Goal: Task Accomplishment & Management: Manage account settings

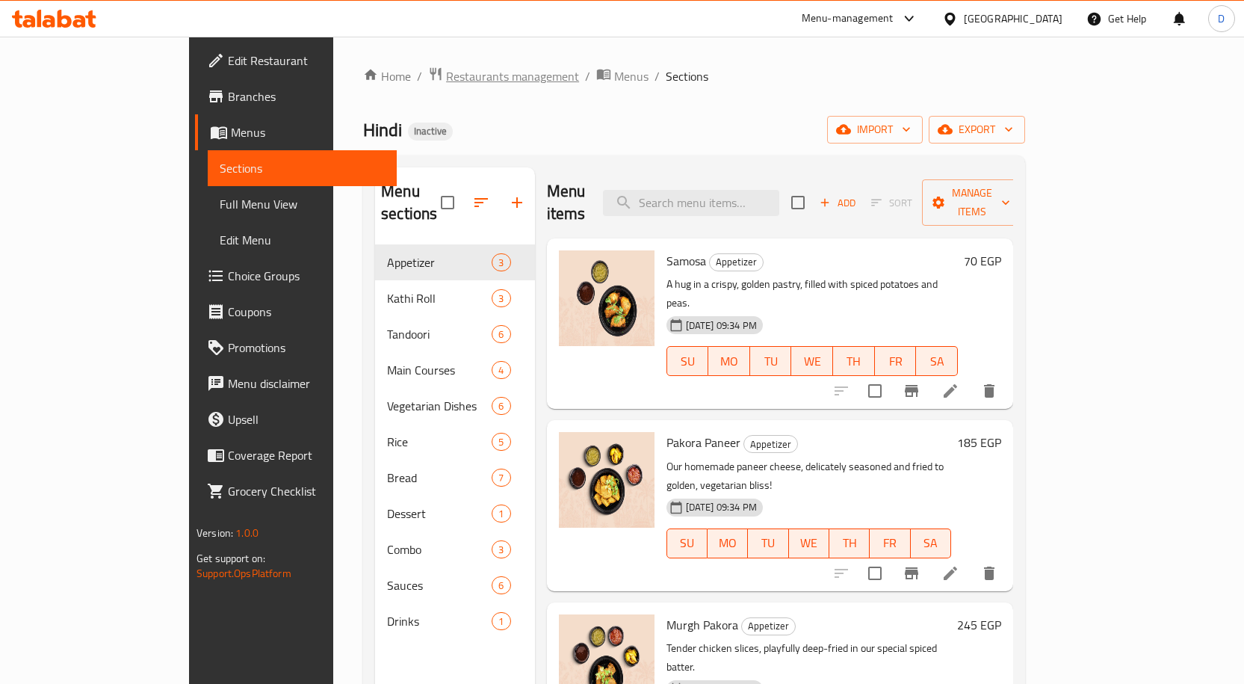
click at [446, 72] on span "Restaurants management" at bounding box center [512, 76] width 133 height 18
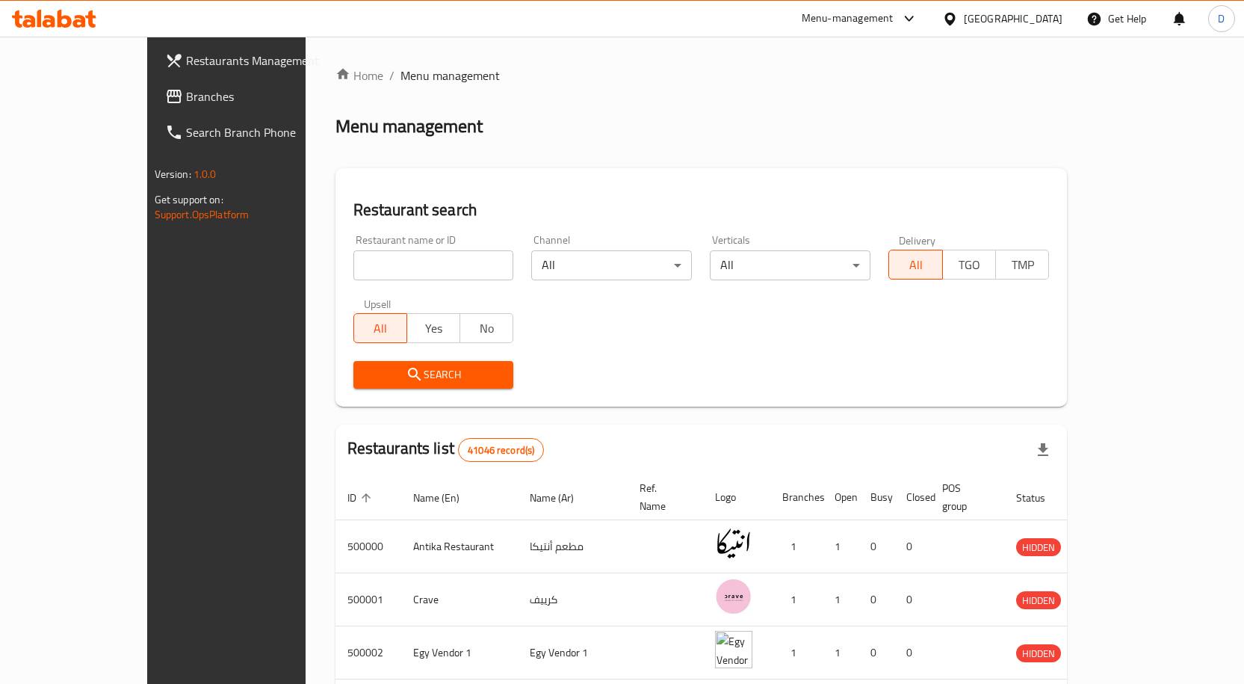
click at [1057, 17] on div at bounding box center [622, 342] width 1244 height 684
click at [1057, 17] on div "[GEOGRAPHIC_DATA]" at bounding box center [1013, 18] width 99 height 16
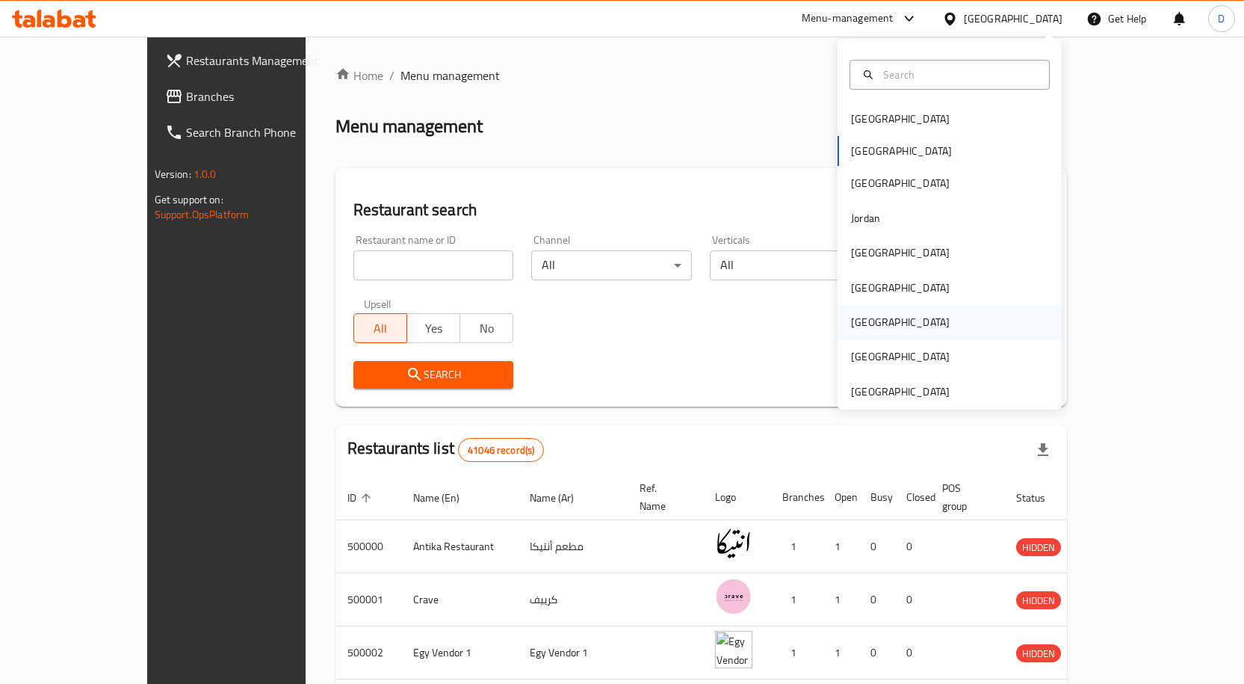
click at [865, 316] on div "[GEOGRAPHIC_DATA]" at bounding box center [900, 322] width 99 height 16
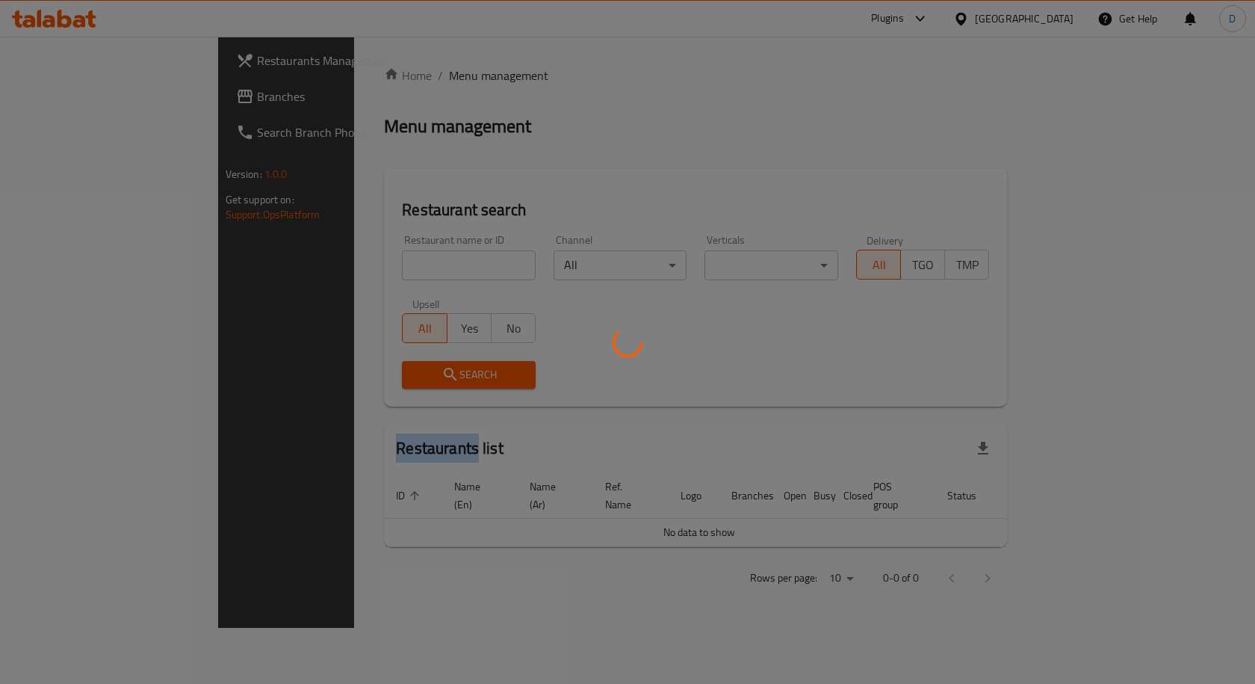
click at [865, 310] on div at bounding box center [627, 342] width 1255 height 684
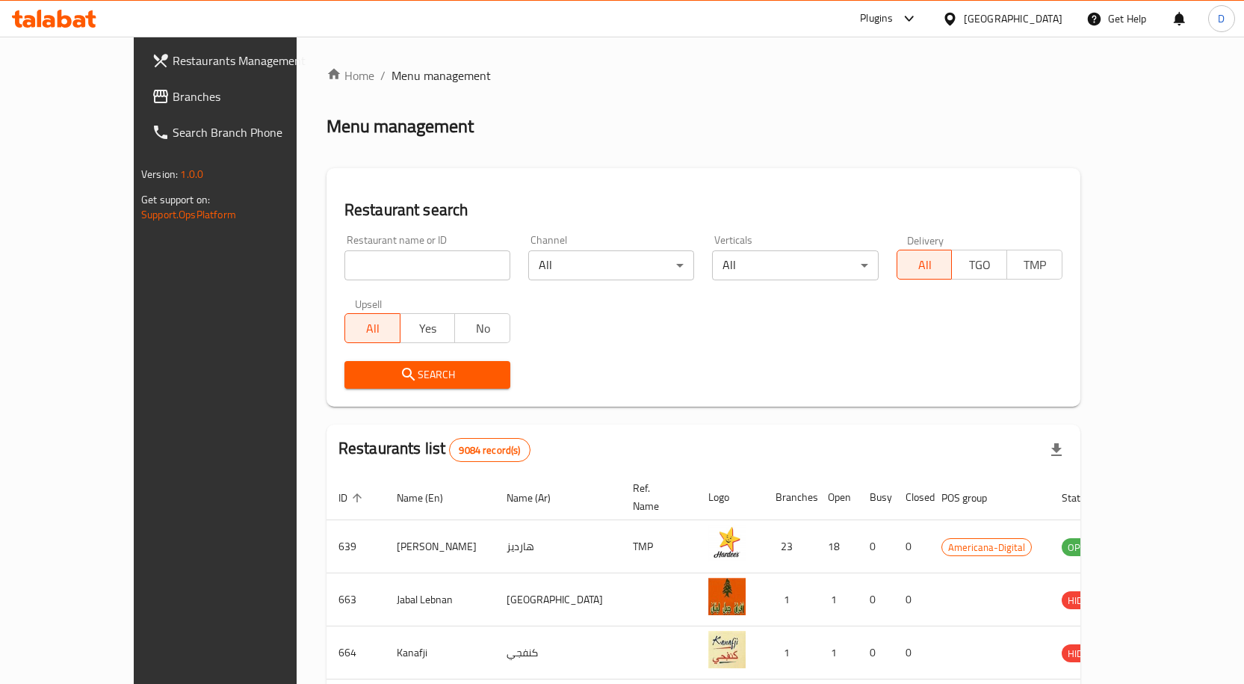
click at [1041, 17] on div "Qatar" at bounding box center [1013, 18] width 99 height 16
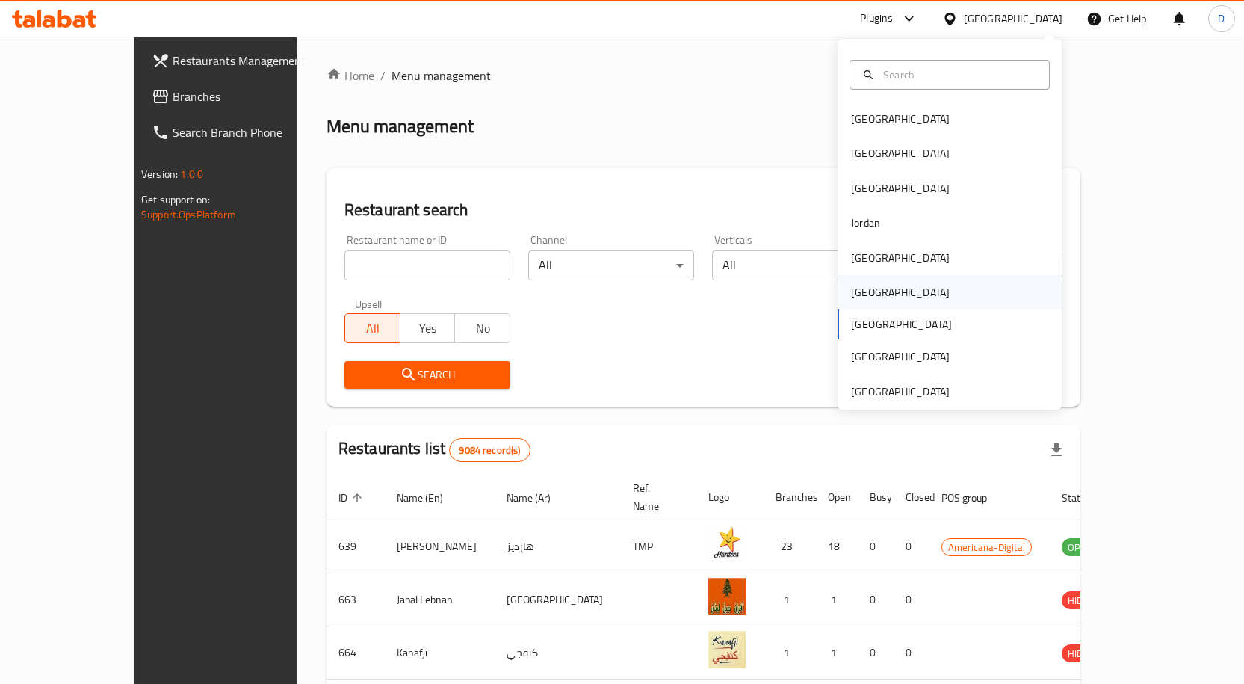
click at [855, 296] on div "Oman" at bounding box center [900, 292] width 99 height 16
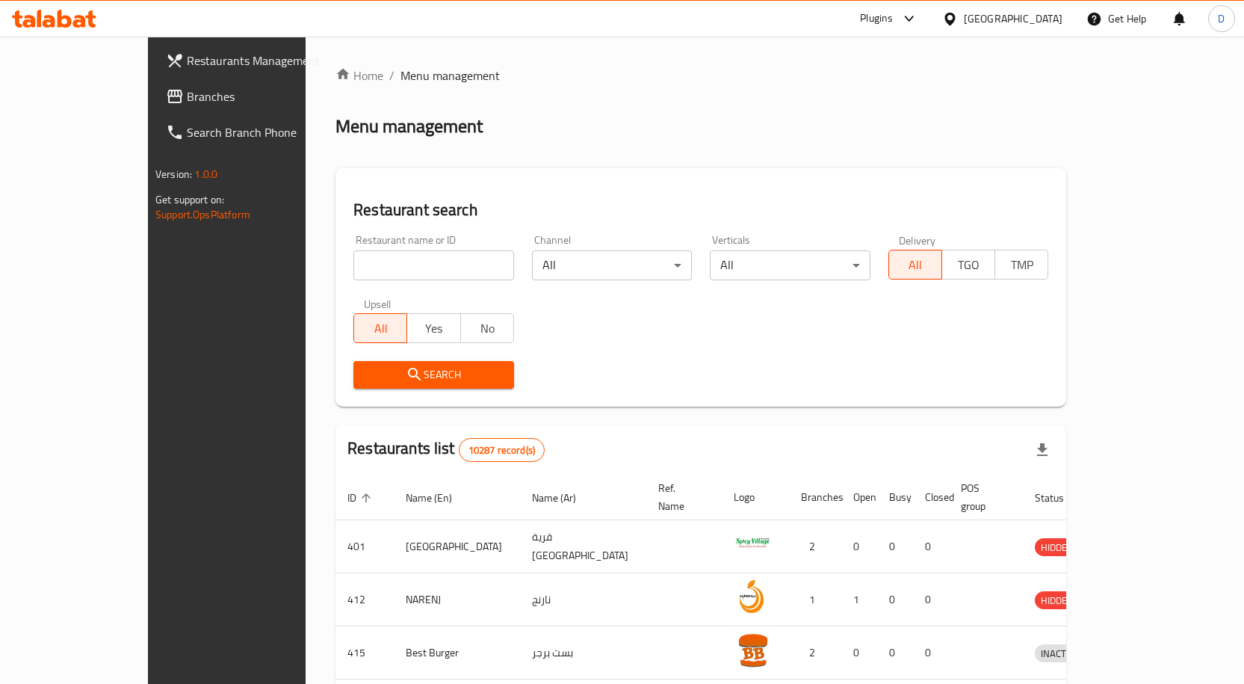
click at [187, 95] on span "Branches" at bounding box center [265, 96] width 157 height 18
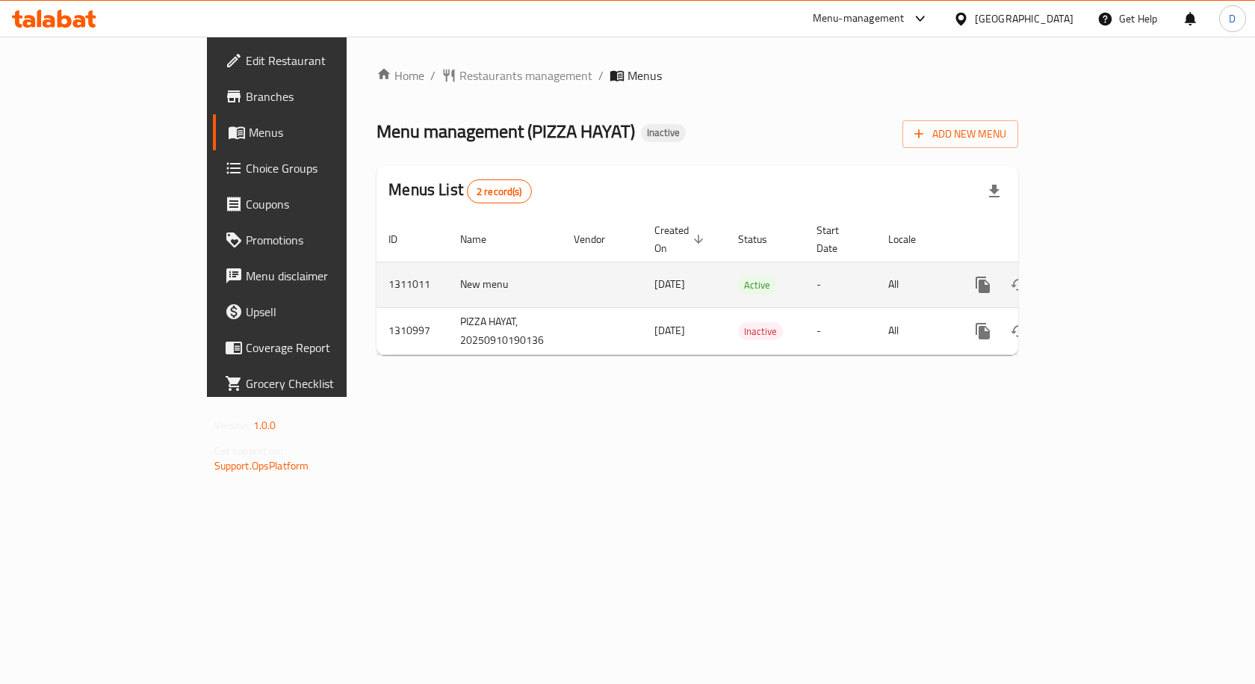
click at [1100, 276] on icon "enhanced table" at bounding box center [1091, 285] width 18 height 18
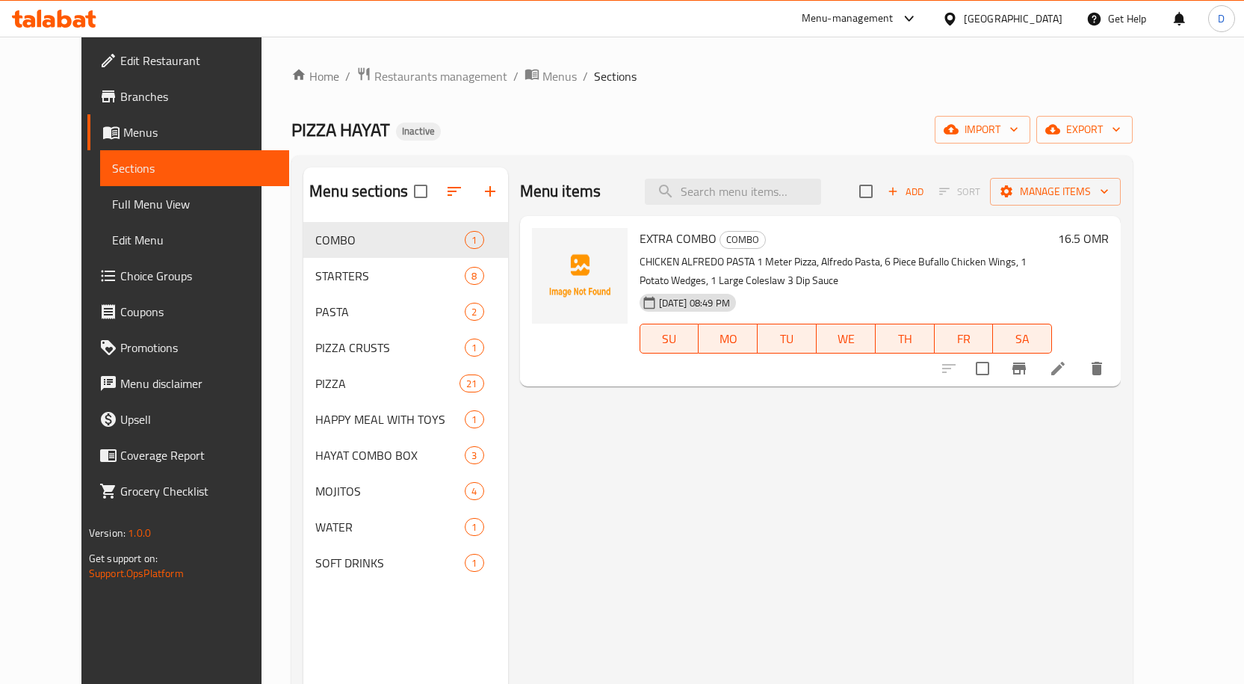
drag, startPoint x: 107, startPoint y: 103, endPoint x: 138, endPoint y: 105, distance: 30.7
click at [120, 103] on span "Branches" at bounding box center [198, 96] width 157 height 18
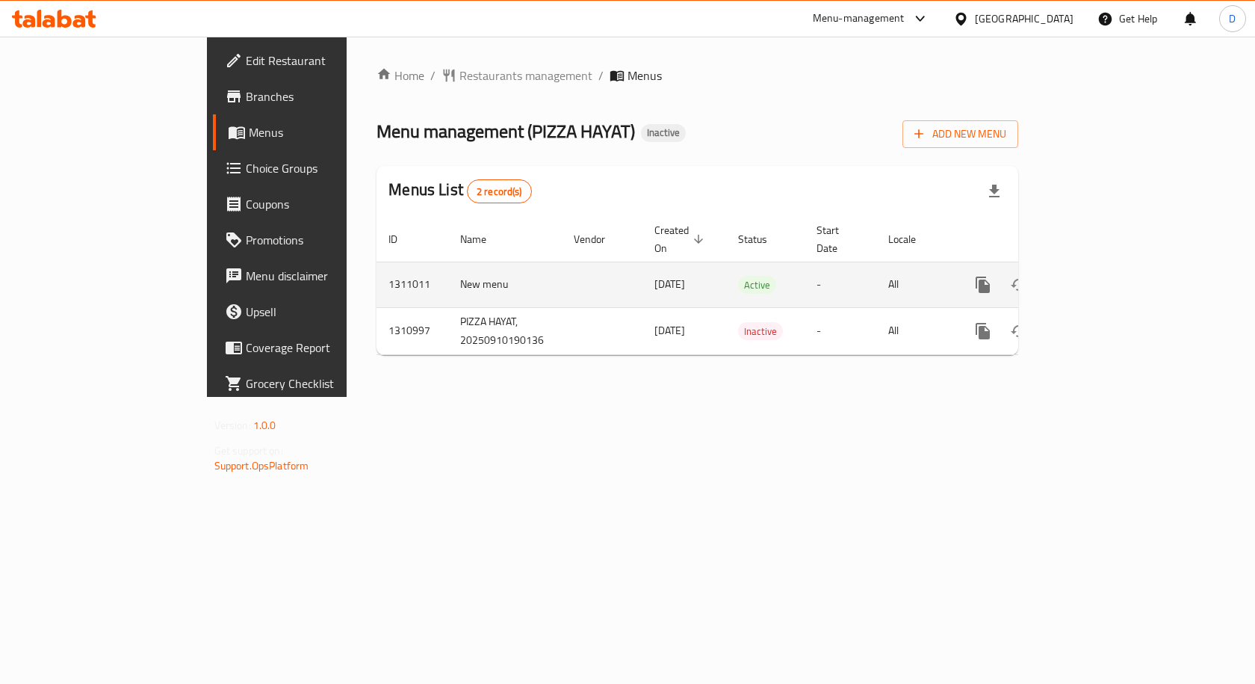
click at [1100, 276] on icon "enhanced table" at bounding box center [1091, 285] width 18 height 18
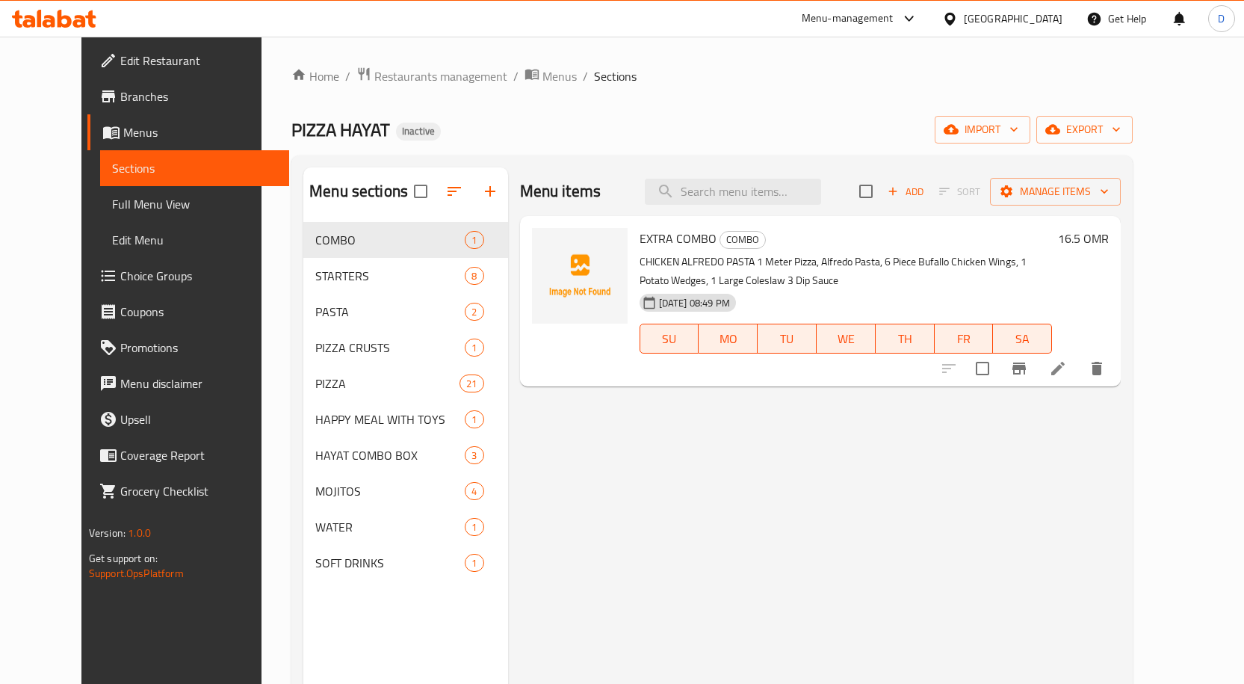
click at [640, 244] on span "EXTRA COMBO" at bounding box center [678, 238] width 77 height 22
copy h6 "EXTRA COMBO"
click at [705, 528] on div "Menu items Add Sort Manage items EXTRA COMBO COMBO CHICKEN ALFREDO PASTA 1 Mete…" at bounding box center [815, 509] width 614 height 684
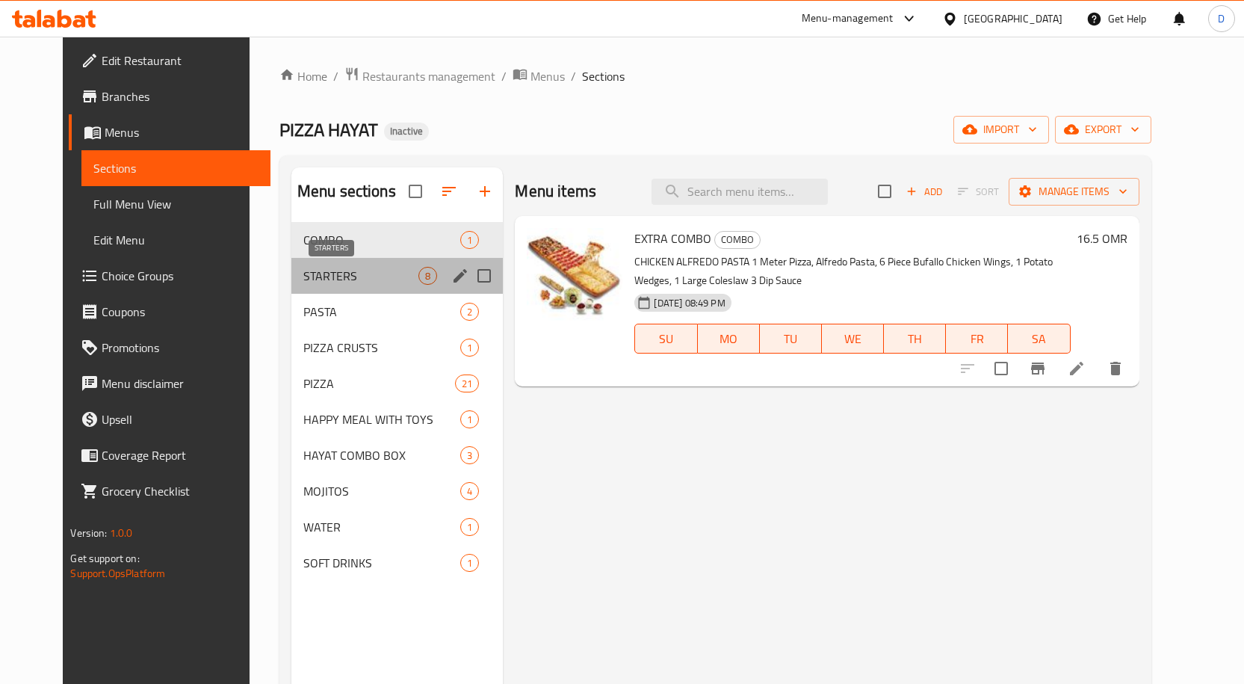
click at [315, 270] on span "STARTERS" at bounding box center [361, 276] width 116 height 18
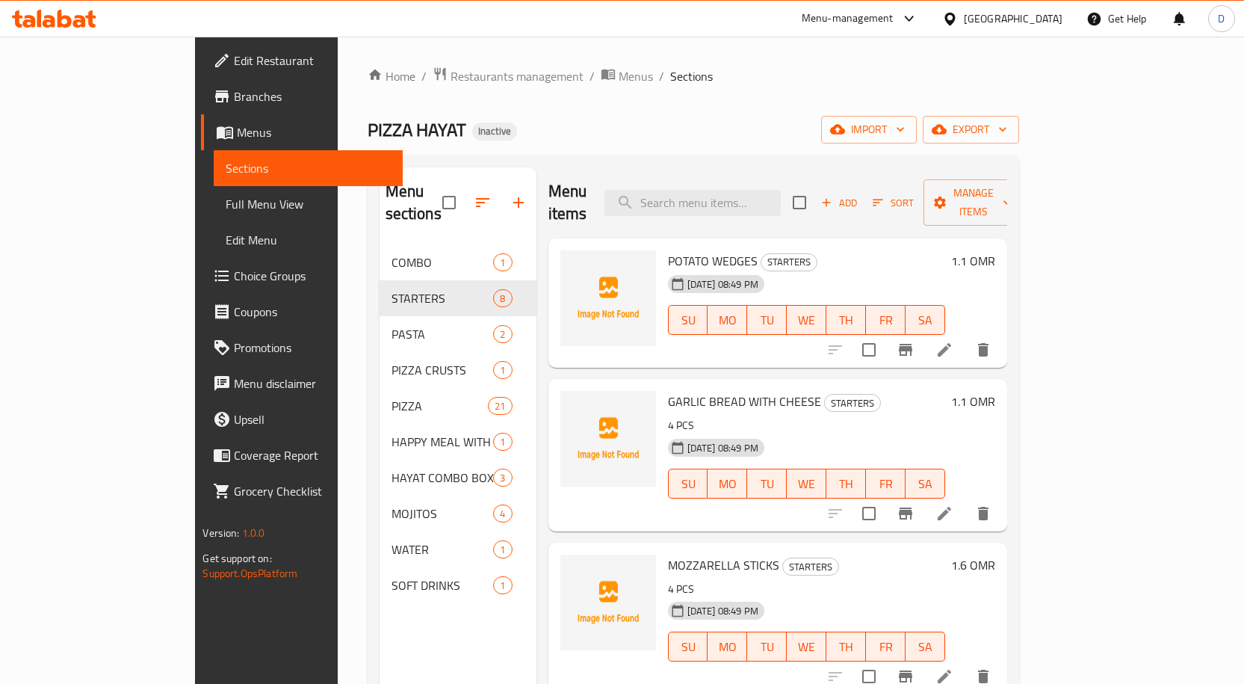
click at [682, 250] on span "POTATO WEDGES" at bounding box center [713, 261] width 90 height 22
copy h6 "POTATO WEDGES"
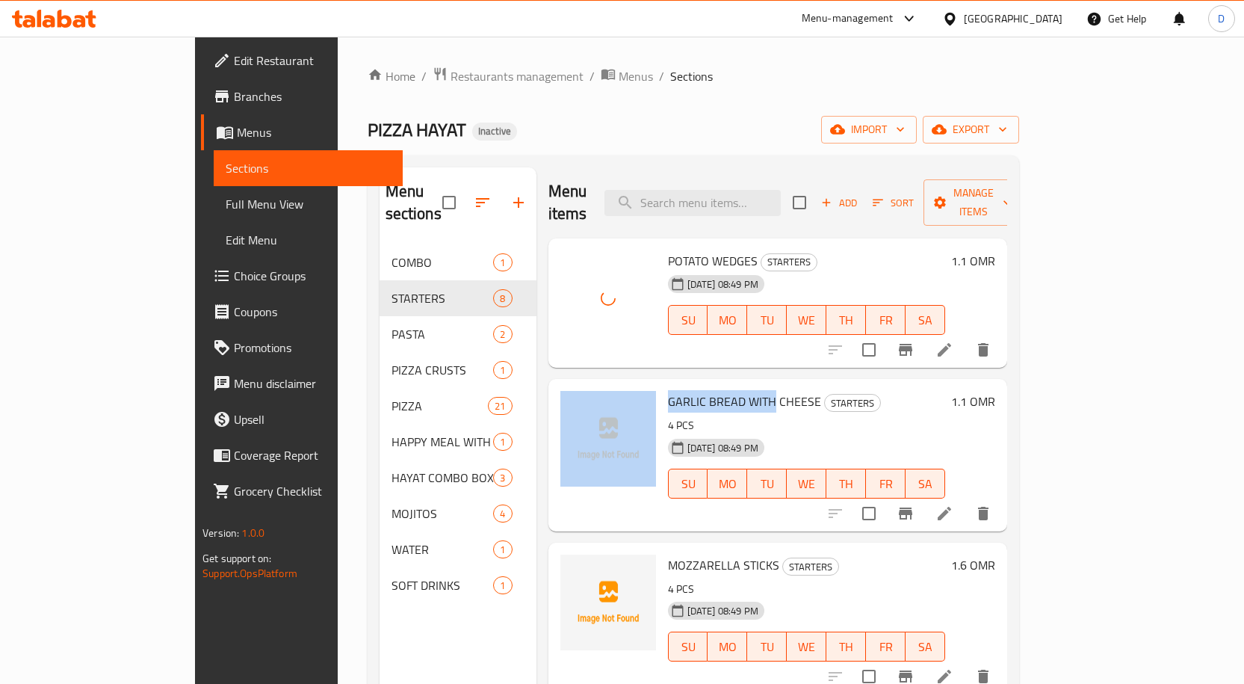
drag, startPoint x: 724, startPoint y: 378, endPoint x: 610, endPoint y: 388, distance: 114.7
click at [610, 388] on div "GARLIC BREAD WITH CHEESE STARTERS 4 PCS 10-09-2025 08:49 PM SU MO TU WE TH FR S…" at bounding box center [777, 455] width 447 height 140
copy div "GARLIC BREAD WITH"
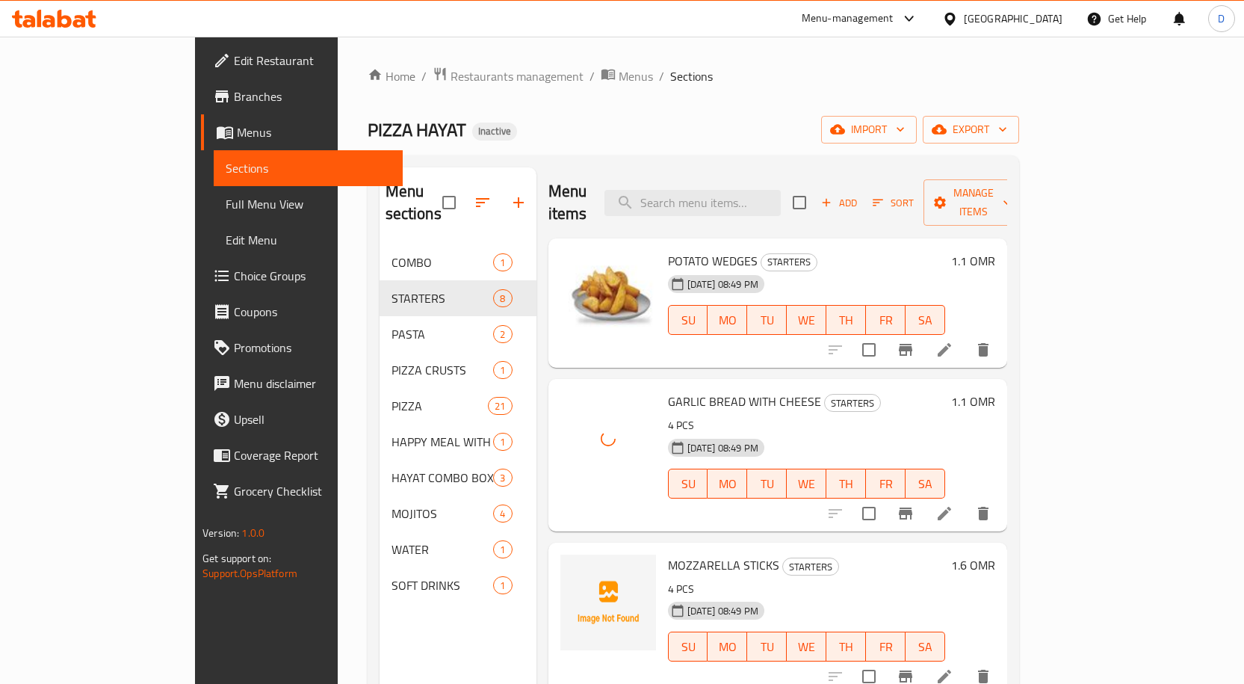
click at [668, 554] on span "MOZZARELLA STICKS" at bounding box center [723, 565] width 111 height 22
copy h6 "MOZZARELLA STICKS"
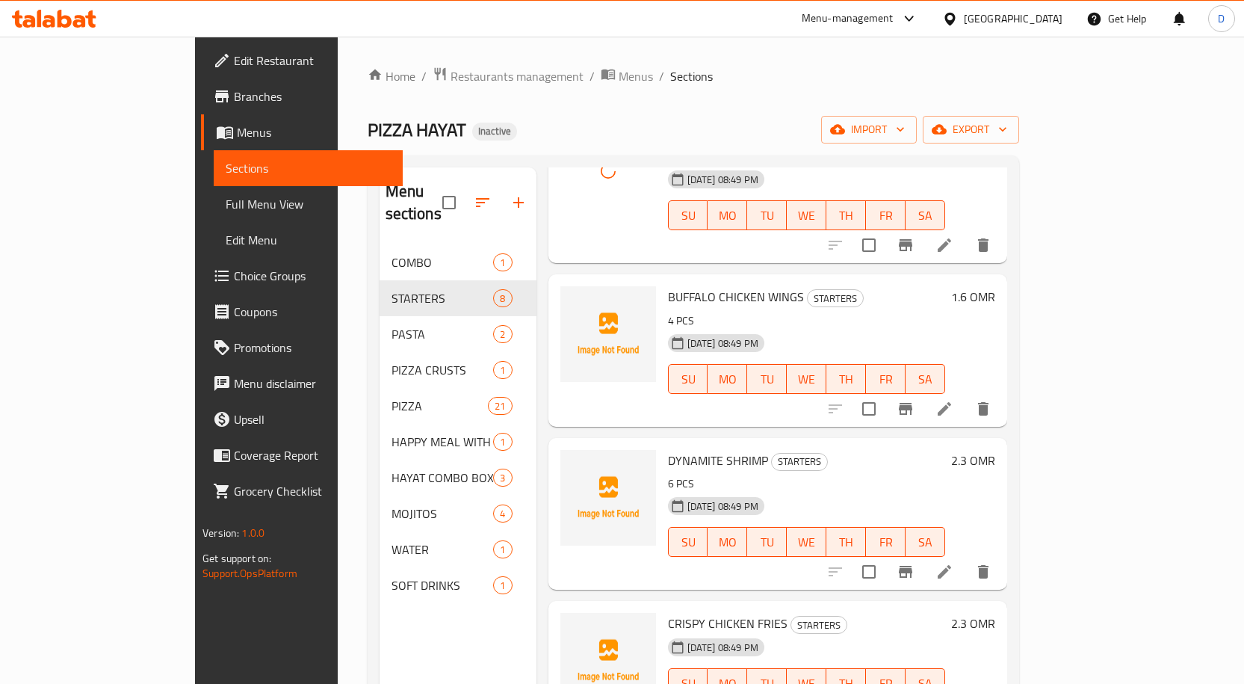
scroll to position [448, 0]
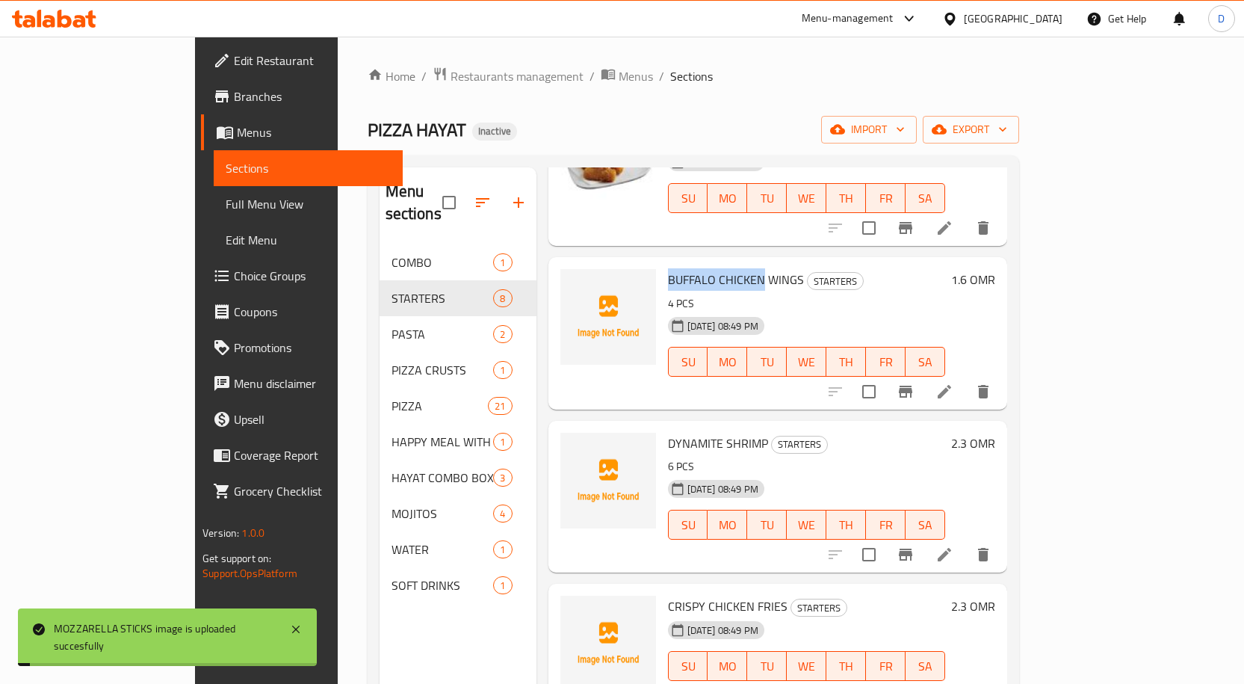
drag, startPoint x: 715, startPoint y: 250, endPoint x: 614, endPoint y: 266, distance: 102.1
click at [662, 266] on div "BUFFALO CHICKEN WINGS STARTERS 4 PCS 10-09-2025 08:49 PM SU MO TU WE TH FR SA" at bounding box center [806, 333] width 289 height 140
copy span "BUFFALO CHICKEN"
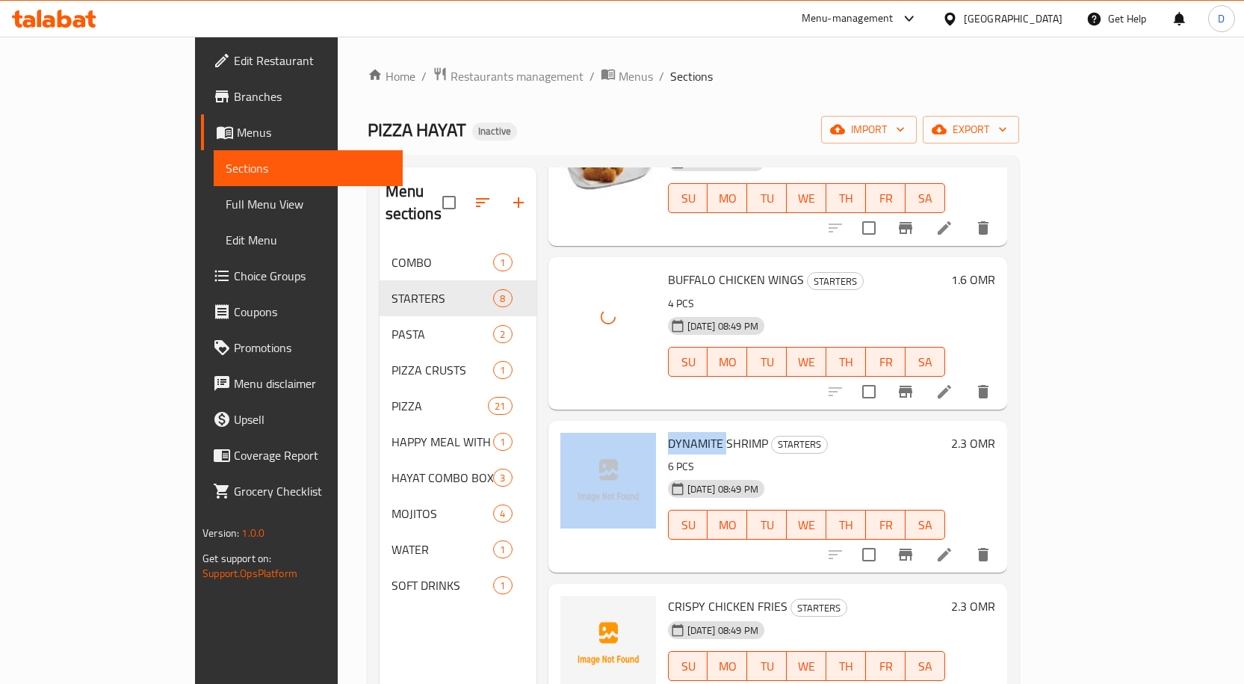
drag, startPoint x: 678, startPoint y: 423, endPoint x: 611, endPoint y: 424, distance: 66.5
click at [611, 427] on div "DYNAMITE SHRIMP STARTERS 6 PCS 10-09-2025 08:49 PM SU MO TU WE TH FR SA 2.3 OMR" at bounding box center [777, 497] width 447 height 140
copy div "DYNAMITE"
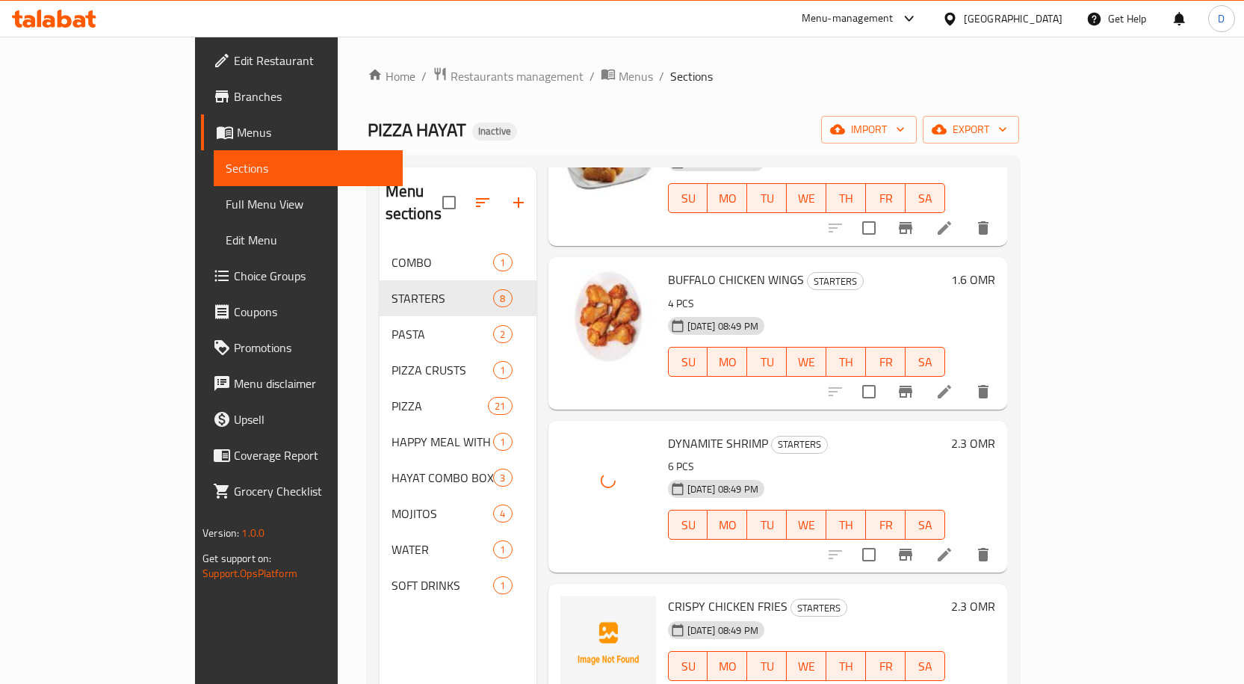
click at [696, 595] on span "CRISPY CHICKEN FRIES" at bounding box center [728, 606] width 120 height 22
copy h6 "CRISPY CHICKEN FRIES"
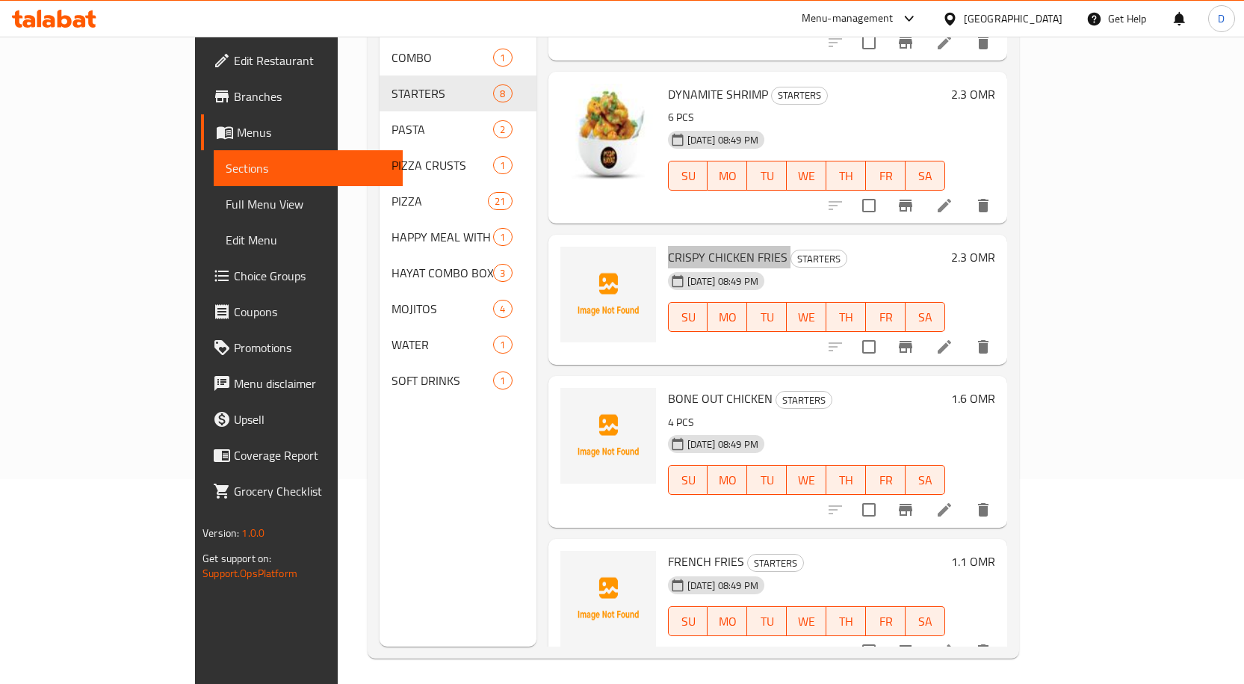
scroll to position [209, 0]
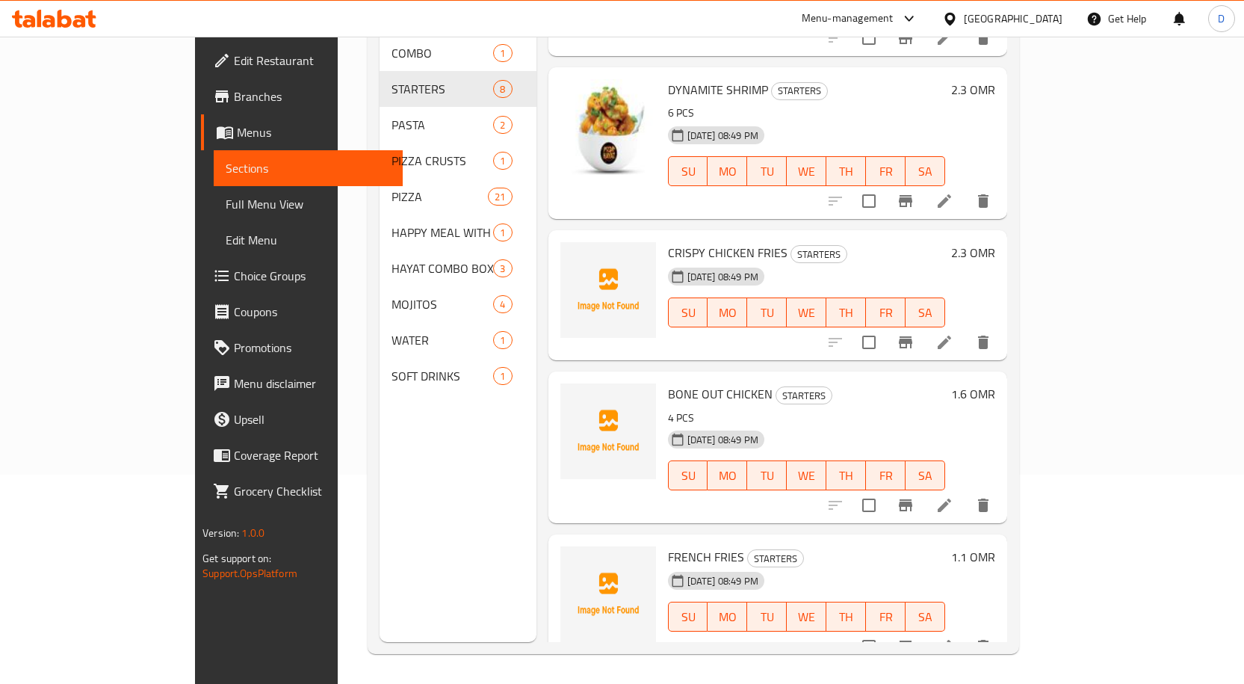
click at [668, 383] on span "BONE OUT CHICKEN" at bounding box center [720, 394] width 105 height 22
copy span "BONE"
click at [670, 546] on span "FRENCH FRIES" at bounding box center [706, 557] width 76 height 22
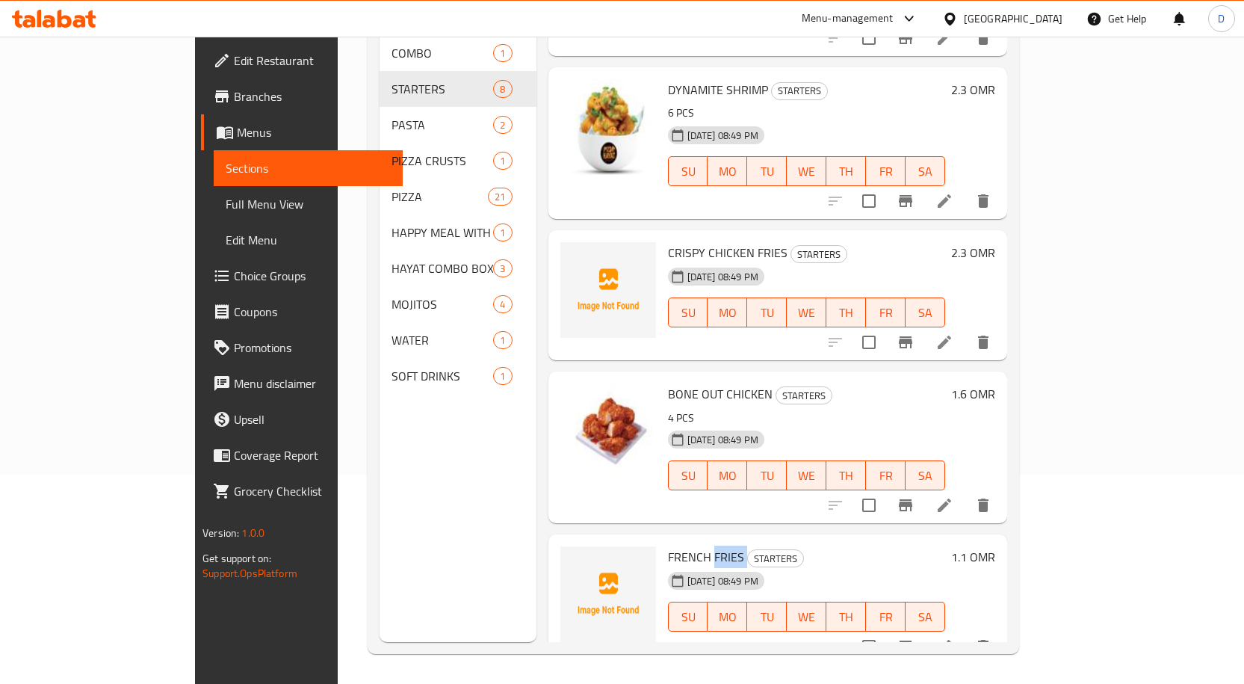
copy h6 "FRIES"
click at [720, 241] on span "CRISPY CHICKEN FRIES" at bounding box center [728, 252] width 120 height 22
copy h6 "FRIES"
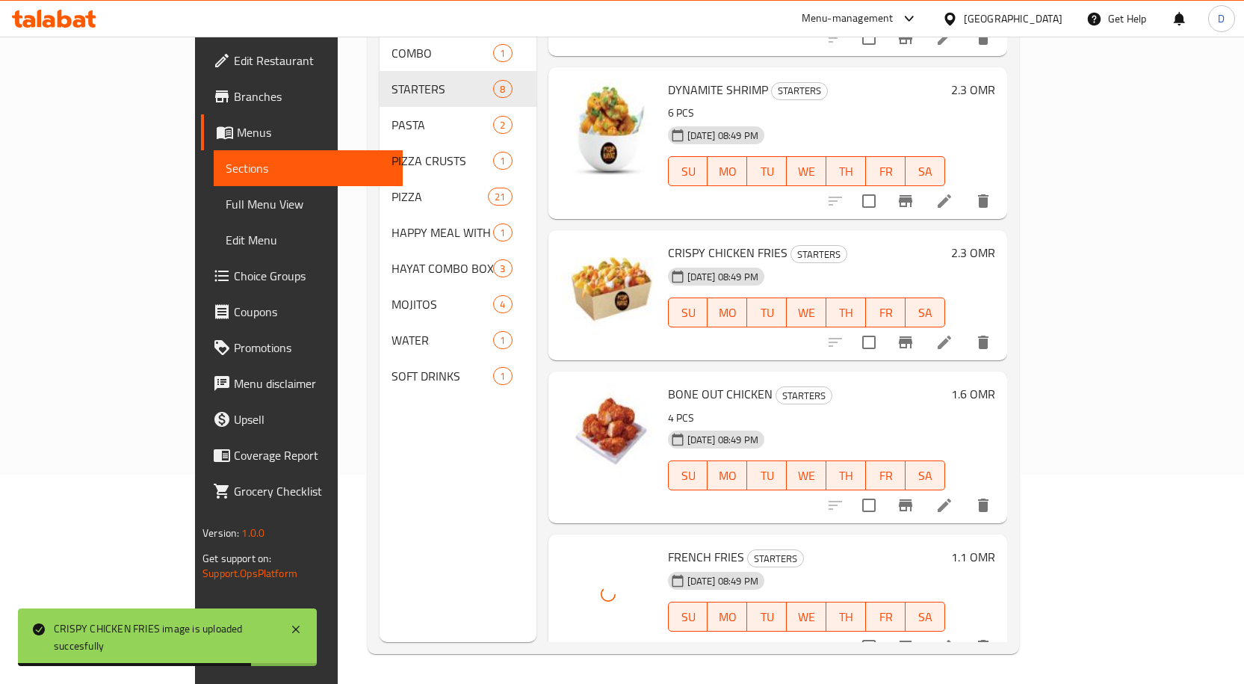
click at [865, 383] on h6 "BONE OUT CHICKEN STARTERS" at bounding box center [806, 393] width 277 height 21
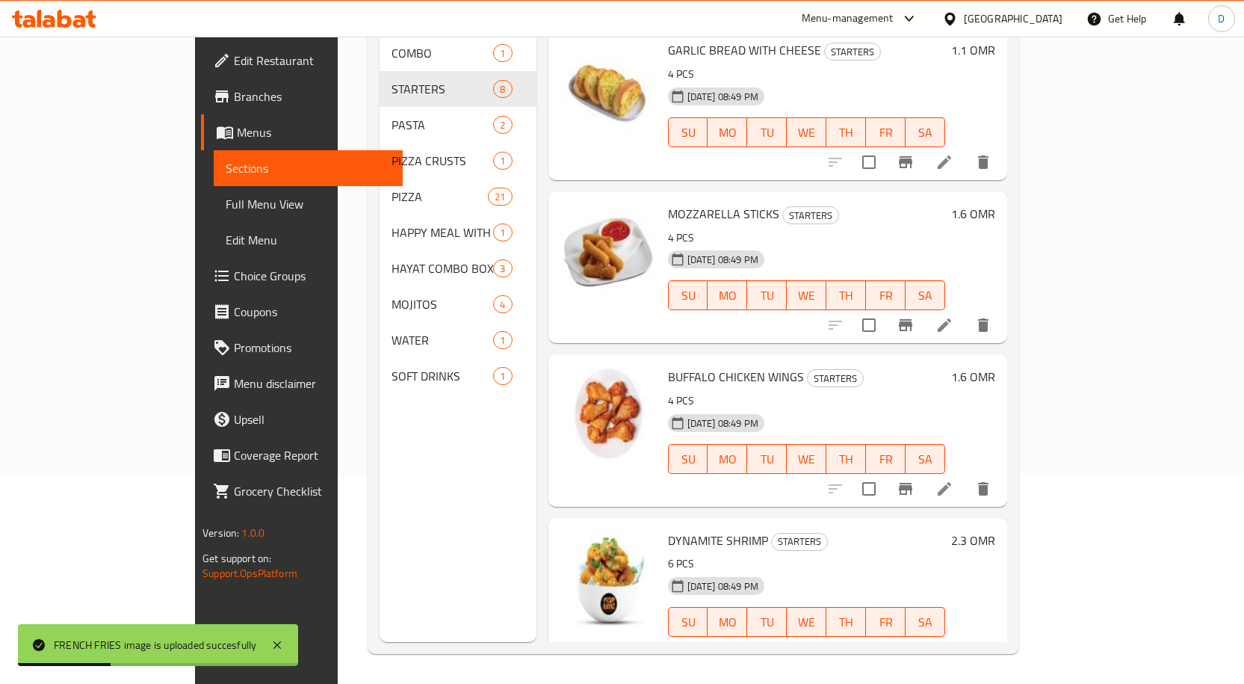
scroll to position [69, 0]
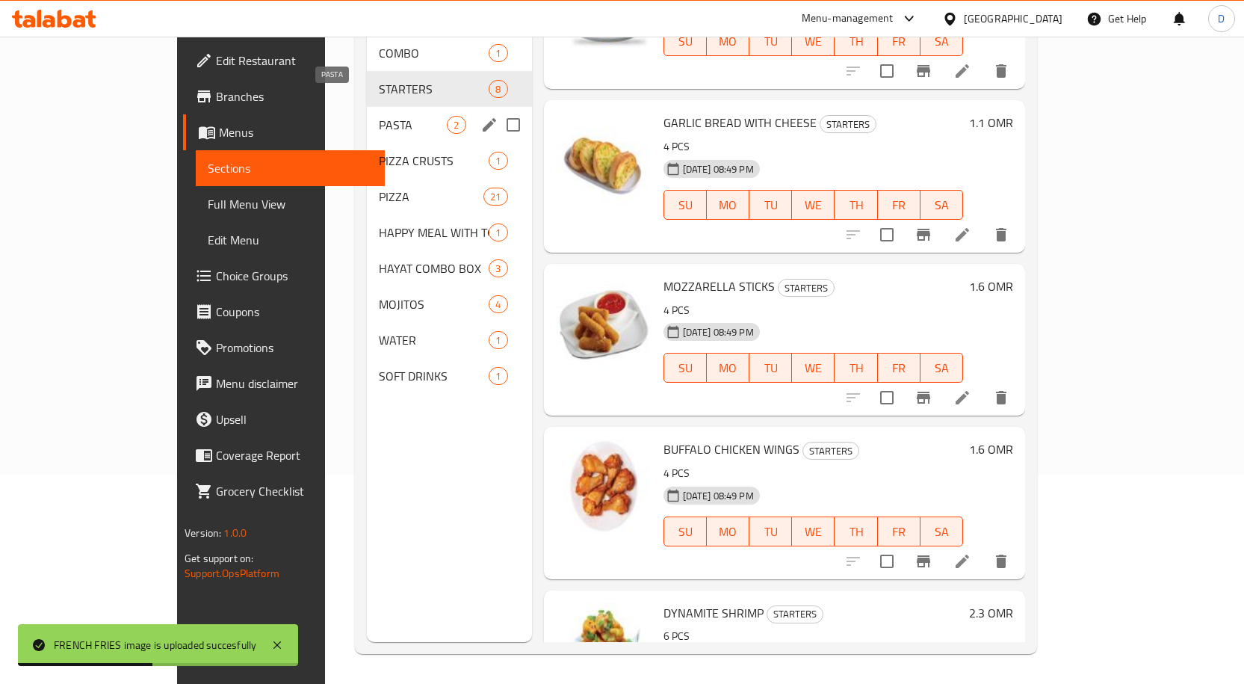
click at [379, 116] on span "PASTA" at bounding box center [413, 125] width 68 height 18
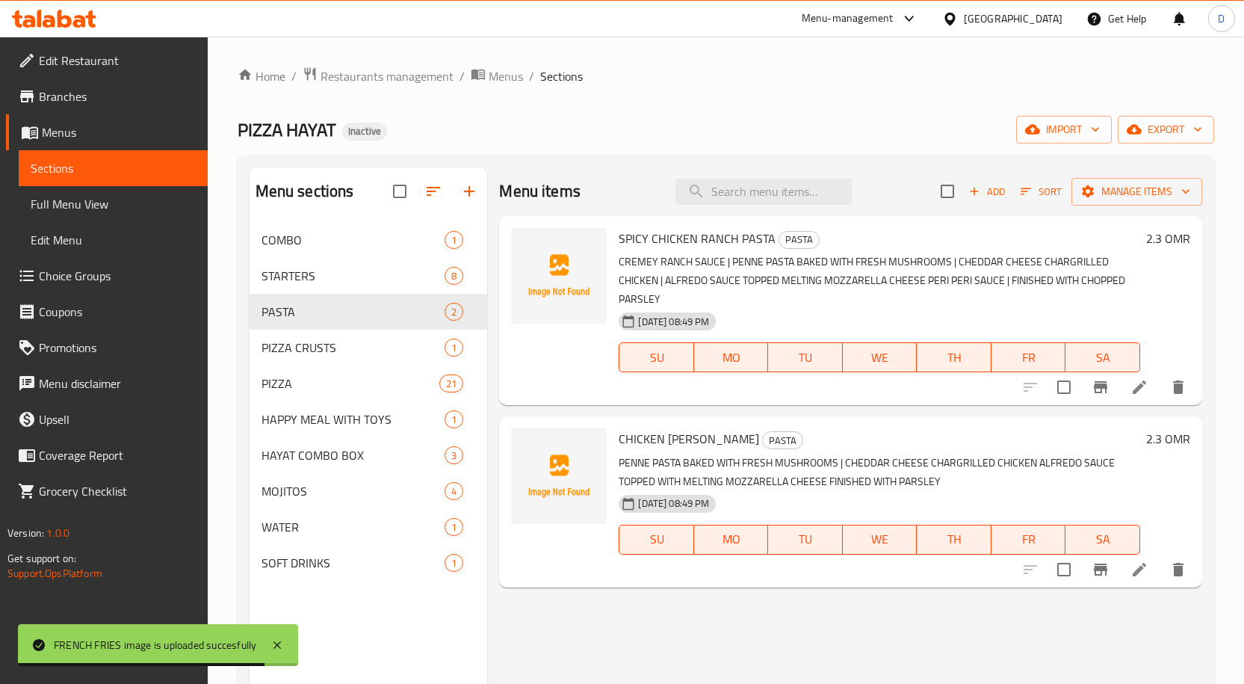
click at [748, 238] on span "SPICY CHICKEN RANCH PASTA" at bounding box center [697, 238] width 157 height 22
click at [762, 241] on span "SPICY CHICKEN RANCH PASTA" at bounding box center [697, 238] width 157 height 22
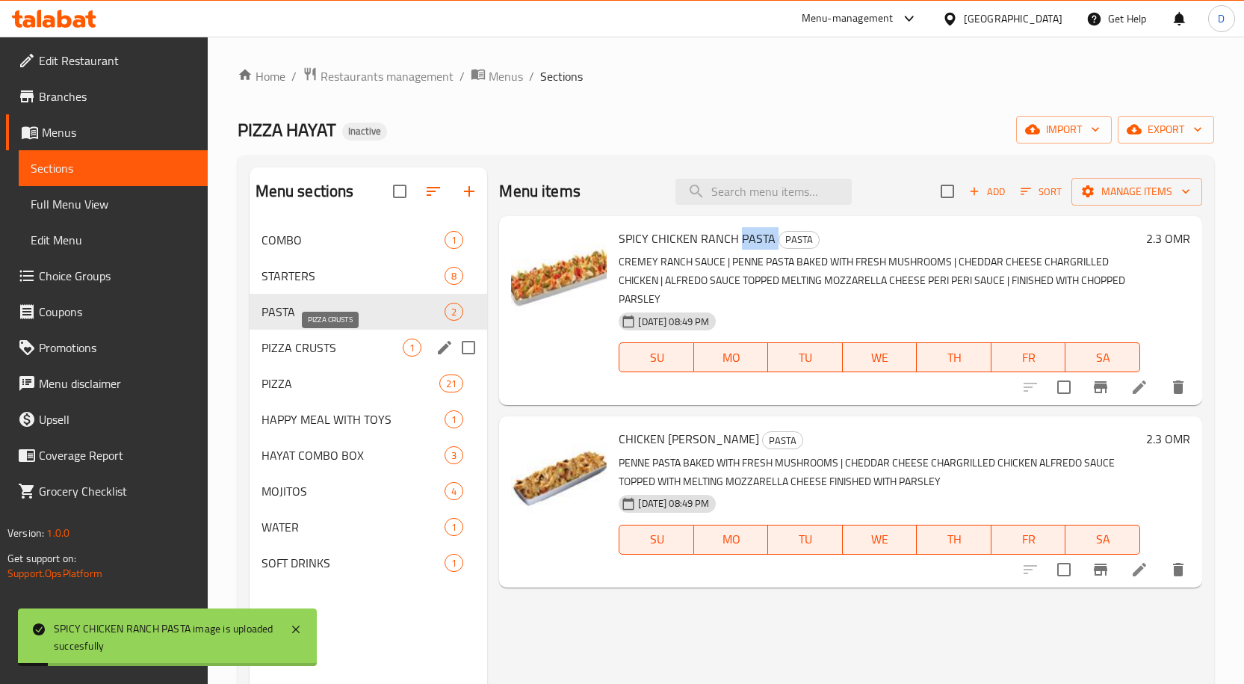
click at [336, 349] on span "PIZZA CRUSTS" at bounding box center [333, 348] width 142 height 18
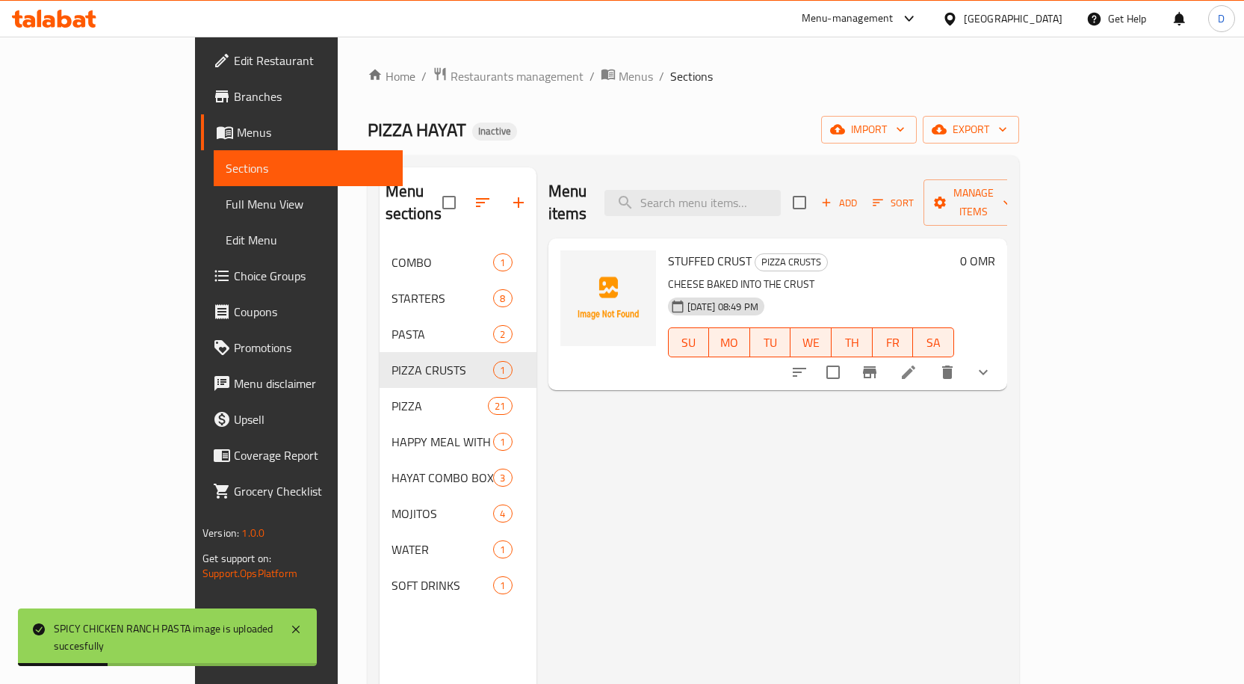
click at [668, 250] on span "STUFFED CRUST" at bounding box center [710, 261] width 84 height 22
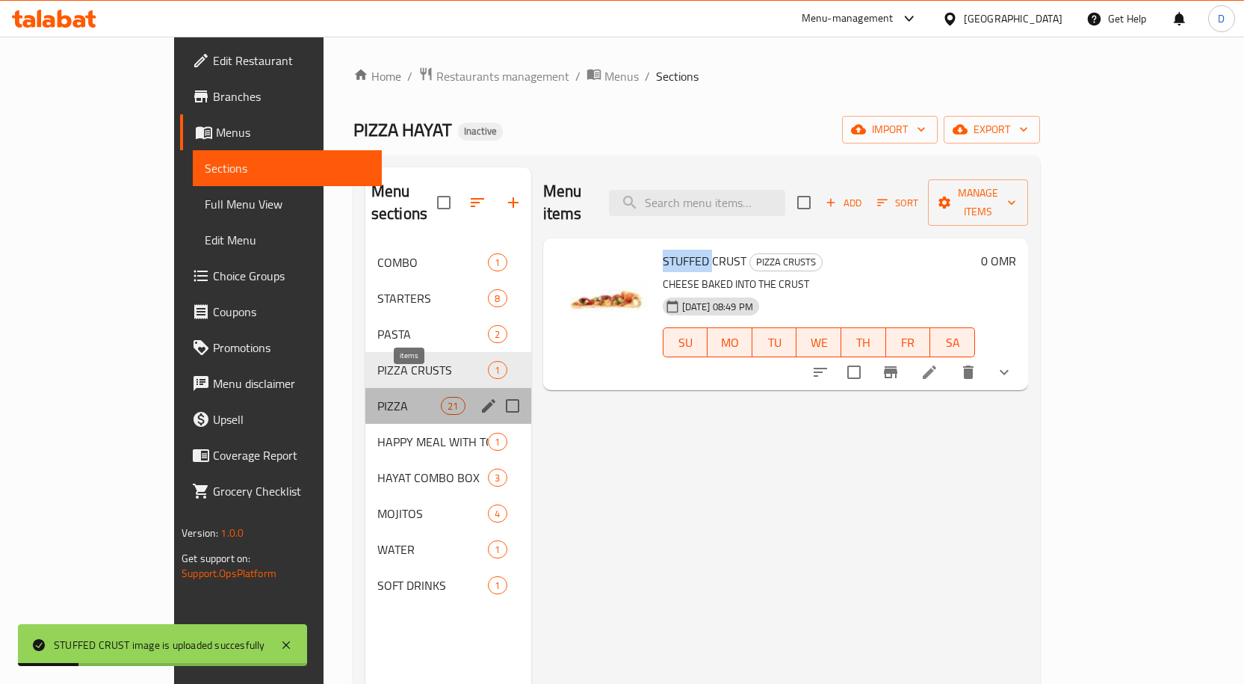
click at [442, 399] on span "21" at bounding box center [453, 406] width 22 height 14
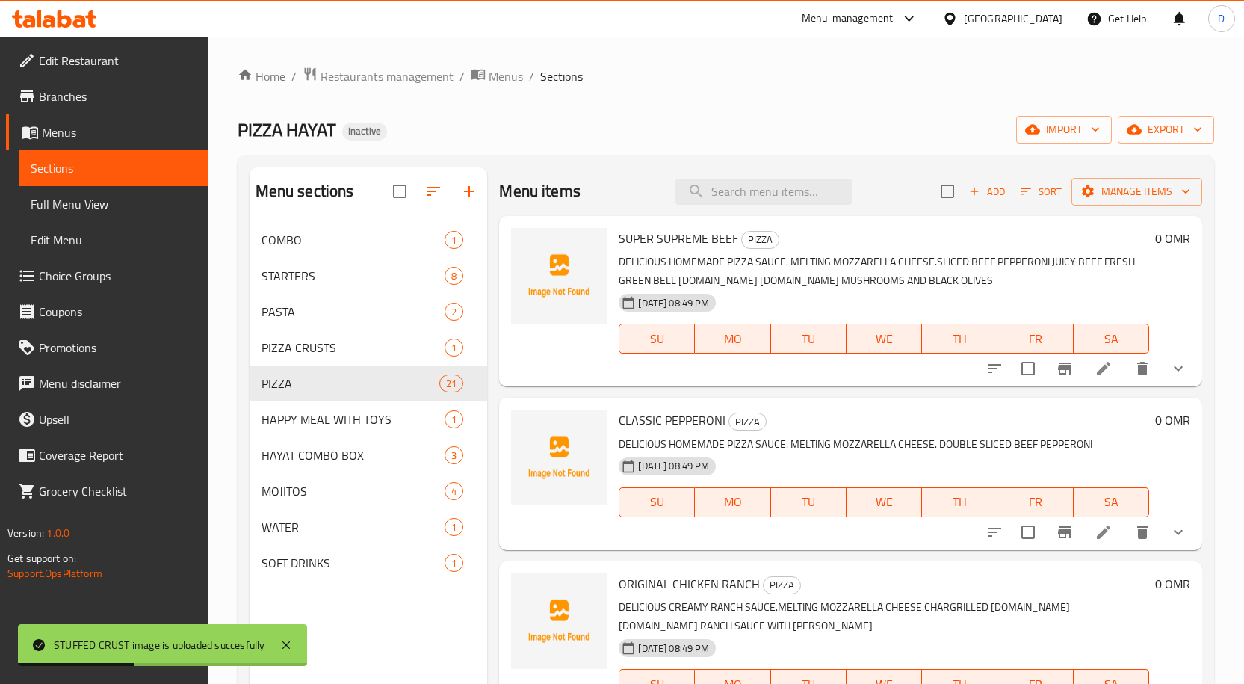
click at [699, 242] on span "SUPER SUPREME BEEF" at bounding box center [679, 238] width 120 height 22
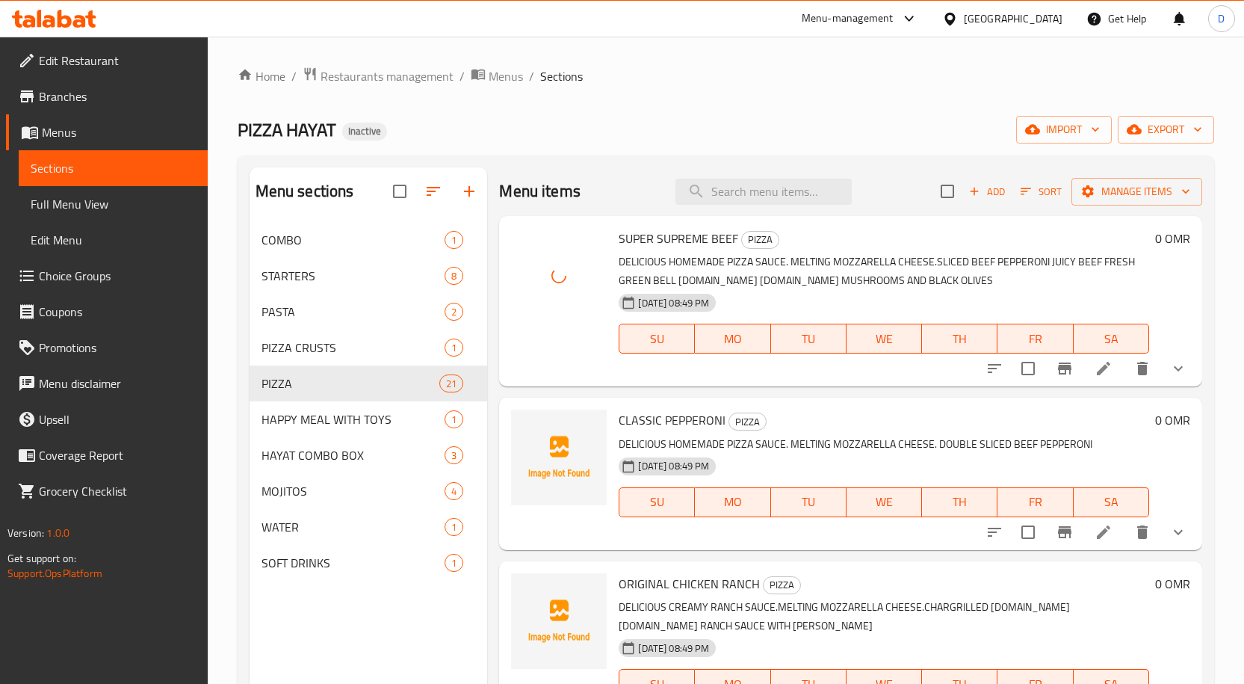
click at [685, 413] on span "CLASSIC PEPPERONI" at bounding box center [672, 420] width 107 height 22
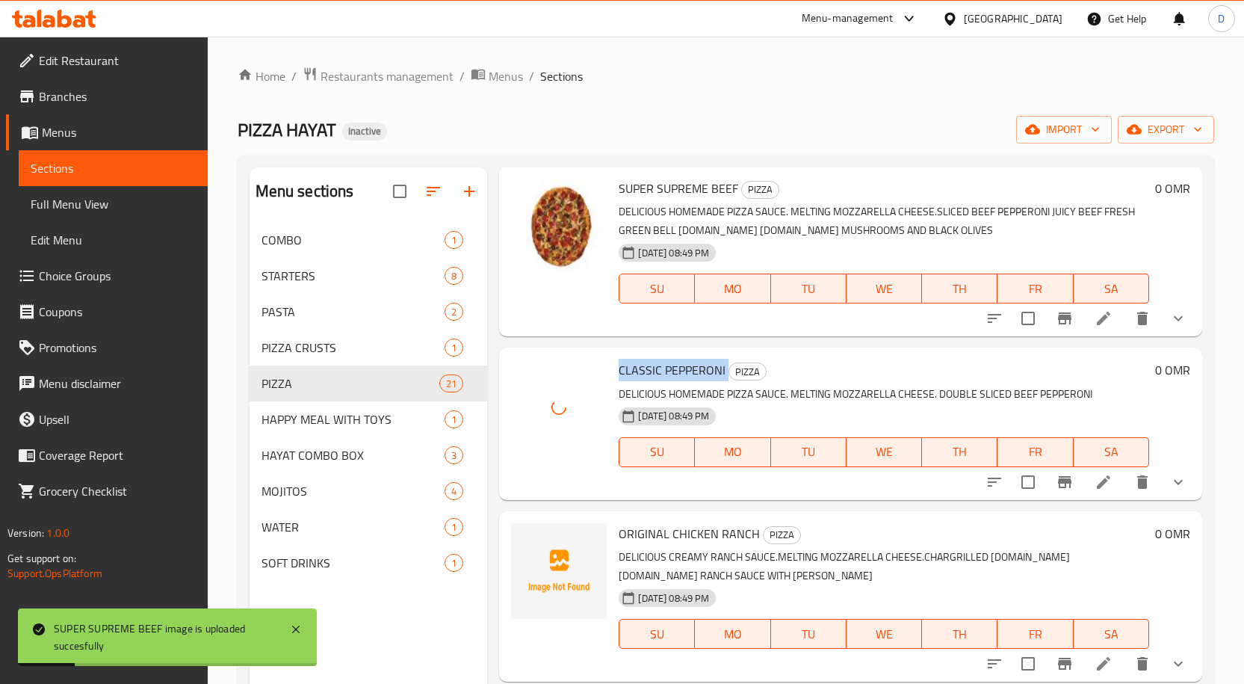
scroll to position [224, 0]
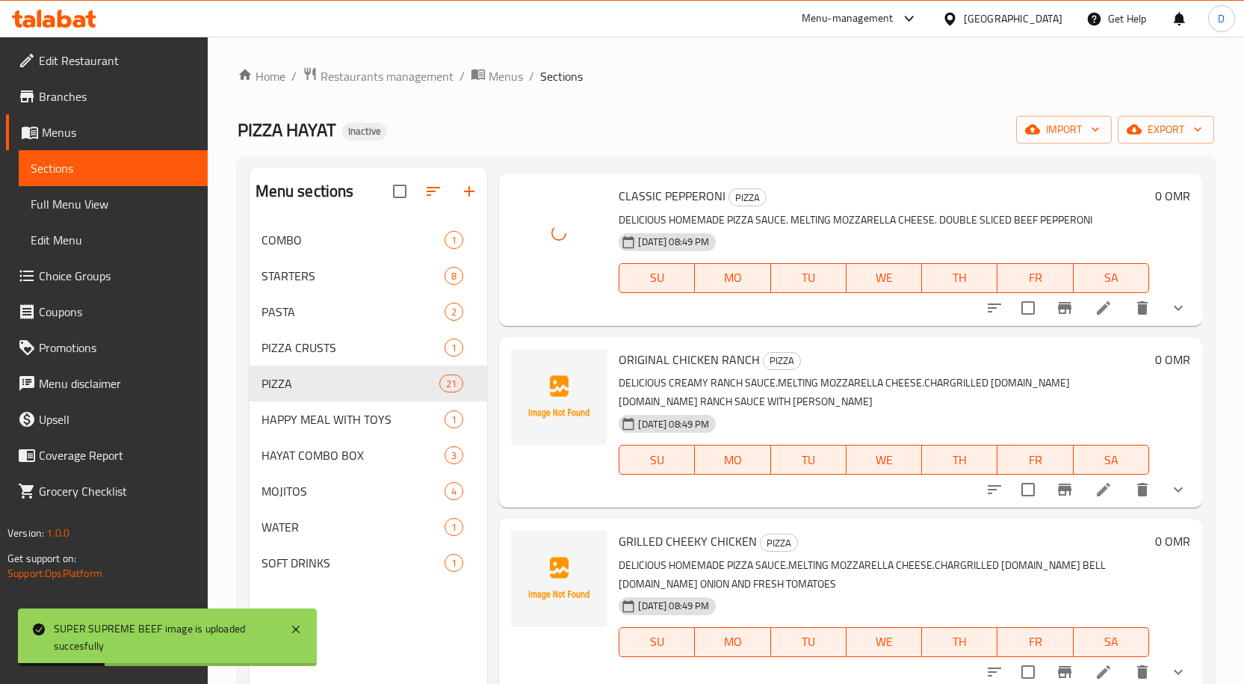
click at [699, 343] on div "ORIGINAL CHICKEN RANCH PIZZA DELICIOUS CREAMY RANCH SAUCE.MELTING MOZZARELLA CH…" at bounding box center [884, 422] width 543 height 158
click at [693, 363] on span "ORIGINAL CHICKEN RANCH" at bounding box center [689, 359] width 141 height 22
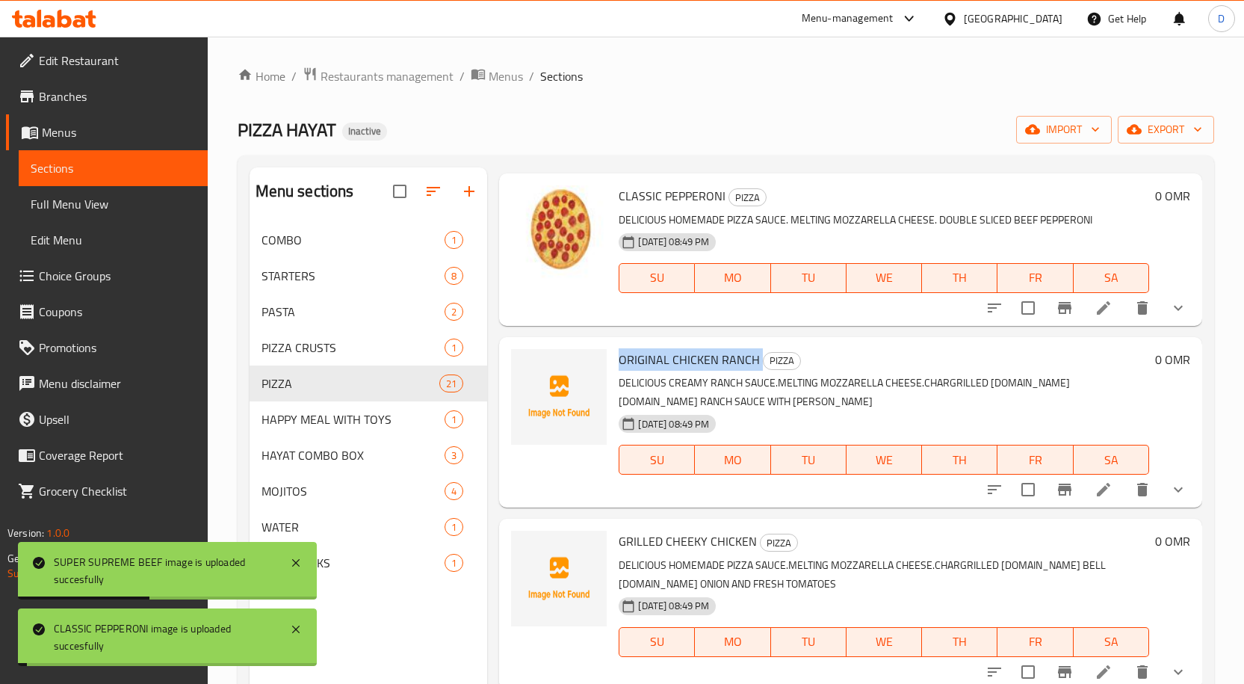
click at [693, 363] on span "ORIGINAL CHICKEN RANCH" at bounding box center [689, 359] width 141 height 22
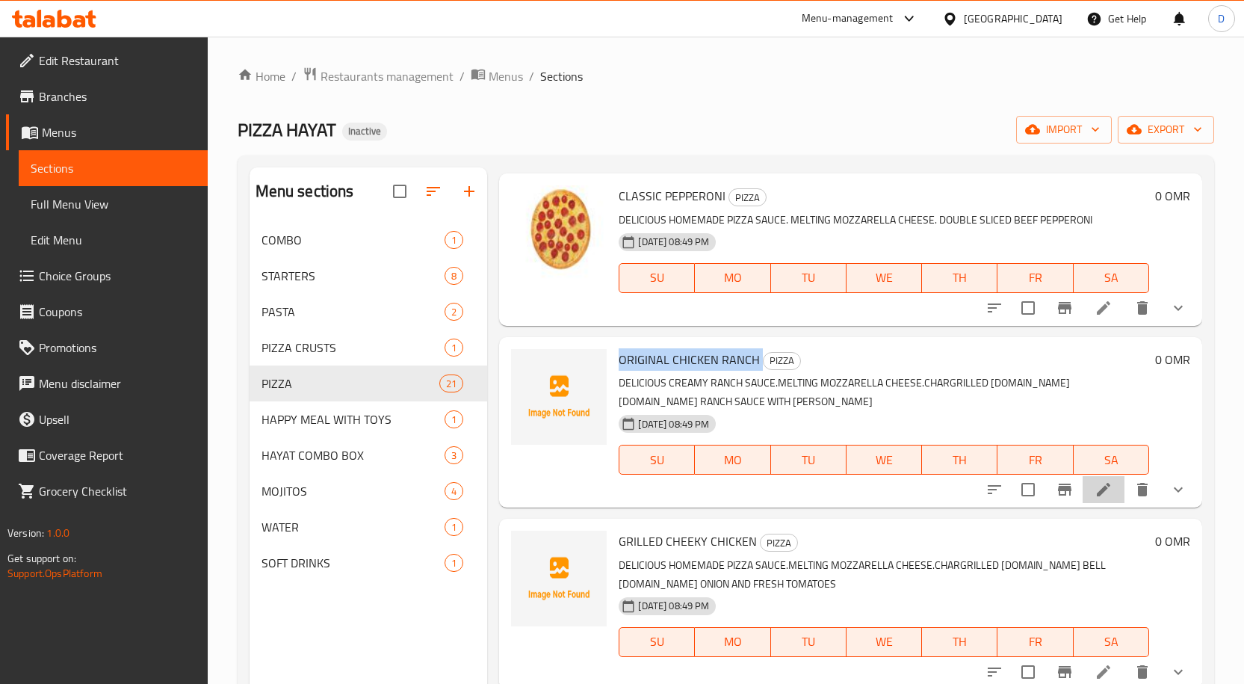
click at [1100, 491] on icon at bounding box center [1104, 490] width 18 height 18
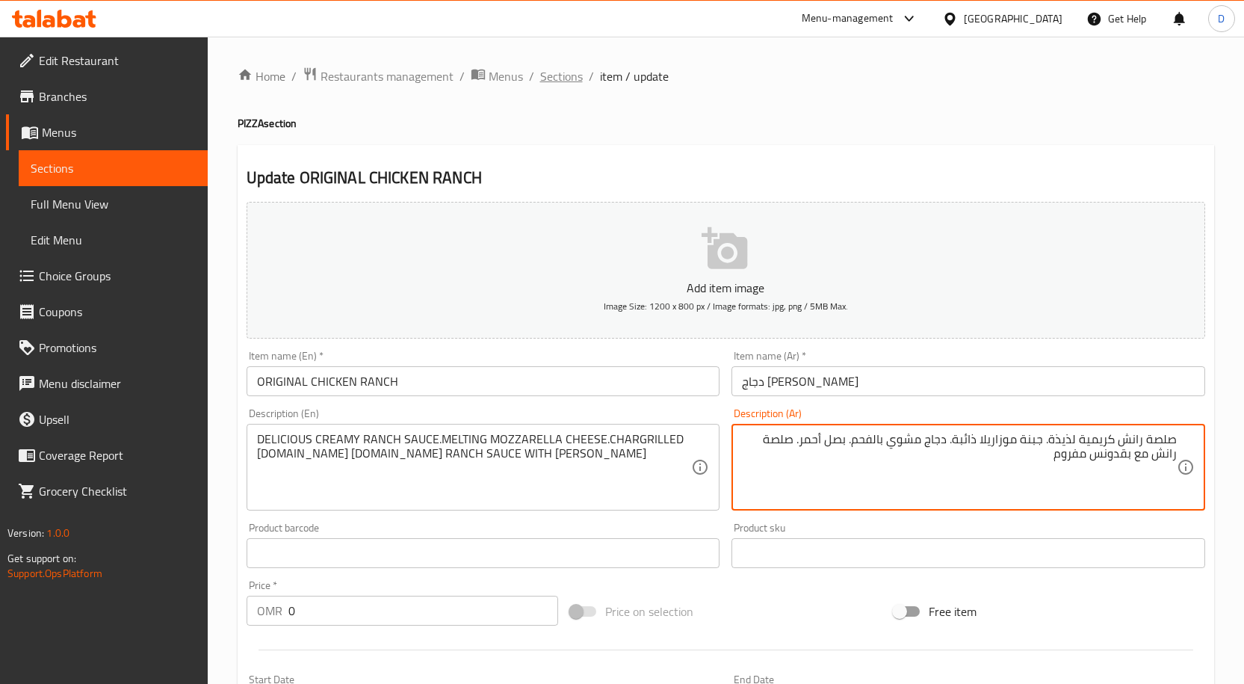
click at [572, 77] on span "Sections" at bounding box center [561, 76] width 43 height 18
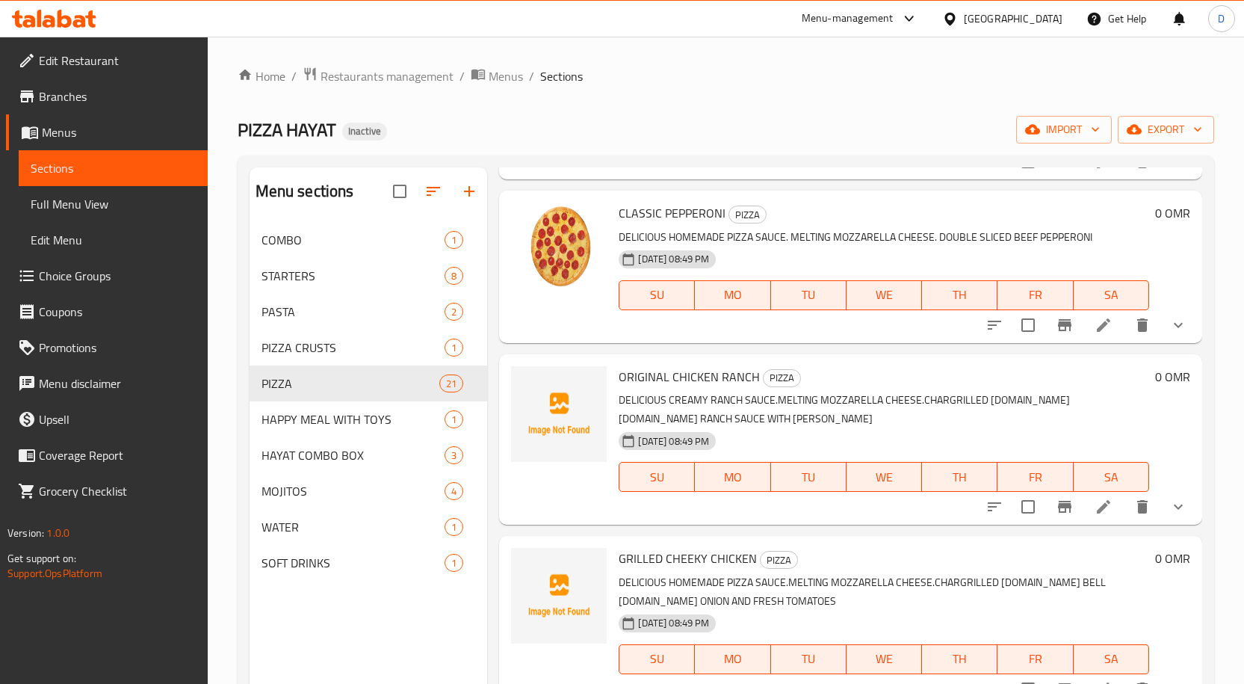
scroll to position [224, 0]
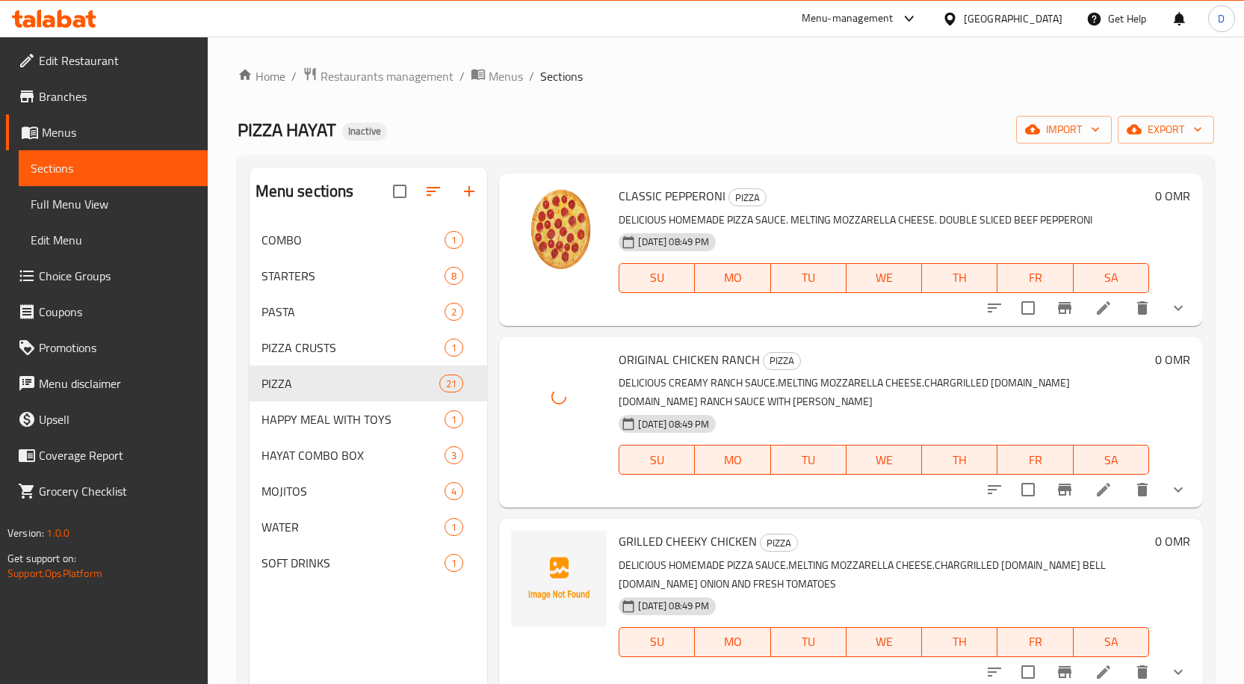
click at [656, 540] on span "GRILLED CHEEKY CHICKEN" at bounding box center [688, 541] width 138 height 22
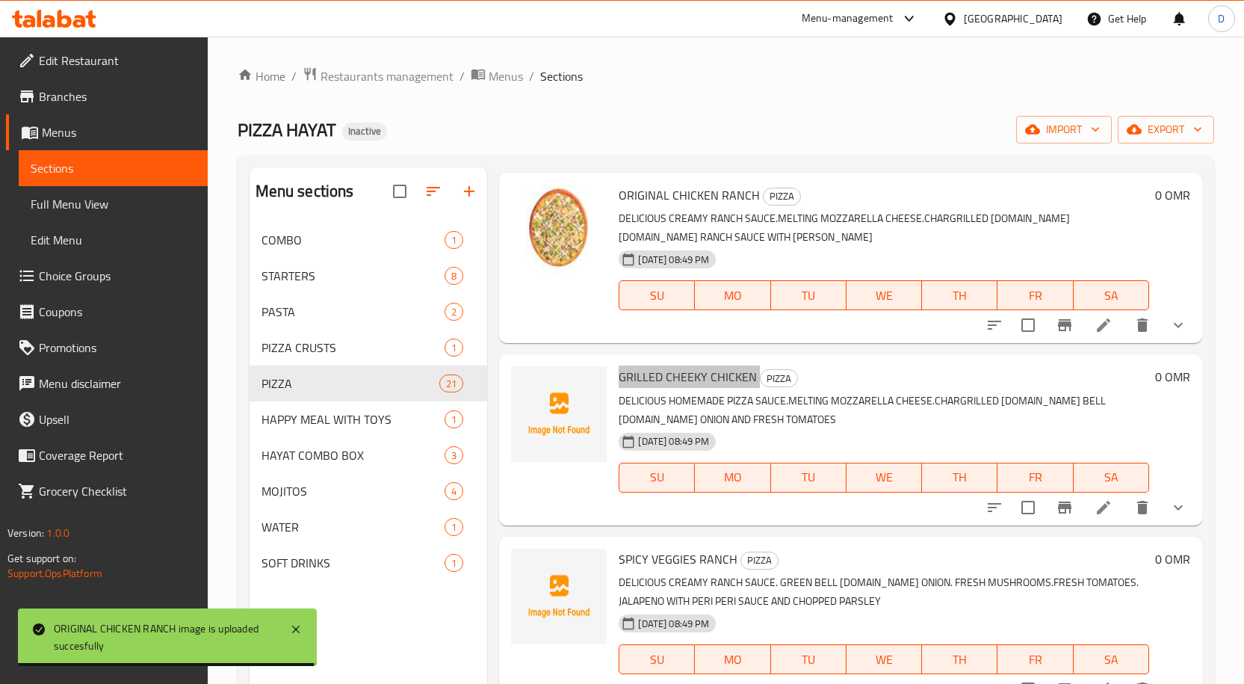
scroll to position [448, 0]
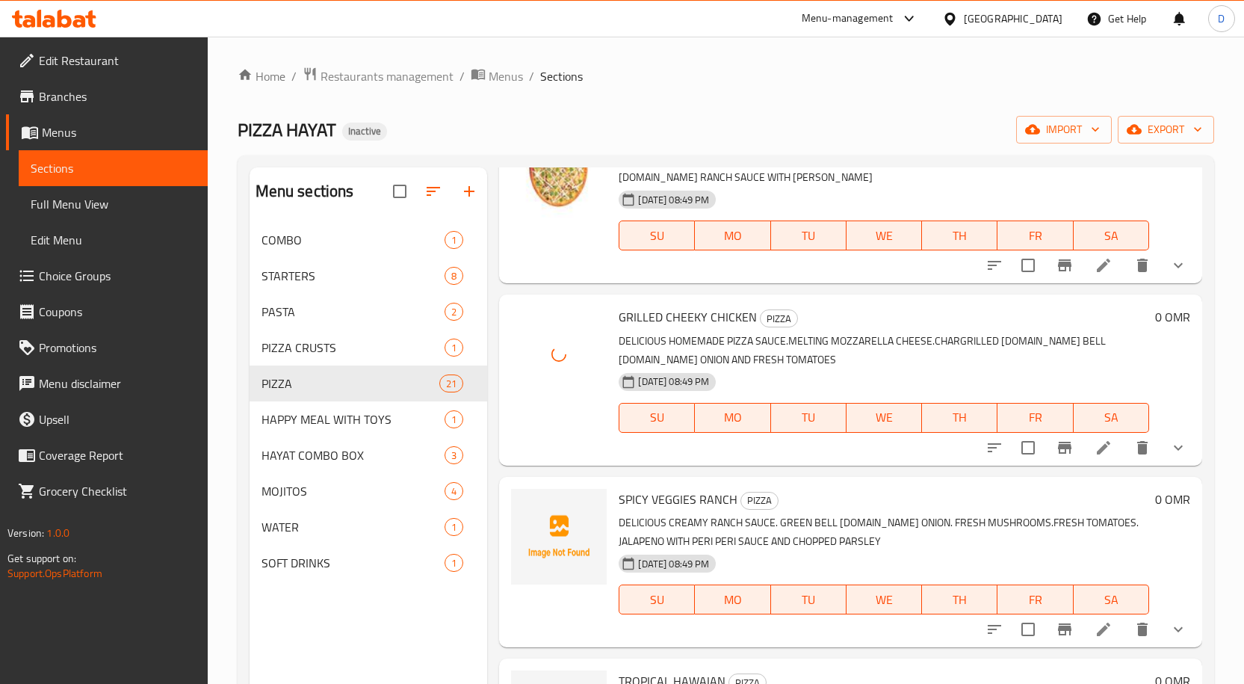
click at [666, 506] on span "SPICY VEGGIES RANCH" at bounding box center [678, 499] width 119 height 22
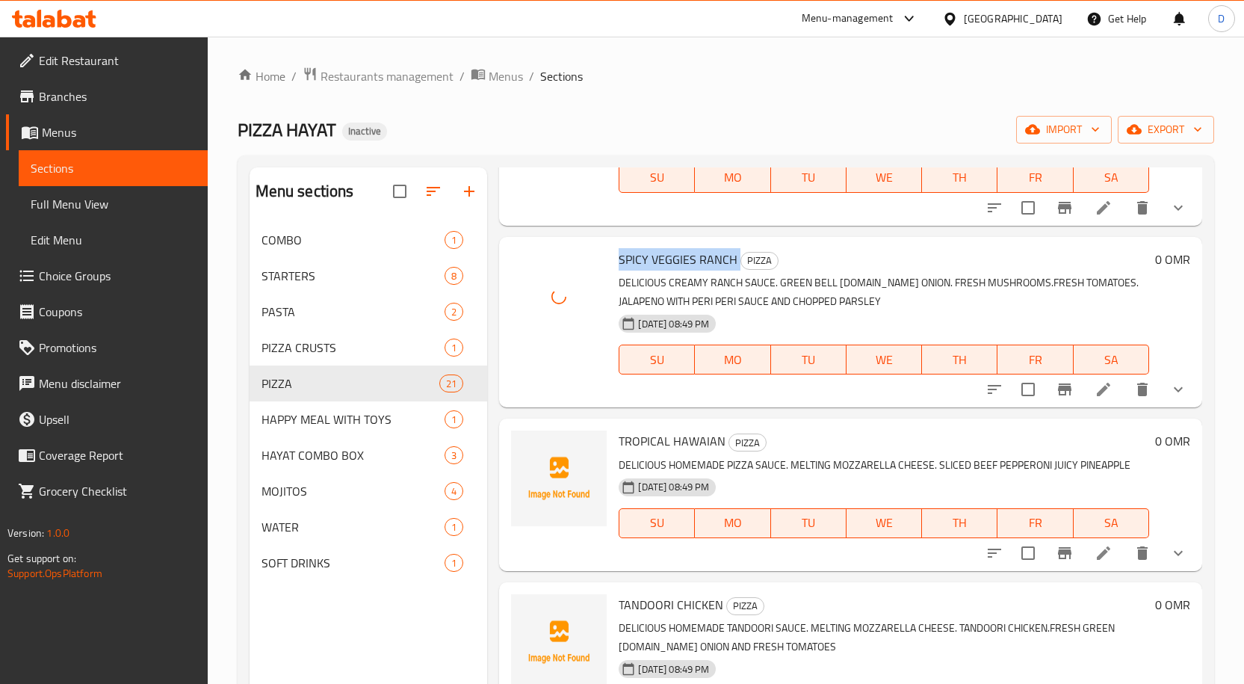
scroll to position [747, 0]
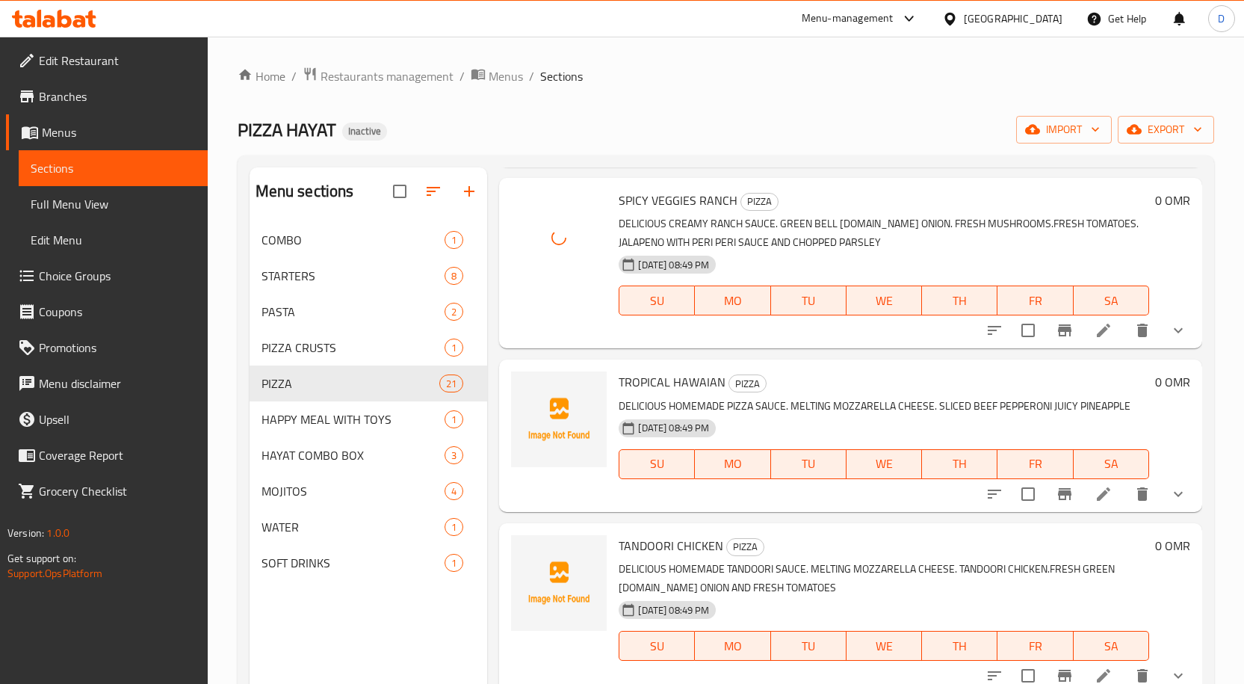
click at [653, 380] on span "TROPICAL HAWAIAN" at bounding box center [672, 382] width 107 height 22
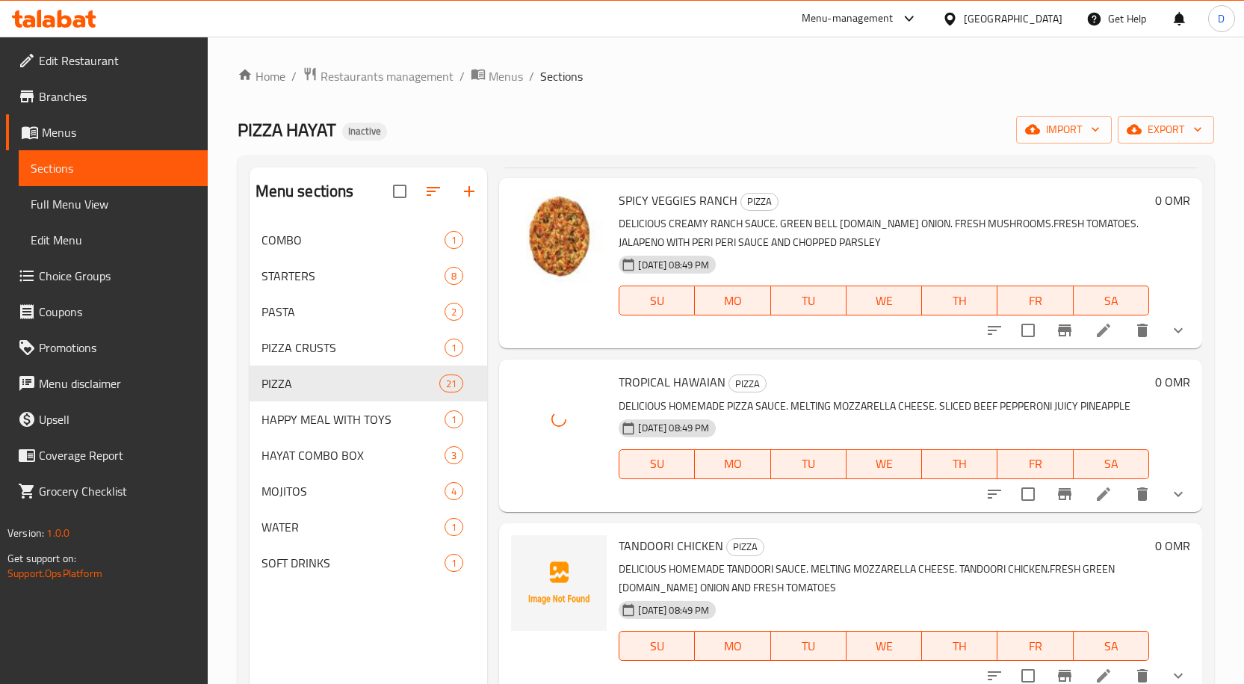
click at [643, 539] on span "TANDOORI CHICKEN" at bounding box center [671, 545] width 105 height 22
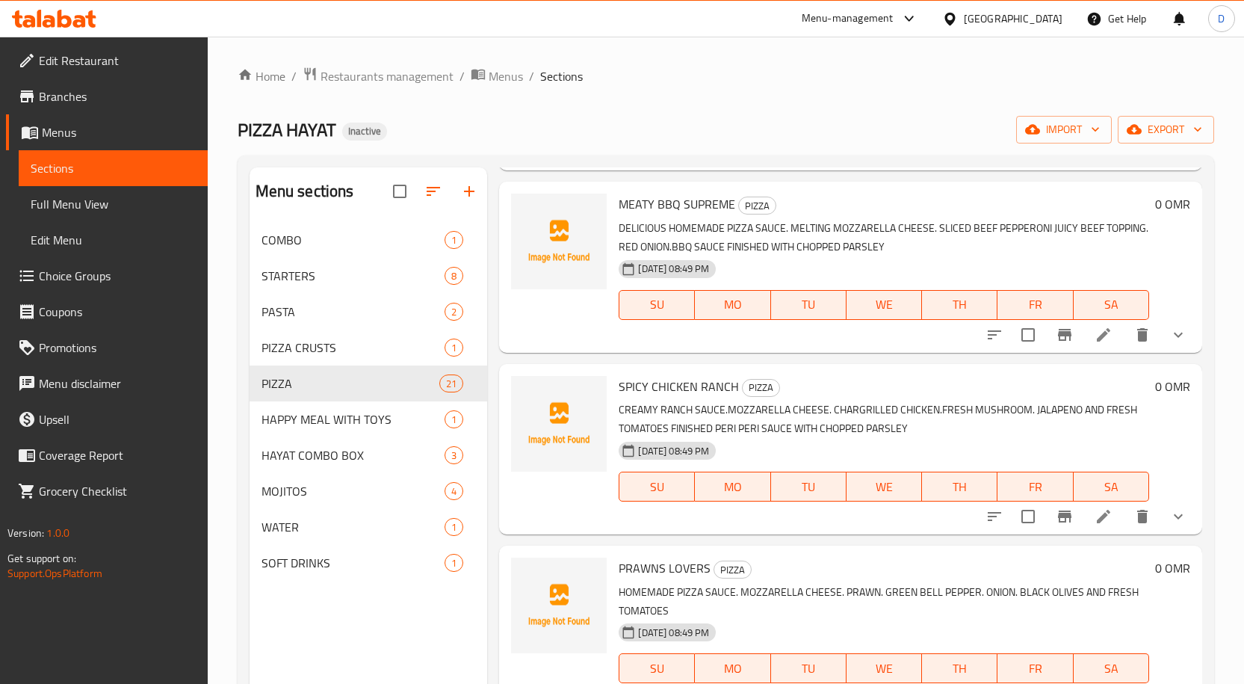
scroll to position [1121, 0]
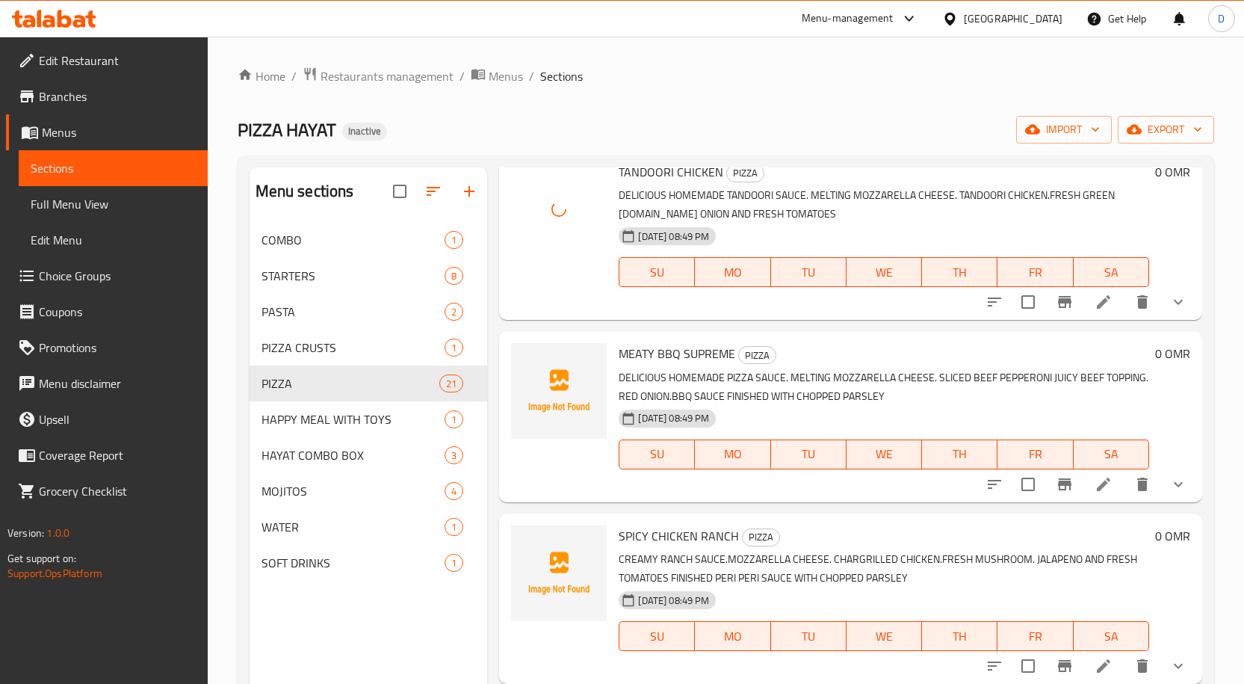
click at [658, 345] on span "MEATY BBQ SUPREME" at bounding box center [677, 353] width 117 height 22
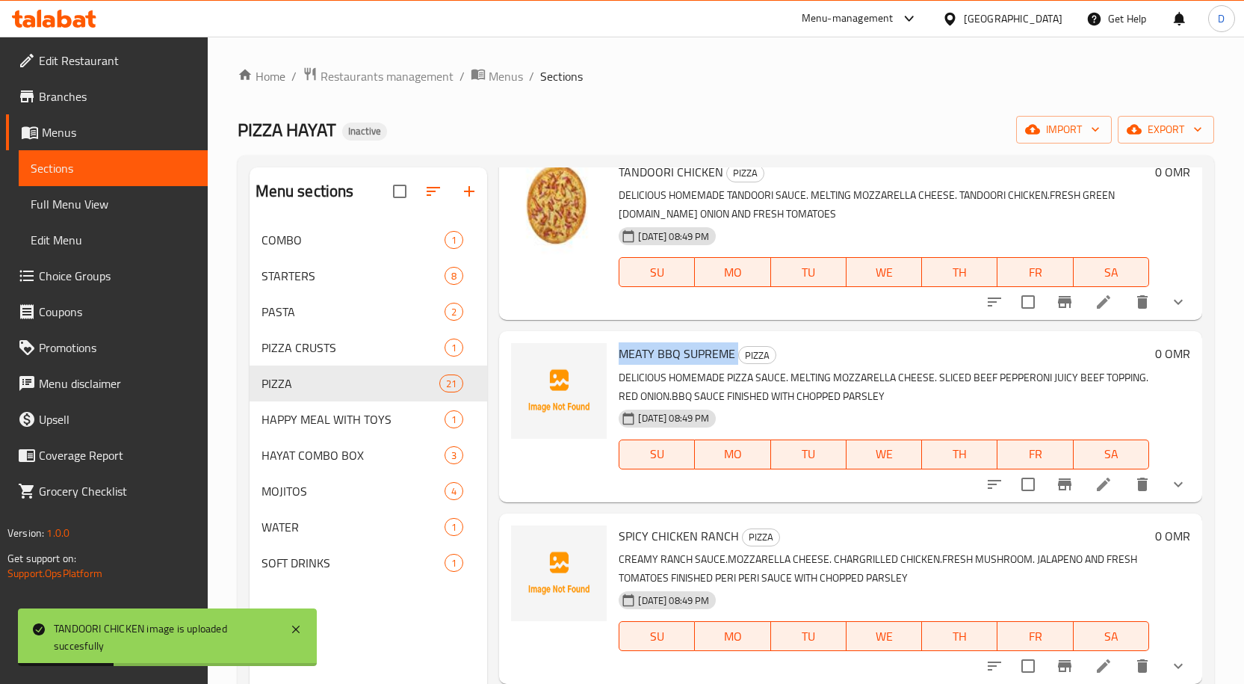
click at [656, 355] on span "MEATY BBQ SUPREME" at bounding box center [677, 353] width 117 height 22
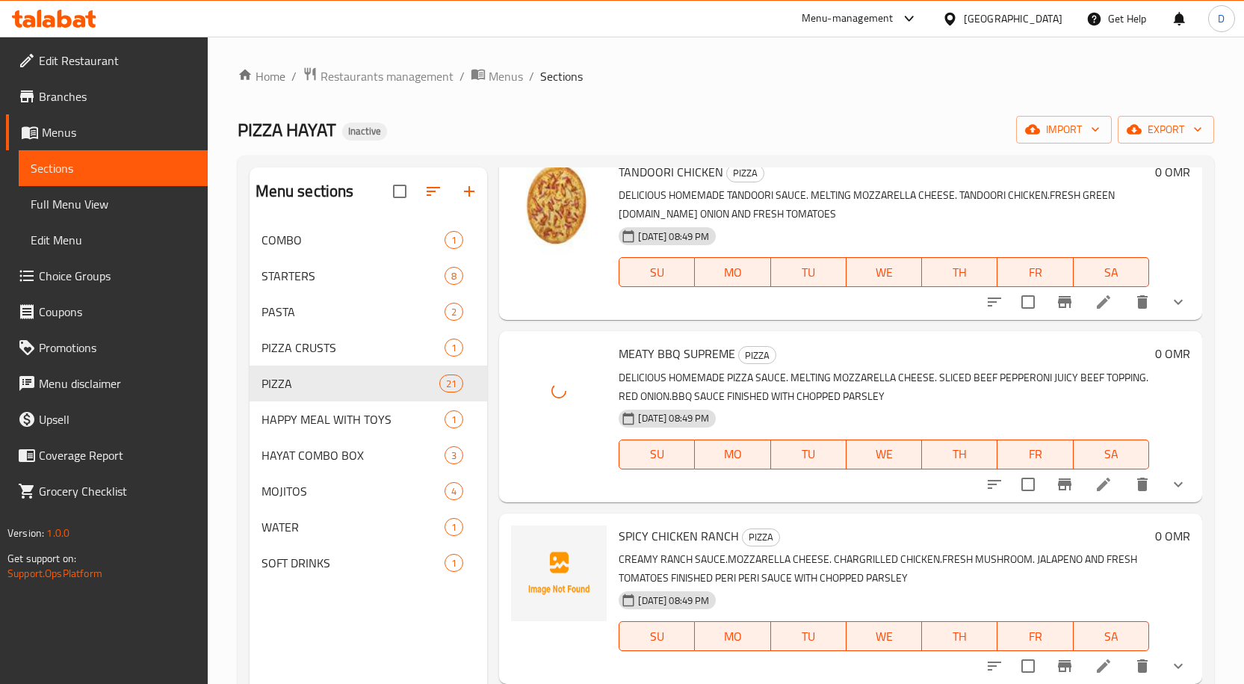
click at [637, 535] on span "SPICY CHICKEN RANCH" at bounding box center [679, 536] width 120 height 22
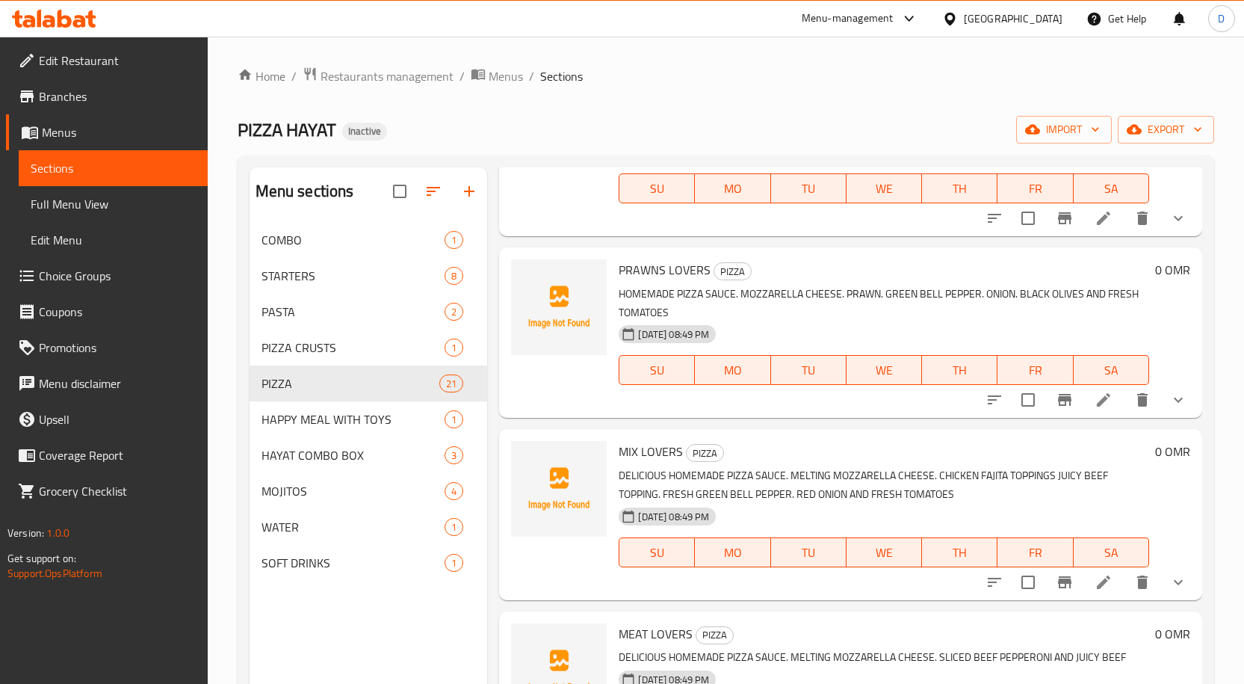
scroll to position [1569, 0]
click at [693, 263] on span "PRAWNS LOVERS" at bounding box center [665, 269] width 92 height 22
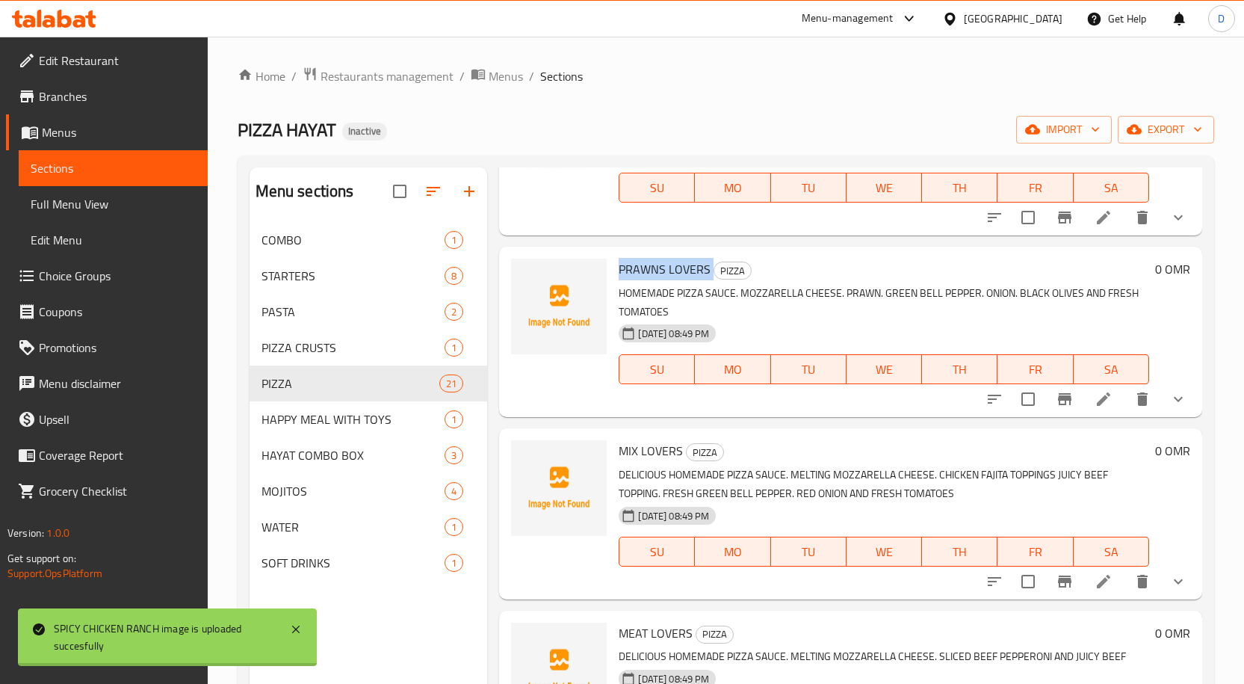
click at [693, 263] on span "PRAWNS LOVERS" at bounding box center [665, 269] width 92 height 22
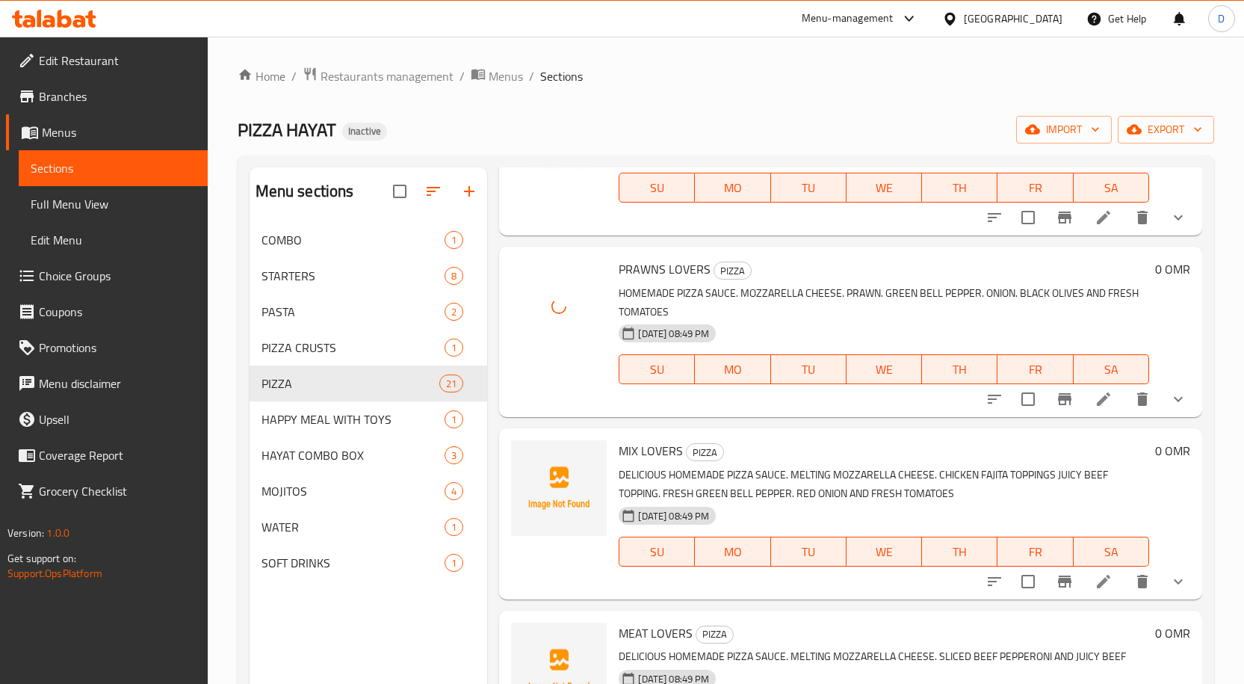
click at [655, 450] on span "MIX LOVERS" at bounding box center [651, 450] width 64 height 22
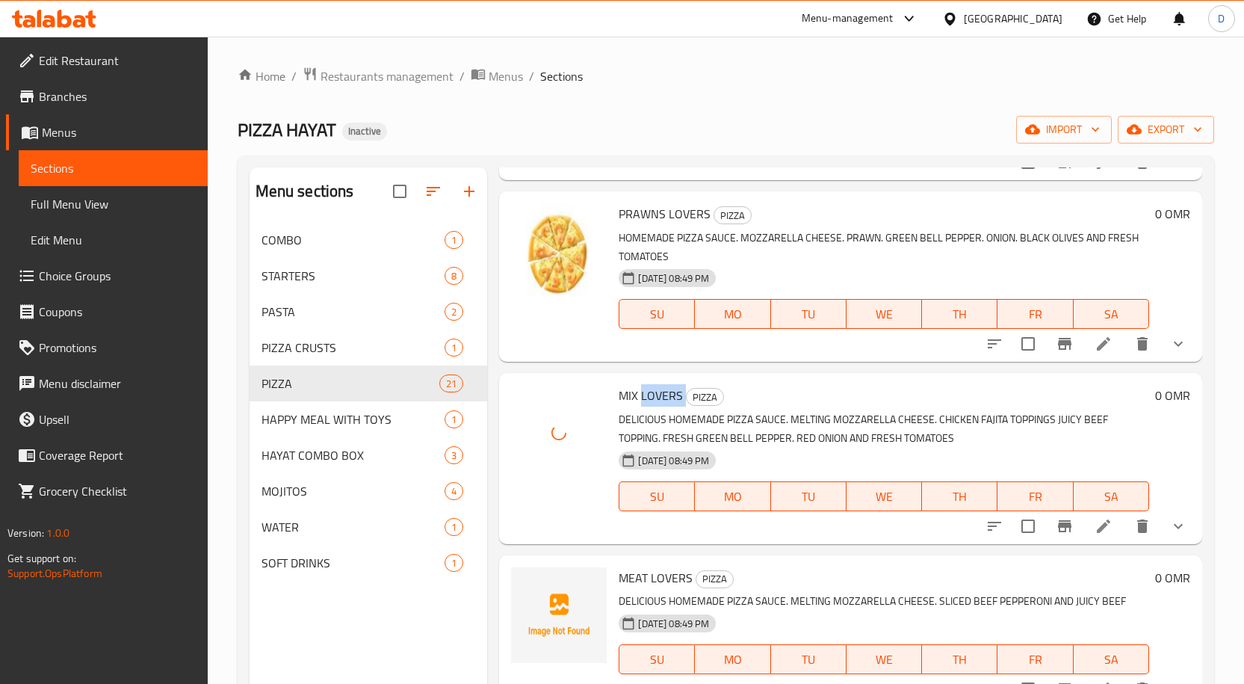
scroll to position [1719, 0]
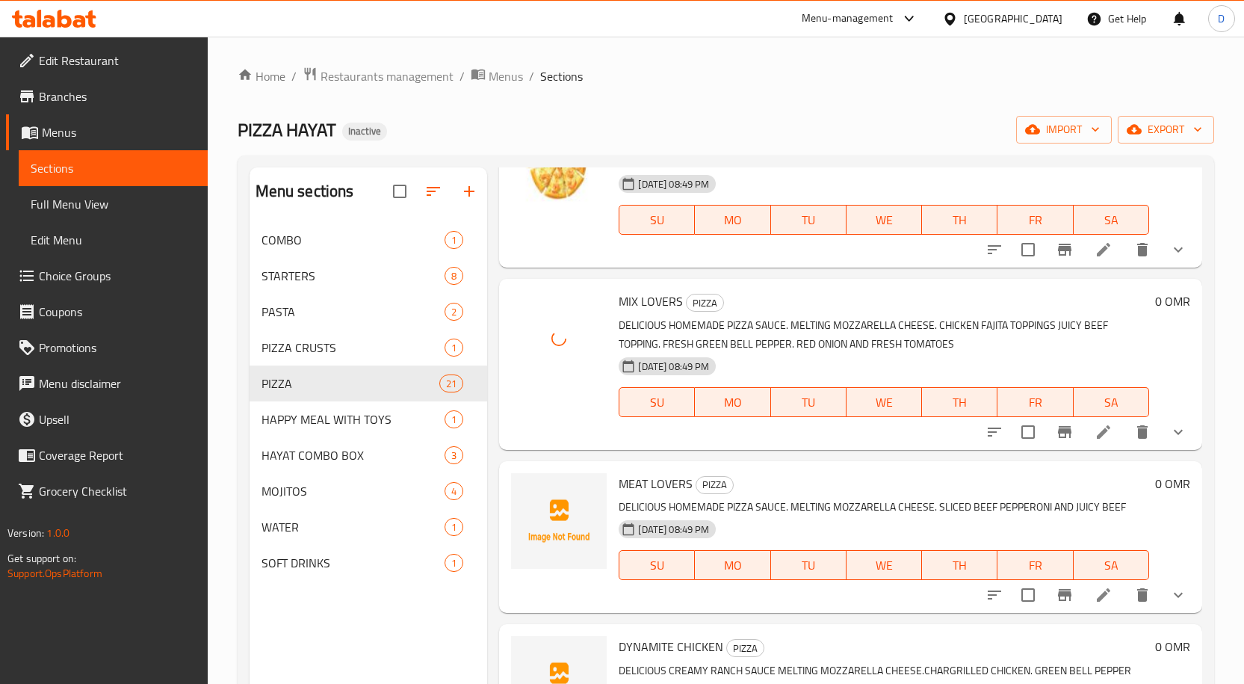
click at [664, 486] on span "MEAT LOVERS" at bounding box center [656, 483] width 74 height 22
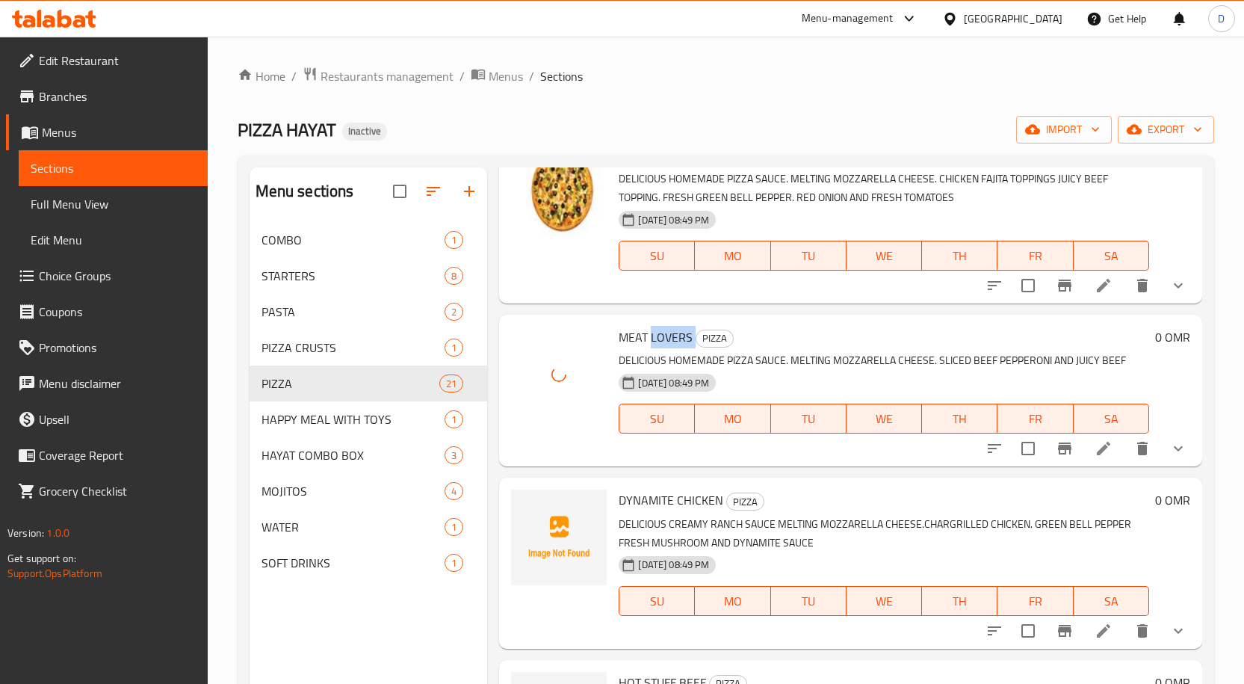
scroll to position [1868, 0]
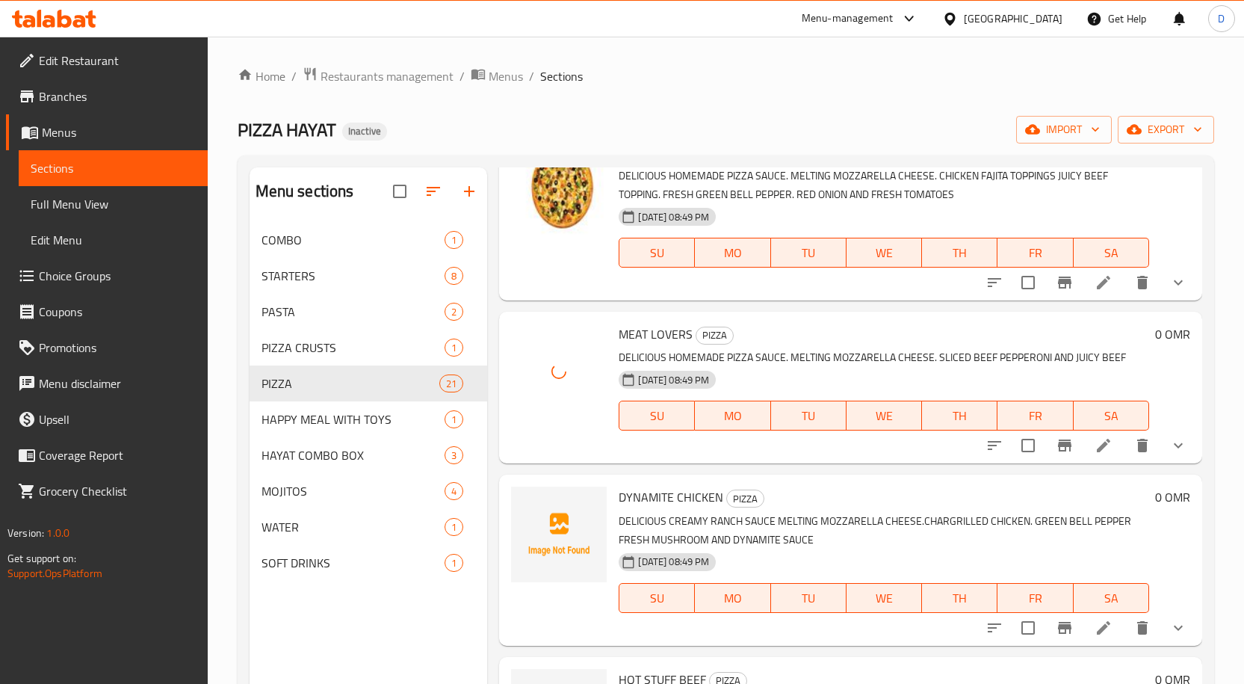
click at [631, 486] on span "DYNAMITE CHICKEN" at bounding box center [671, 497] width 105 height 22
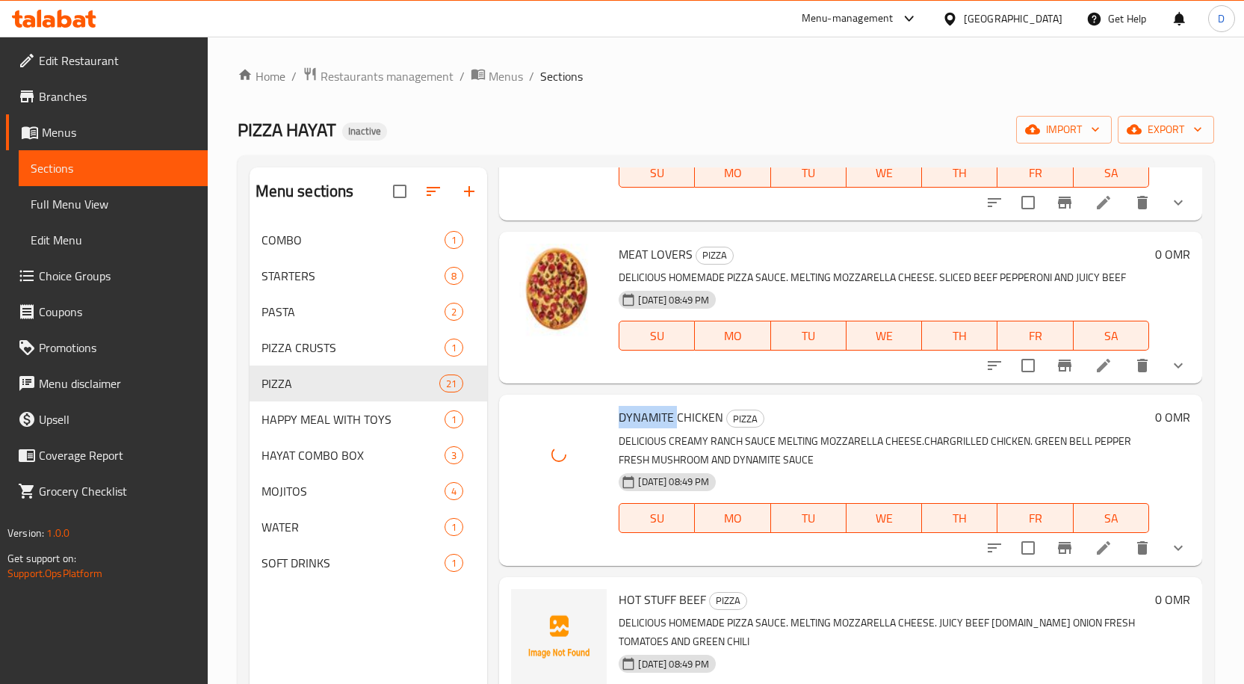
scroll to position [2092, 0]
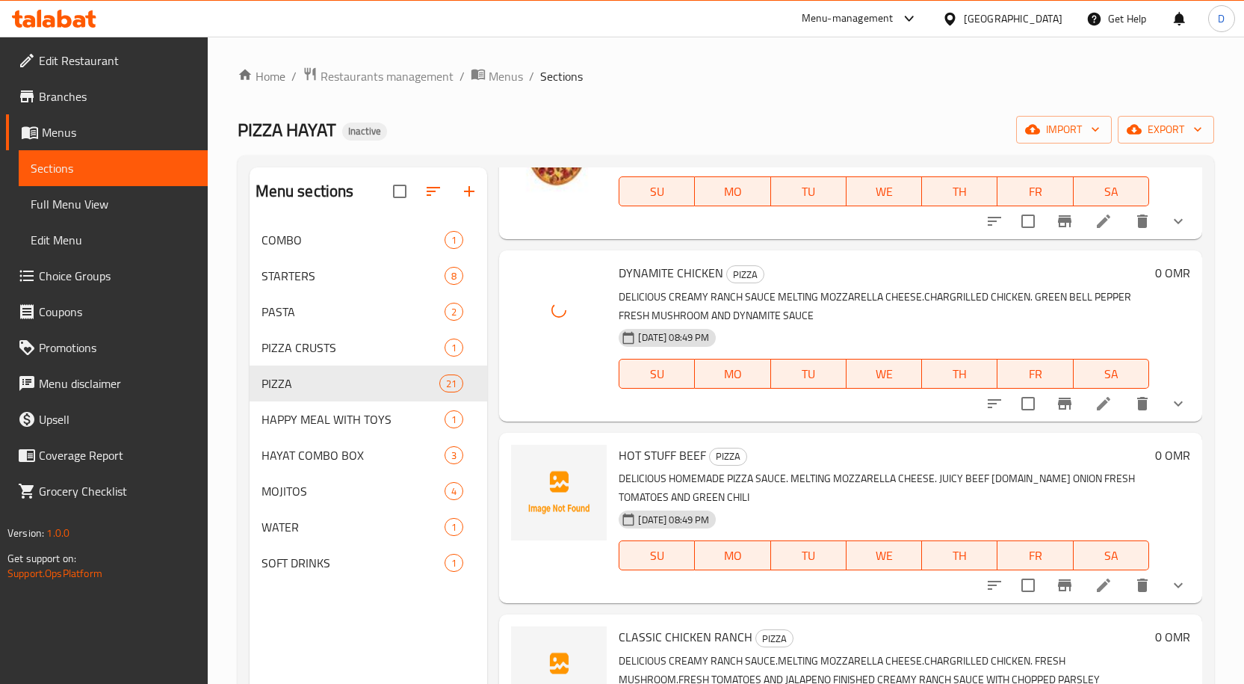
click at [658, 454] on span "HOT STUFF BEEF" at bounding box center [662, 455] width 87 height 22
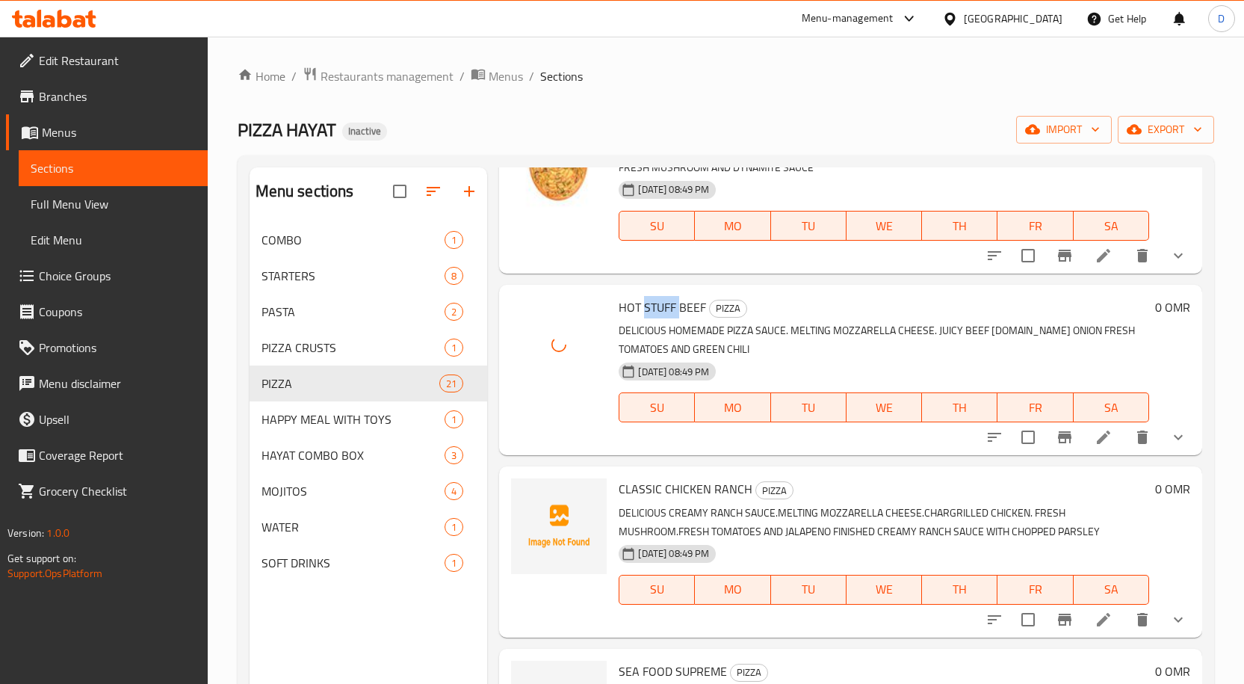
scroll to position [2242, 0]
click at [686, 481] on span "CLASSIC CHICKEN RANCH" at bounding box center [686, 487] width 134 height 22
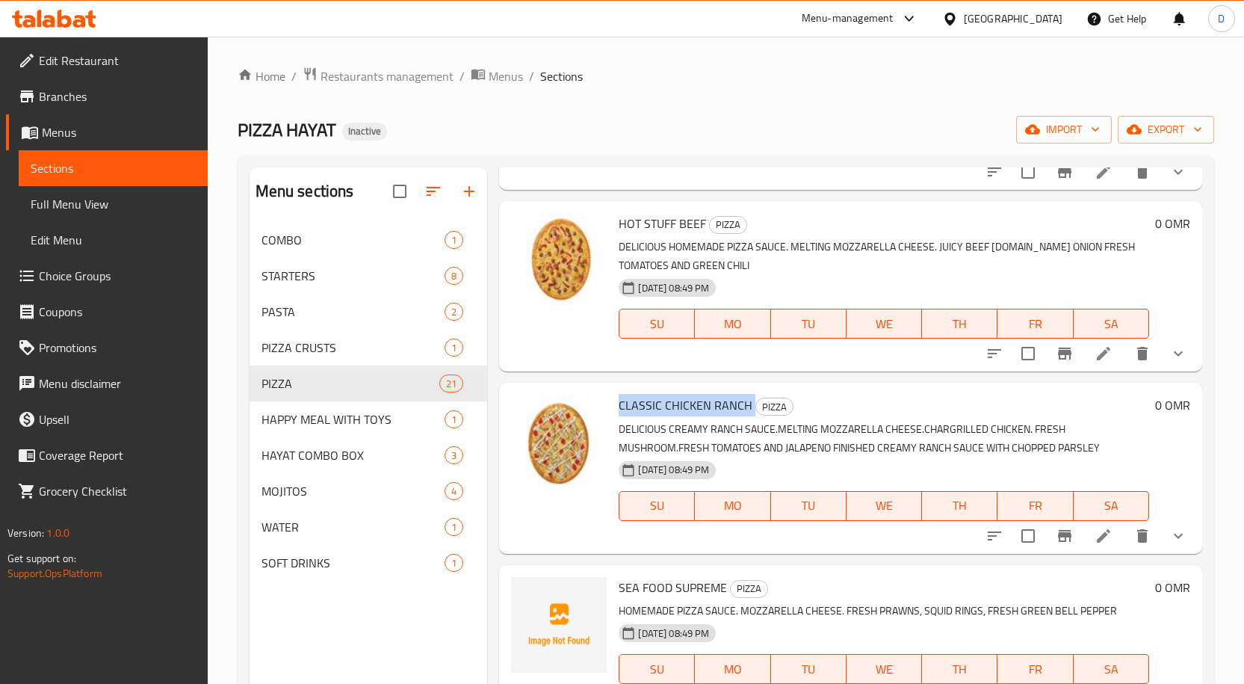
scroll to position [2466, 0]
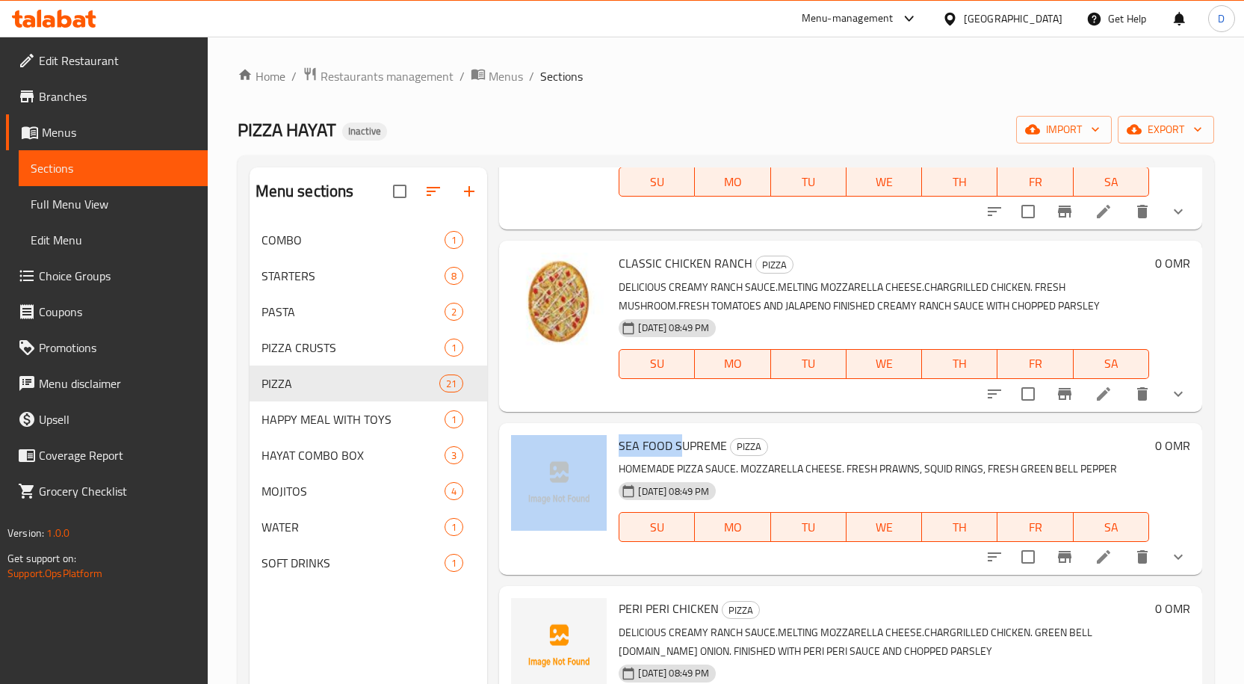
drag, startPoint x: 682, startPoint y: 446, endPoint x: 592, endPoint y: 449, distance: 89.7
click at [592, 449] on div "SEA FOOD SUPREME PIZZA HOMEMADE PIZZA SAUCE. MOZZARELLA CHEESE. FRESH PRAWNS, S…" at bounding box center [850, 499] width 691 height 140
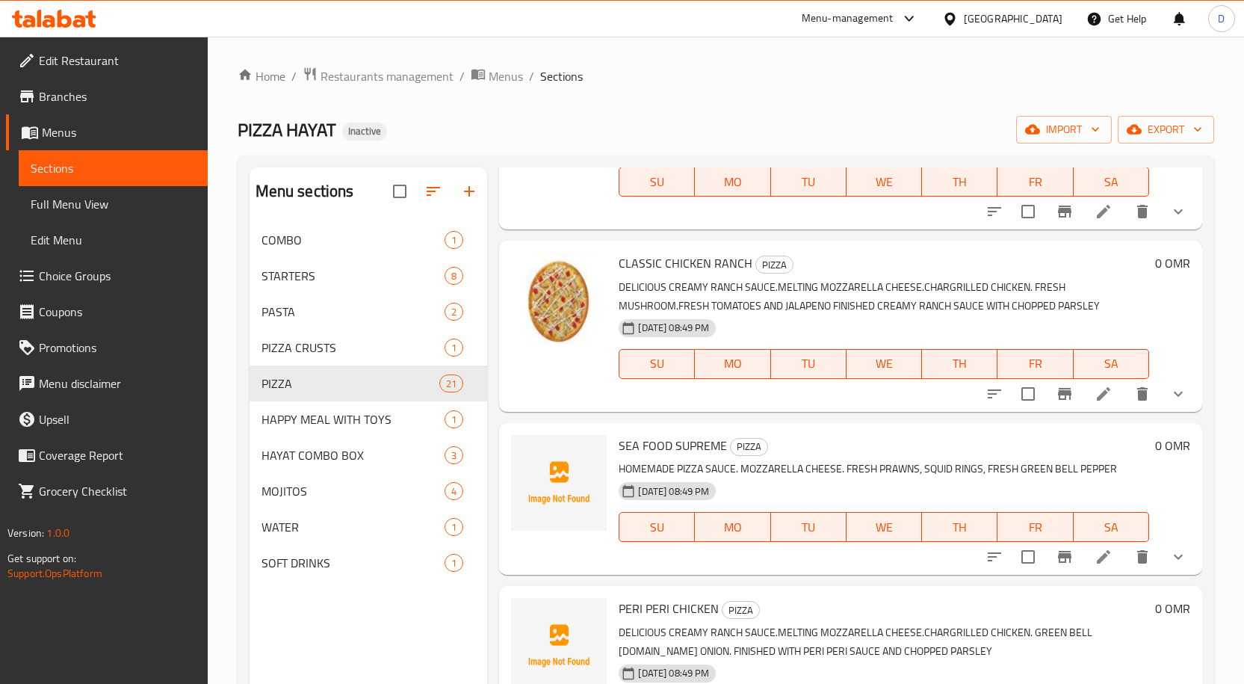
click at [665, 602] on span "PERI PERI CHICKEN" at bounding box center [669, 608] width 100 height 22
drag, startPoint x: 670, startPoint y: 609, endPoint x: 605, endPoint y: 614, distance: 64.4
click at [605, 614] on div "PERI PERI CHICKEN PIZZA DELICIOUS CREAMY RANCH SAUCE.MELTING MOZZARELLA CHEESE.…" at bounding box center [850, 671] width 691 height 158
click at [628, 445] on span "SEA FOOD SUPREME" at bounding box center [673, 445] width 108 height 22
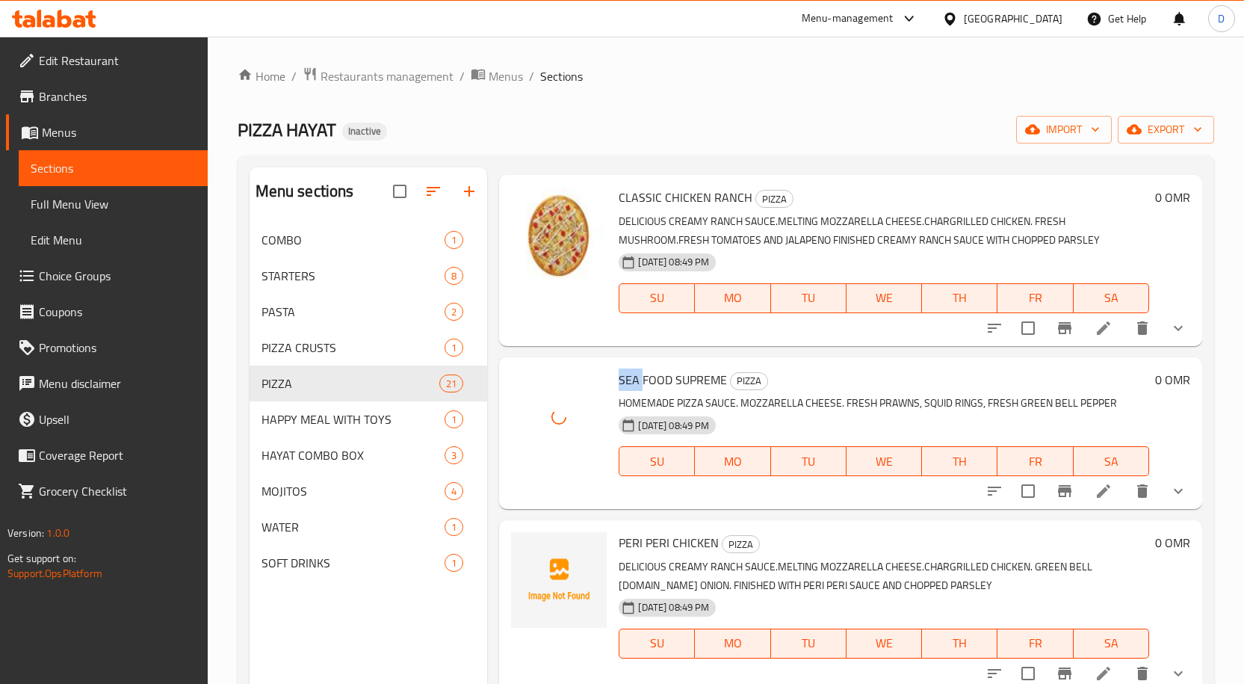
scroll to position [2616, 0]
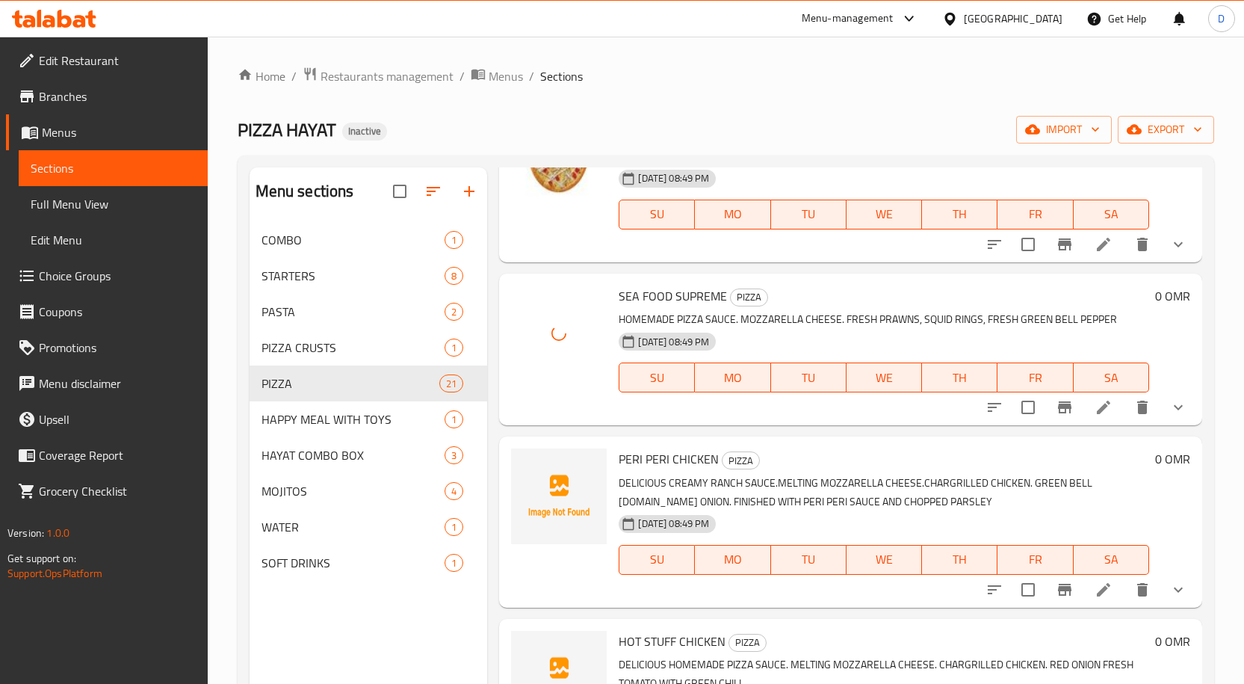
click at [631, 462] on span "PERI PERI CHICKEN" at bounding box center [669, 459] width 100 height 22
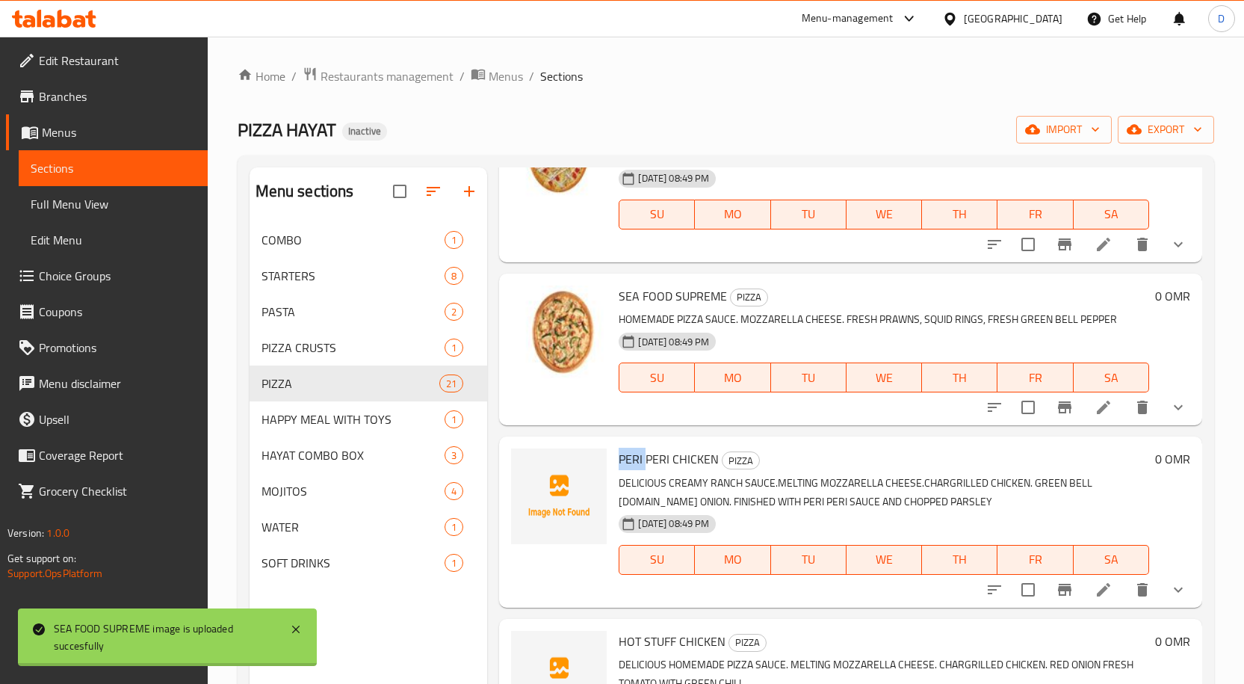
click at [631, 462] on span "PERI PERI CHICKEN" at bounding box center [669, 459] width 100 height 22
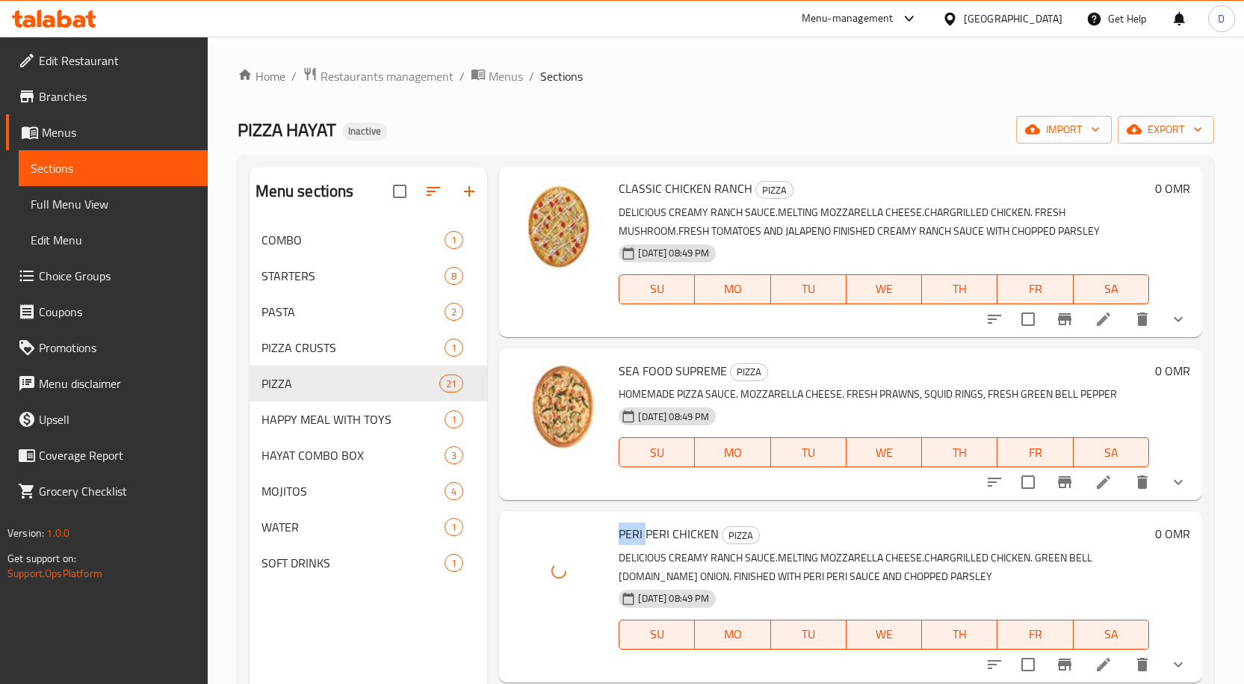
scroll to position [2914, 0]
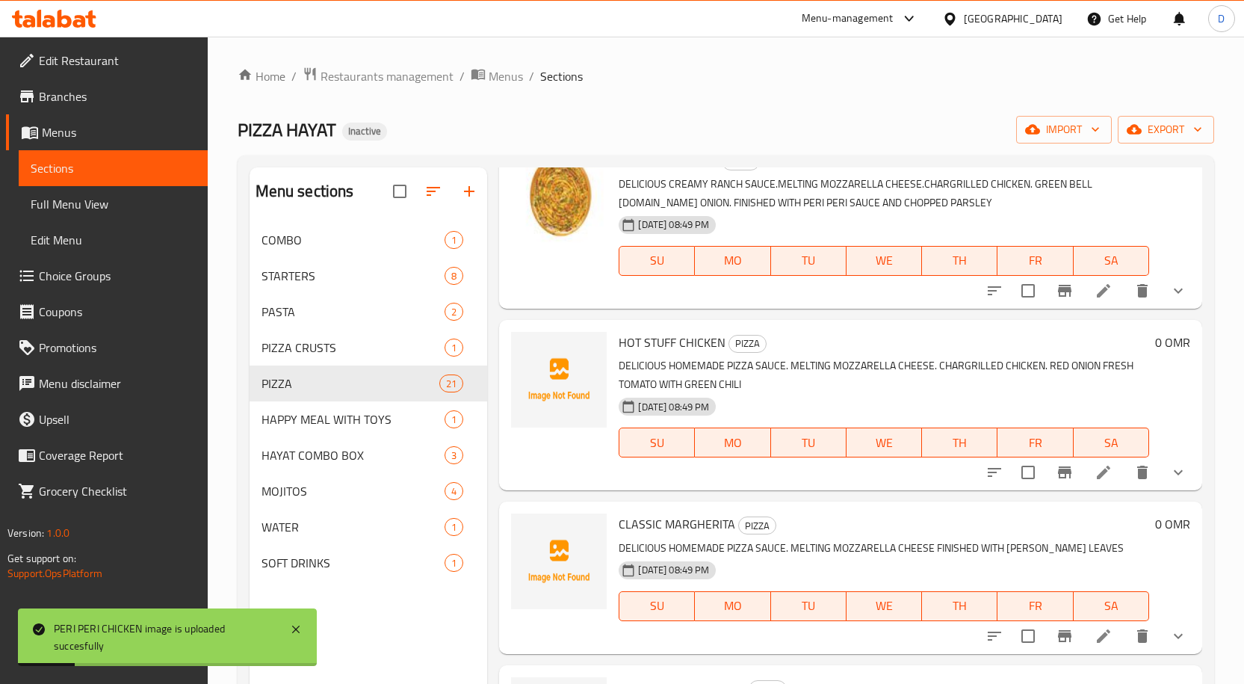
click at [670, 341] on span "HOT STUFF CHICKEN" at bounding box center [672, 342] width 107 height 22
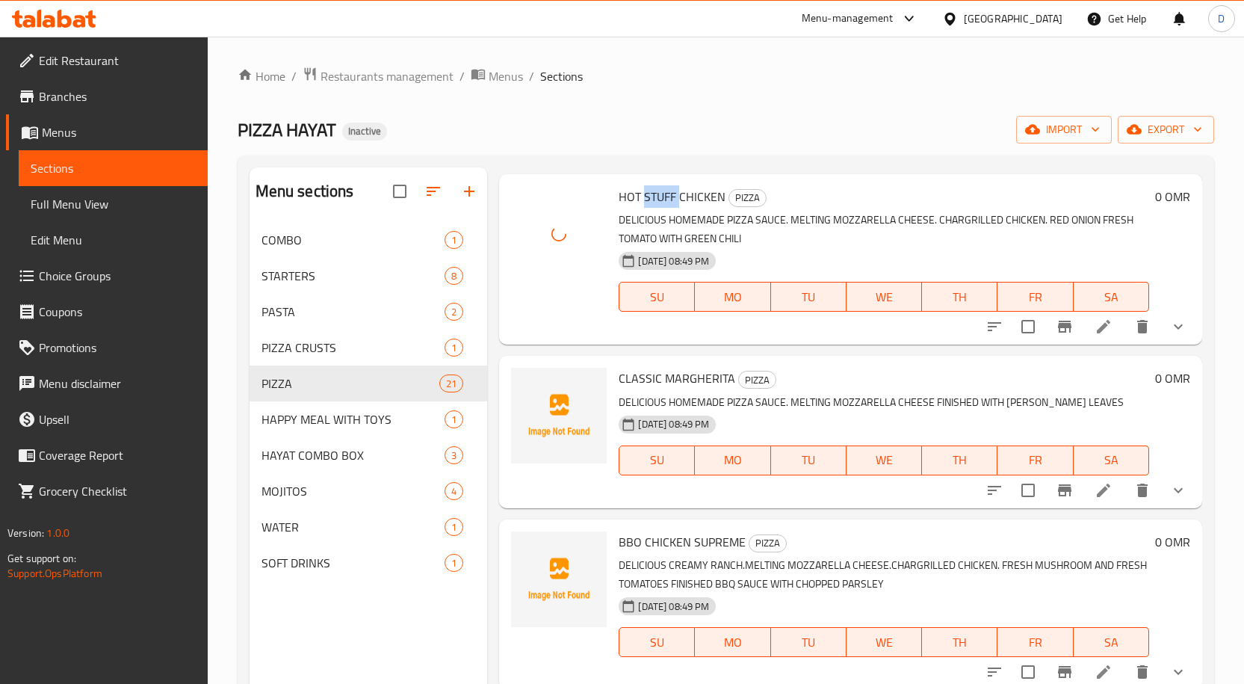
scroll to position [3064, 0]
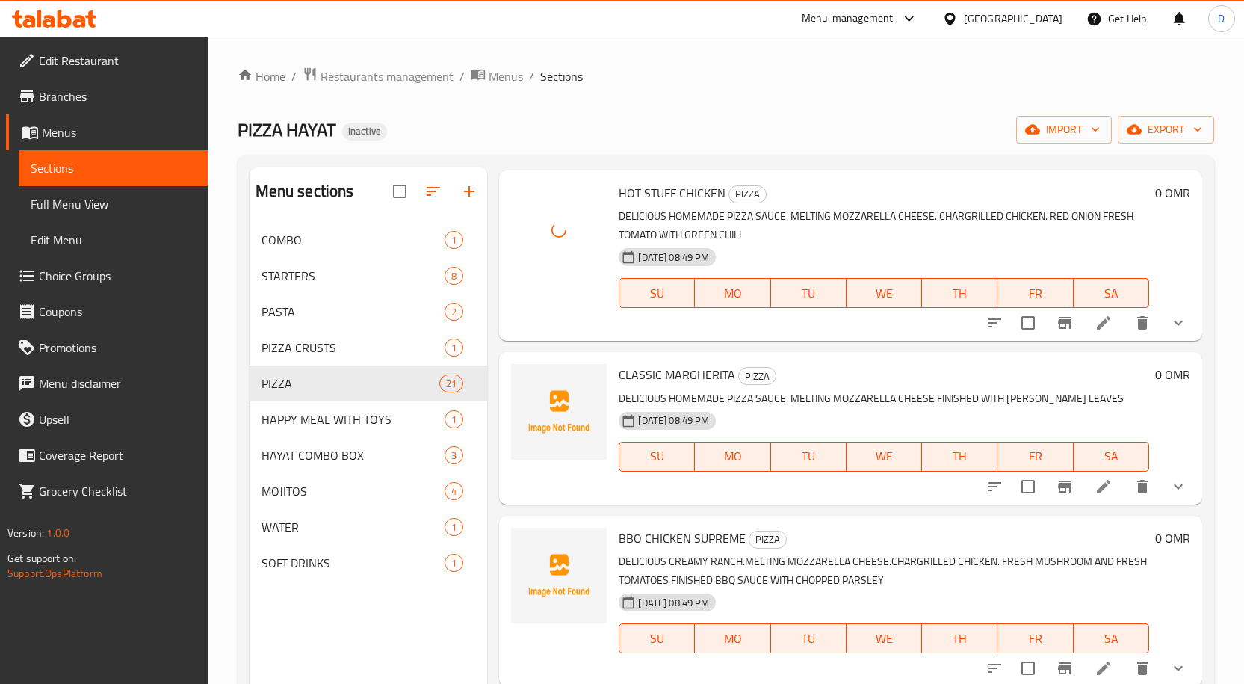
click at [711, 374] on span "CLASSIC MARGHERITA" at bounding box center [677, 374] width 117 height 22
click at [628, 541] on span "BBO CHICKEN SUPREME" at bounding box center [682, 538] width 127 height 22
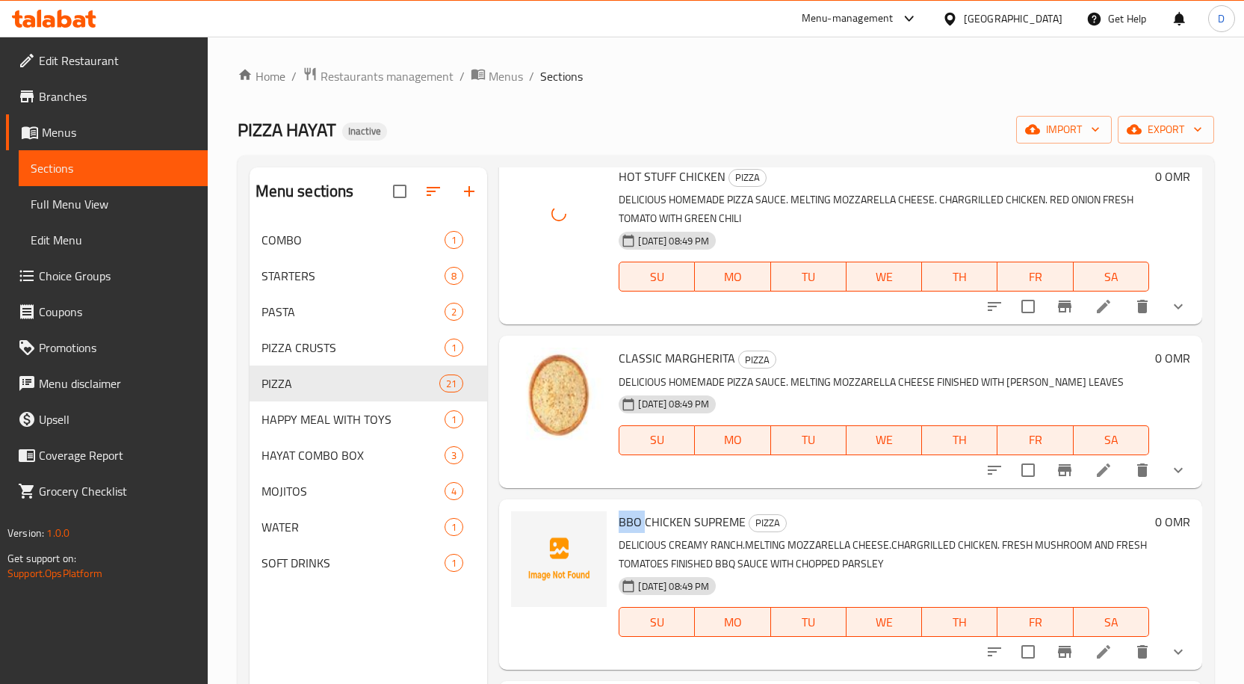
drag, startPoint x: 1082, startPoint y: 657, endPoint x: 1090, endPoint y: 654, distance: 8.0
click at [1090, 654] on li at bounding box center [1104, 651] width 42 height 27
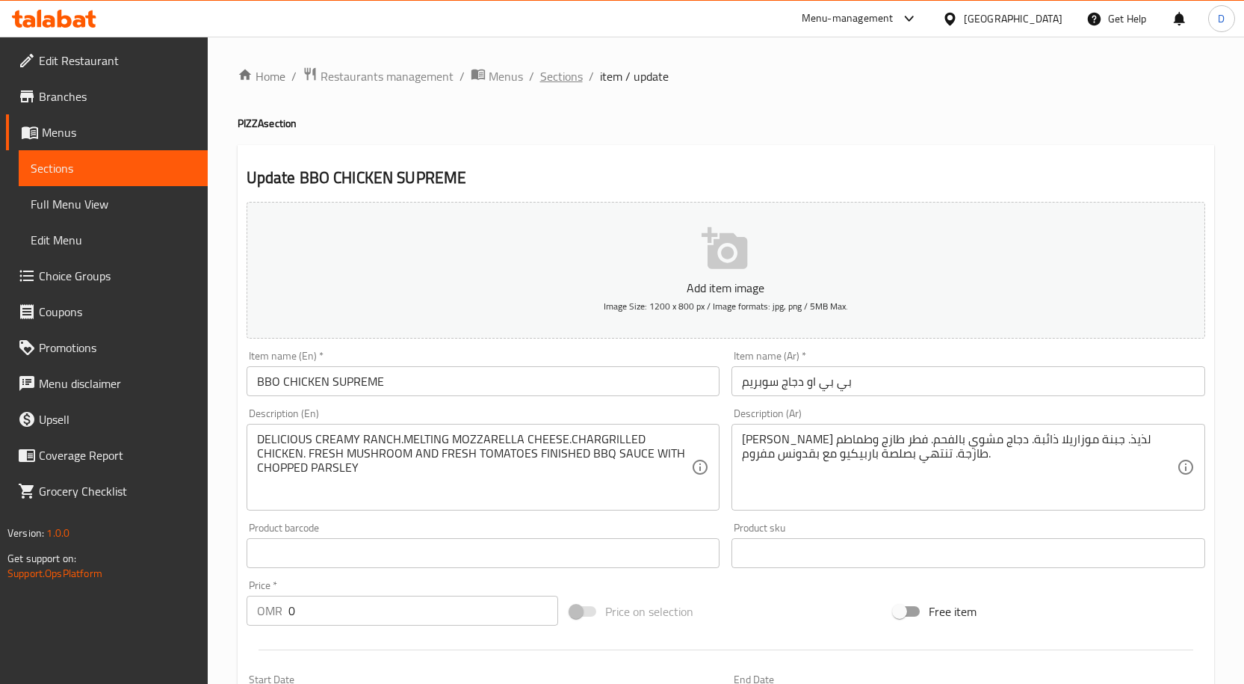
click at [570, 81] on span "Sections" at bounding box center [561, 76] width 43 height 18
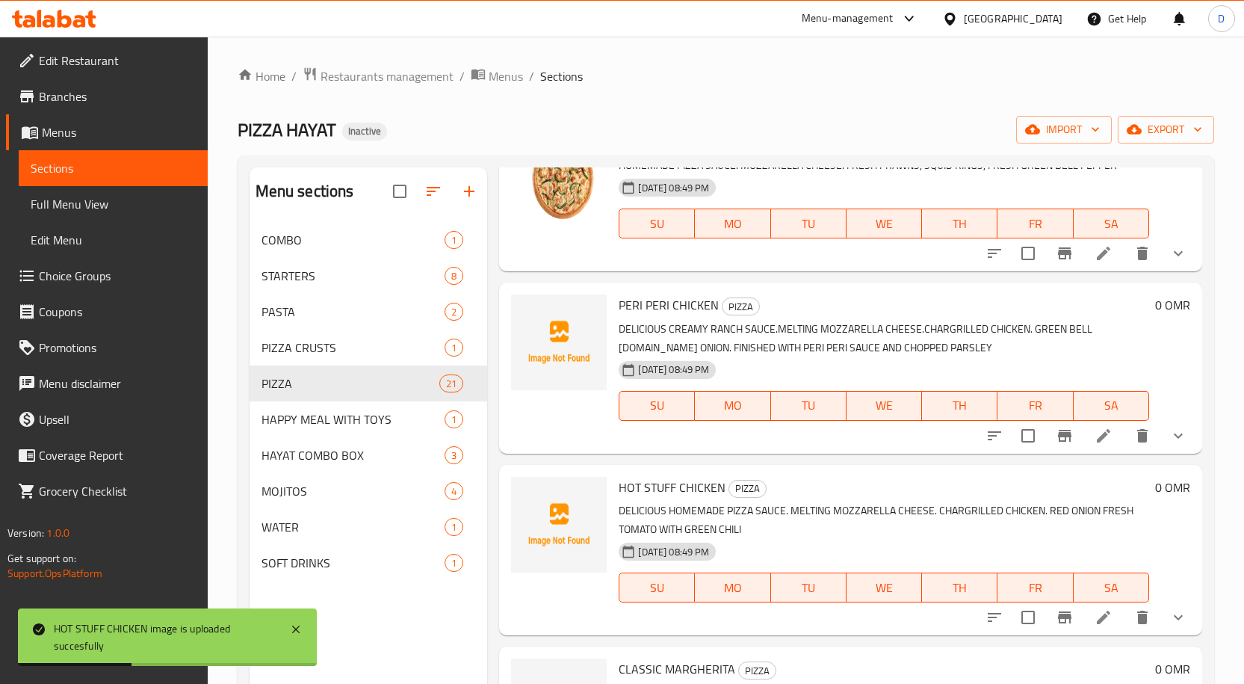
scroll to position [2765, 0]
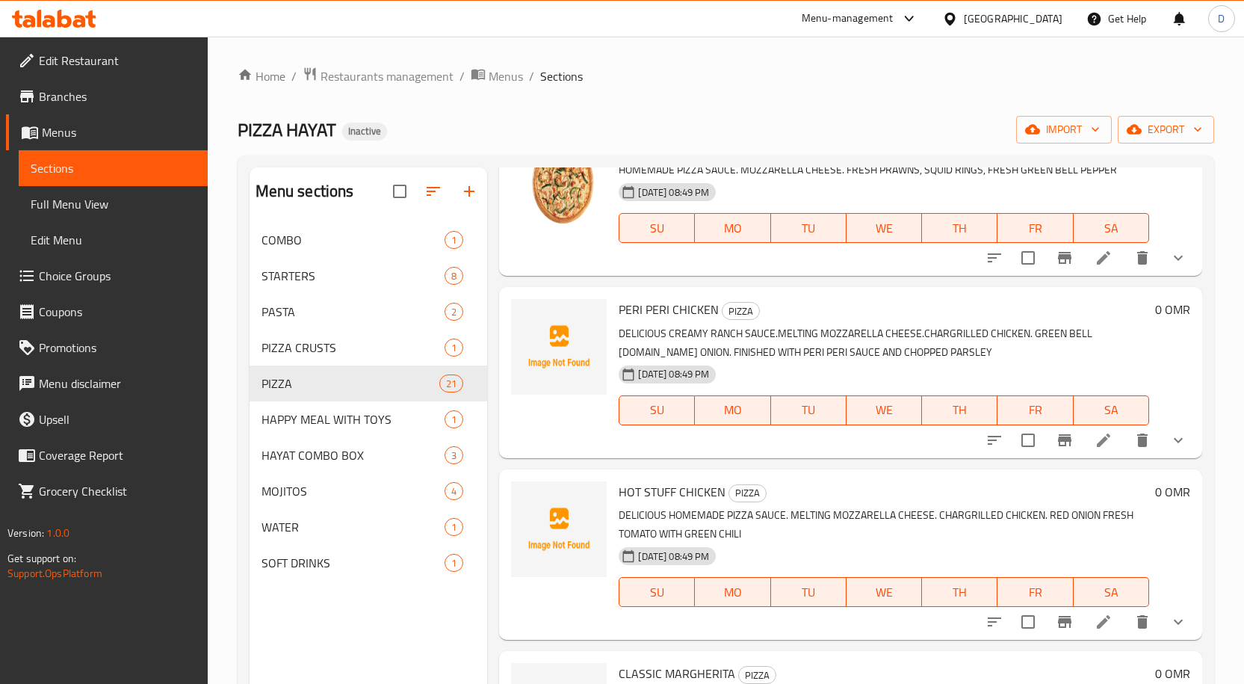
click at [630, 310] on span "PERI PERI CHICKEN" at bounding box center [669, 309] width 100 height 22
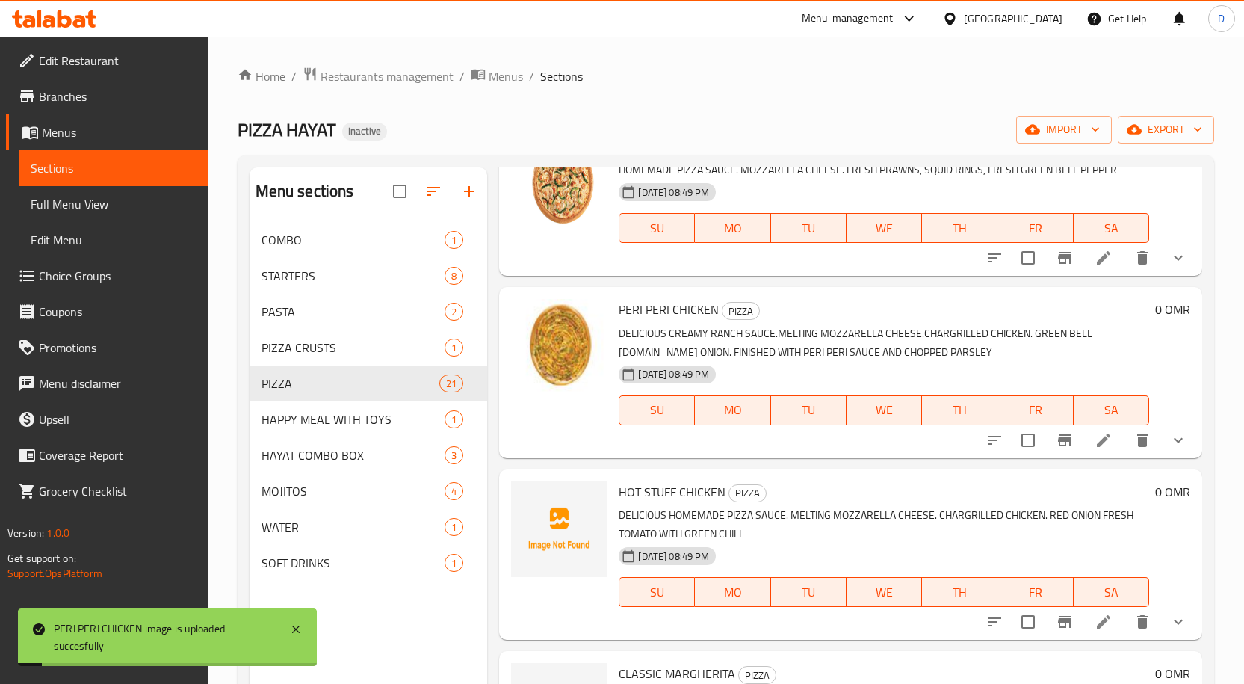
click at [628, 493] on span "HOT STUFF CHICKEN" at bounding box center [672, 492] width 107 height 22
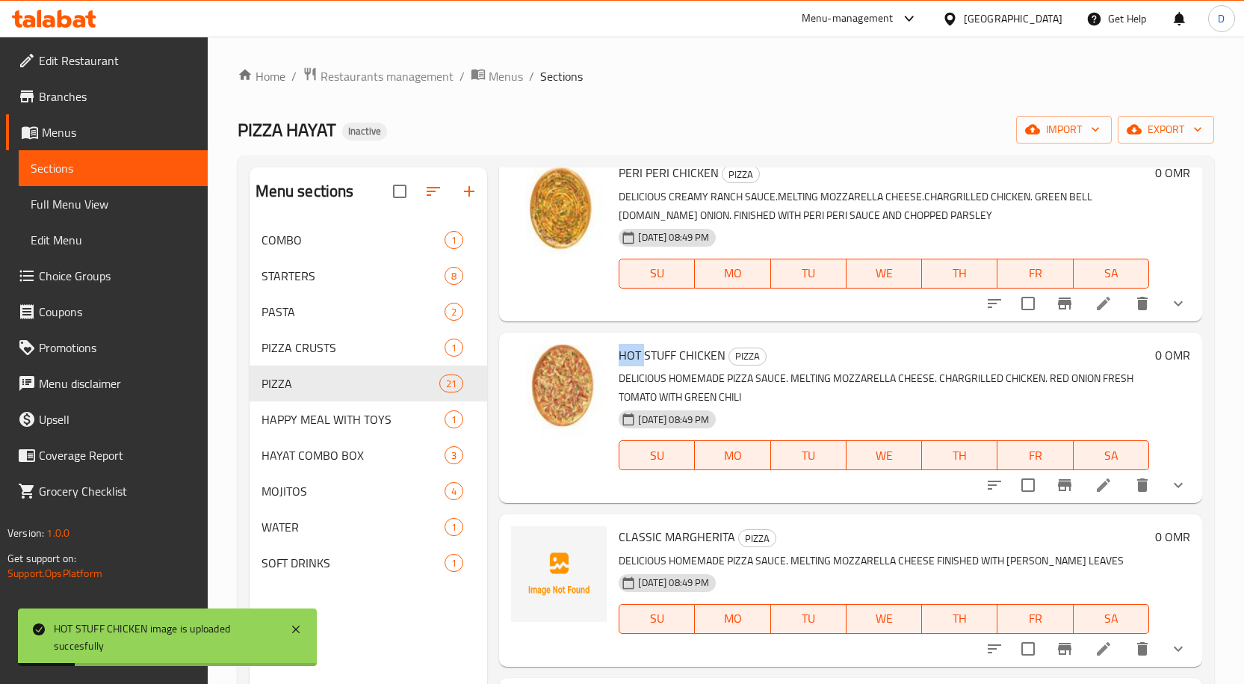
scroll to position [3064, 0]
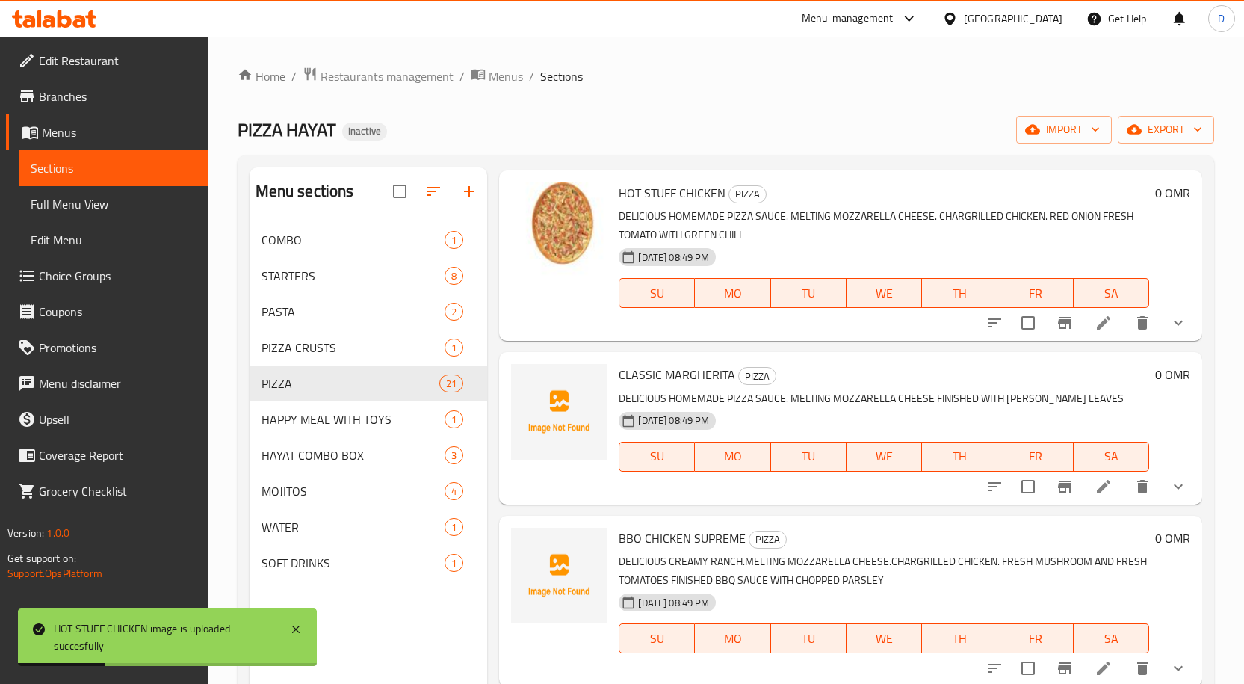
click at [676, 371] on span "CLASSIC MARGHERITA" at bounding box center [677, 374] width 117 height 22
drag, startPoint x: 641, startPoint y: 540, endPoint x: 738, endPoint y: 539, distance: 97.2
click at [738, 539] on span "BBO CHICKEN SUPREME" at bounding box center [682, 538] width 127 height 22
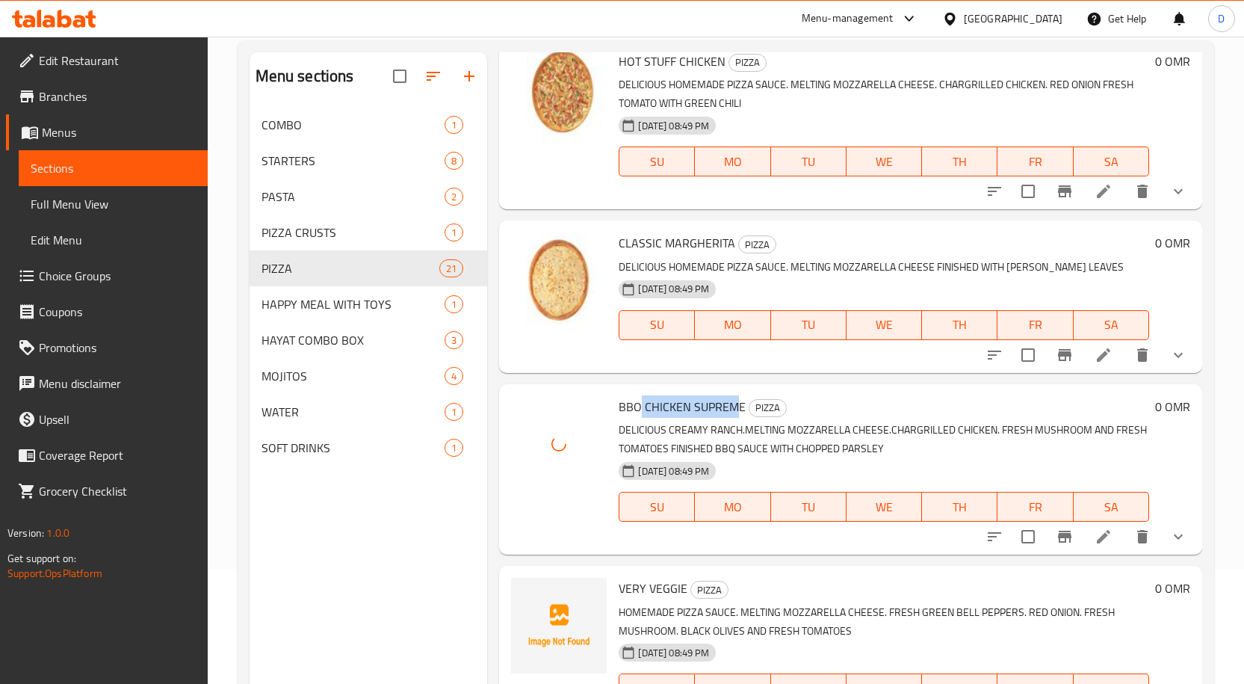
scroll to position [209, 0]
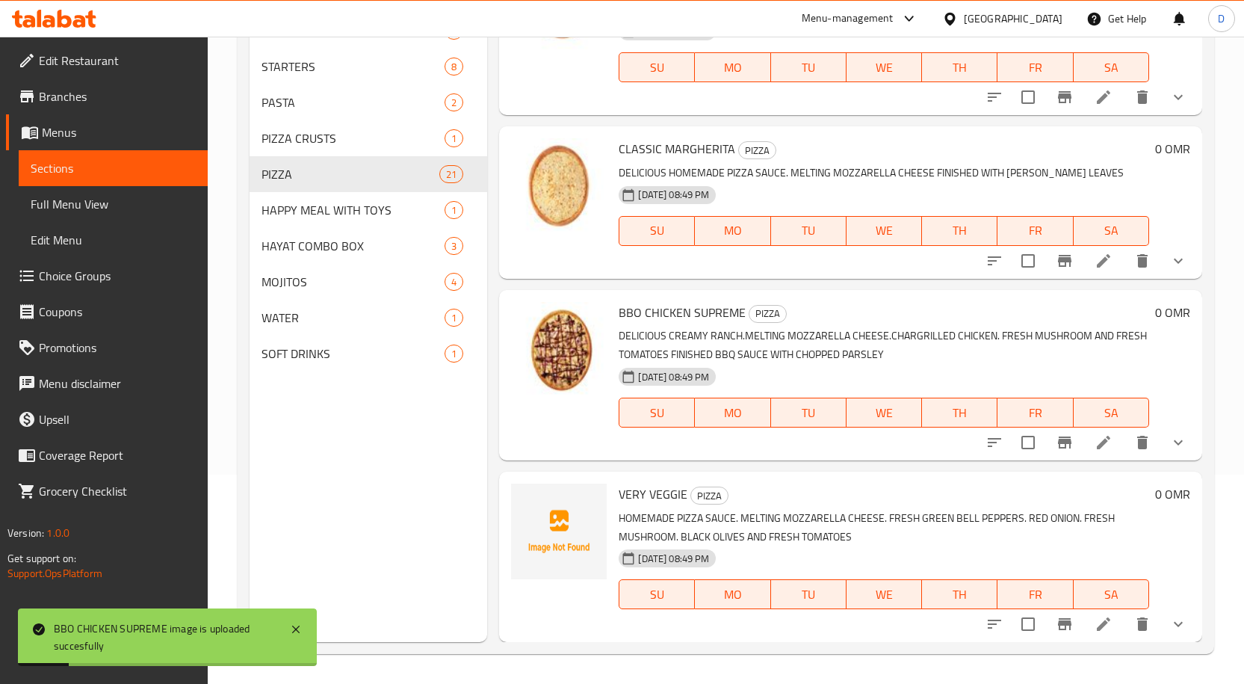
click at [665, 494] on span "VERY VEGGIE" at bounding box center [653, 494] width 69 height 22
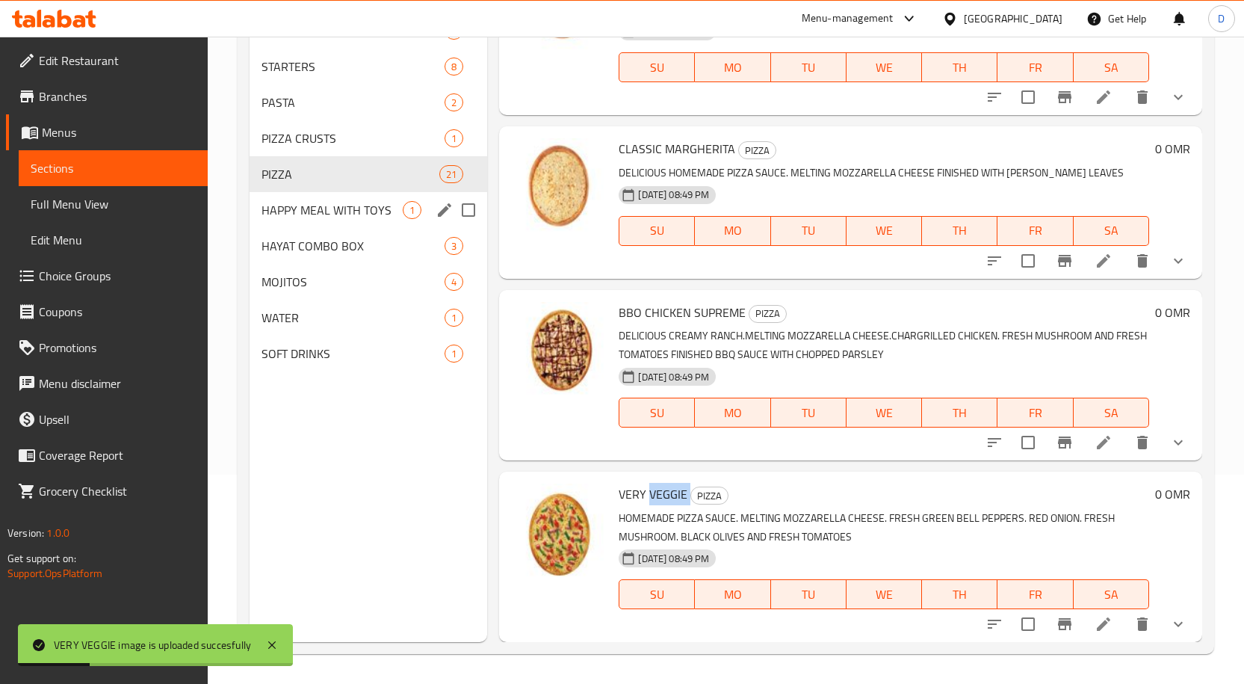
click at [386, 220] on div "HAPPY MEAL WITH TOYS 1" at bounding box center [369, 210] width 238 height 36
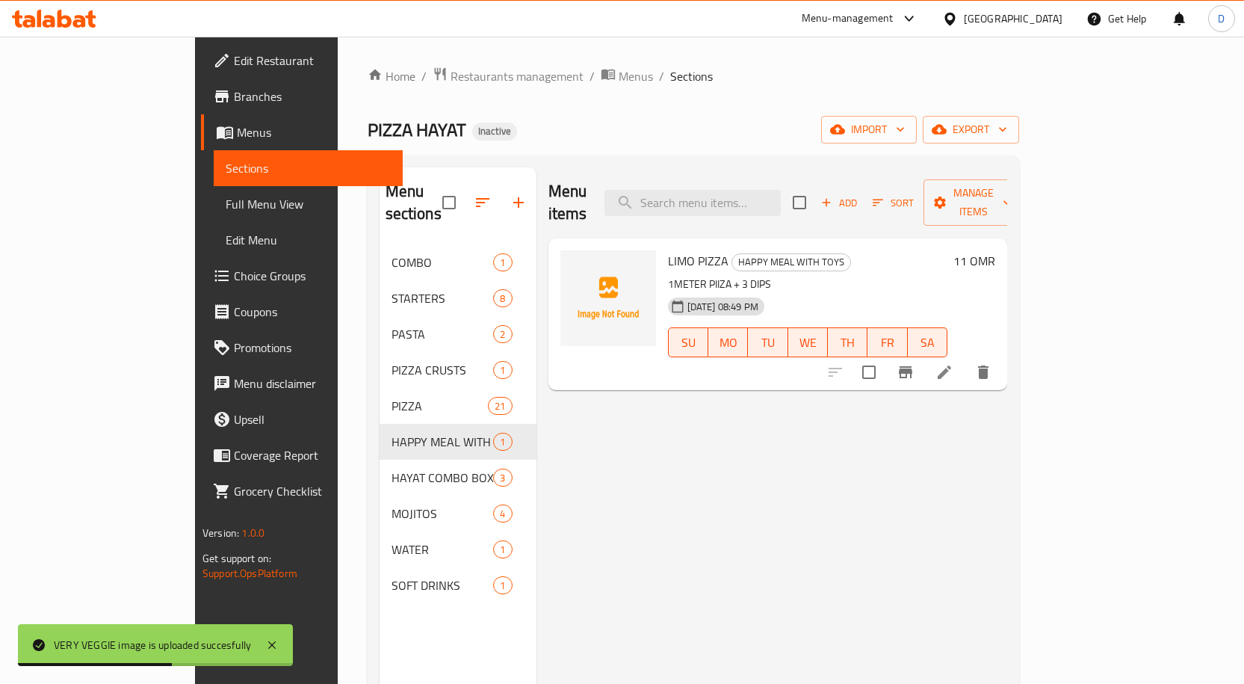
click at [668, 250] on span "LIMO PIZZA" at bounding box center [698, 261] width 61 height 22
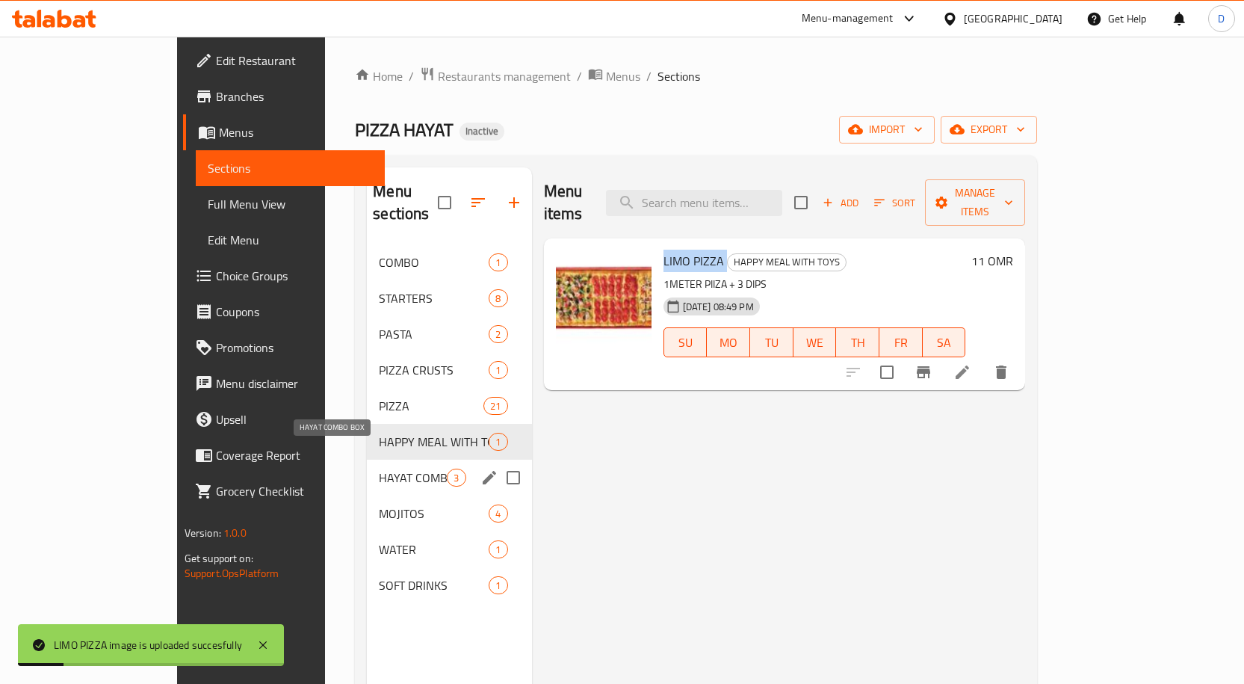
click at [379, 469] on span "HAYAT COMBO BOX" at bounding box center [413, 478] width 68 height 18
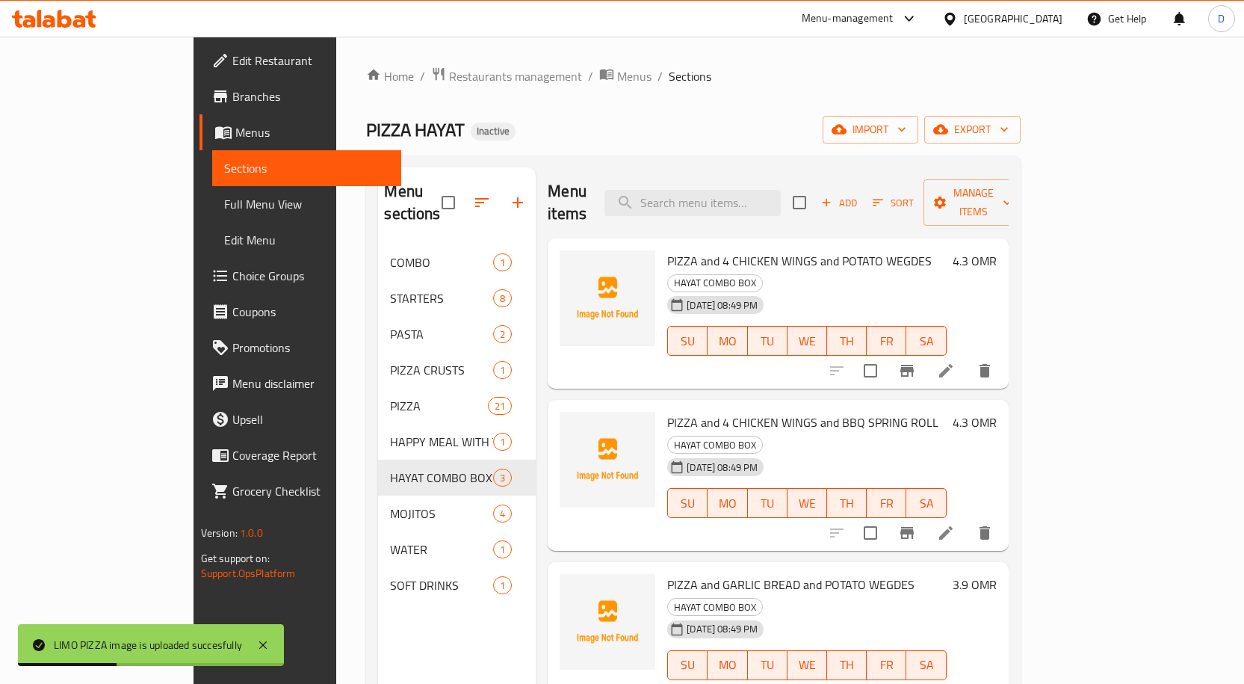
click at [667, 250] on span "PIZZA and 4 CHICKEN WINGS and POTATO WEGDES" at bounding box center [799, 261] width 265 height 22
click at [759, 250] on span "PIZZA and 4 CHICKEN WINGS and POTATO WEGDES" at bounding box center [799, 261] width 265 height 22
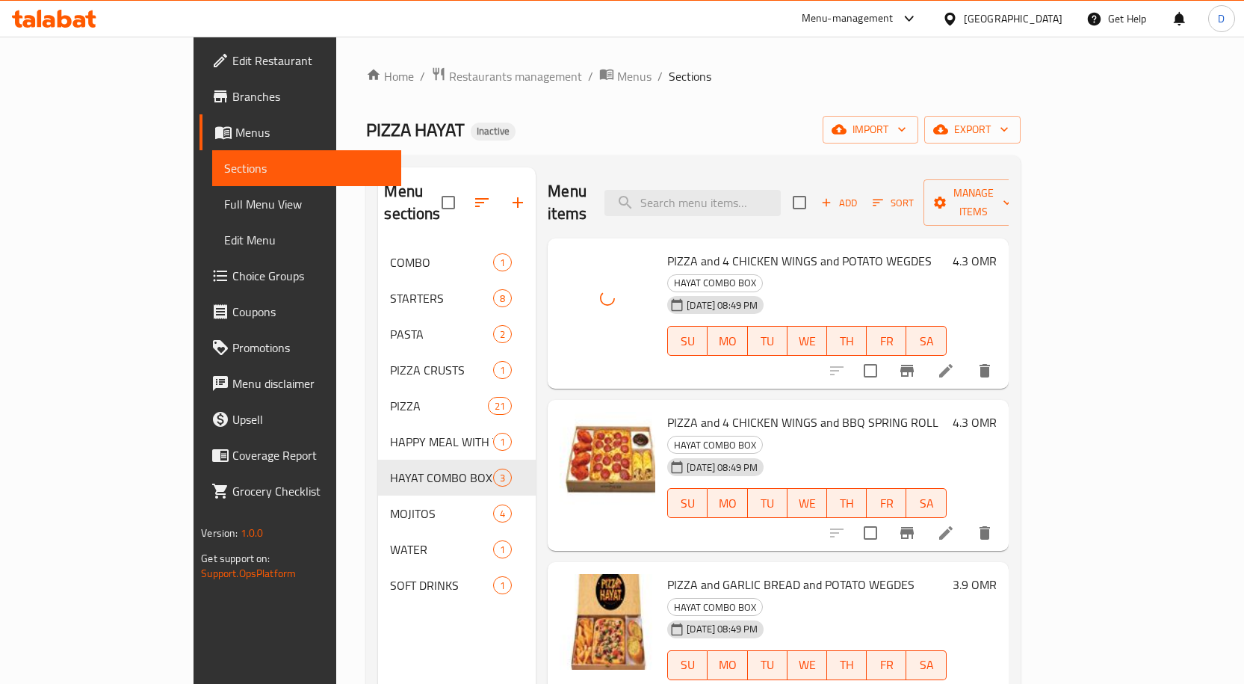
click at [581, 339] on div at bounding box center [608, 313] width 108 height 139
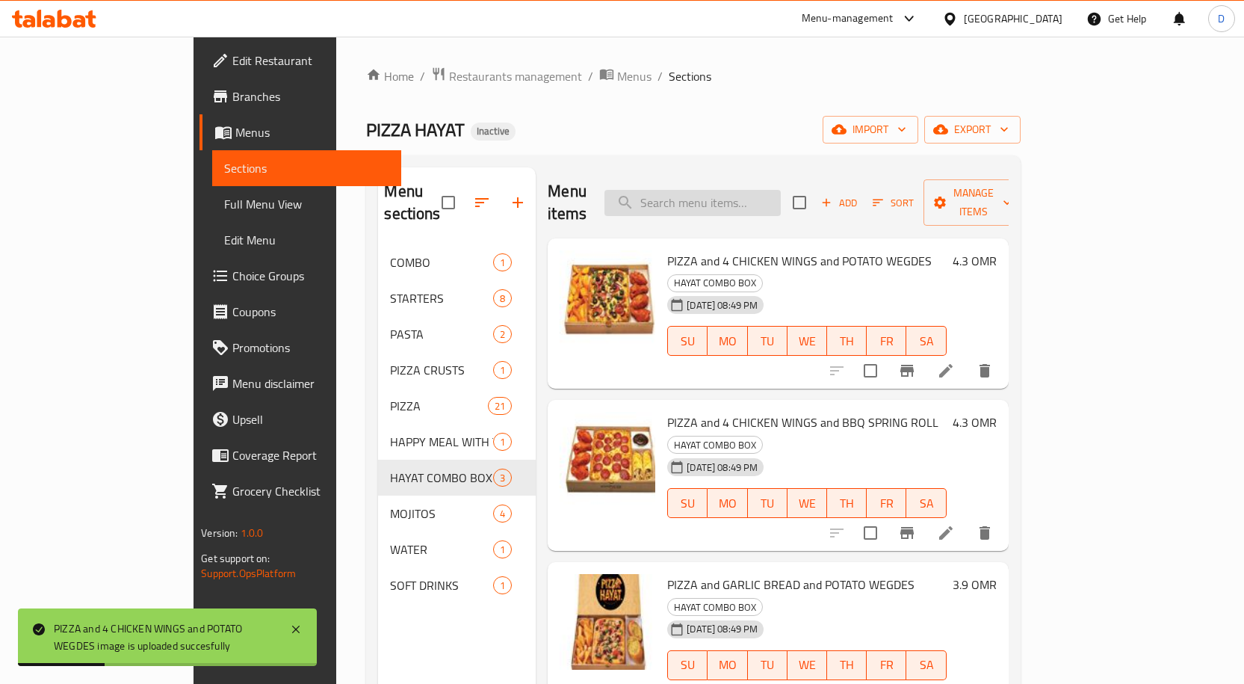
click at [747, 191] on input "search" at bounding box center [693, 203] width 176 height 26
paste input "FAMILY BOX"
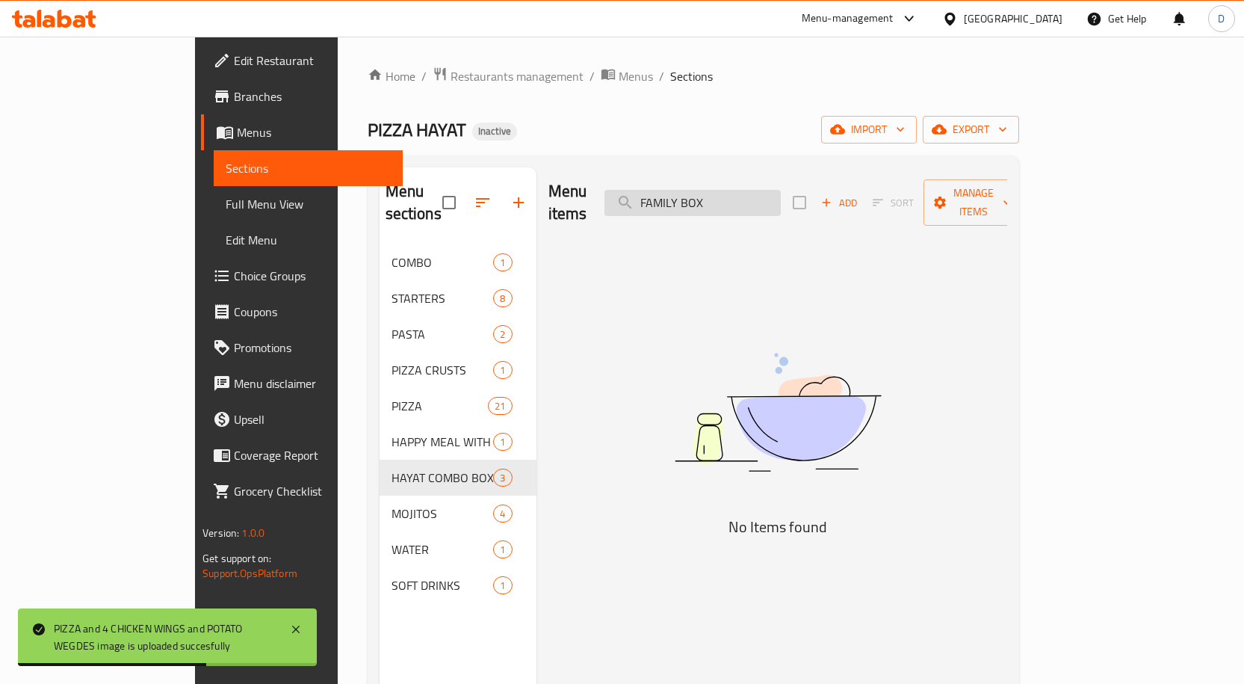
drag, startPoint x: 750, startPoint y: 187, endPoint x: 693, endPoint y: 186, distance: 57.5
click at [693, 190] on input "FAMILY BOX" at bounding box center [693, 203] width 176 height 26
type input "="
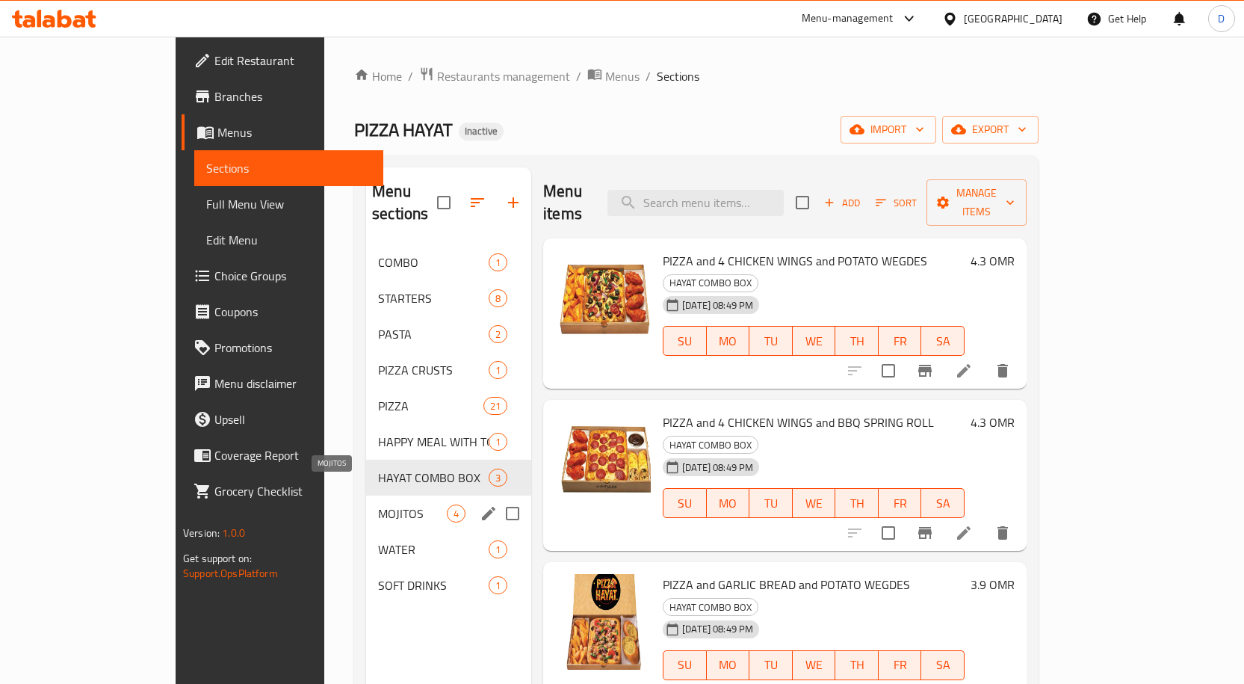
click at [378, 504] on span "MOJITOS" at bounding box center [412, 513] width 69 height 18
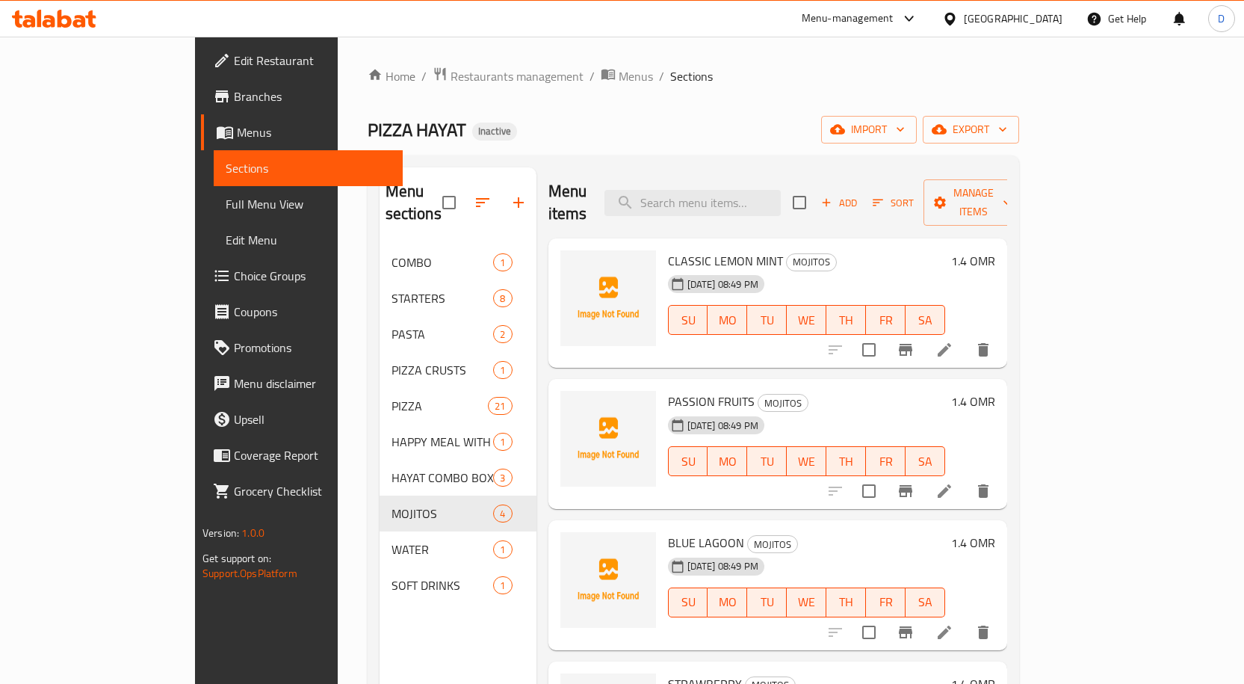
click at [705, 250] on span "CLASSIC LEMON MINT" at bounding box center [725, 261] width 115 height 22
click at [702, 250] on span "CLASSIC LEMON MINT" at bounding box center [725, 261] width 115 height 22
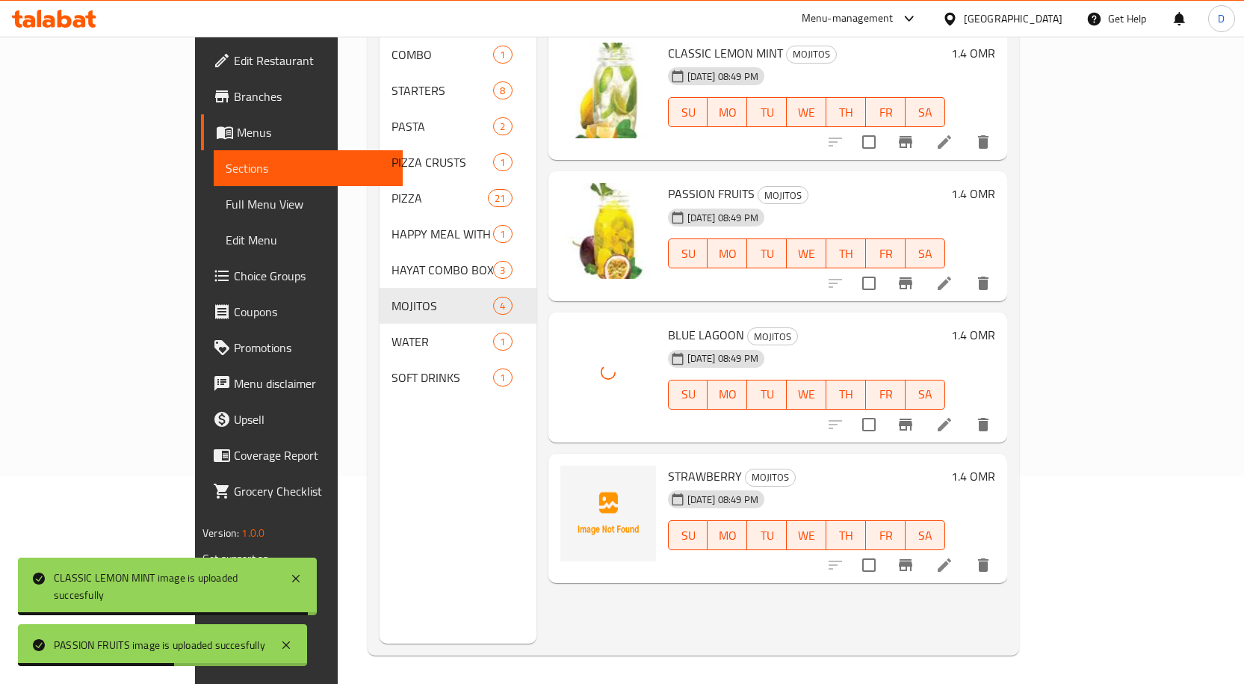
scroll to position [209, 0]
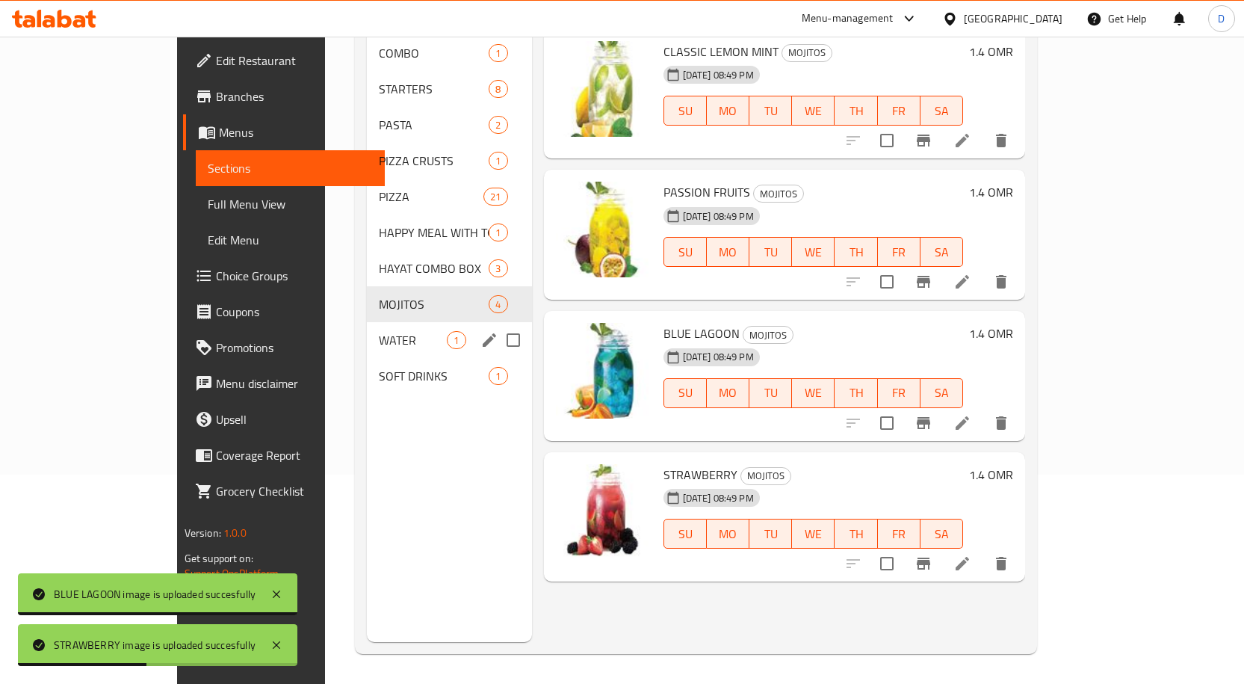
click at [367, 327] on div "WATER 1" at bounding box center [449, 340] width 164 height 36
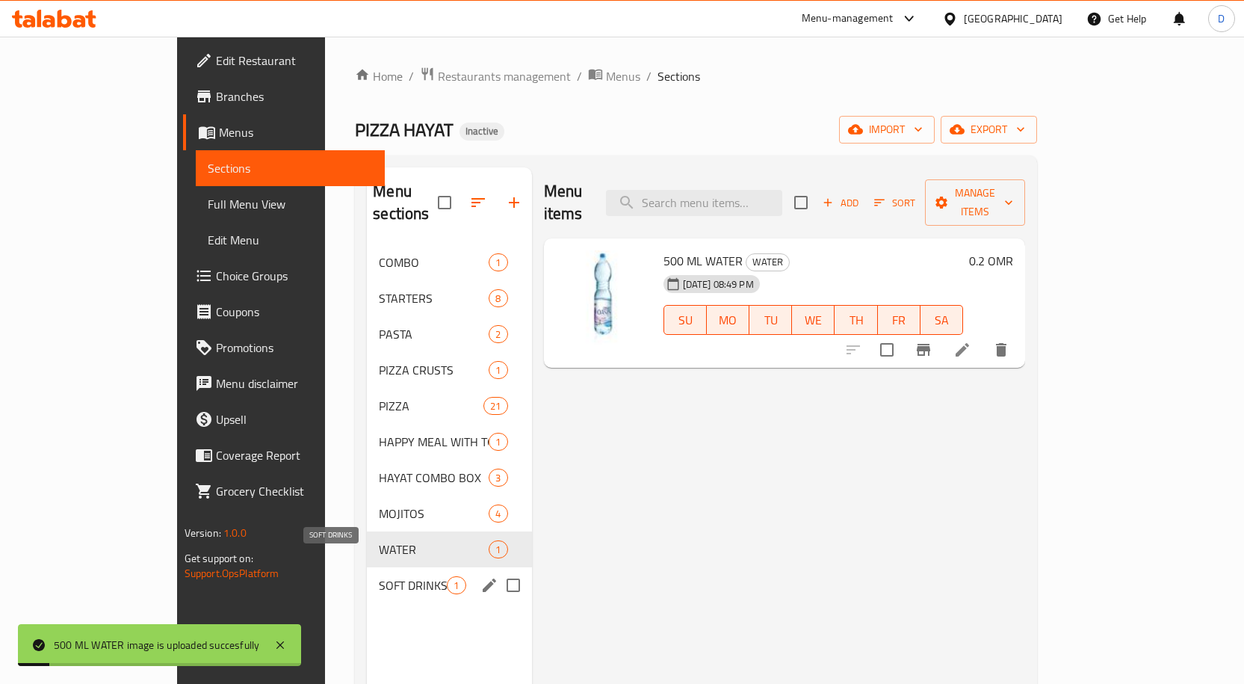
click at [379, 576] on span "SOFT DRINKS" at bounding box center [413, 585] width 68 height 18
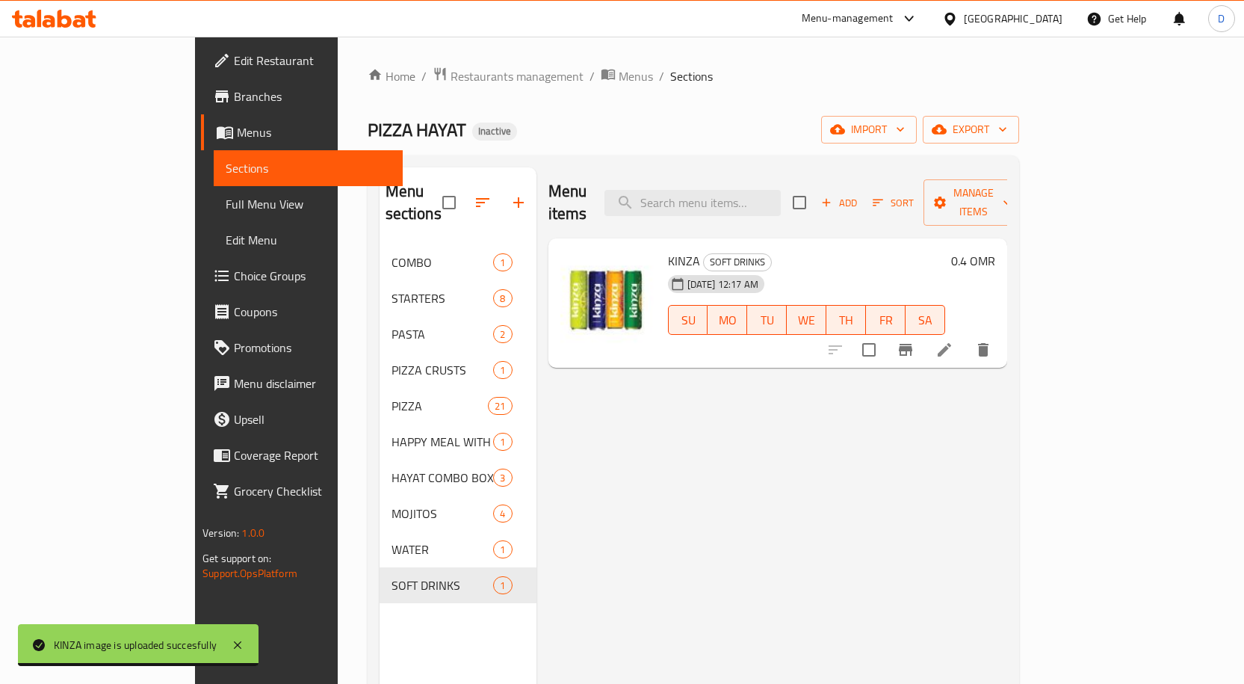
click at [226, 197] on span "Full Menu View" at bounding box center [308, 204] width 165 height 18
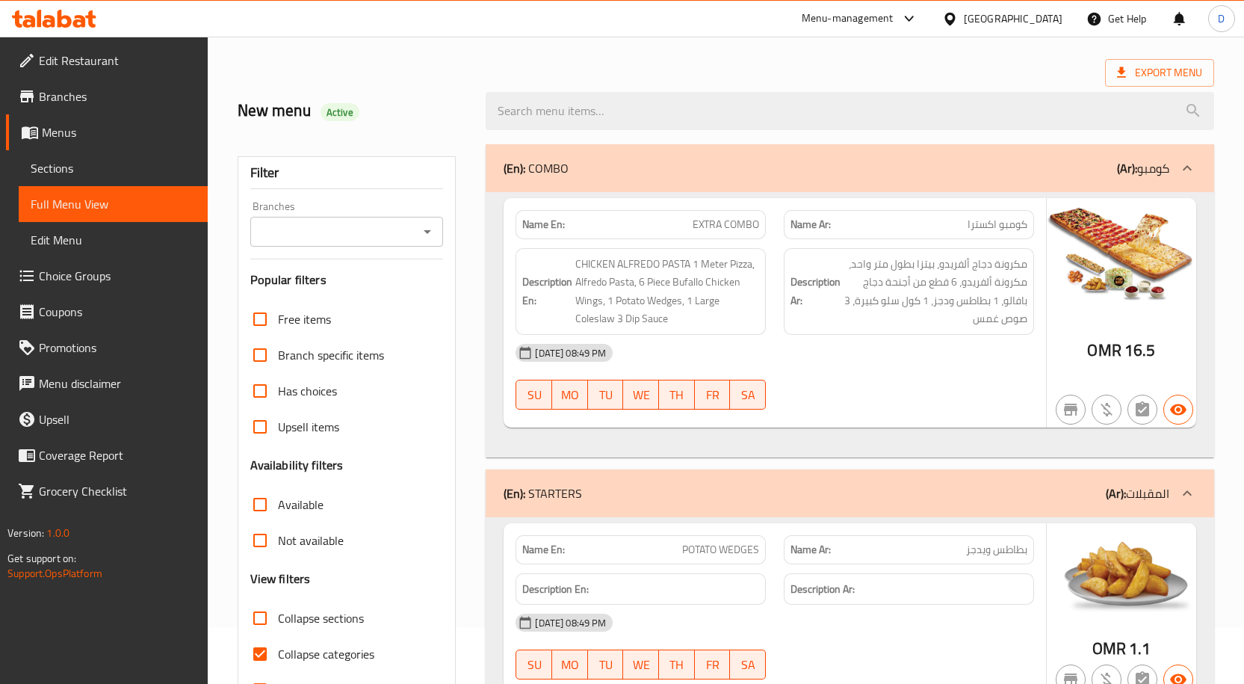
scroll to position [149, 0]
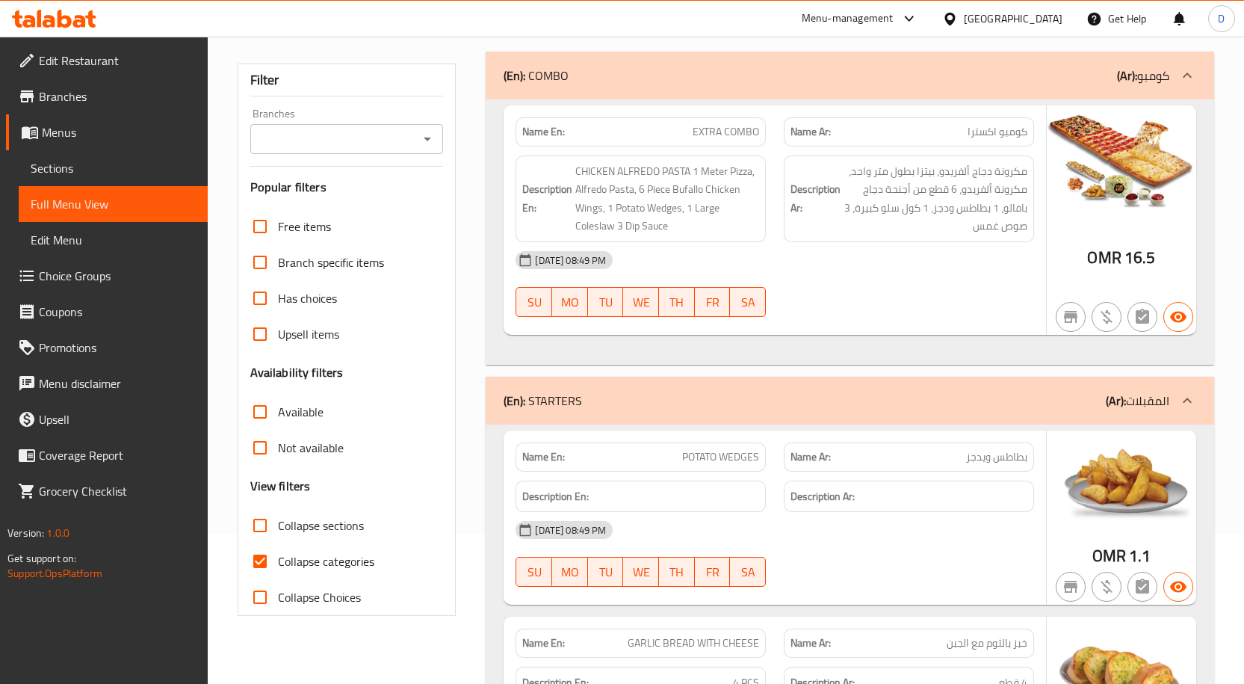
click at [252, 549] on input "Collapse categories" at bounding box center [260, 561] width 36 height 36
checkbox input "false"
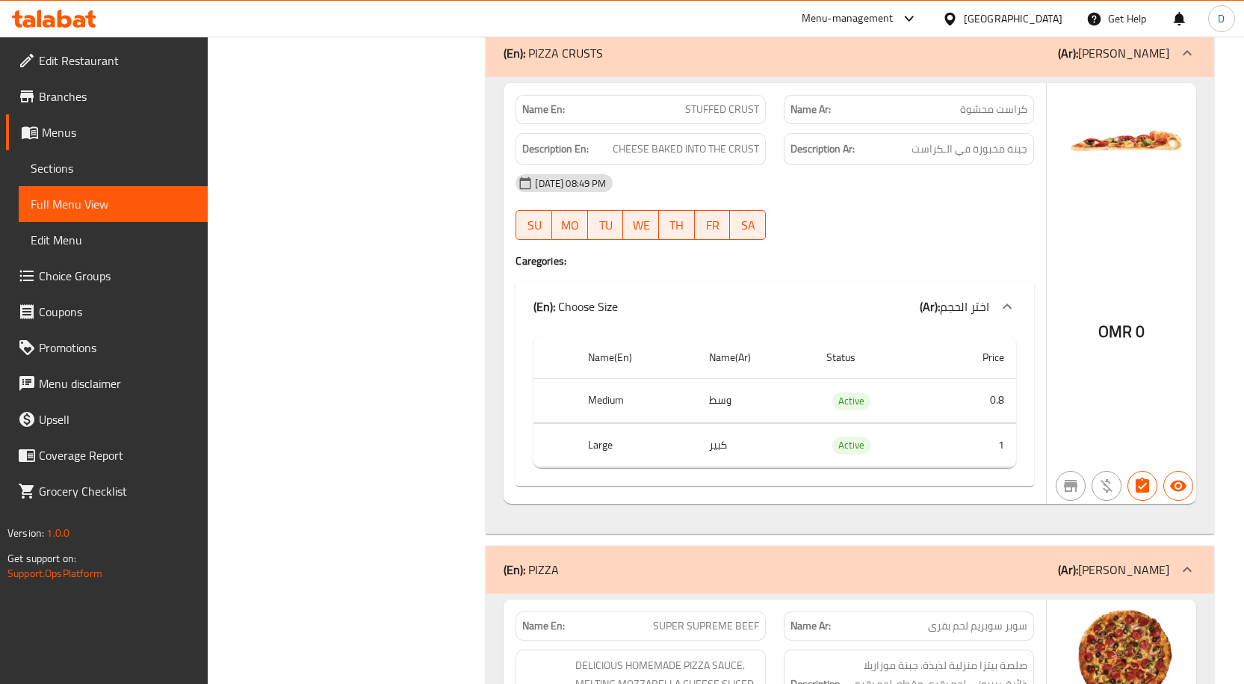
drag, startPoint x: 766, startPoint y: 407, endPoint x: 758, endPoint y: 469, distance: 61.8
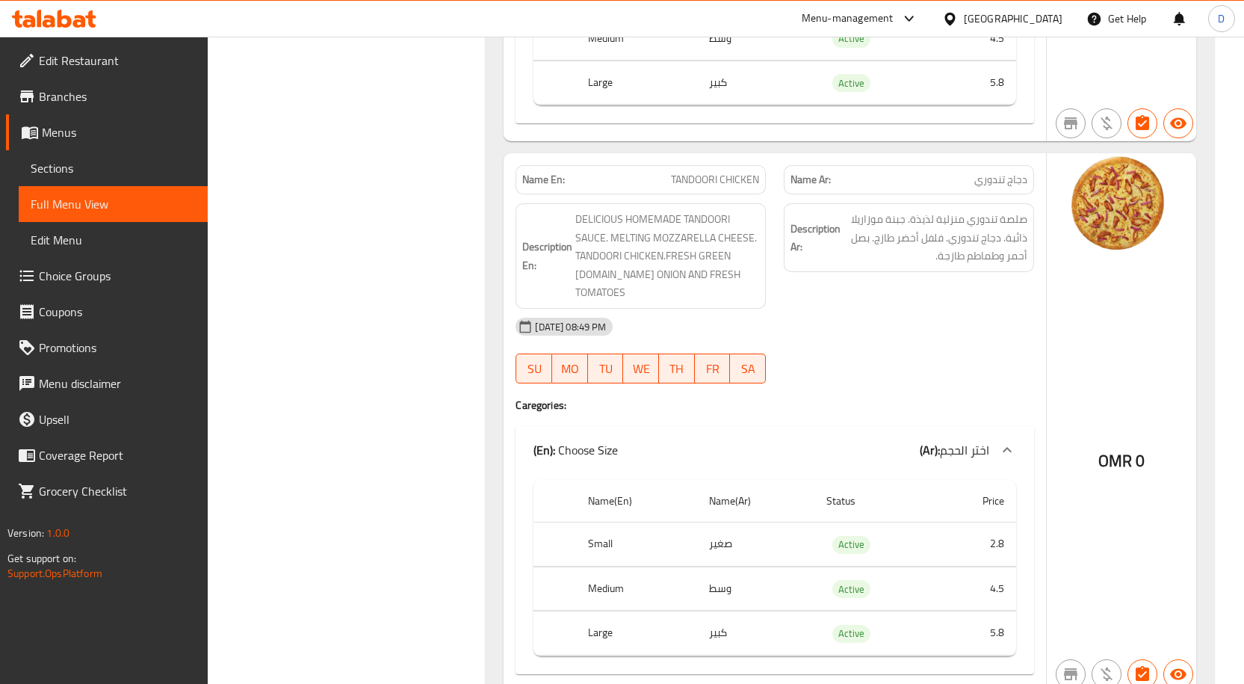
drag, startPoint x: 758, startPoint y: 469, endPoint x: 773, endPoint y: 549, distance: 81.5
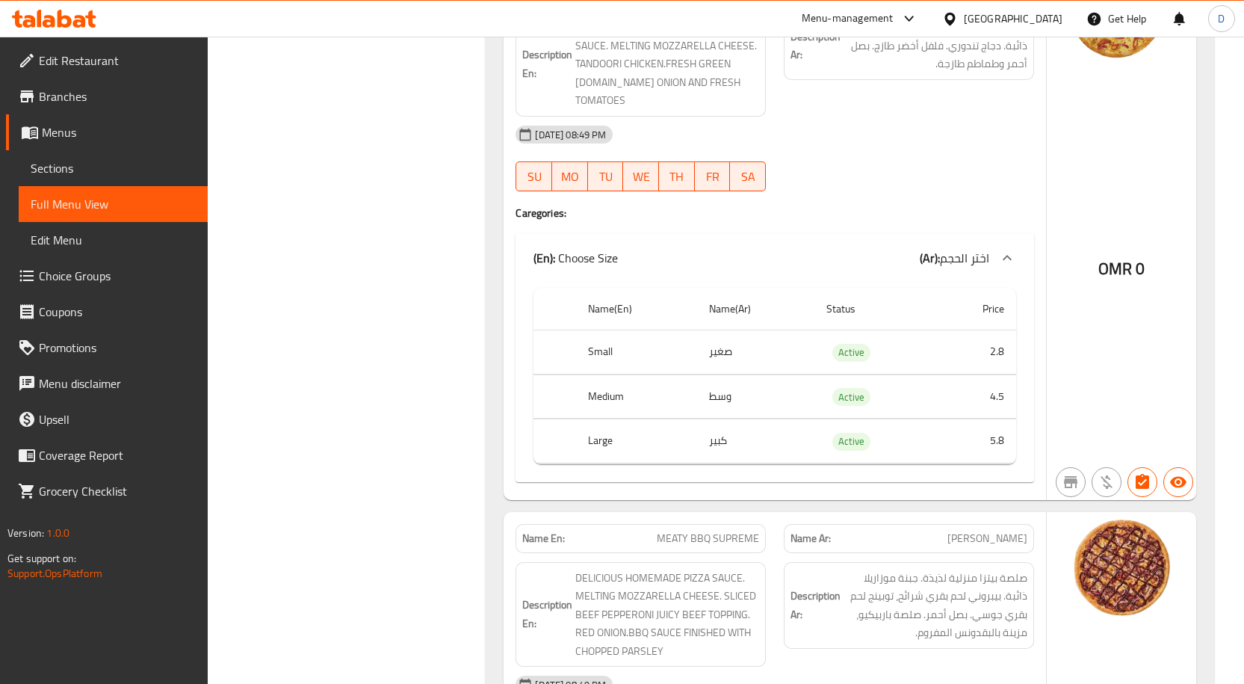
scroll to position [6633, 0]
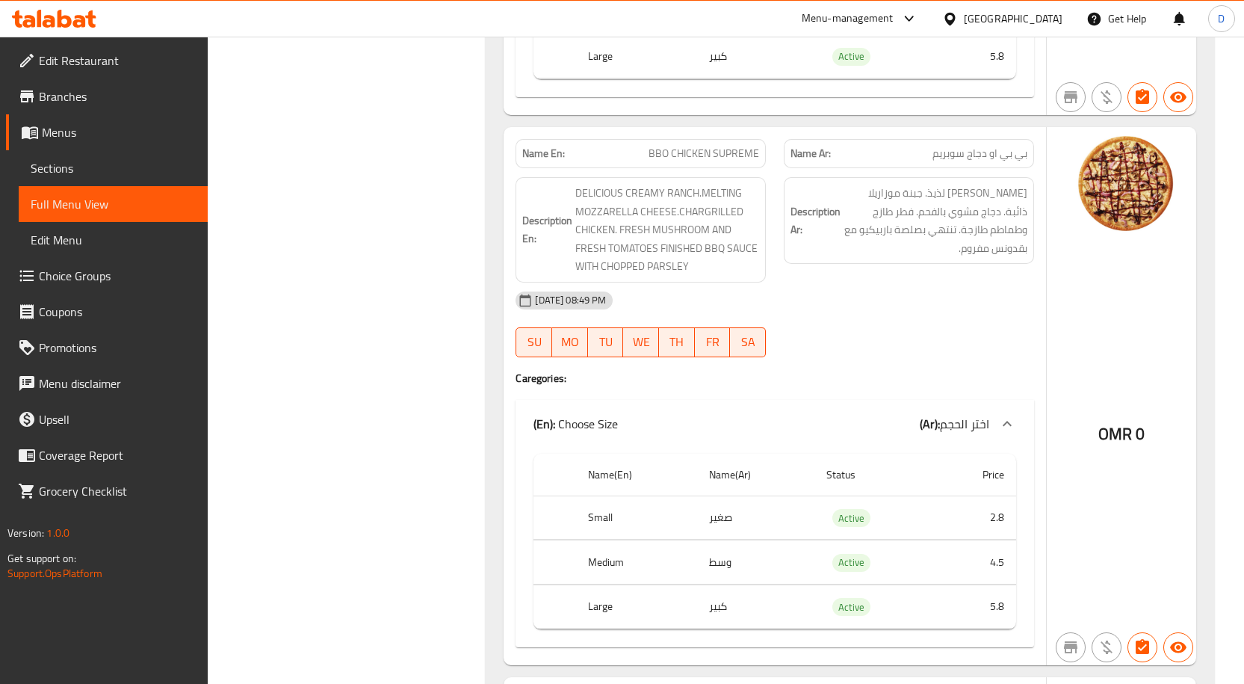
drag, startPoint x: 892, startPoint y: 466, endPoint x: 874, endPoint y: 547, distance: 82.5
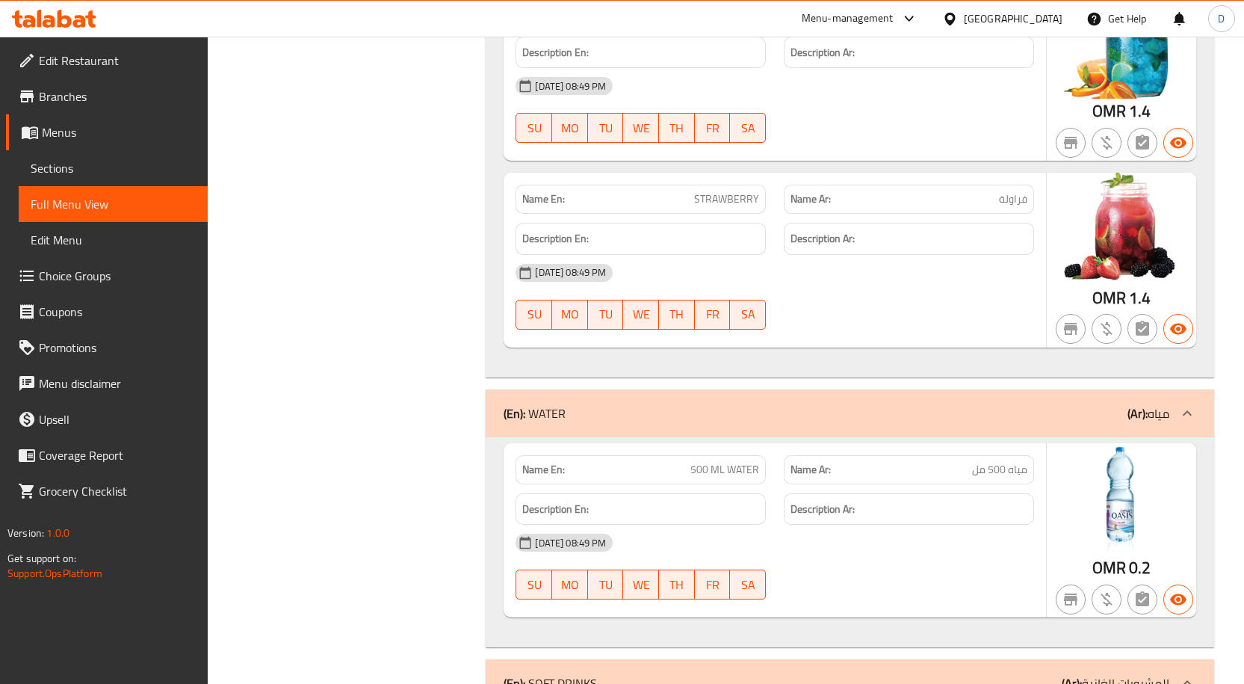
scroll to position [15928, 0]
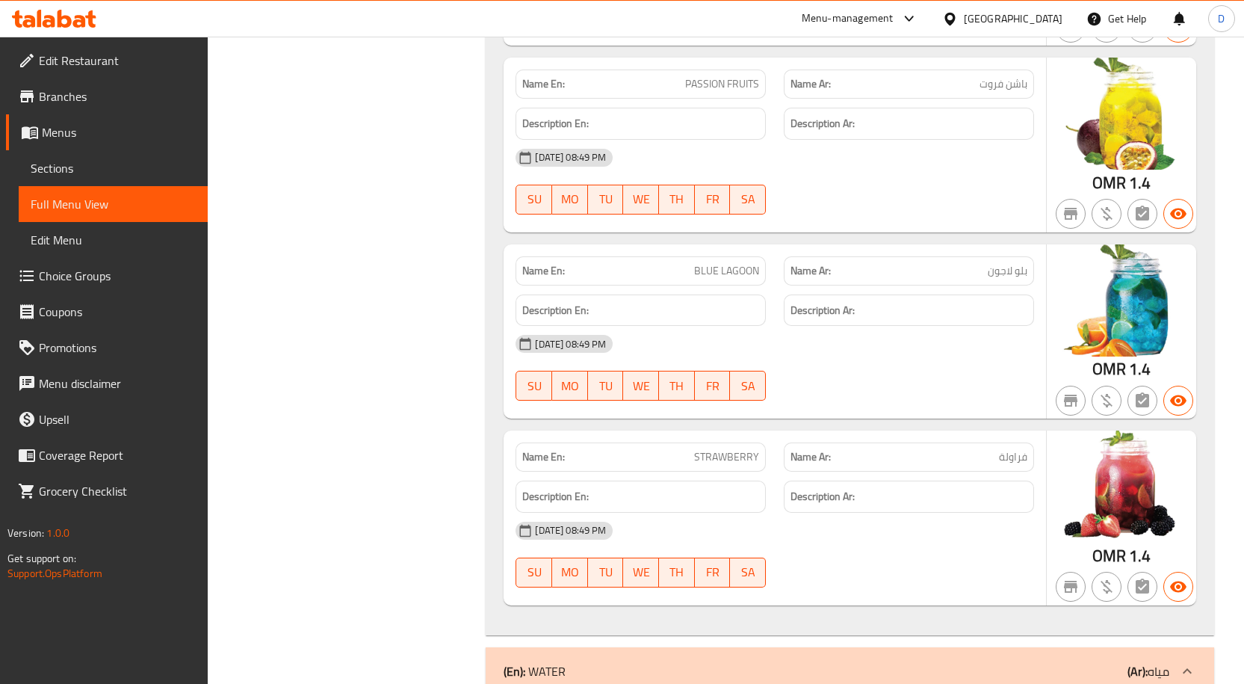
click at [844, 244] on div "Name En: BLUE LAGOON Name Ar: بلو لاجون Description En: Description Ar: 10-09-2…" at bounding box center [775, 331] width 543 height 175
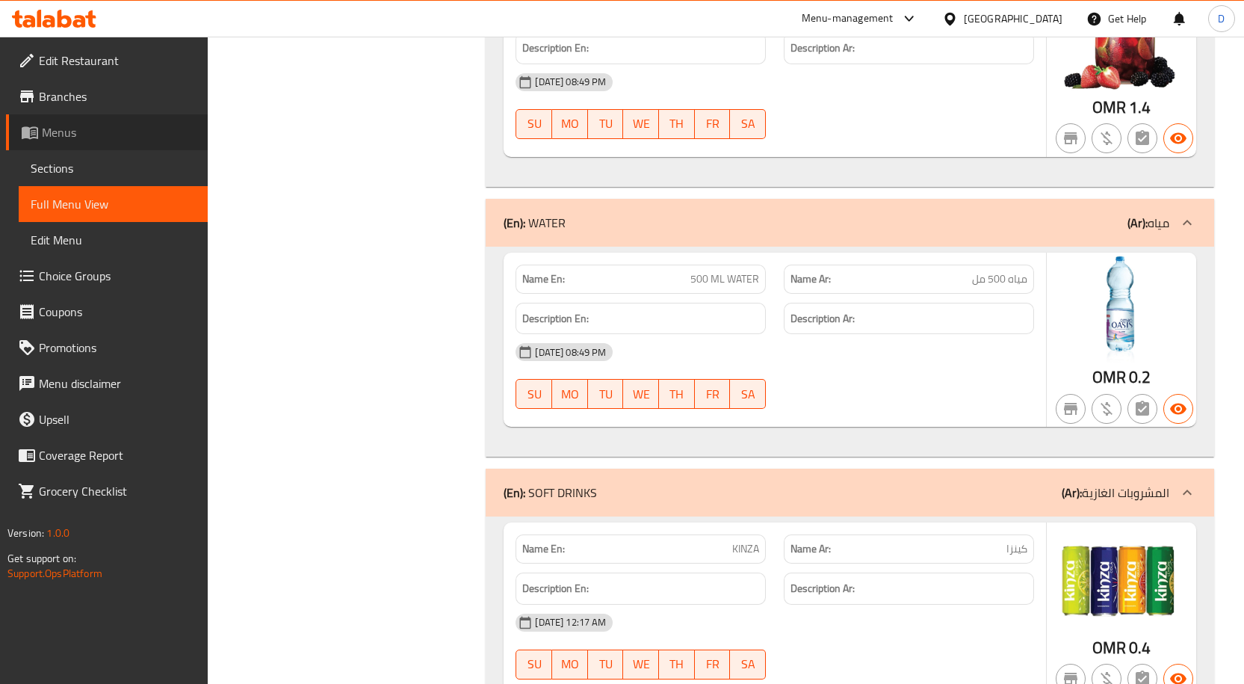
click at [76, 148] on link "Menus" at bounding box center [107, 132] width 202 height 36
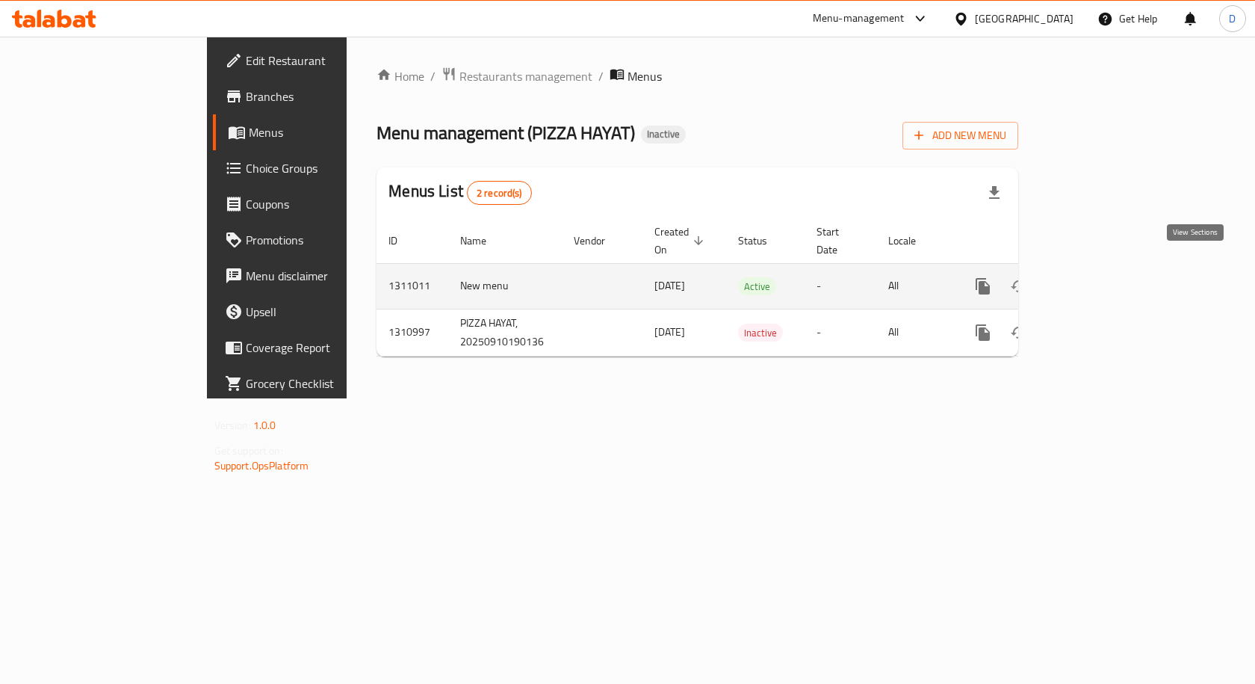
click at [1100, 277] on icon "enhanced table" at bounding box center [1091, 286] width 18 height 18
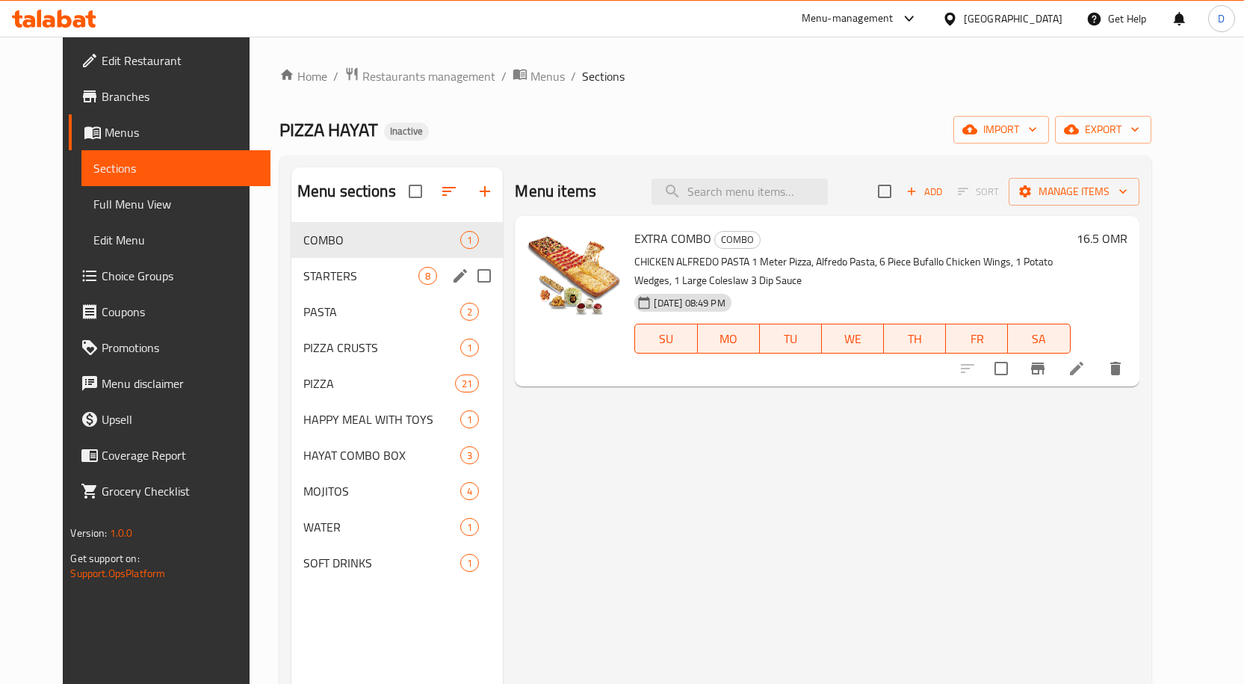
click at [318, 285] on div "STARTERS 8" at bounding box center [397, 276] width 212 height 36
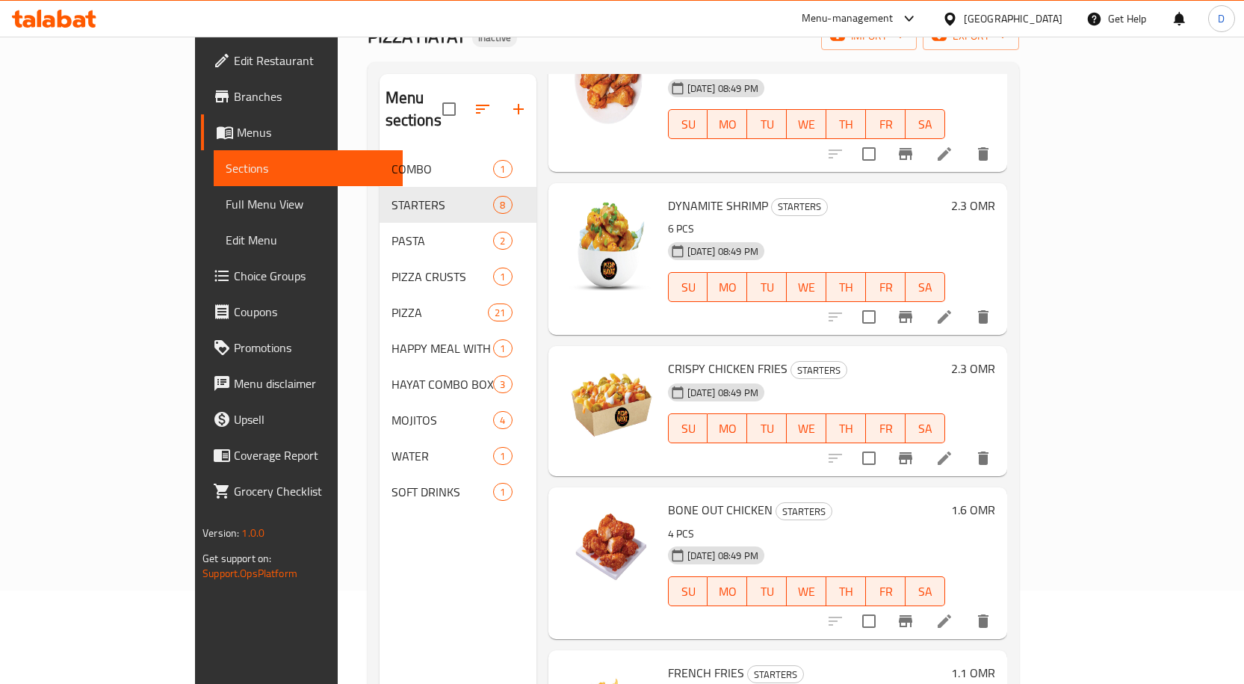
scroll to position [209, 0]
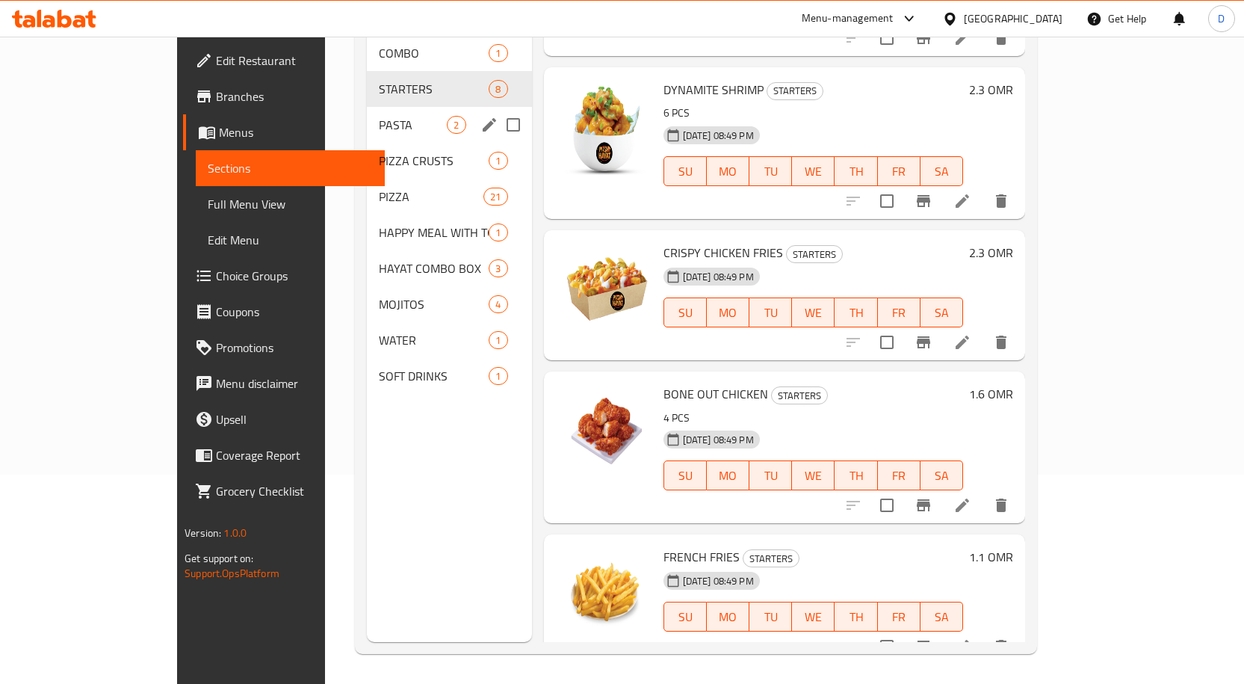
click at [379, 116] on span "PASTA" at bounding box center [413, 125] width 68 height 18
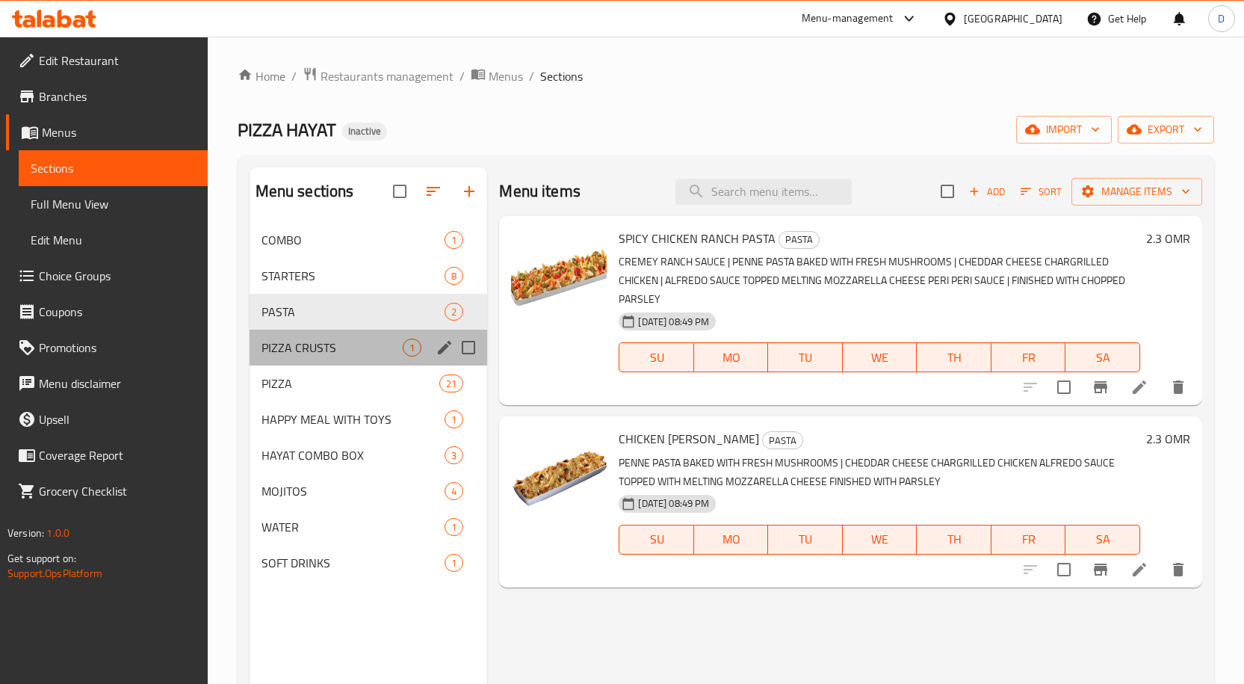
click at [348, 362] on div "PIZZA CRUSTS 1" at bounding box center [369, 348] width 238 height 36
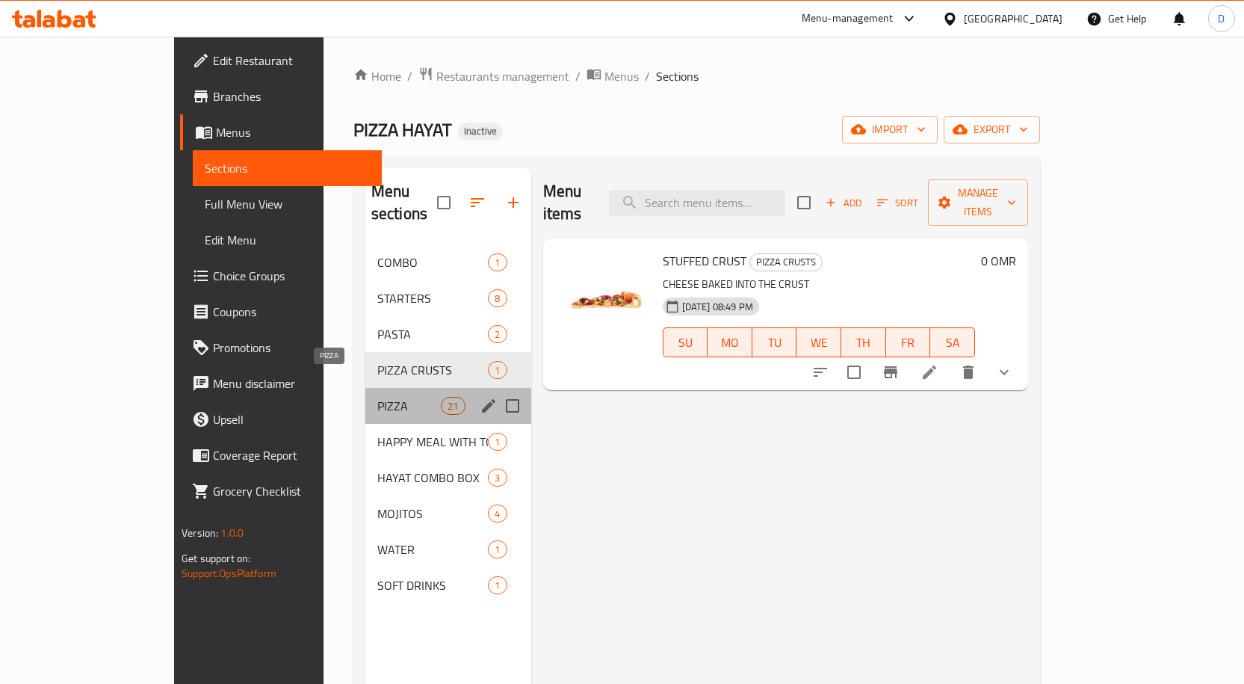
click at [377, 397] on span "PIZZA" at bounding box center [409, 406] width 64 height 18
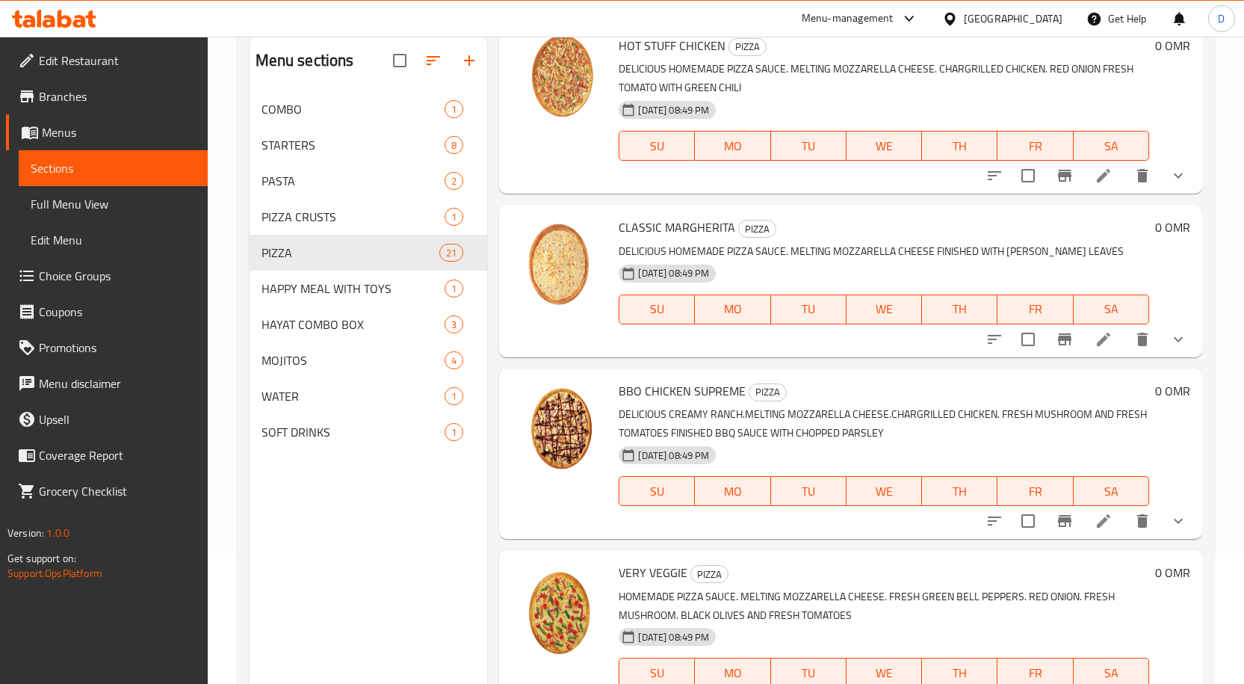
scroll to position [209, 0]
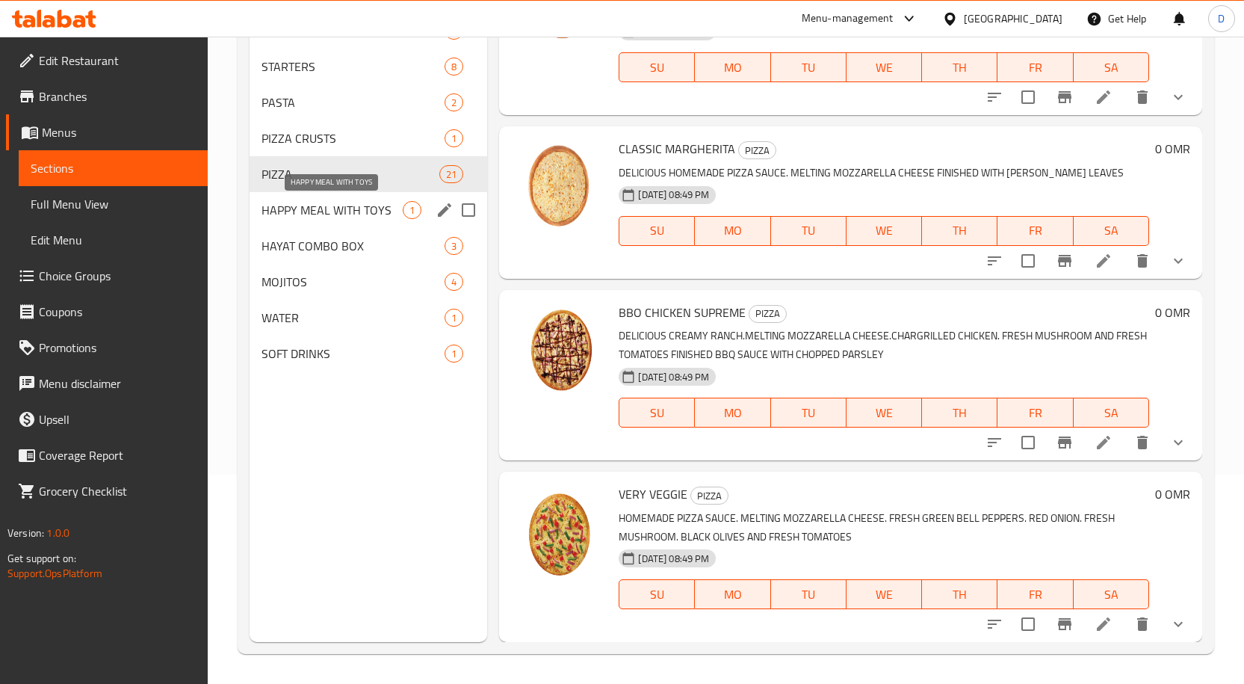
click at [348, 205] on span "HAPPY MEAL WITH TOYS" at bounding box center [333, 210] width 142 height 18
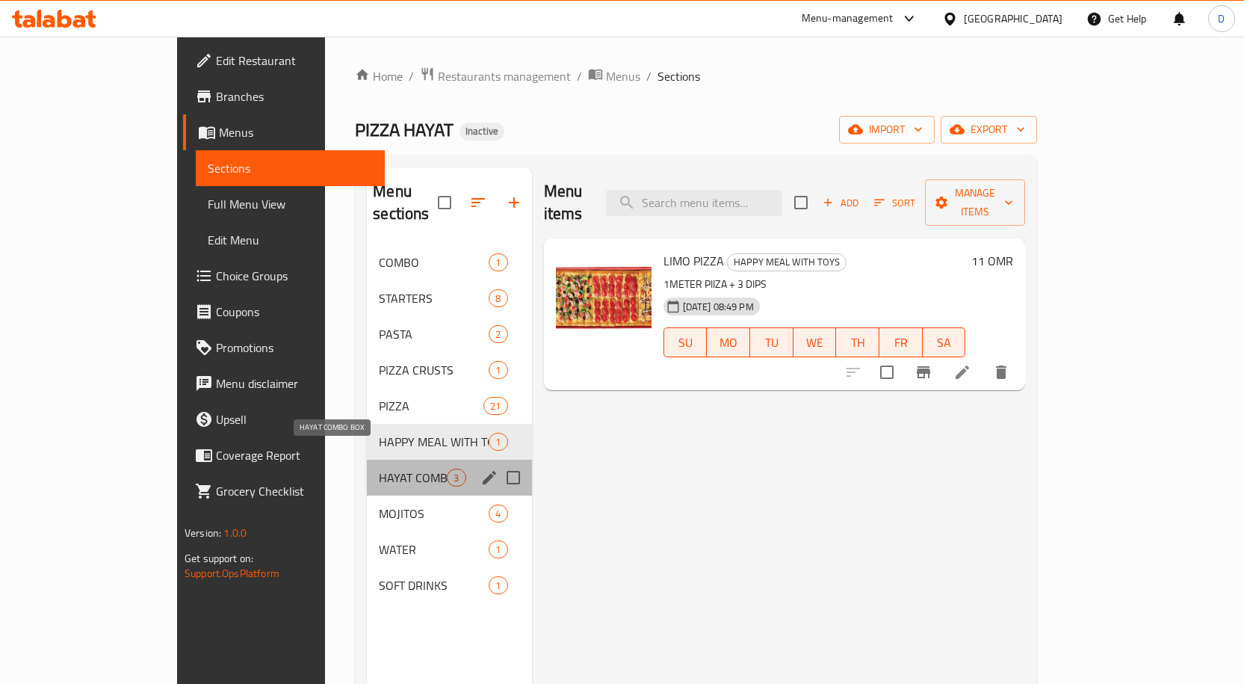
click at [379, 469] on span "HAYAT COMBO BOX" at bounding box center [413, 478] width 68 height 18
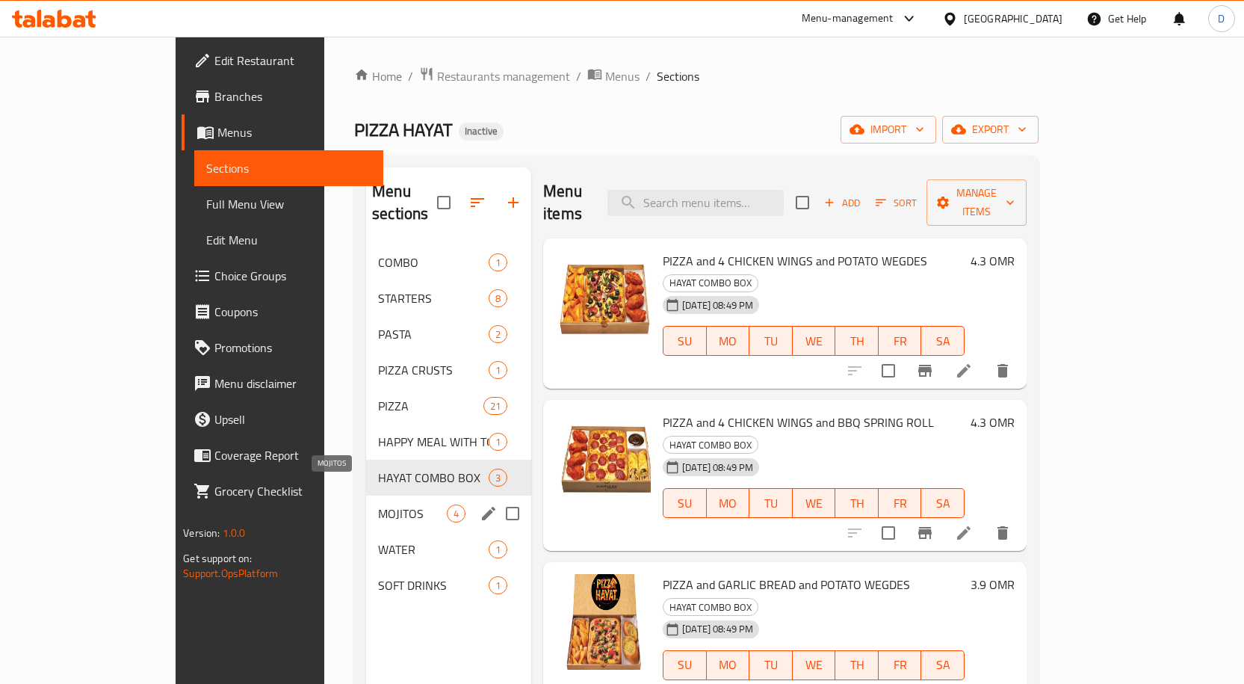
click at [378, 504] on span "MOJITOS" at bounding box center [412, 513] width 69 height 18
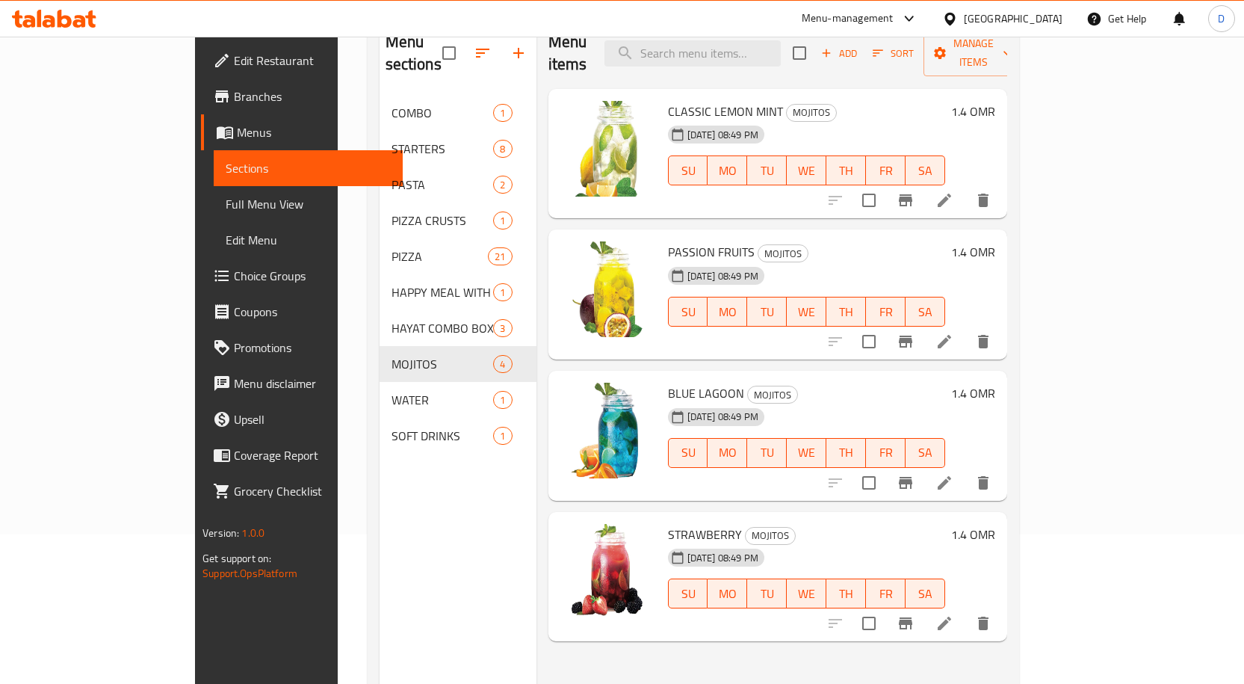
scroll to position [209, 0]
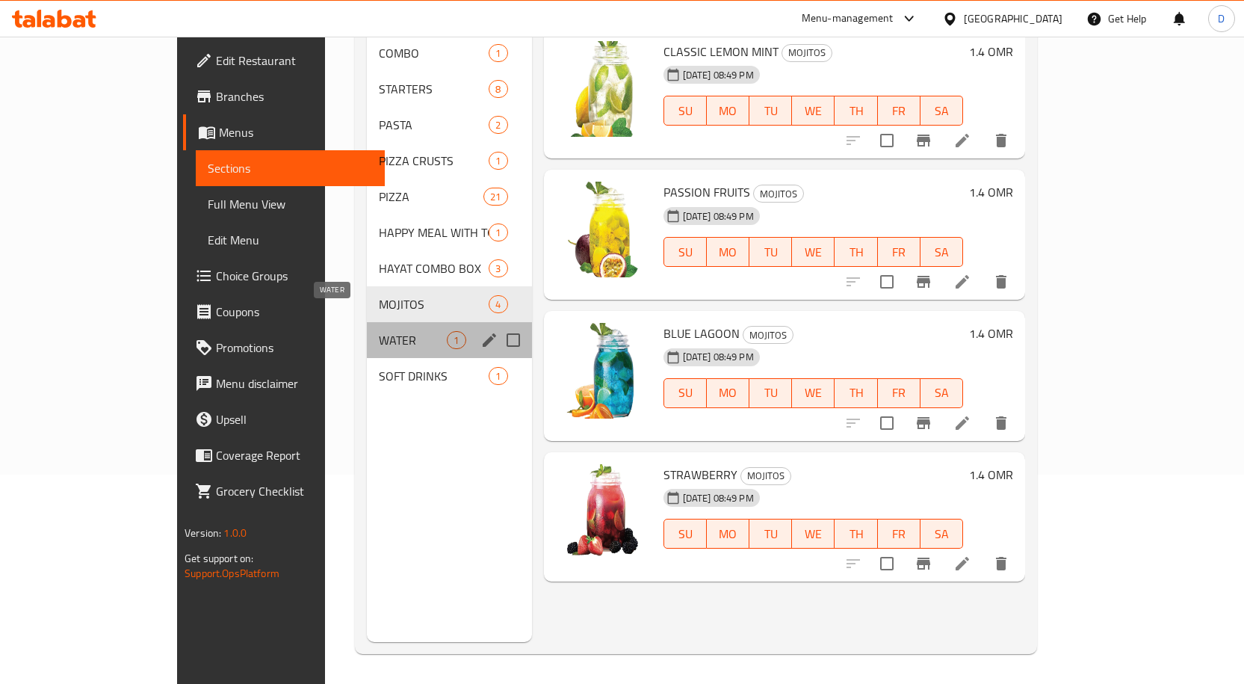
click at [379, 331] on span "WATER" at bounding box center [413, 340] width 68 height 18
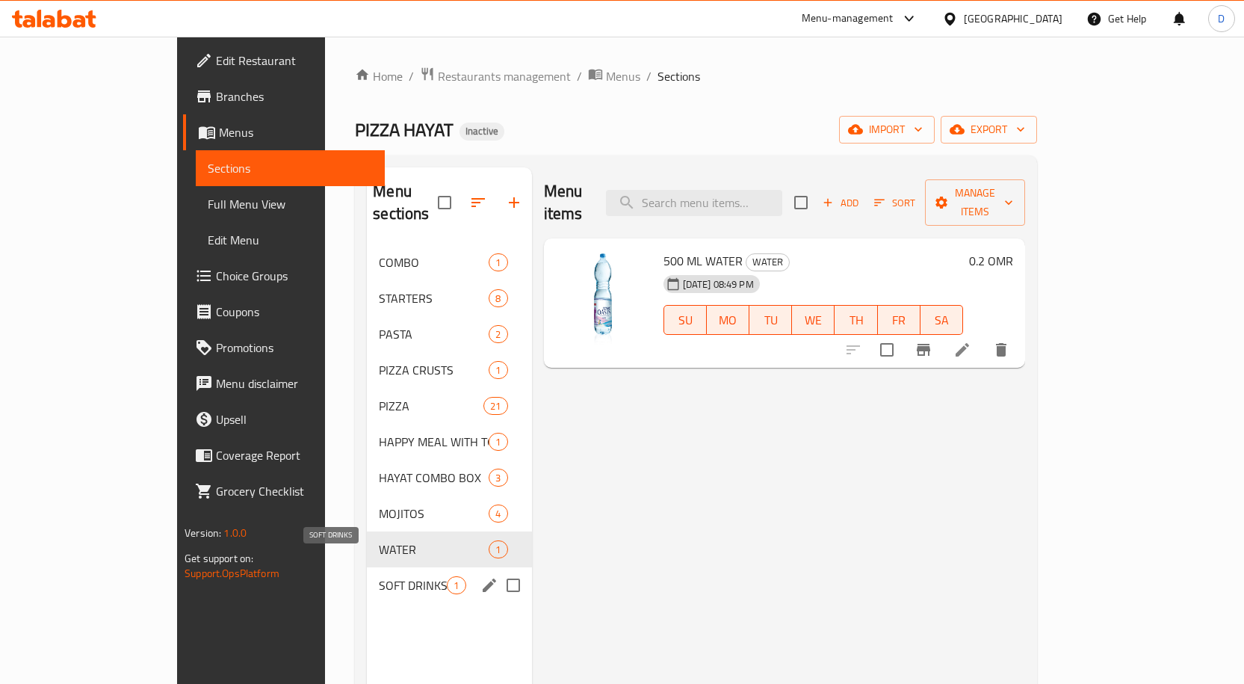
click at [379, 576] on span "SOFT DRINKS" at bounding box center [413, 585] width 68 height 18
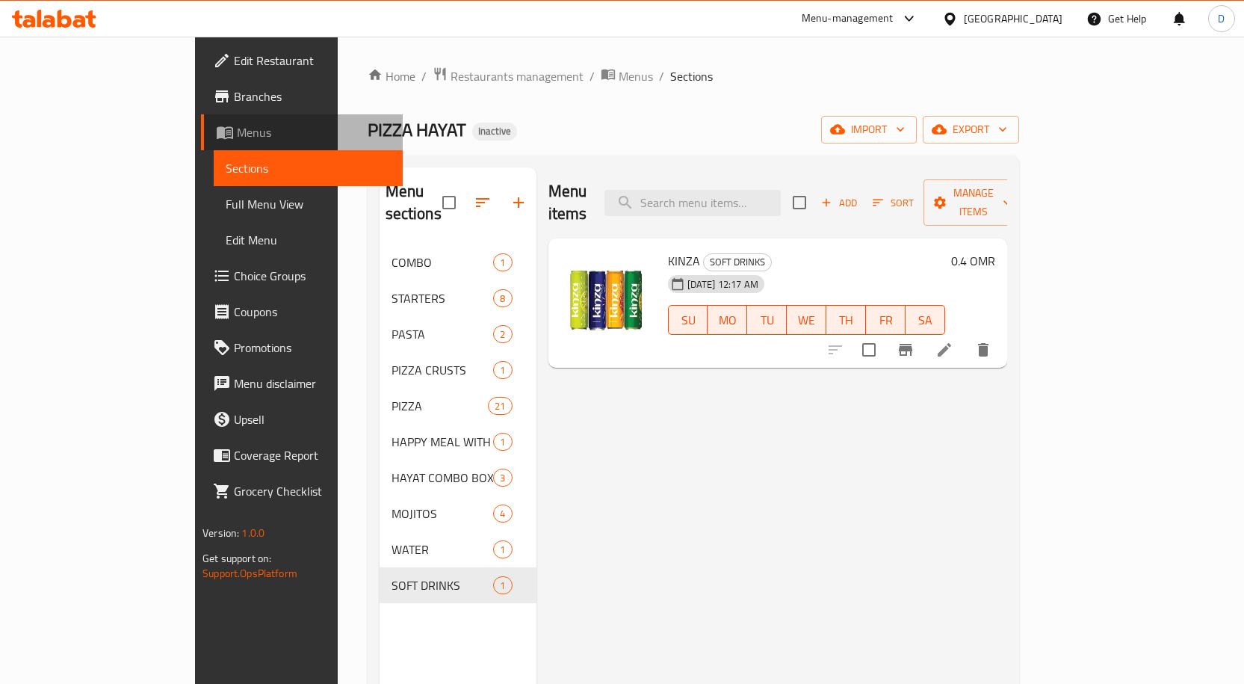
click at [237, 125] on span "Menus" at bounding box center [314, 132] width 154 height 18
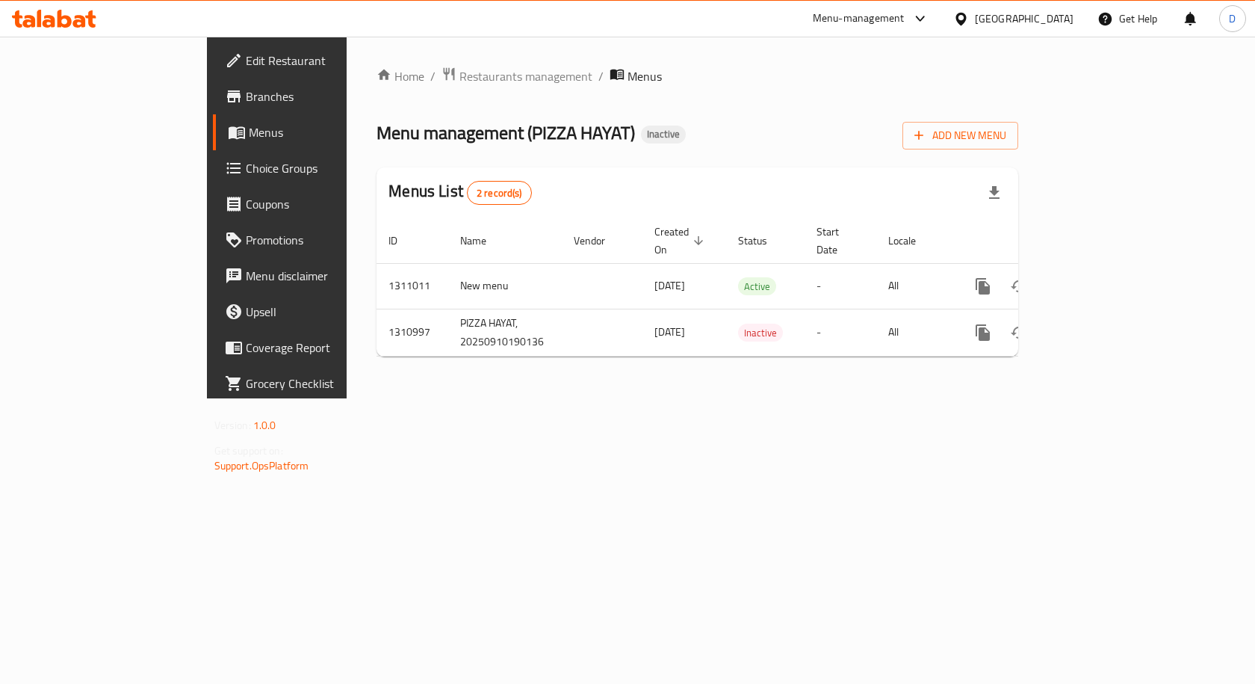
click at [969, 18] on icon at bounding box center [962, 19] width 16 height 16
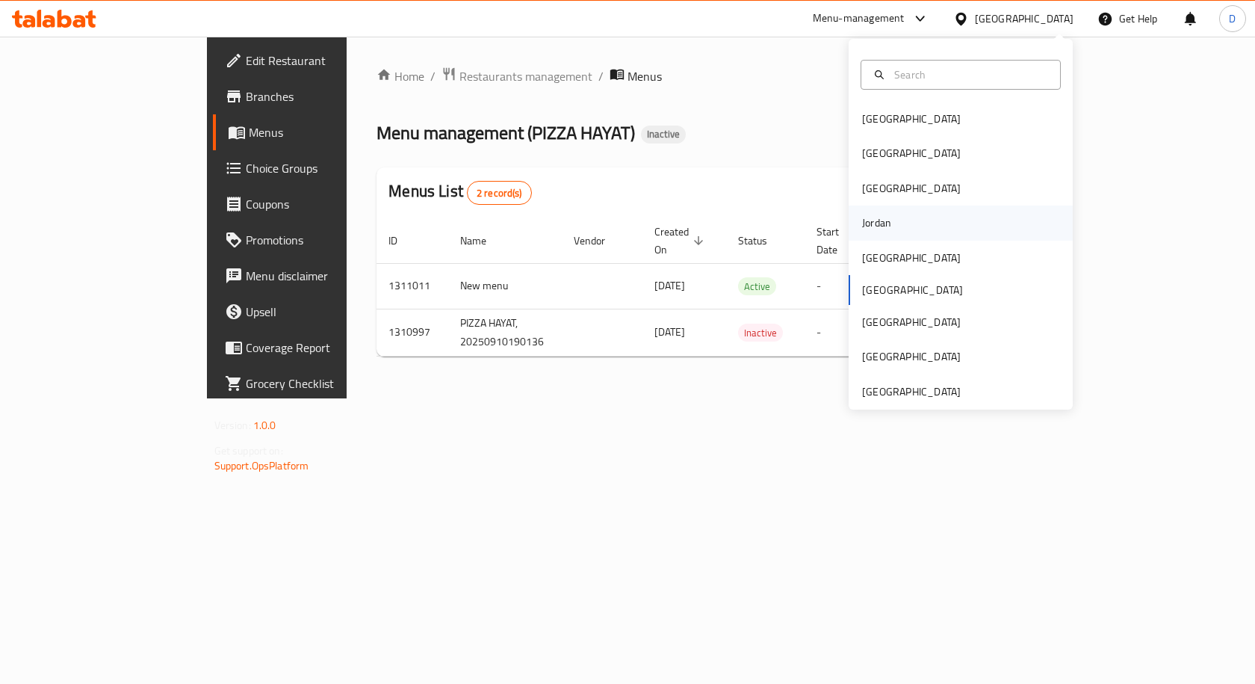
click at [869, 215] on div "Jordan" at bounding box center [876, 222] width 29 height 16
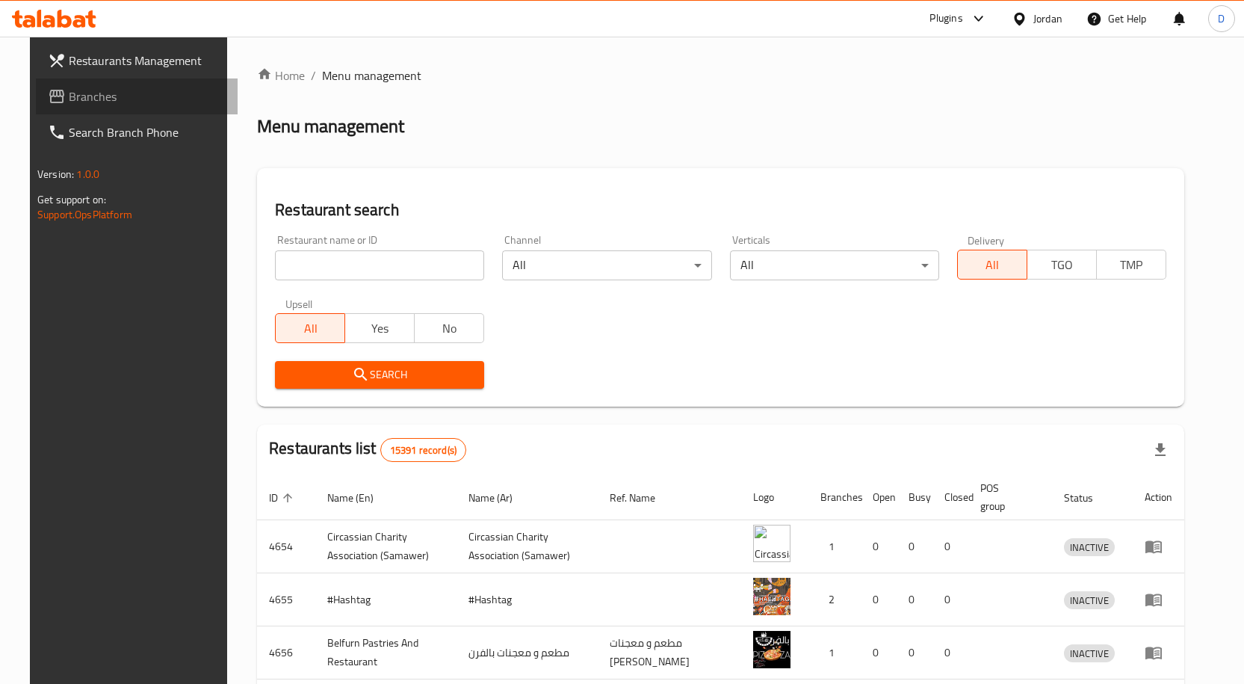
click at [73, 105] on span "Branches" at bounding box center [147, 96] width 157 height 18
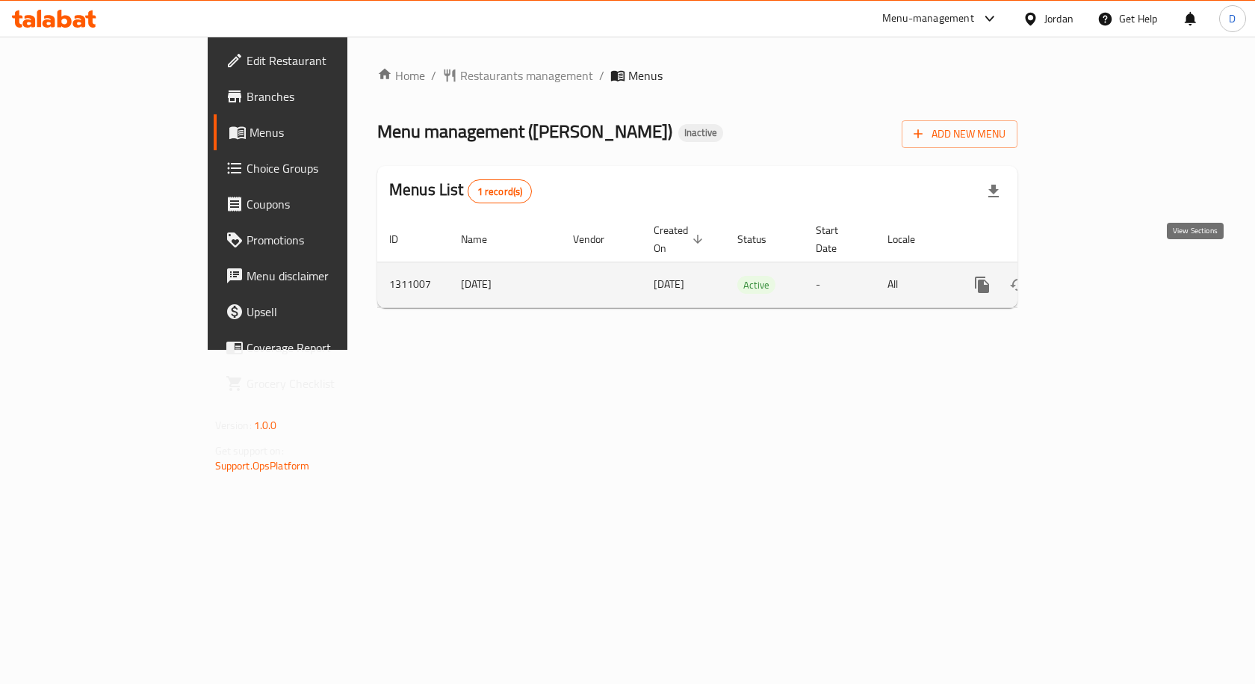
click at [1108, 269] on link "enhanced table" at bounding box center [1090, 285] width 36 height 36
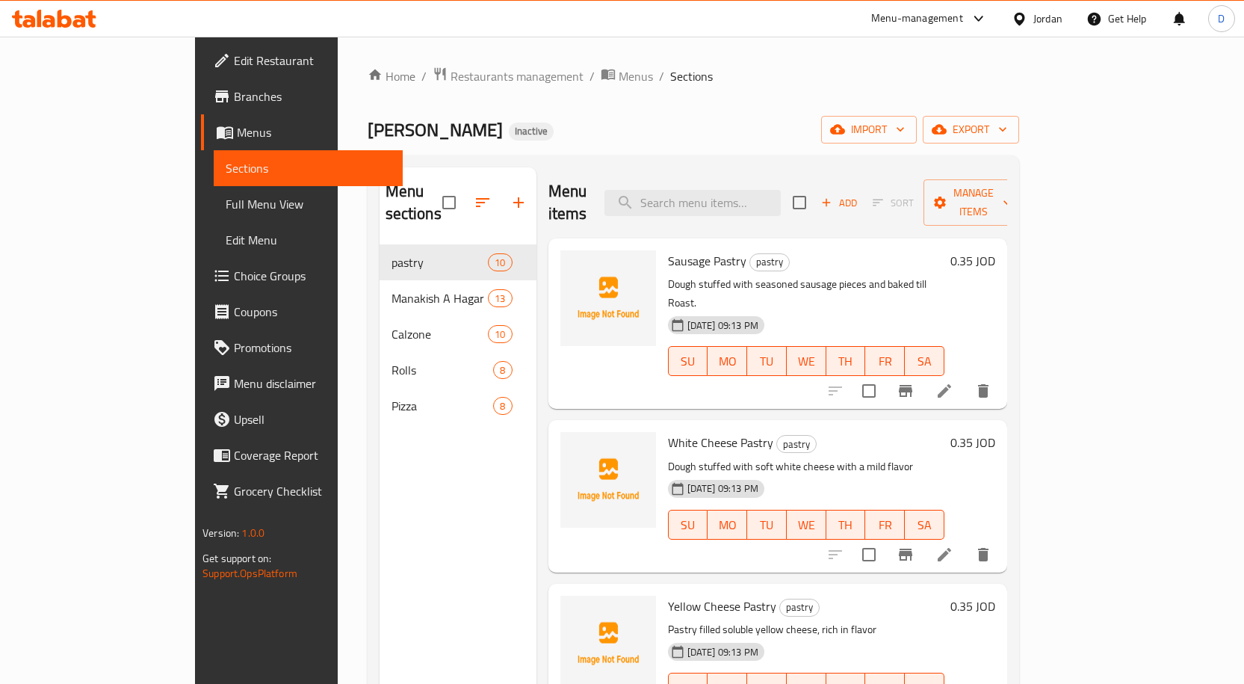
drag, startPoint x: 81, startPoint y: 96, endPoint x: 119, endPoint y: 110, distance: 39.7
click at [234, 96] on span "Branches" at bounding box center [312, 96] width 157 height 18
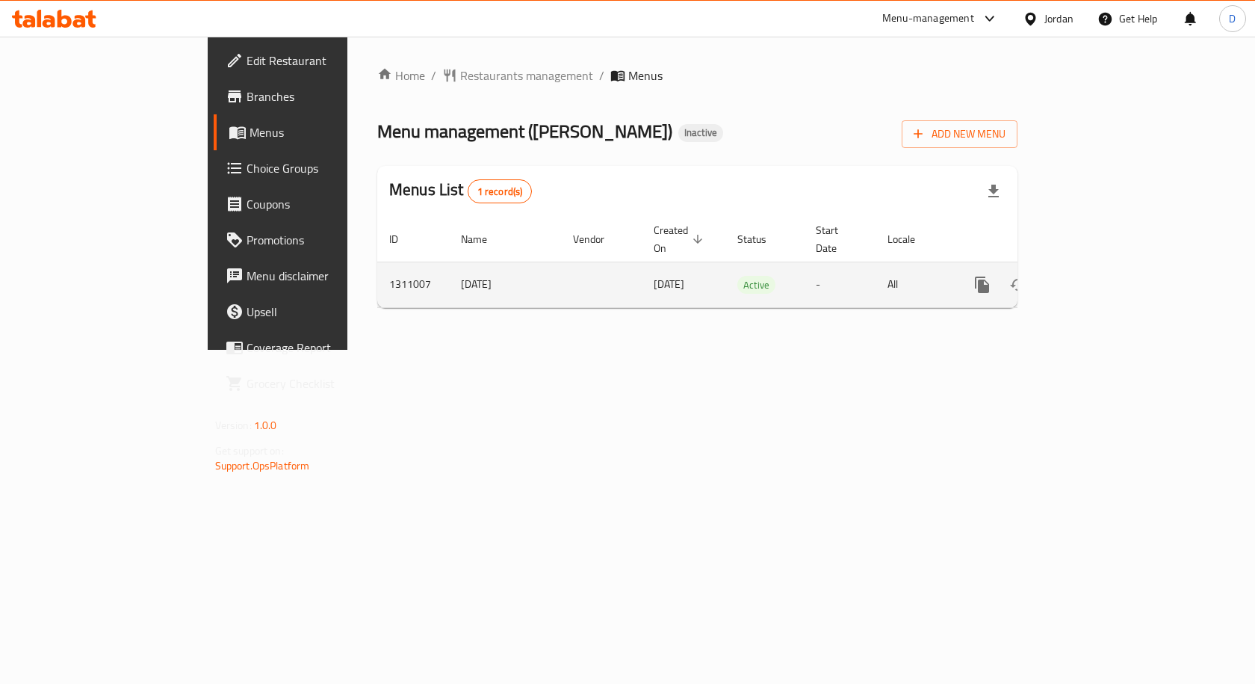
click at [1108, 277] on link "enhanced table" at bounding box center [1090, 285] width 36 height 36
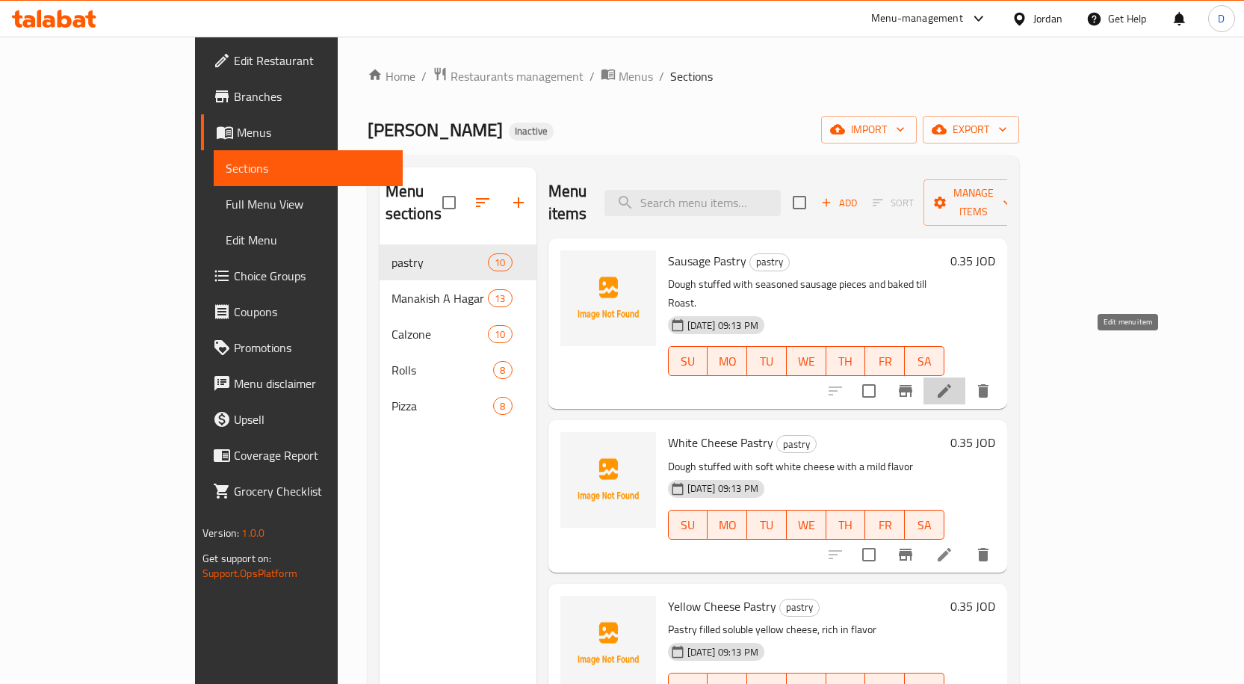
click at [954, 382] on icon at bounding box center [945, 391] width 18 height 18
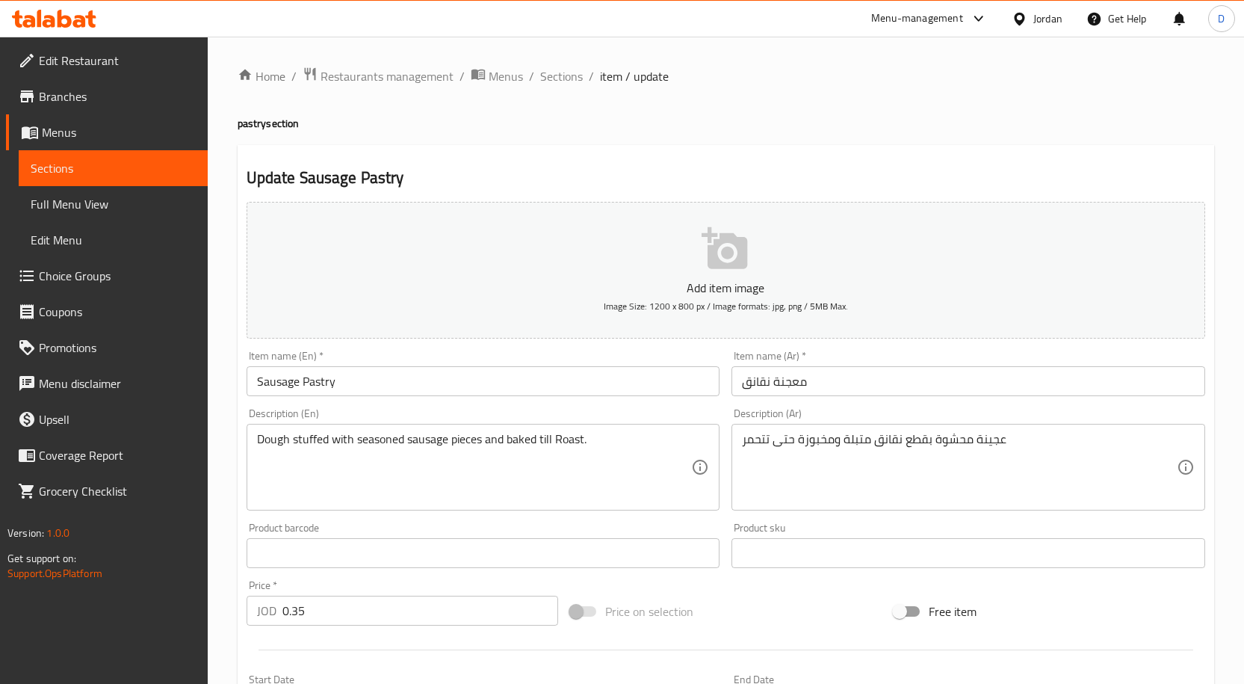
click at [751, 386] on input "معجنة نقانق" at bounding box center [969, 381] width 474 height 30
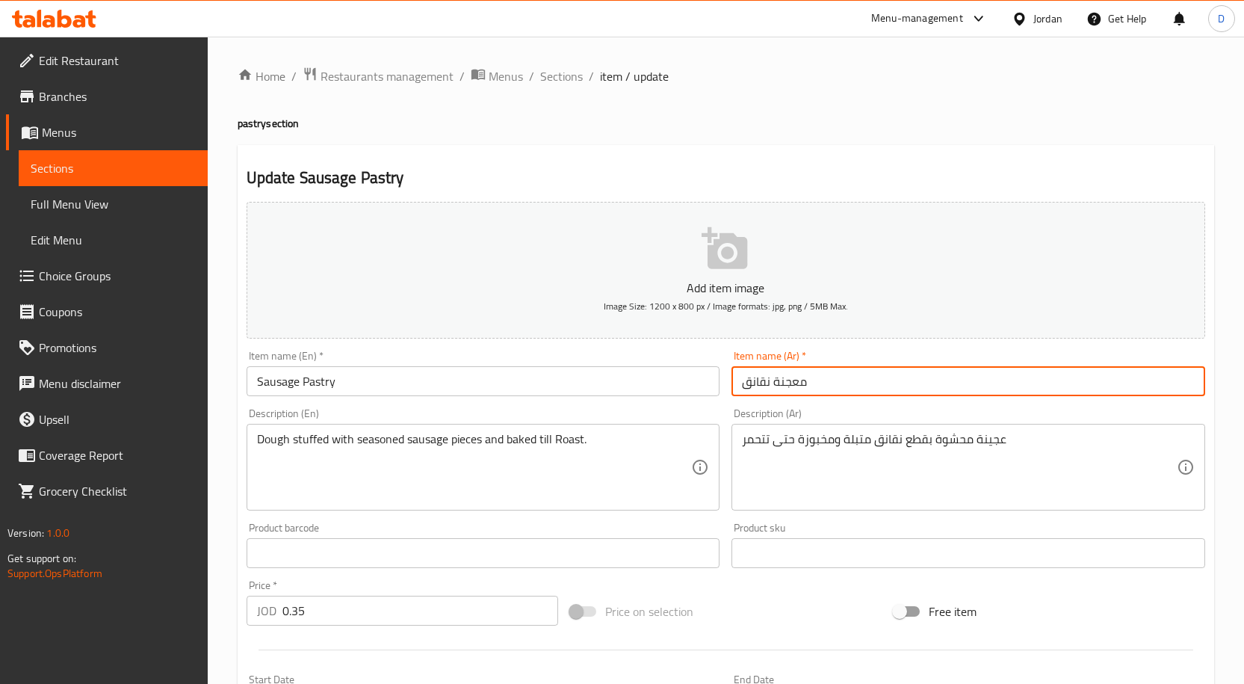
click at [751, 386] on input "معجنة نقانق" at bounding box center [969, 381] width 474 height 30
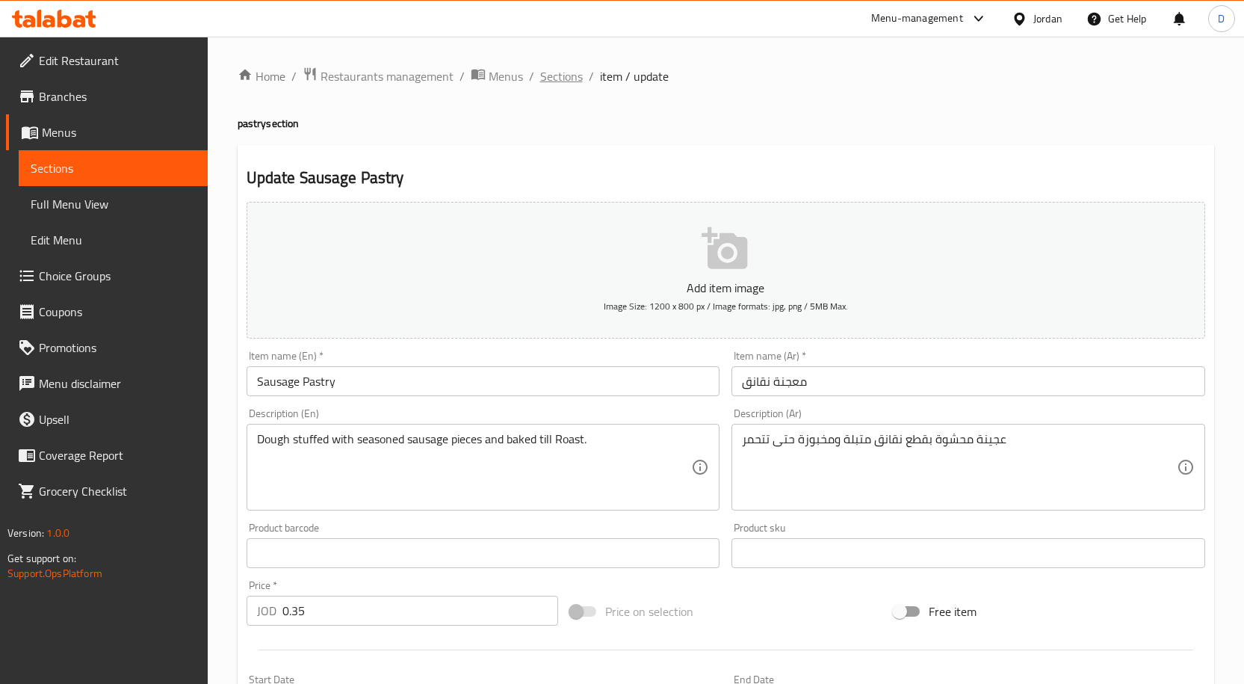
click at [557, 69] on span "Sections" at bounding box center [561, 76] width 43 height 18
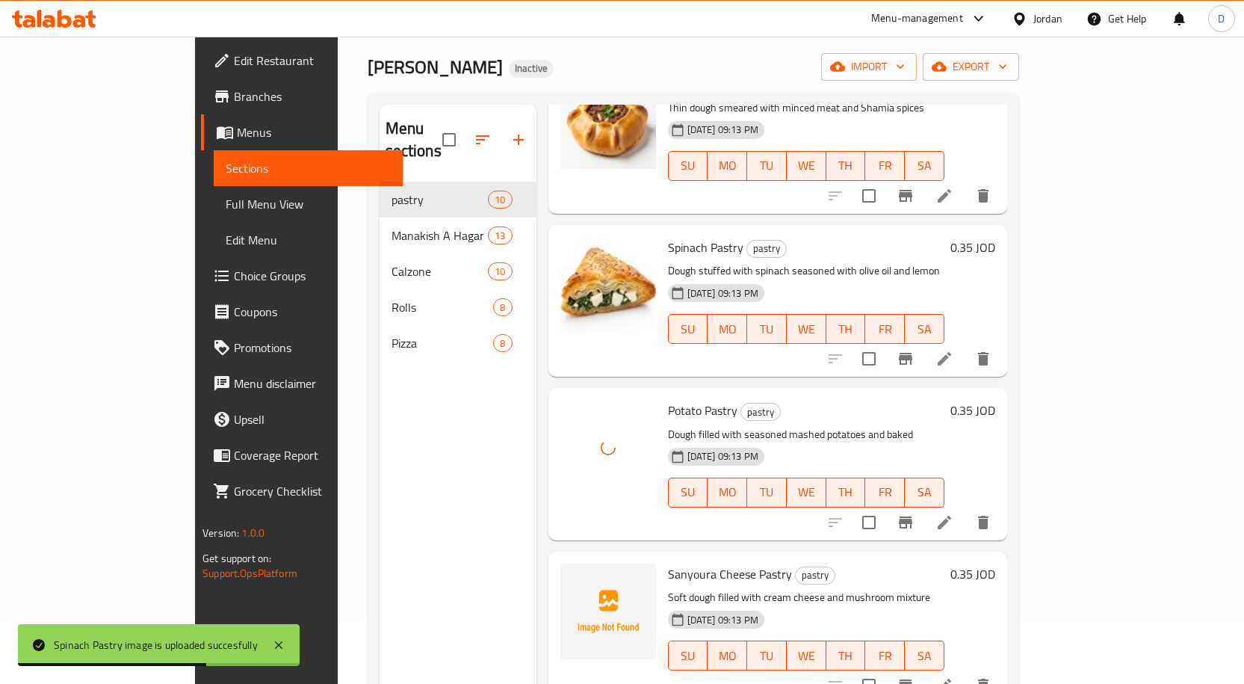
scroll to position [149, 0]
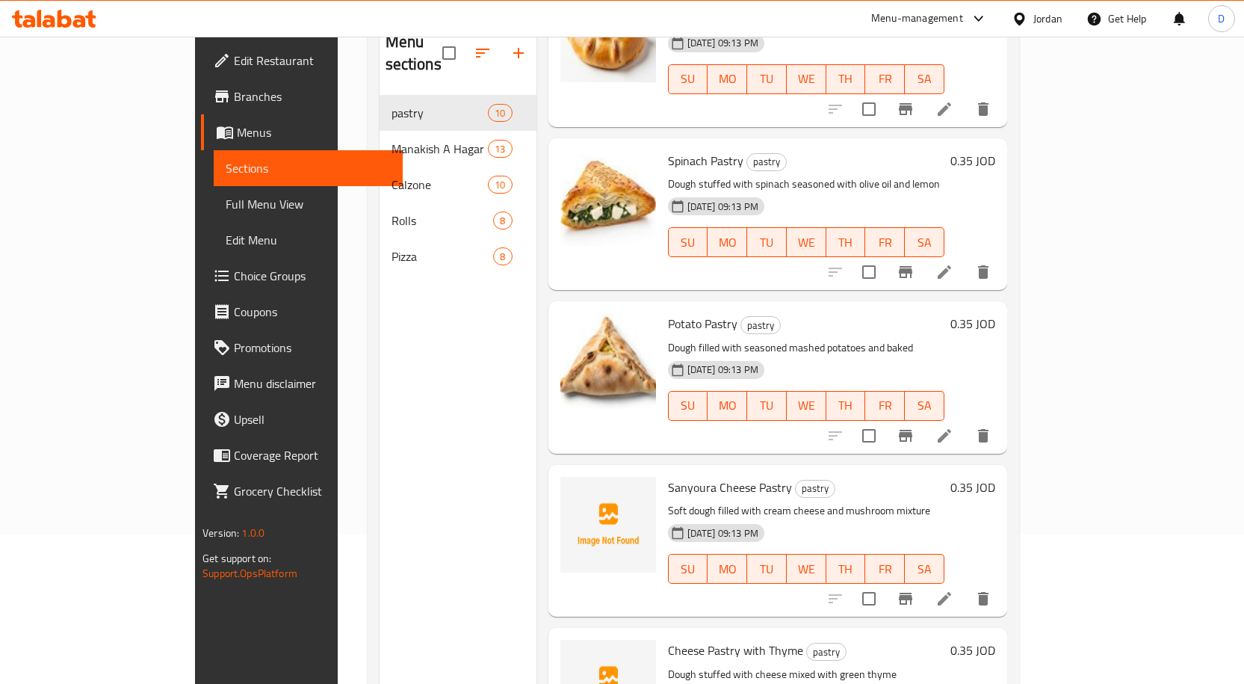
click at [954, 590] on icon at bounding box center [945, 599] width 18 height 18
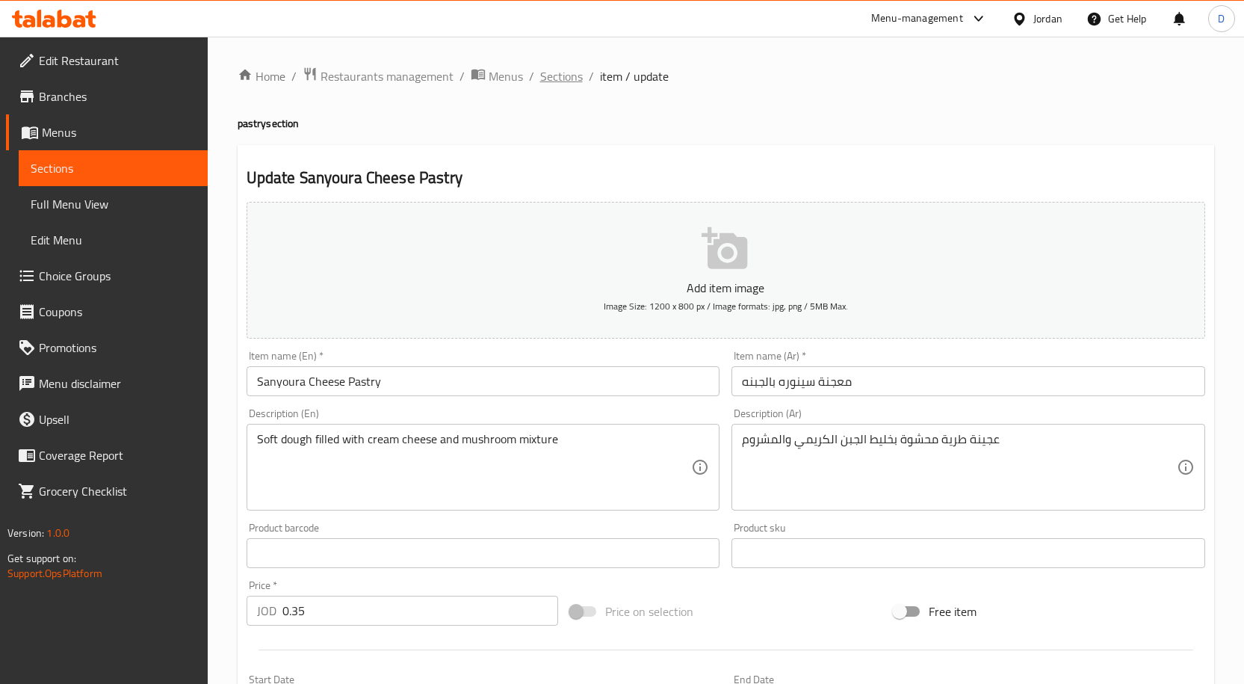
click at [563, 75] on span "Sections" at bounding box center [561, 76] width 43 height 18
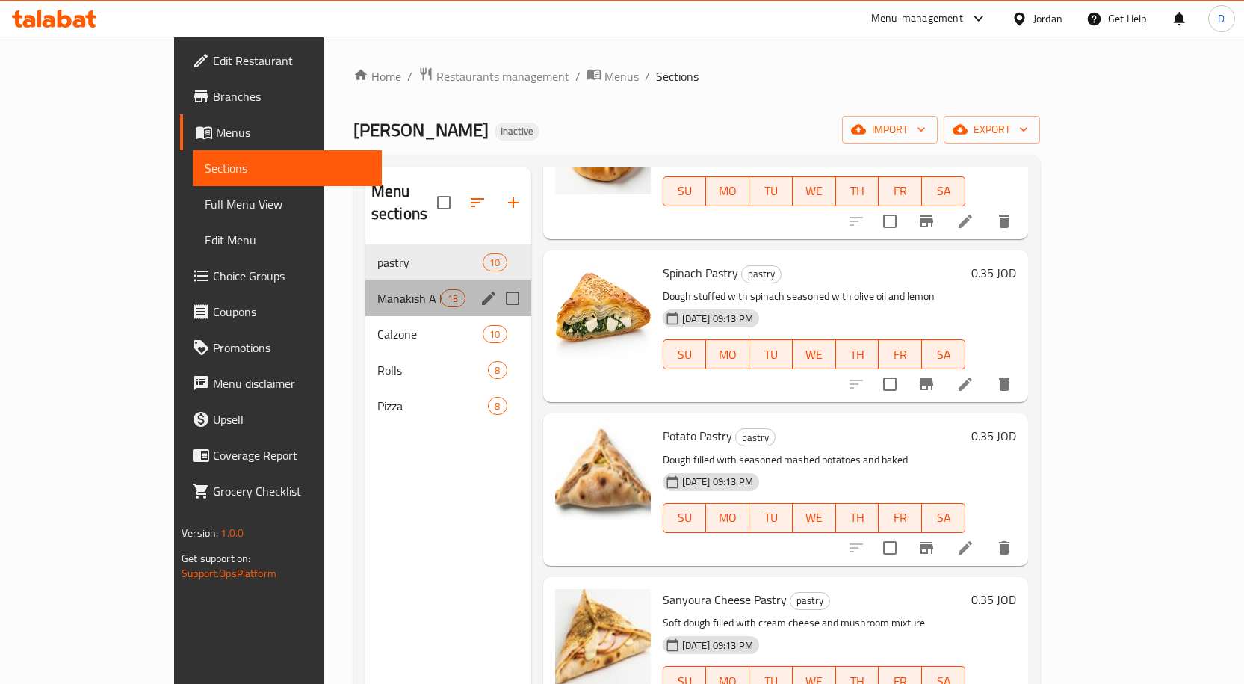
click at [365, 290] on div "Manakish A Hagar 13" at bounding box center [448, 298] width 166 height 36
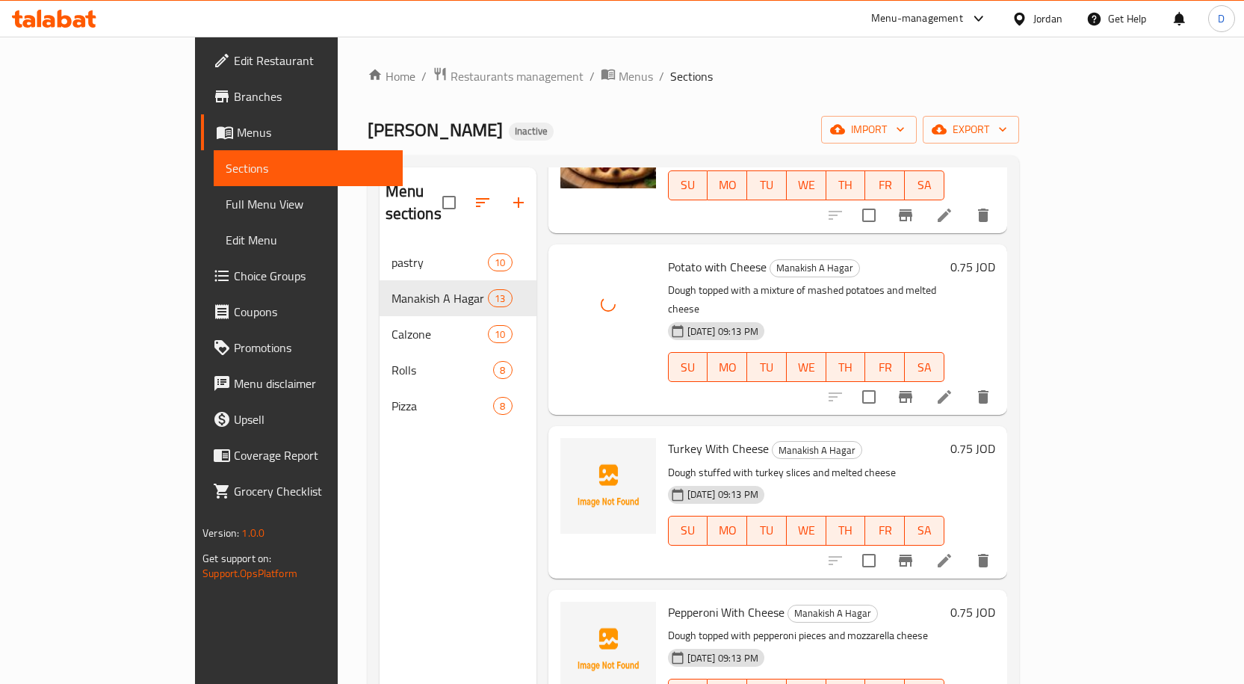
scroll to position [673, 0]
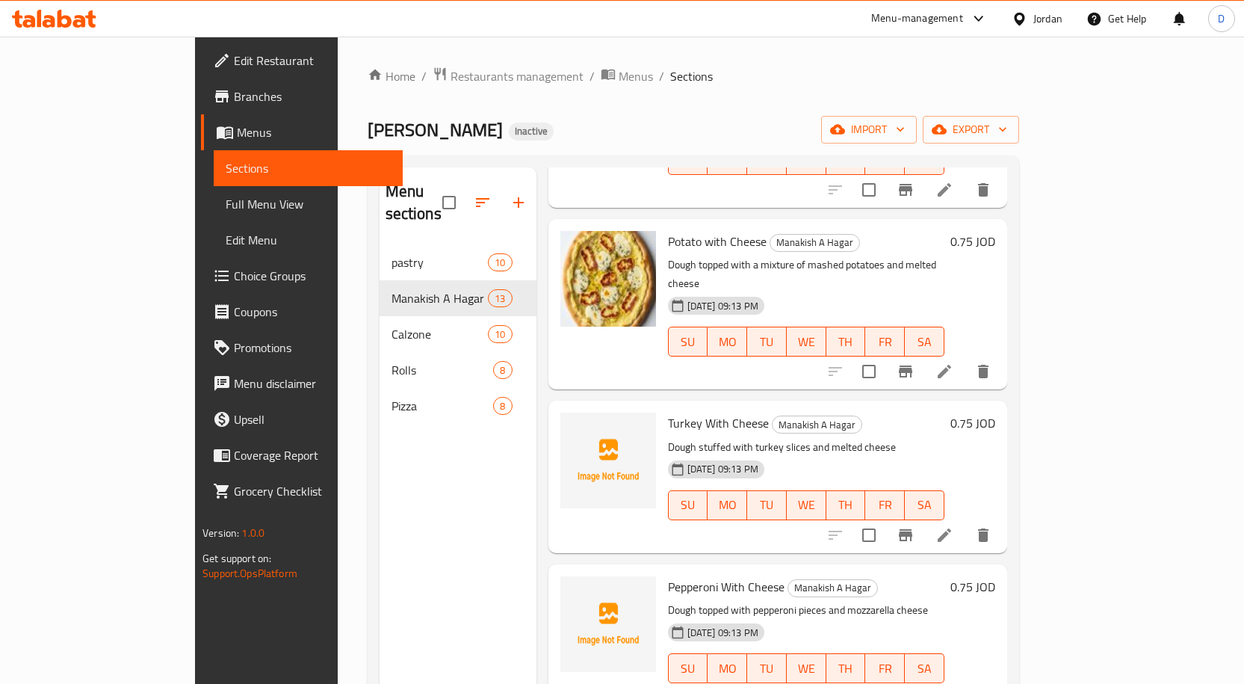
click at [966, 522] on li at bounding box center [945, 535] width 42 height 27
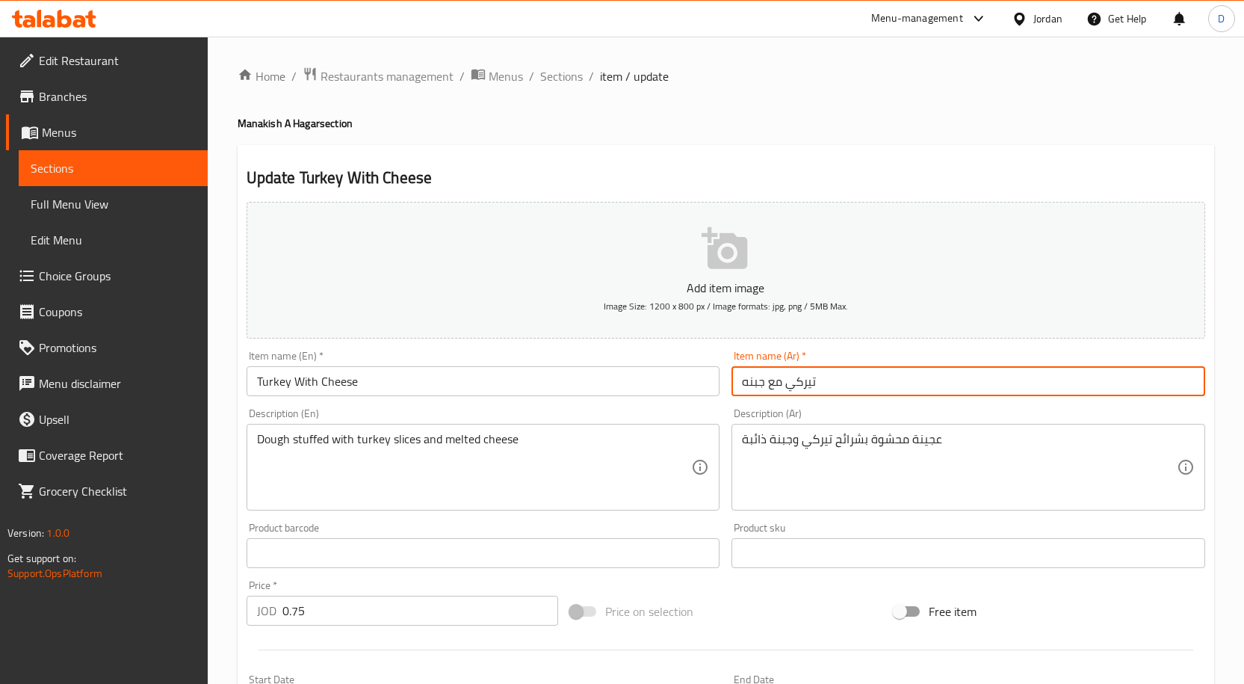
click at [803, 380] on input "تيركي مع جبنه" at bounding box center [969, 381] width 474 height 30
click at [565, 67] on span "Sections" at bounding box center [561, 76] width 43 height 18
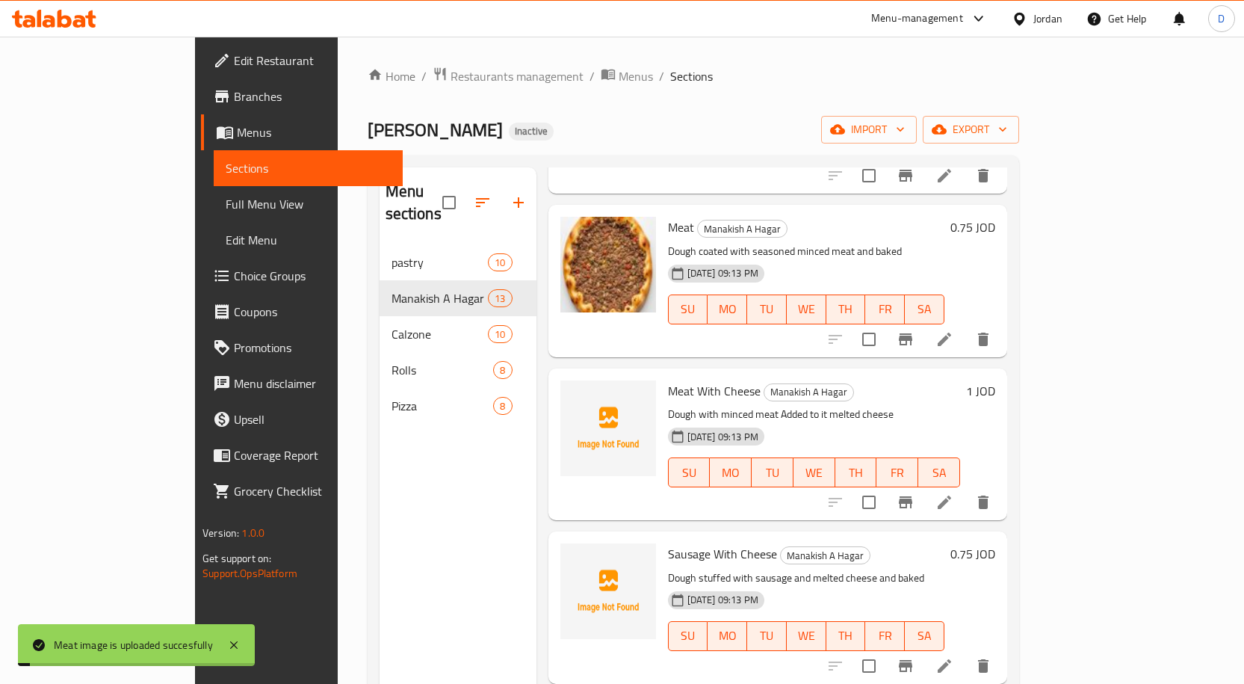
scroll to position [1196, 0]
drag, startPoint x: 619, startPoint y: 350, endPoint x: 688, endPoint y: 350, distance: 68.8
click at [688, 379] on span "Meat With Cheese" at bounding box center [714, 390] width 93 height 22
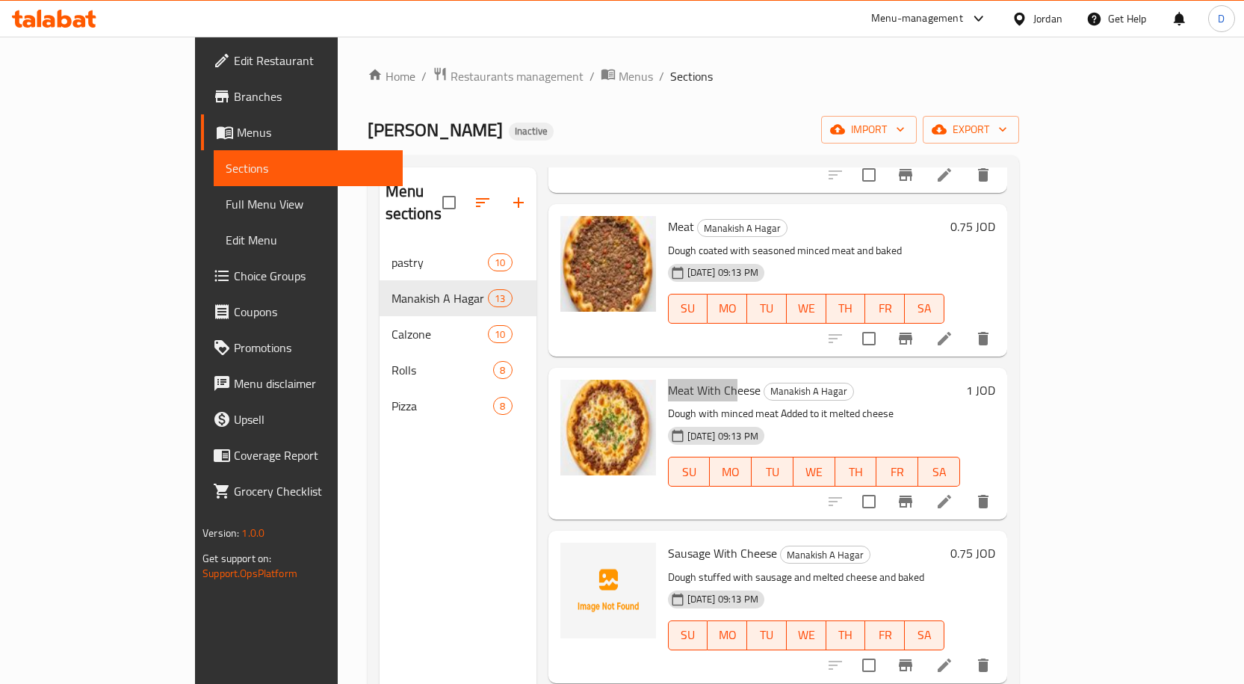
scroll to position [1345, 0]
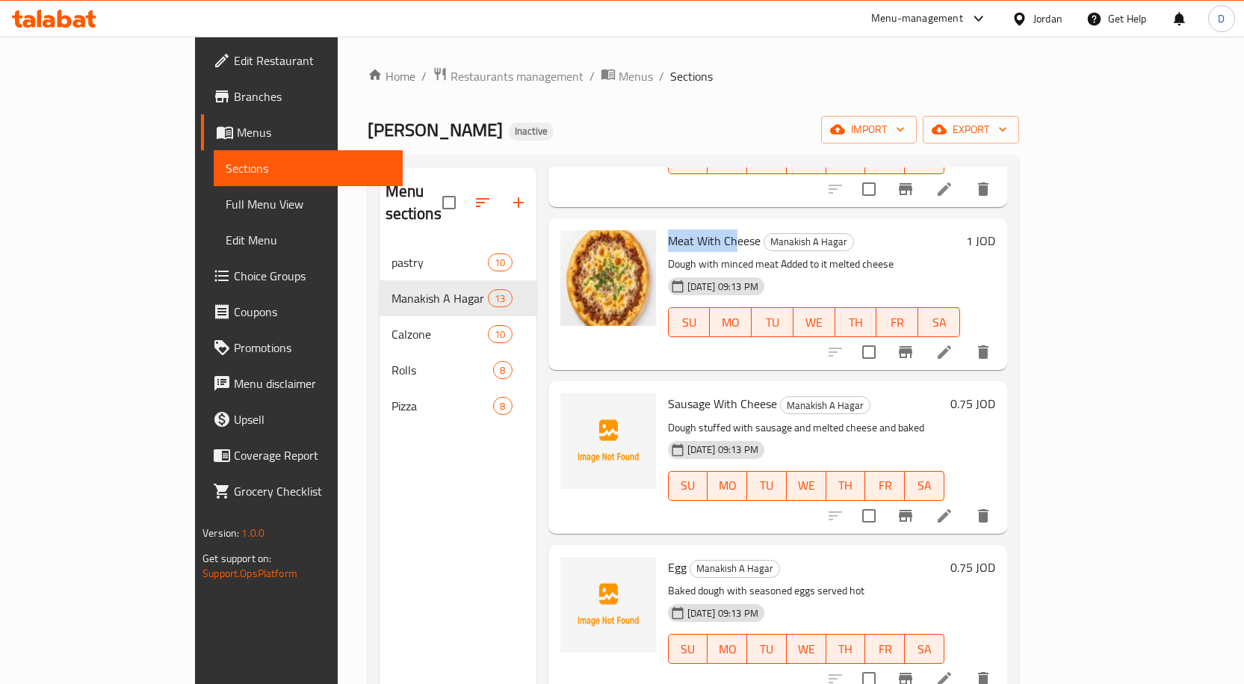
click at [966, 502] on li at bounding box center [945, 515] width 42 height 27
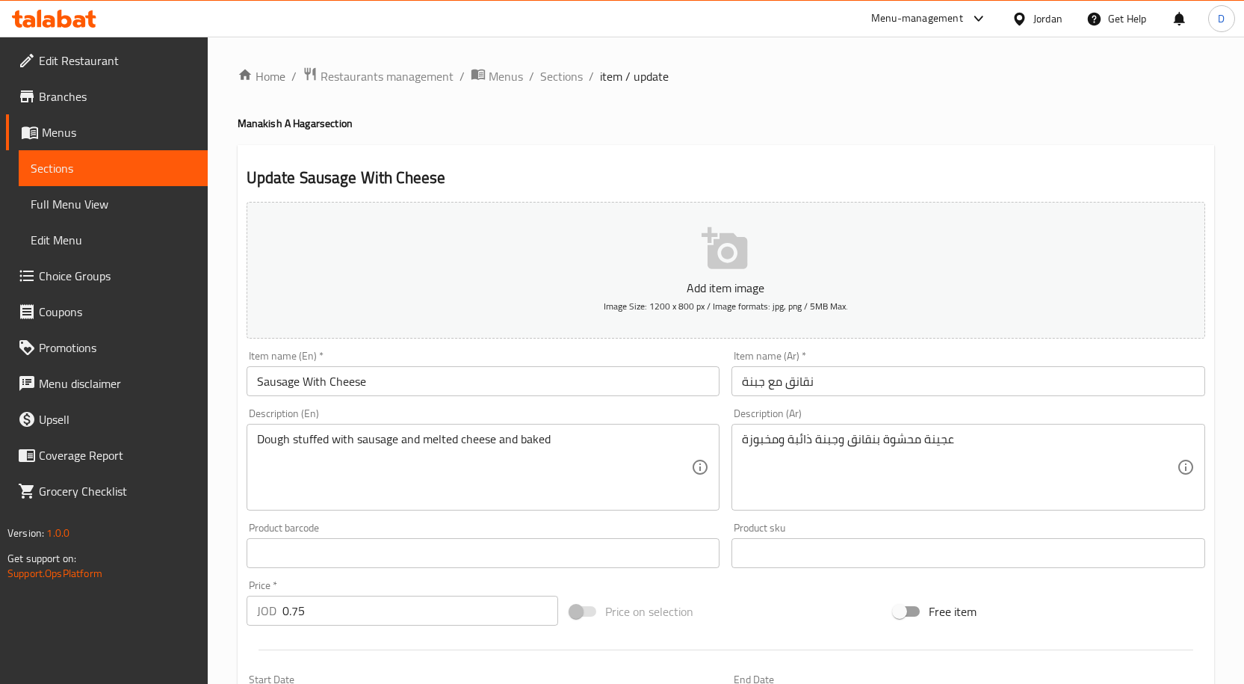
click at [801, 380] on input "نقانق مع جبنة" at bounding box center [969, 381] width 474 height 30
click at [576, 69] on span "Sections" at bounding box center [561, 76] width 43 height 18
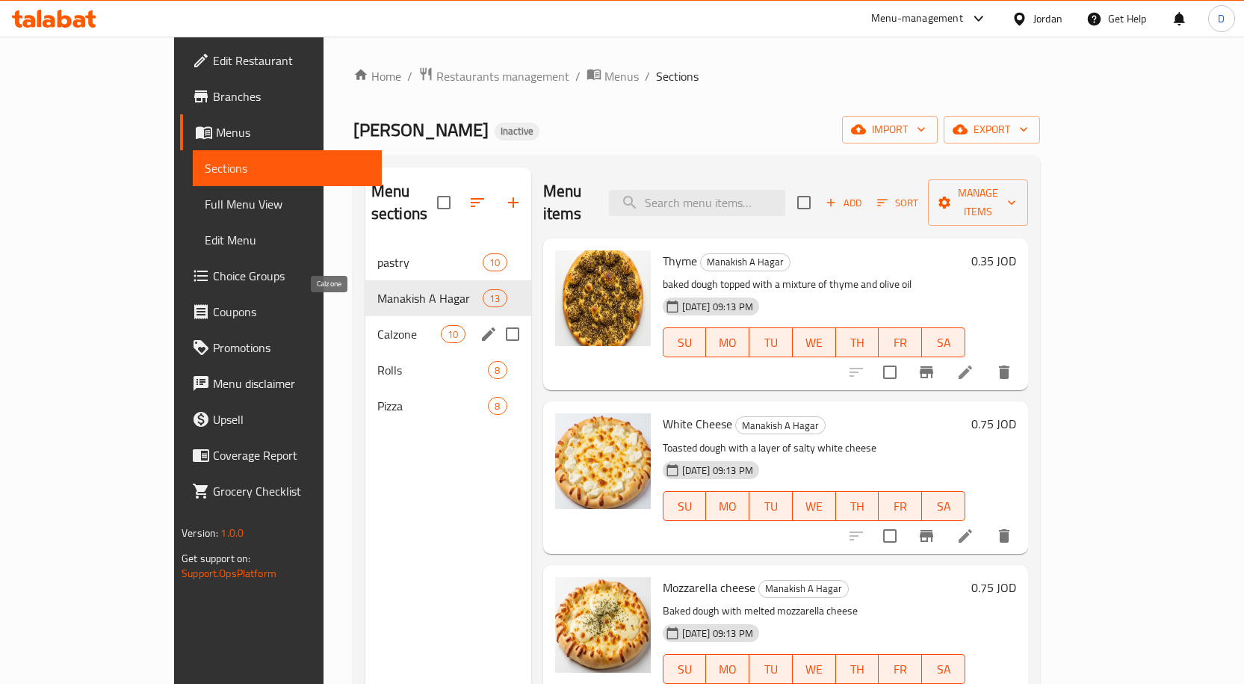
click at [377, 325] on span "Calzone" at bounding box center [409, 334] width 64 height 18
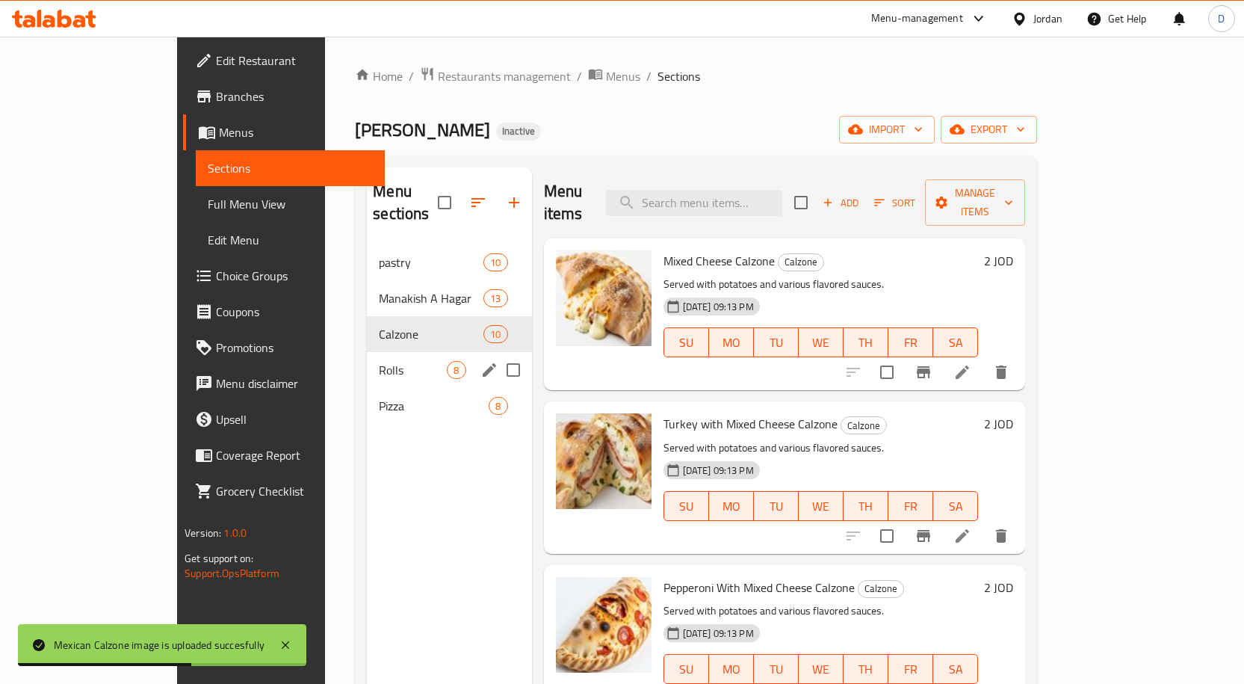
click at [379, 361] on span "Rolls" at bounding box center [413, 370] width 68 height 18
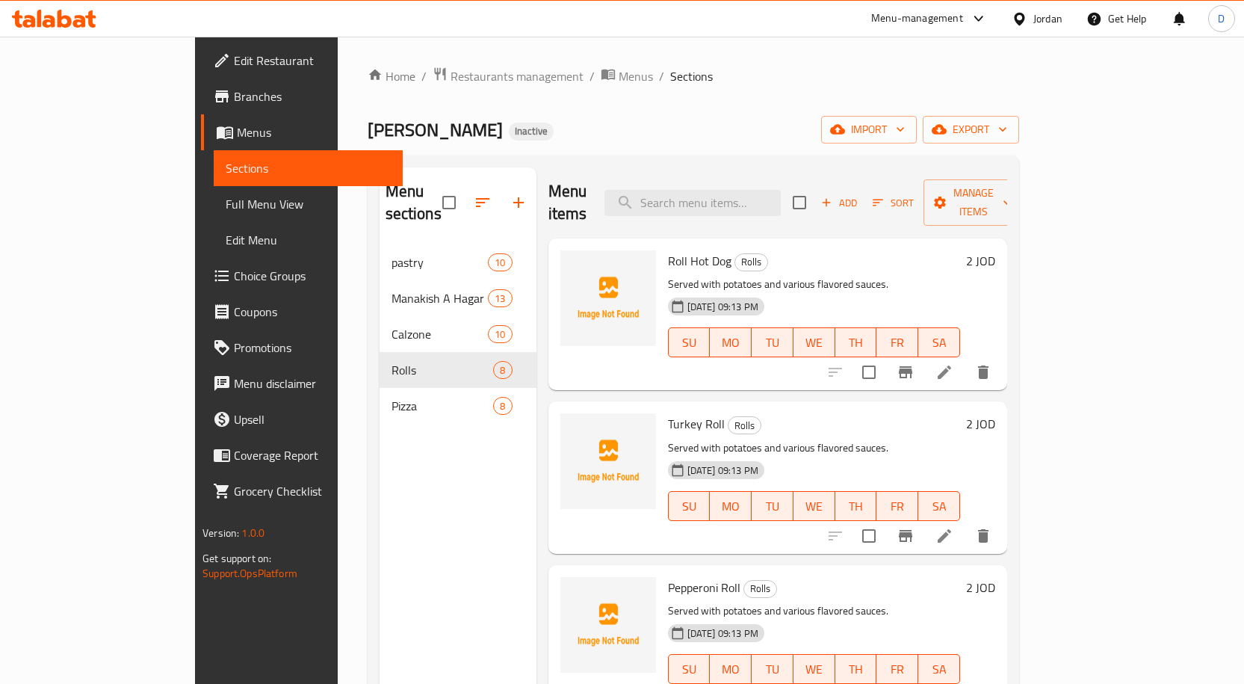
click at [853, 365] on div "Roll Hot Dog Rolls Served with potatoes and various flavored sauces. 10-09-2025…" at bounding box center [778, 314] width 459 height 152
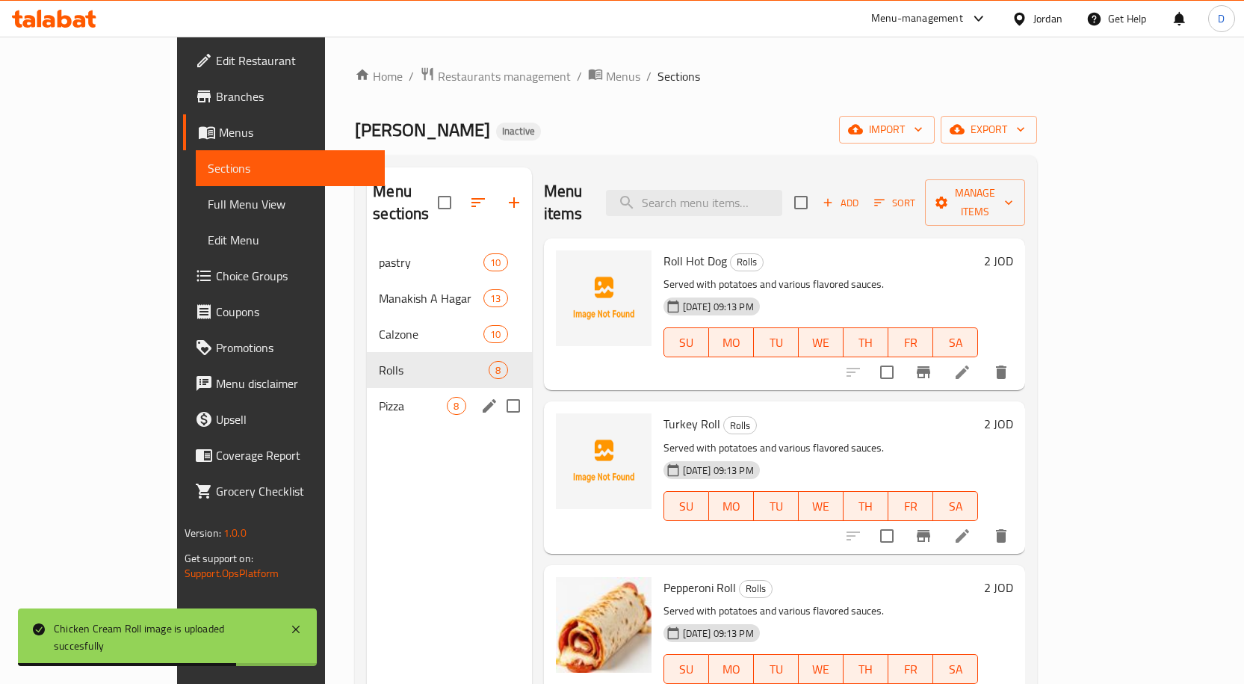
click at [379, 397] on span "Pizza" at bounding box center [413, 406] width 68 height 18
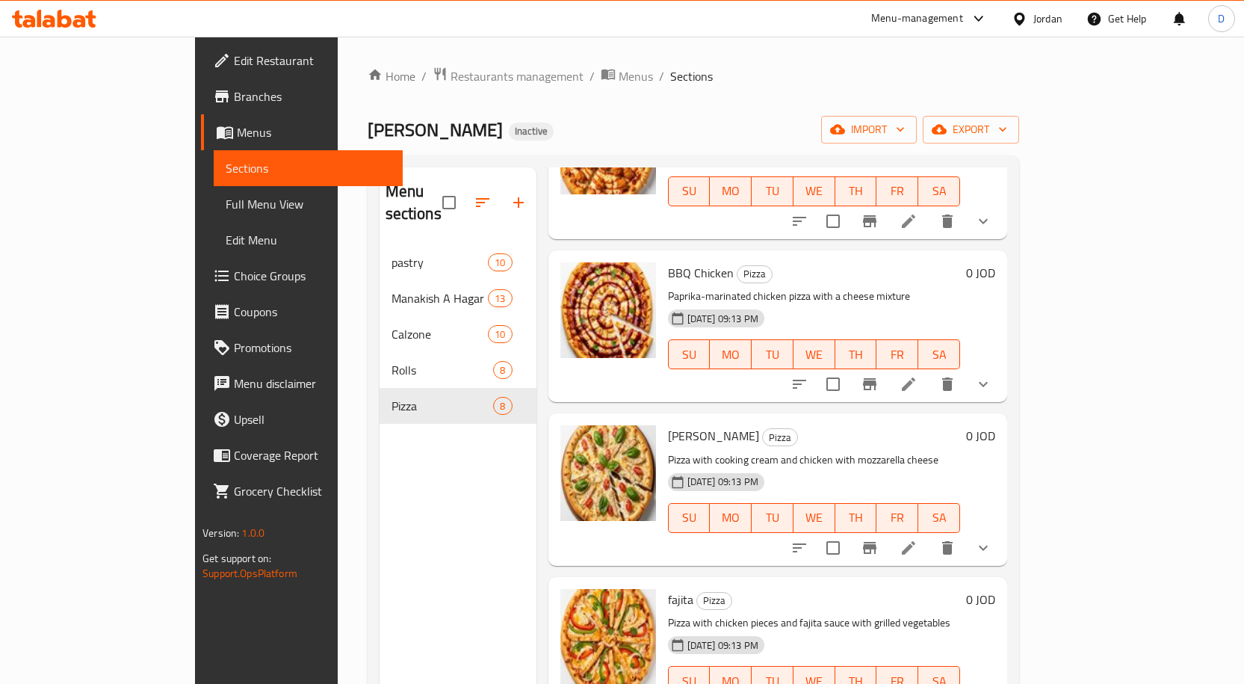
click at [226, 203] on span "Full Menu View" at bounding box center [308, 204] width 165 height 18
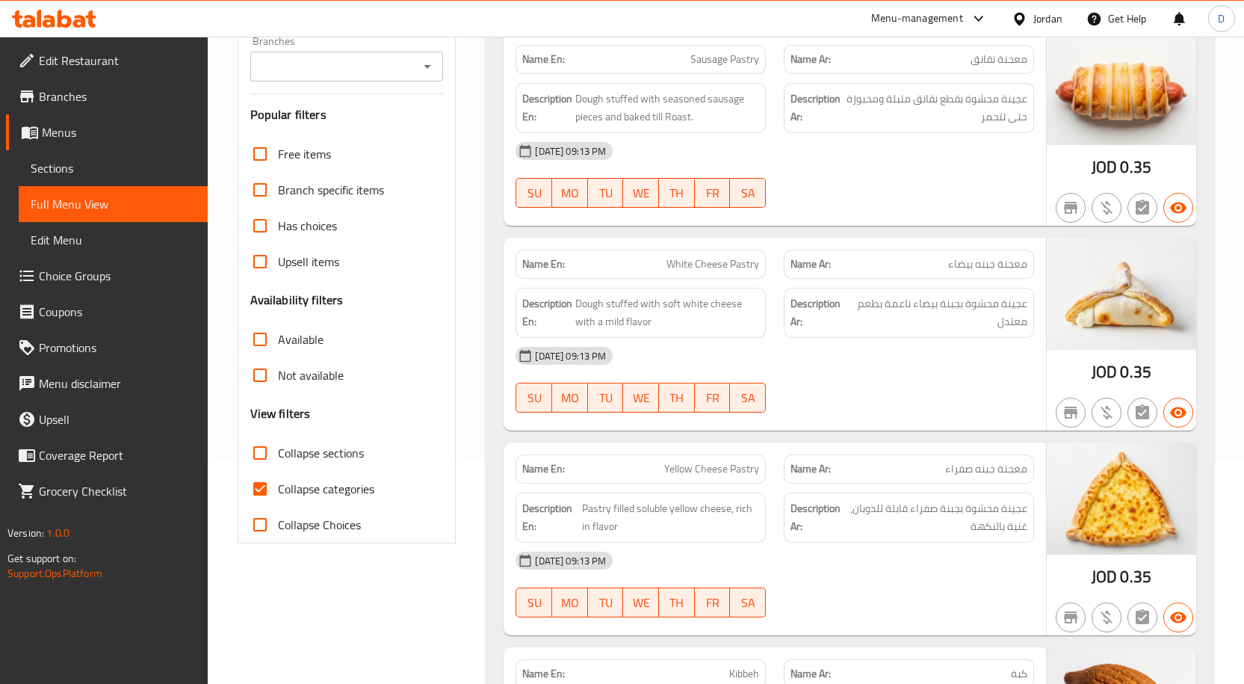
scroll to position [224, 0]
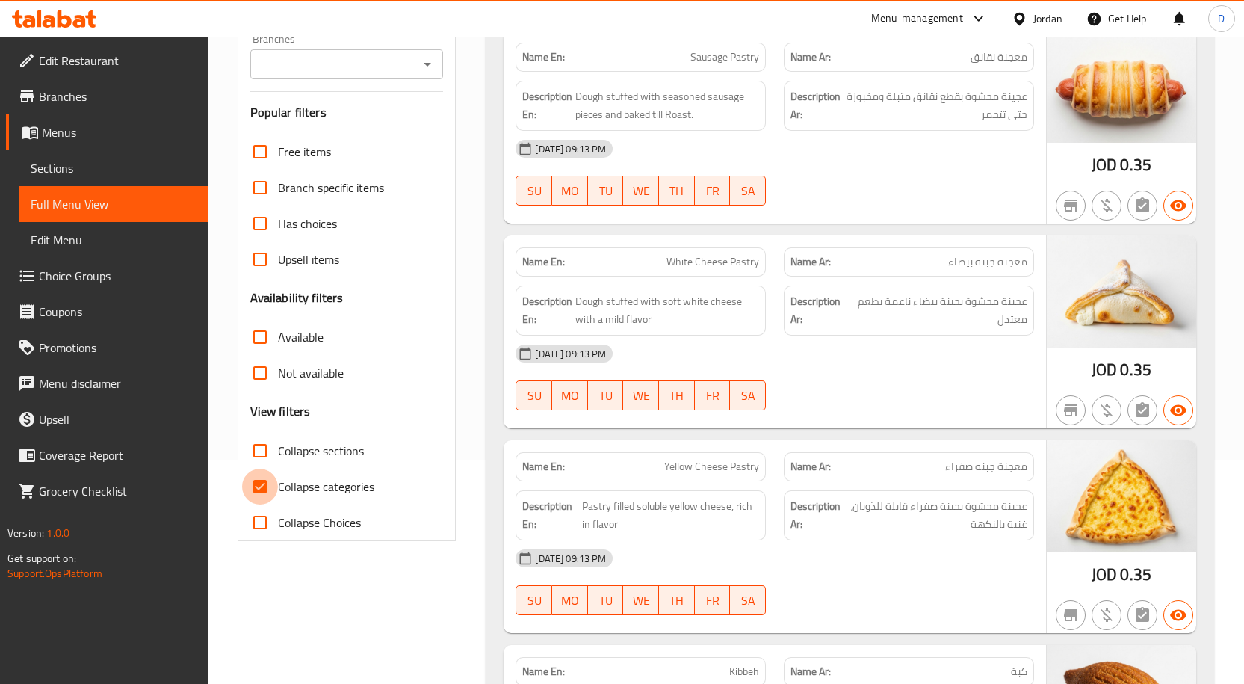
click at [267, 489] on input "Collapse categories" at bounding box center [260, 487] width 36 height 36
checkbox input "false"
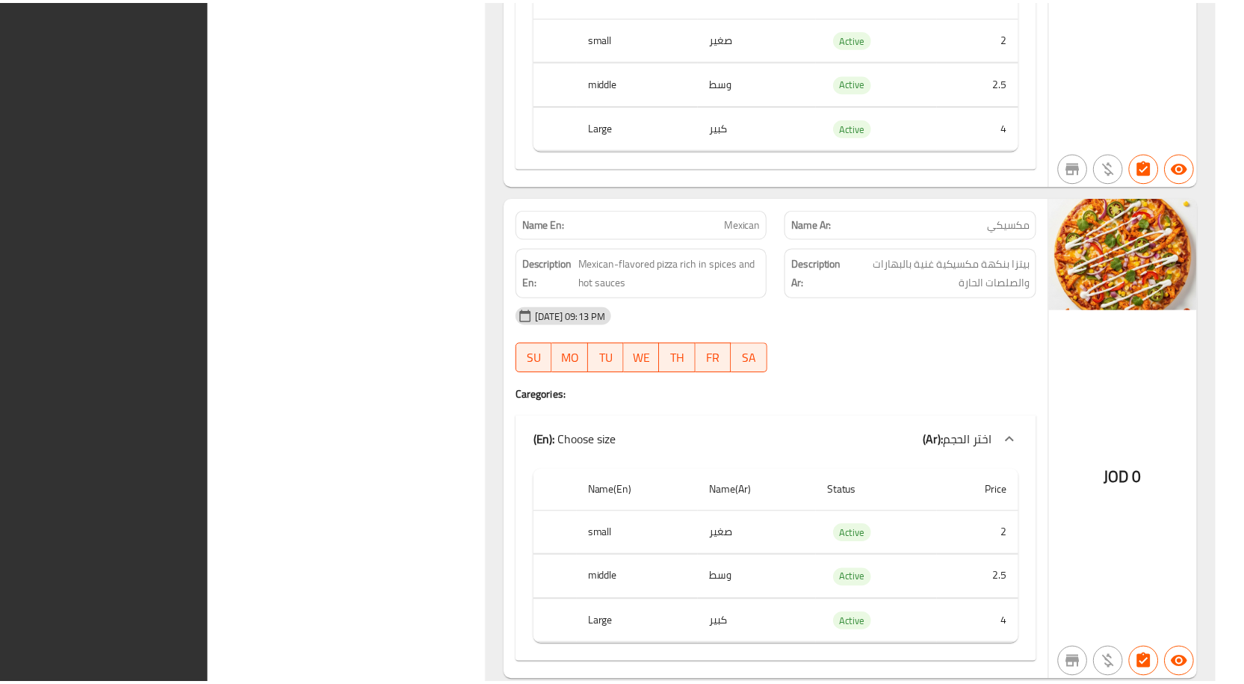
scroll to position [12311, 0]
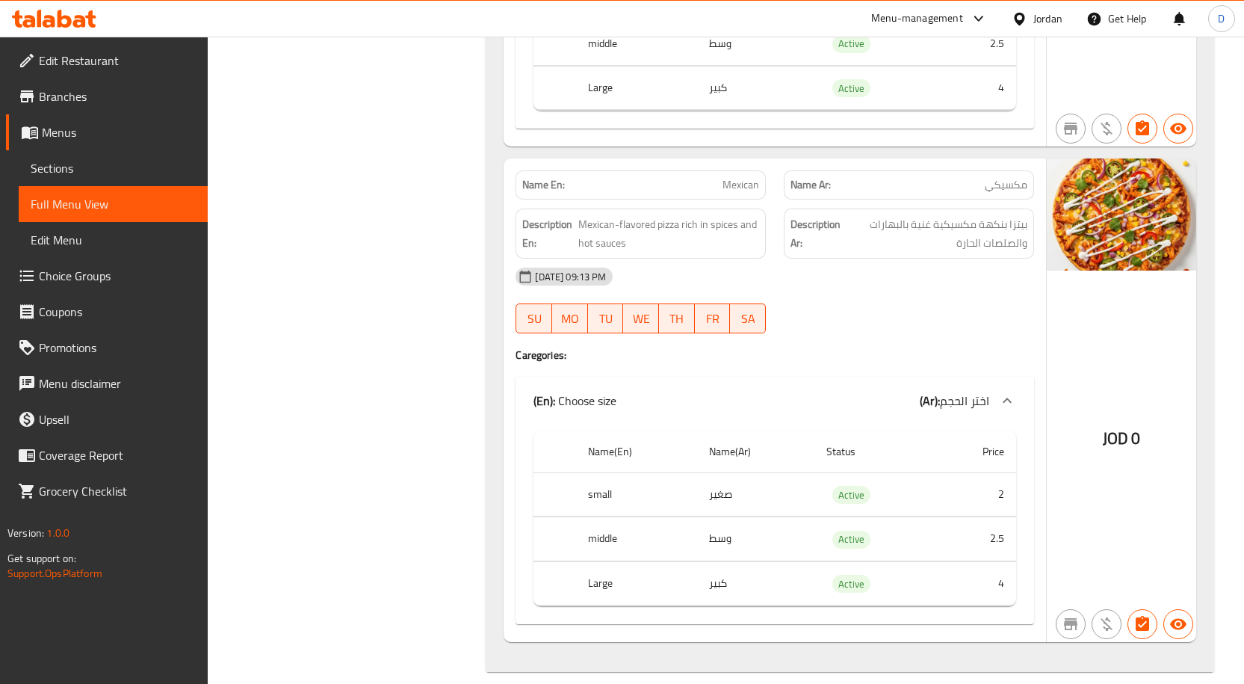
click at [1036, 27] on div "Jordan" at bounding box center [1048, 18] width 29 height 16
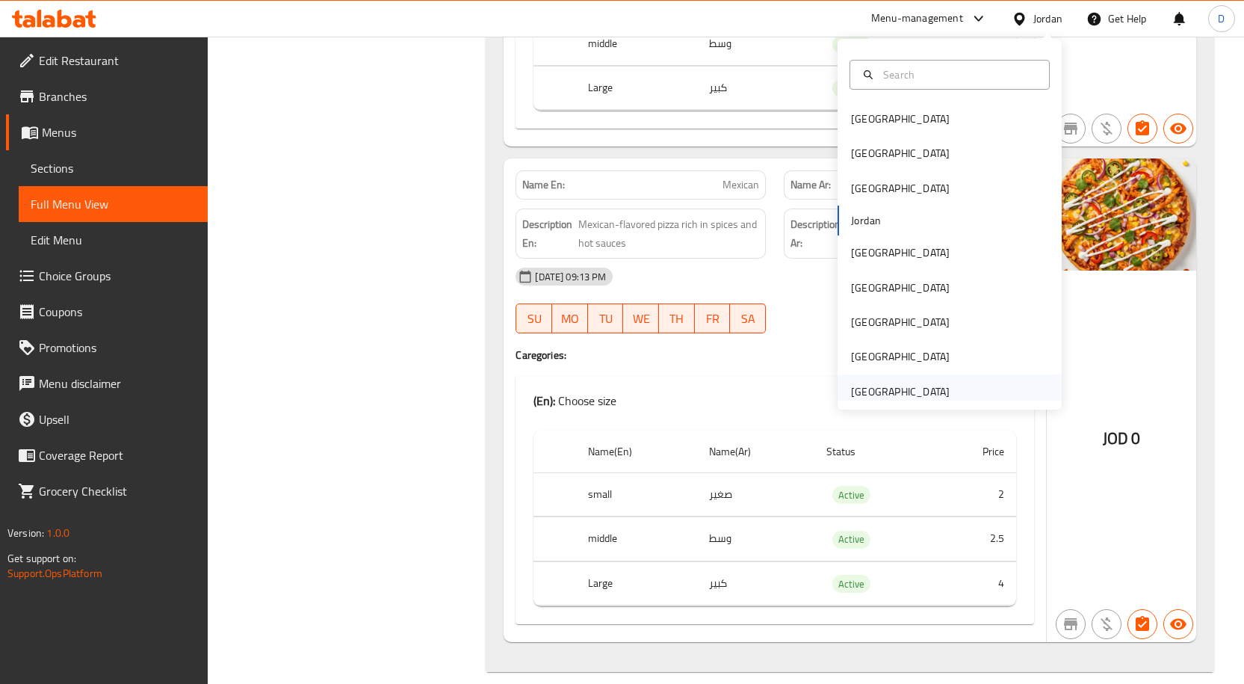
click at [923, 389] on div "[GEOGRAPHIC_DATA]" at bounding box center [900, 391] width 99 height 16
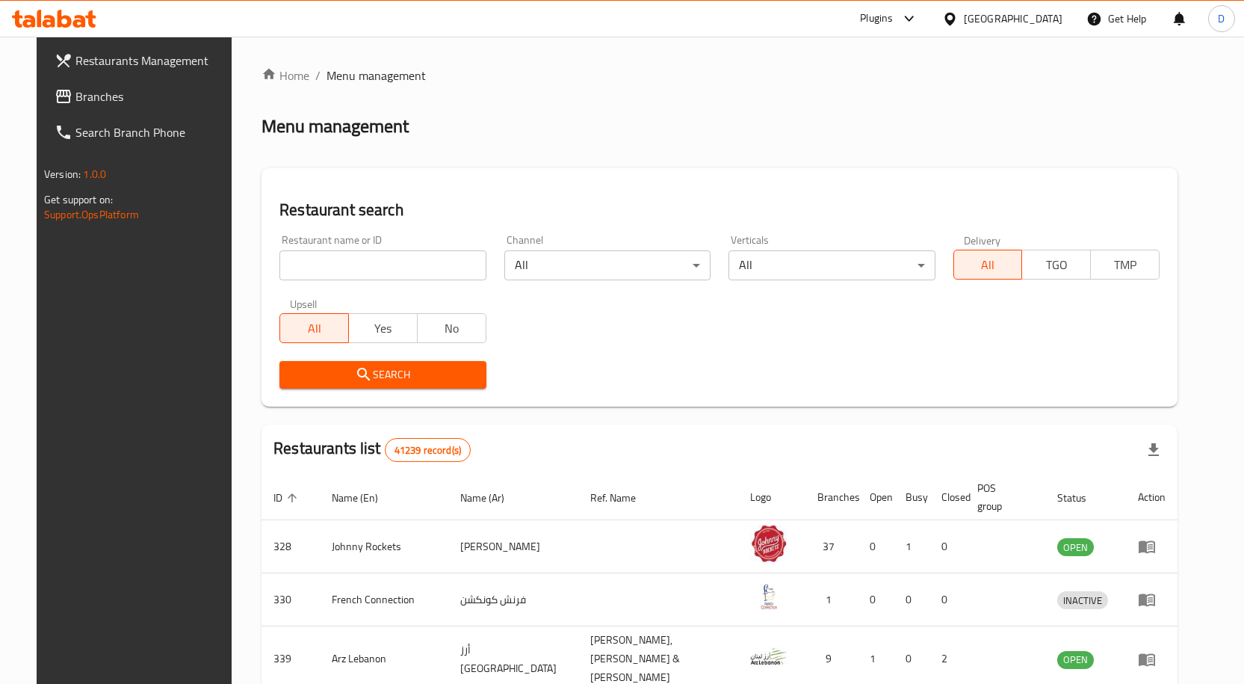
drag, startPoint x: 49, startPoint y: 106, endPoint x: 90, endPoint y: 117, distance: 43.3
click at [75, 105] on span "Branches" at bounding box center [153, 96] width 157 height 18
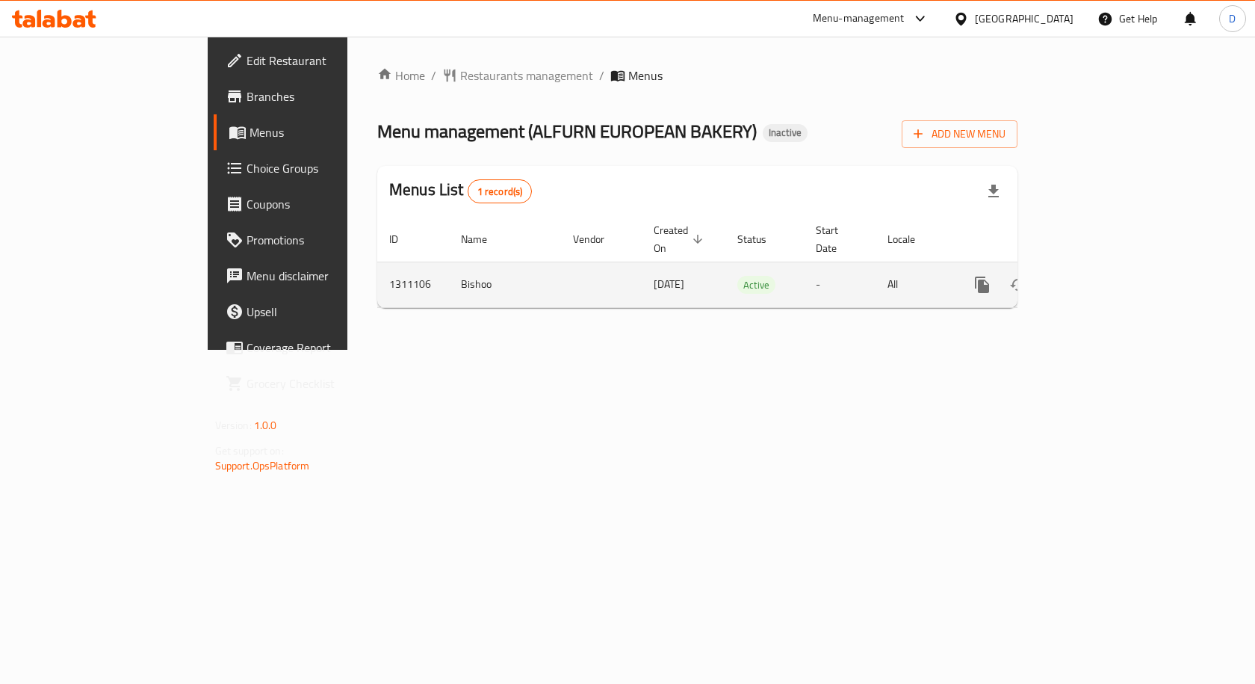
click at [1097, 278] on icon "enhanced table" at bounding box center [1090, 284] width 13 height 13
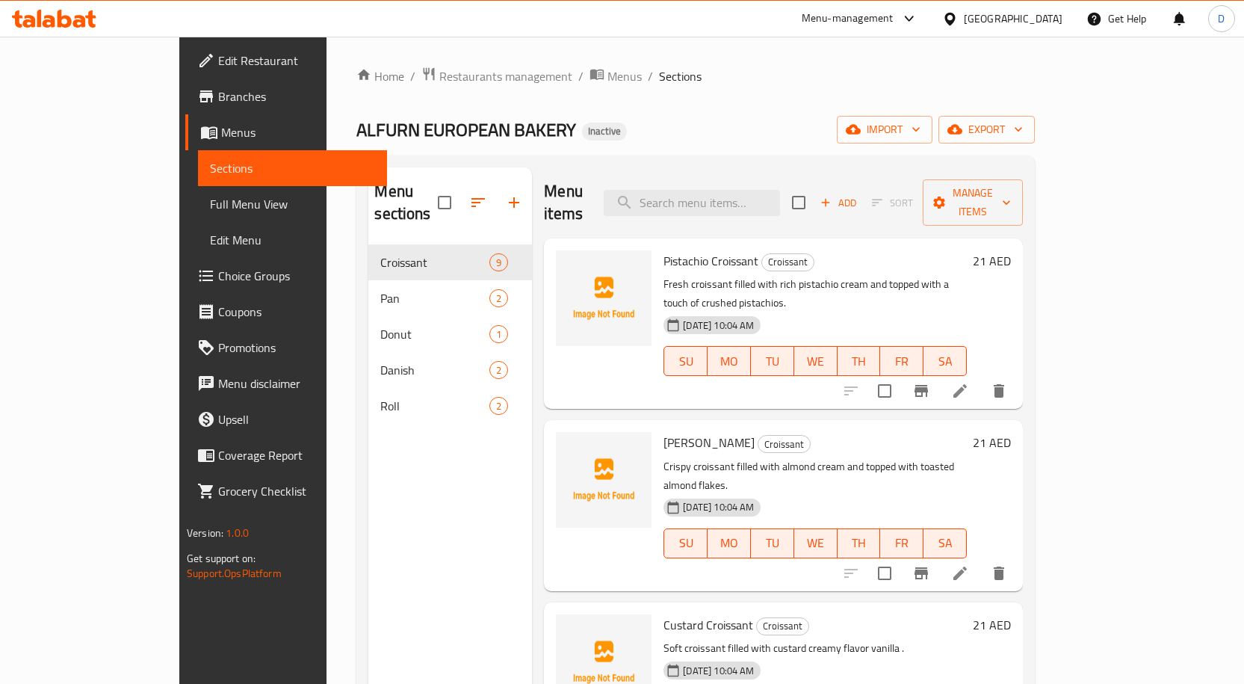
click at [664, 250] on span "Pistachio Croissant" at bounding box center [711, 261] width 95 height 22
click at [868, 432] on h6 "Almond Croissant Croissant" at bounding box center [815, 442] width 303 height 21
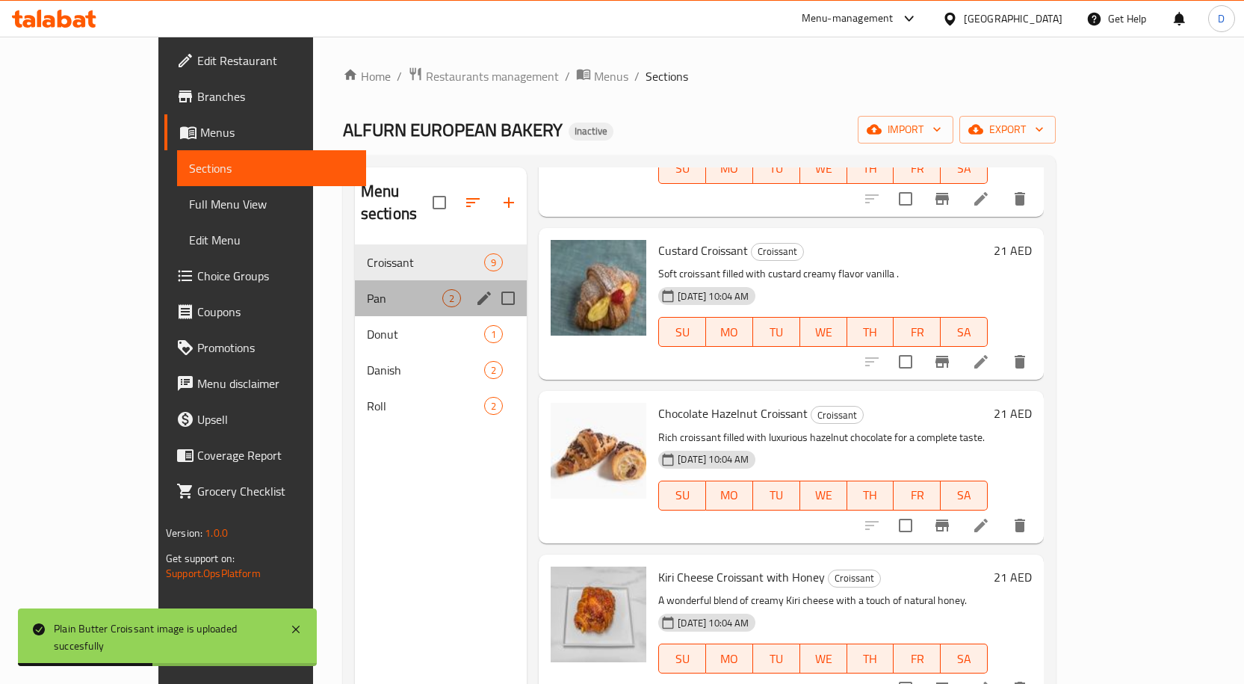
click at [361, 286] on div "Pan 2" at bounding box center [441, 298] width 173 height 36
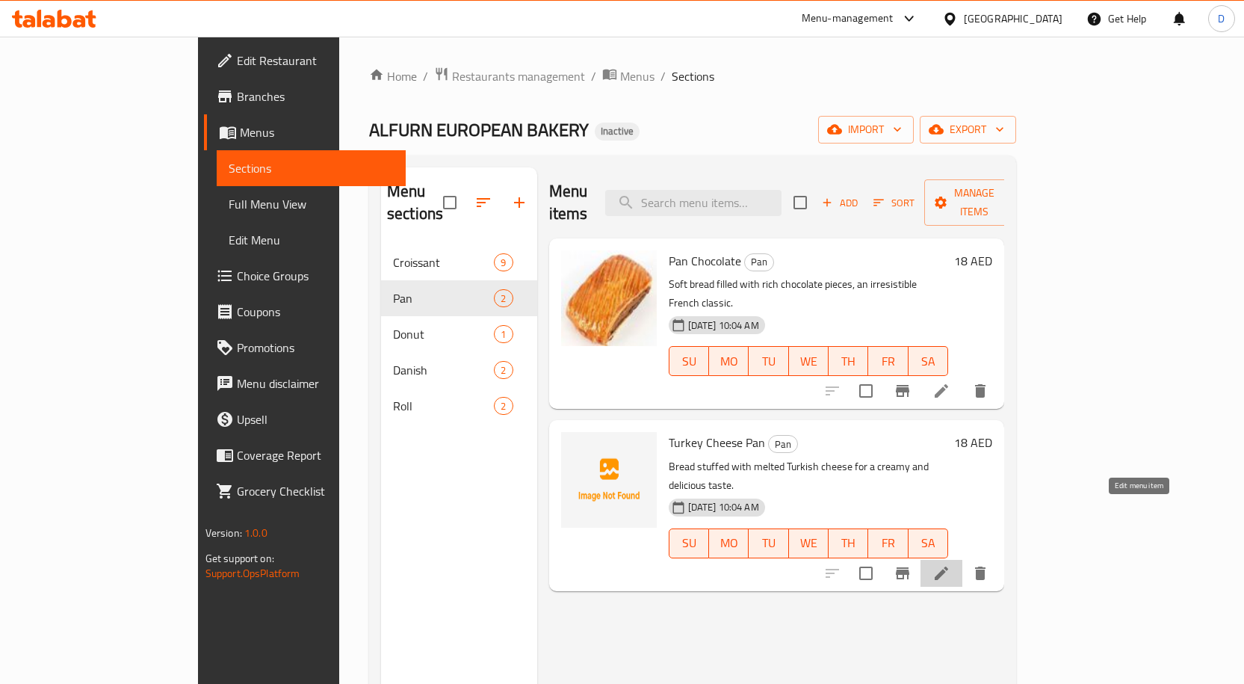
click at [951, 564] on icon at bounding box center [942, 573] width 18 height 18
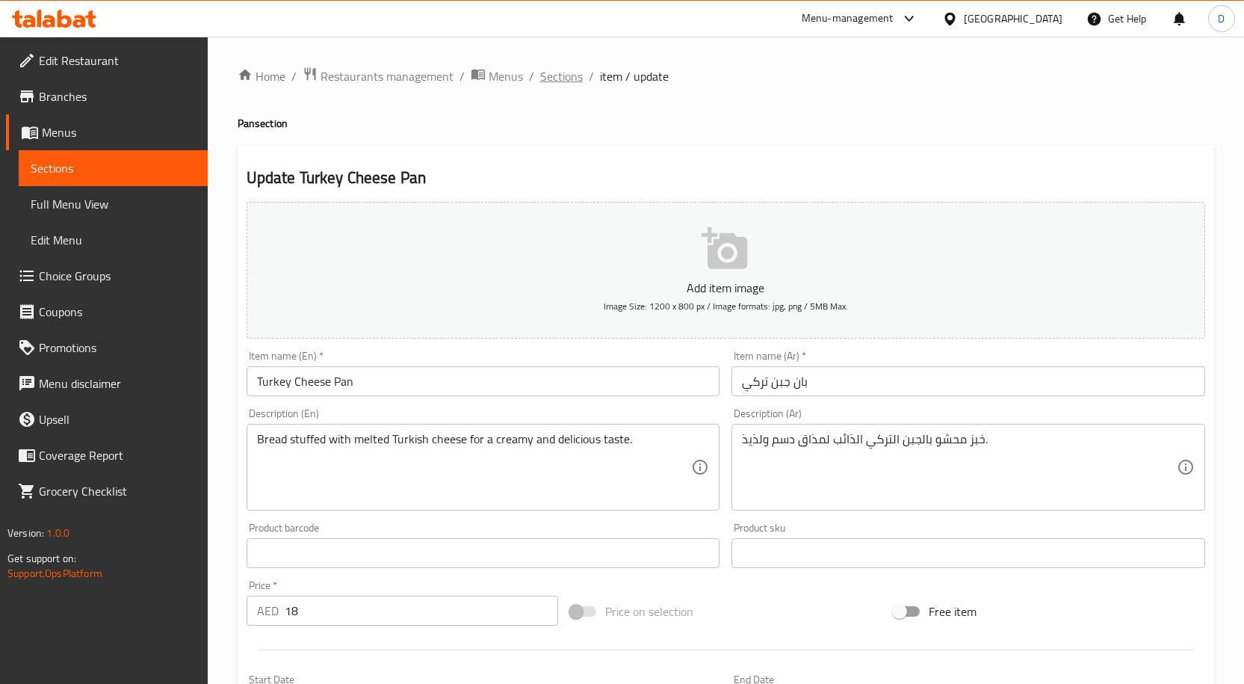
click at [556, 81] on span "Sections" at bounding box center [561, 76] width 43 height 18
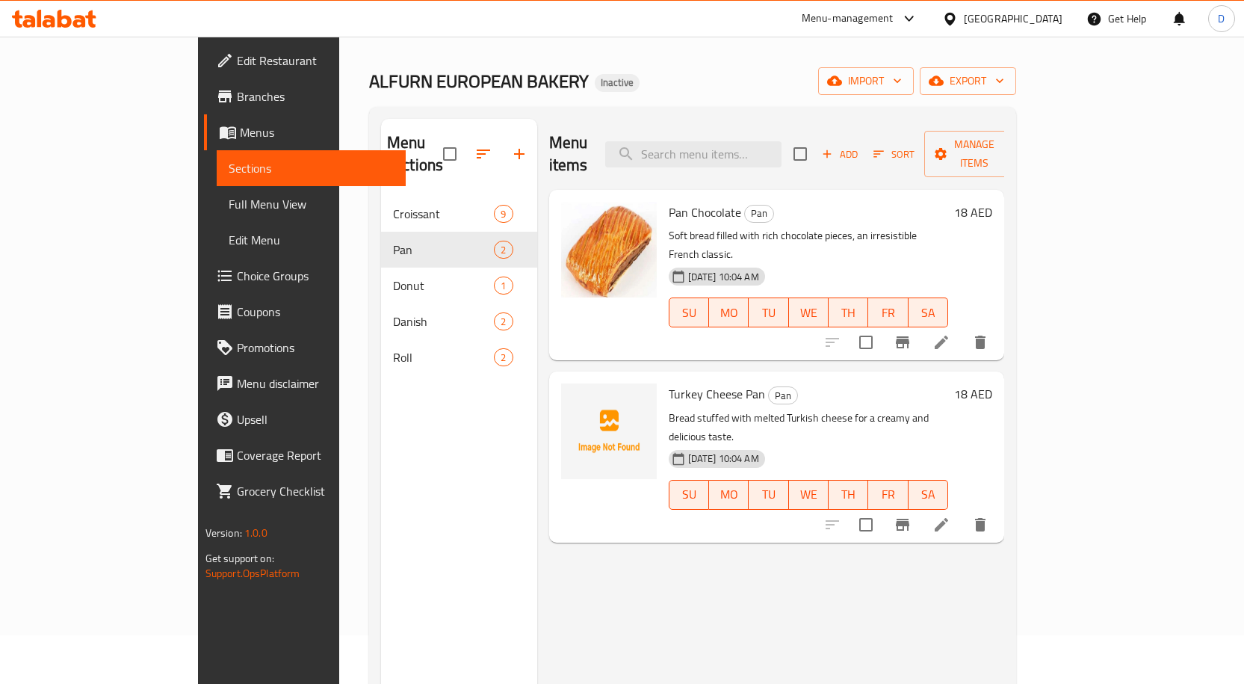
scroll to position [75, 0]
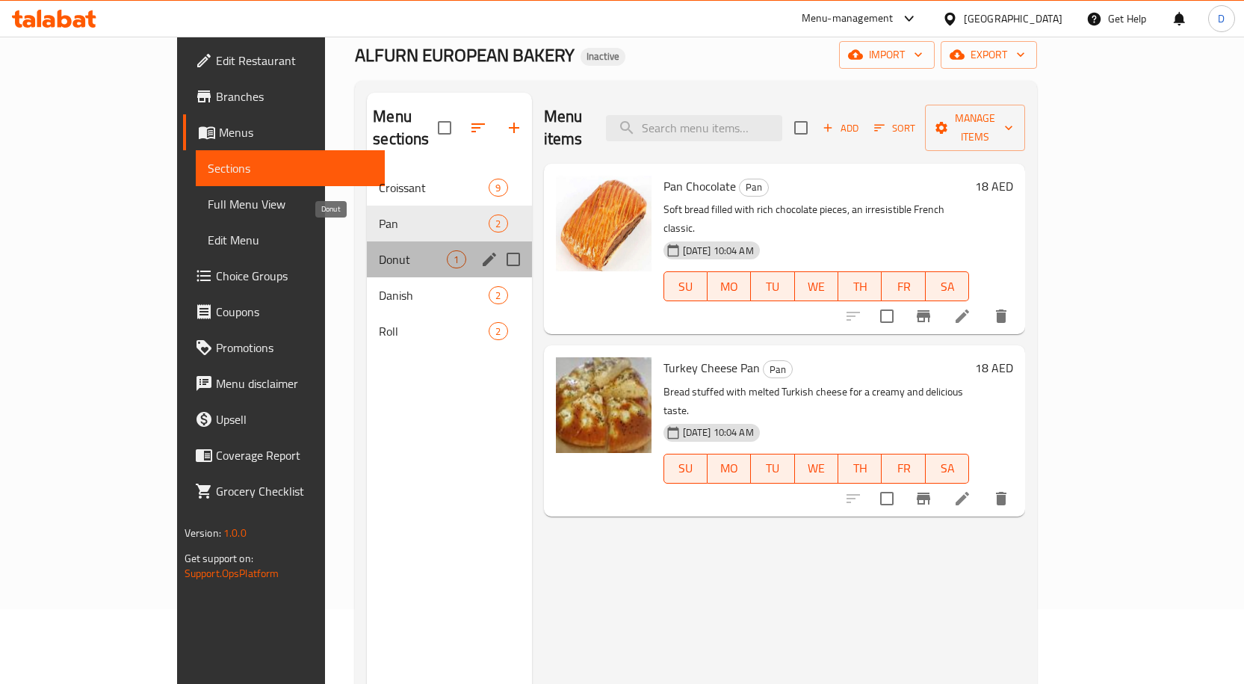
click at [379, 250] on span "Donut" at bounding box center [413, 259] width 68 height 18
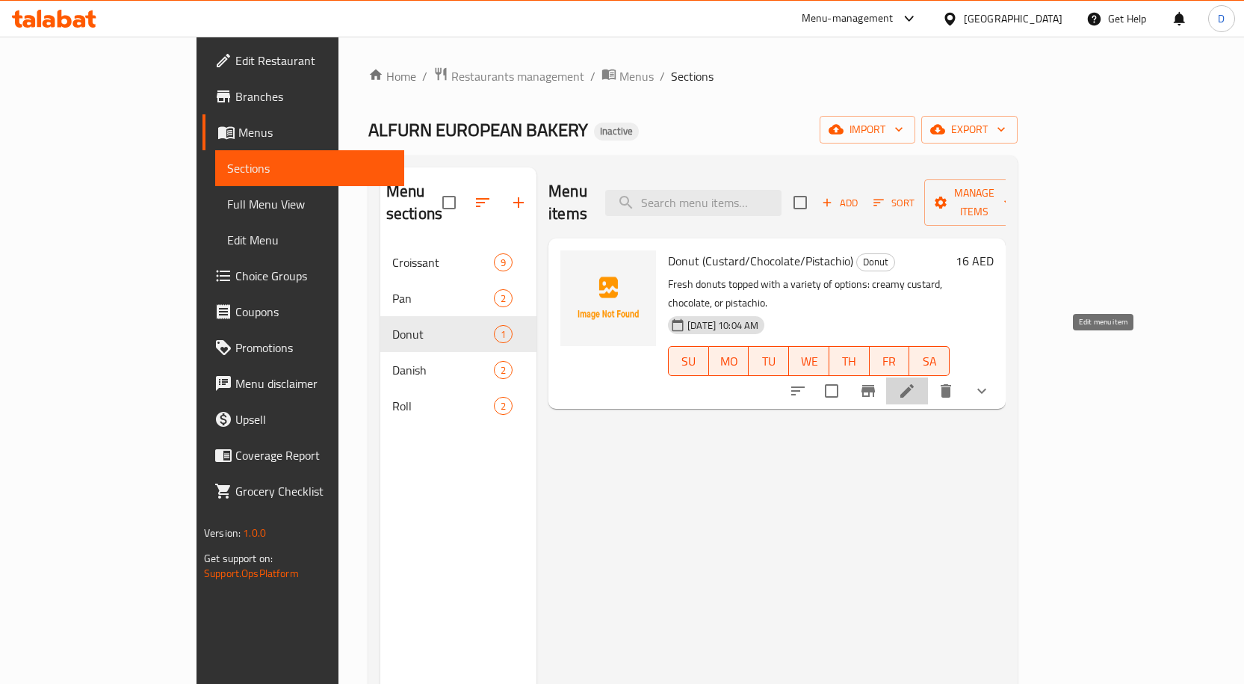
click at [914, 384] on icon at bounding box center [906, 390] width 13 height 13
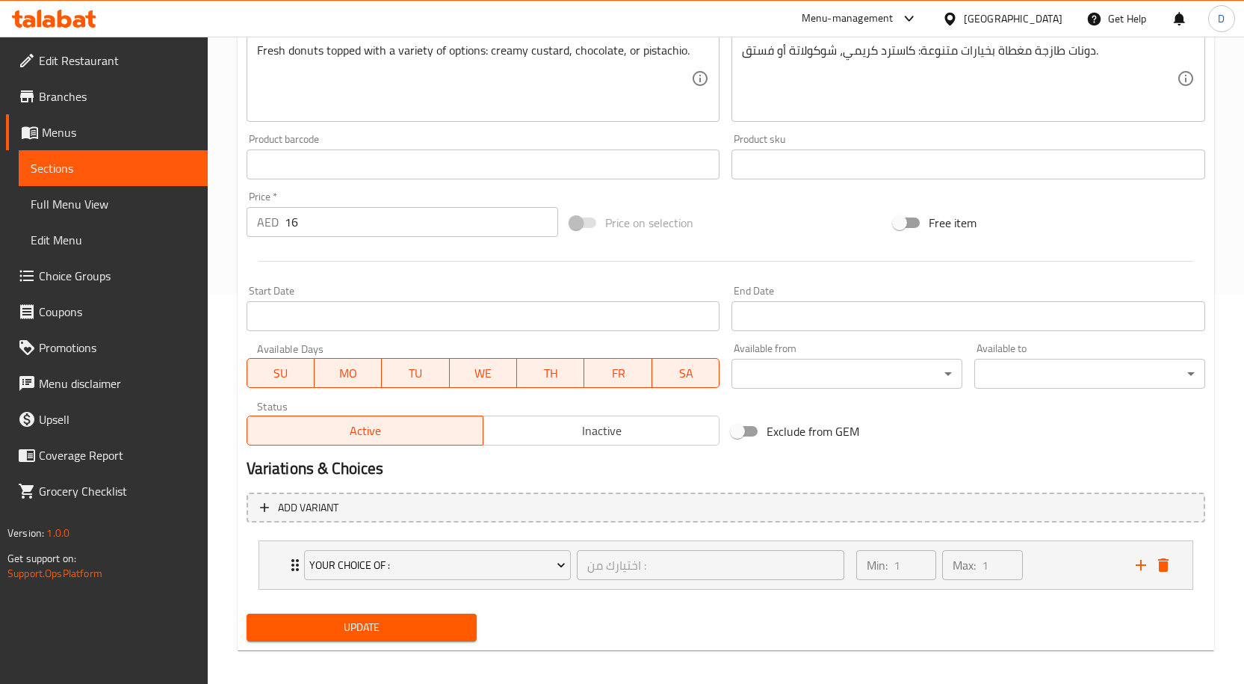
scroll to position [397, 0]
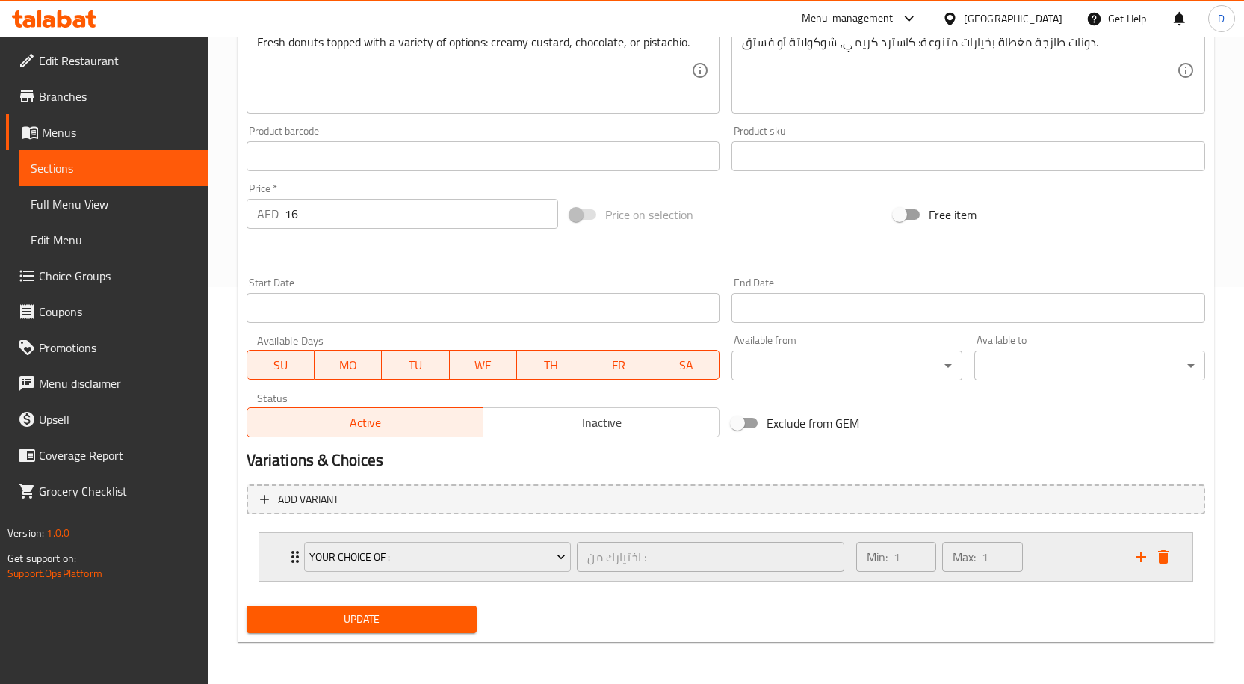
click at [297, 563] on div "Your Choice of : اختيارك من : ​" at bounding box center [574, 557] width 559 height 48
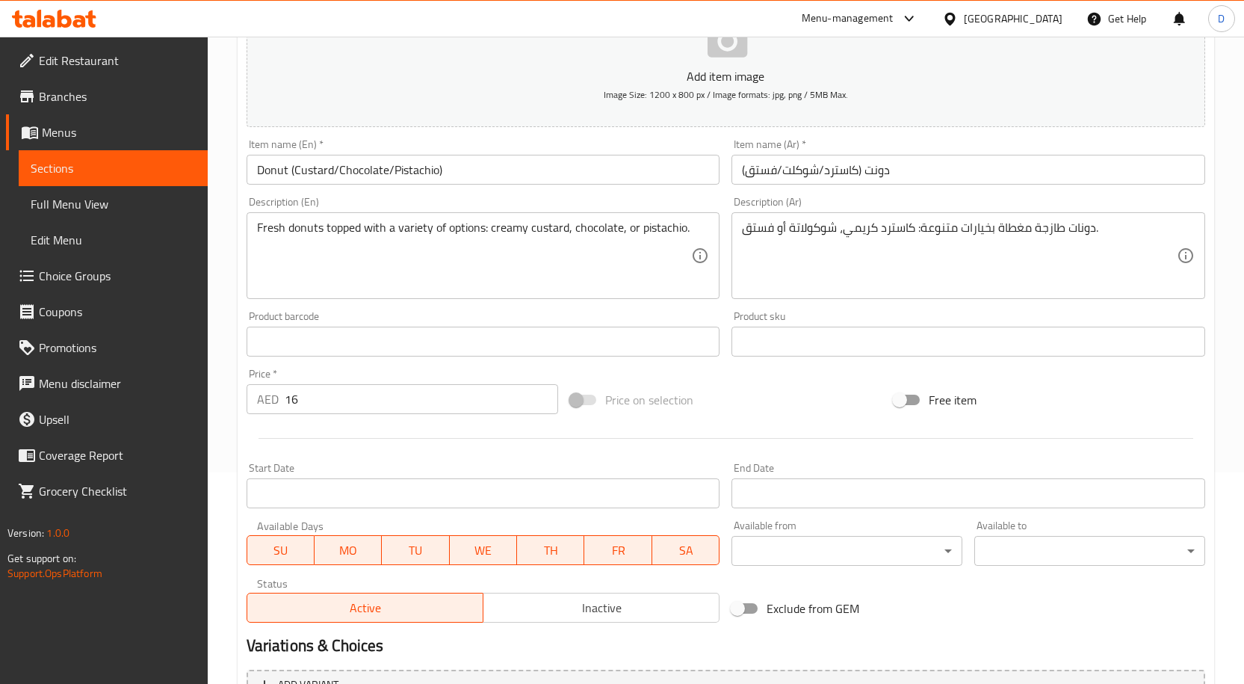
scroll to position [0, 0]
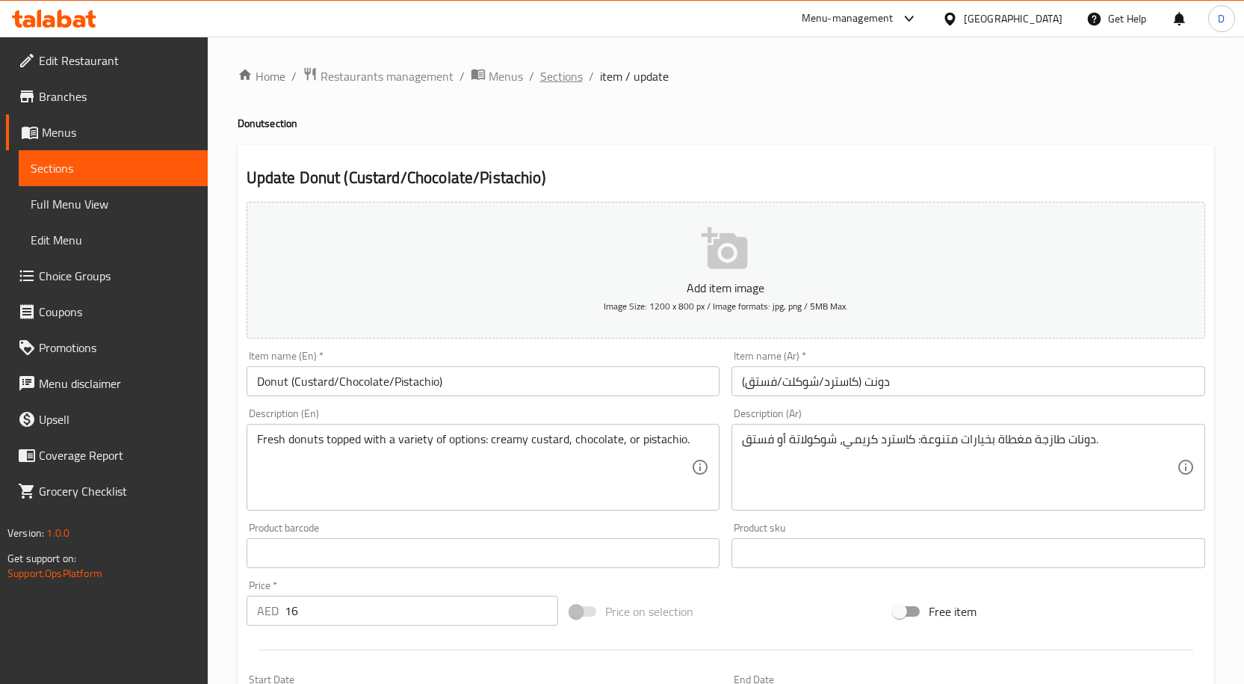
click at [566, 81] on span "Sections" at bounding box center [561, 76] width 43 height 18
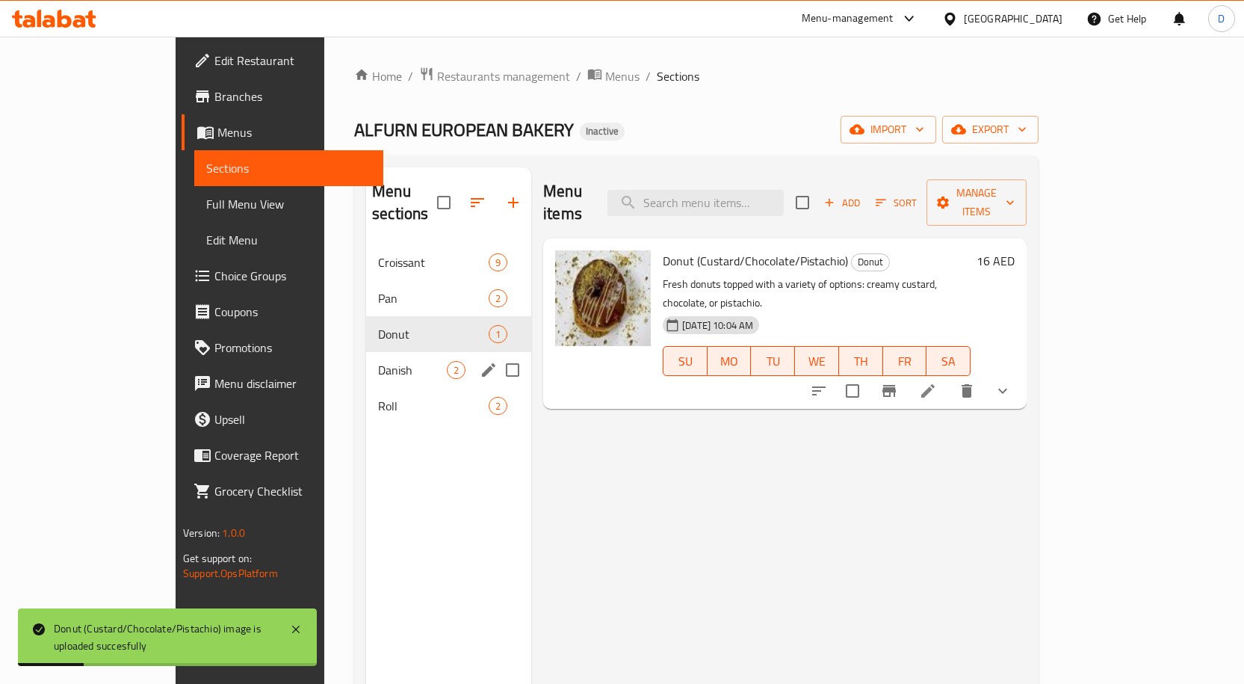
click at [366, 357] on div "Danish 2" at bounding box center [448, 370] width 165 height 36
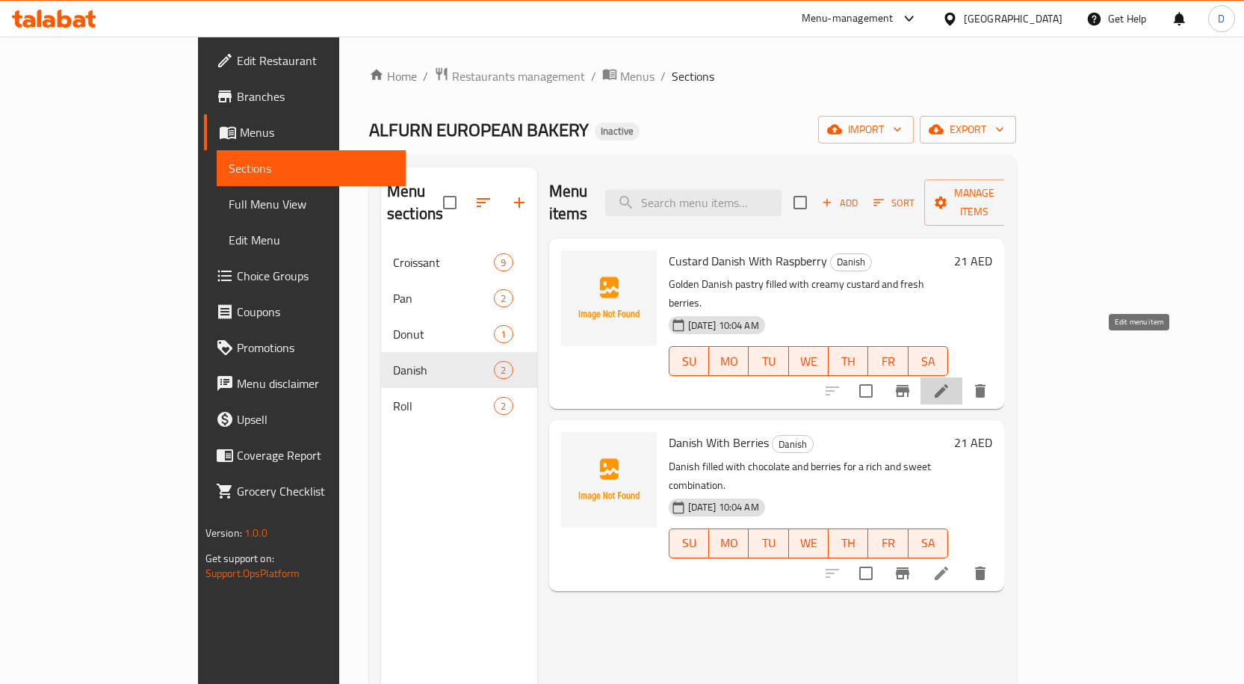
click at [951, 382] on icon at bounding box center [942, 391] width 18 height 18
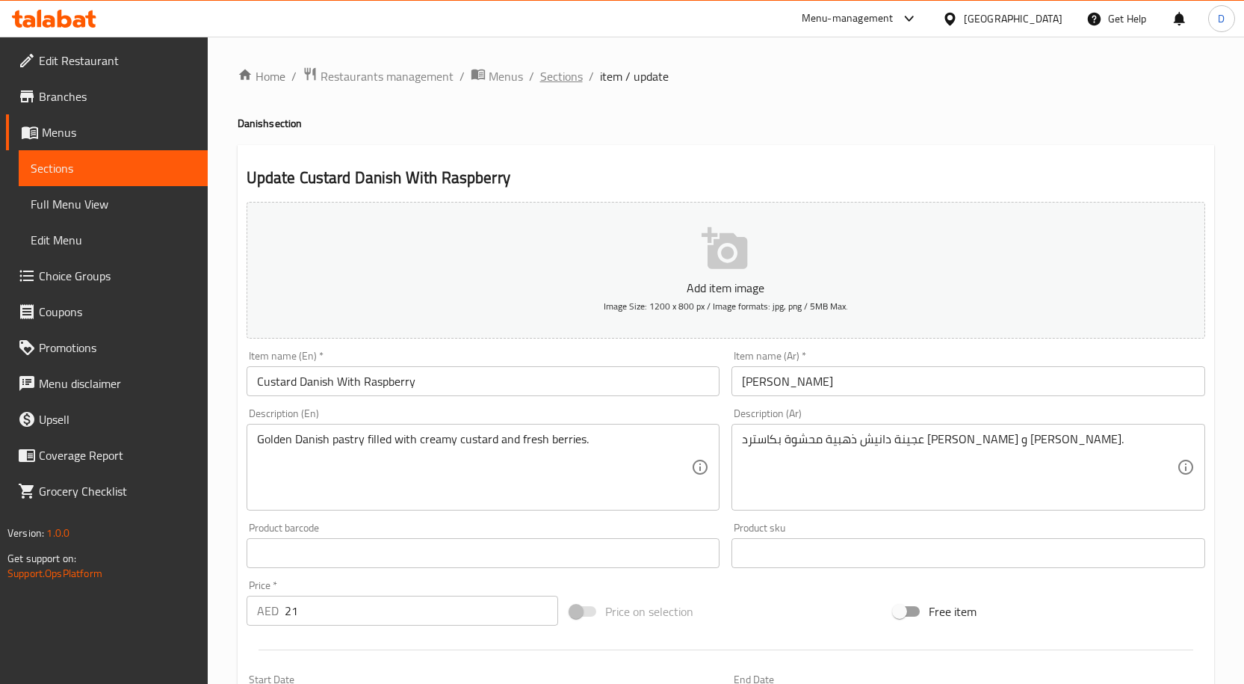
click at [562, 85] on span "Sections" at bounding box center [561, 76] width 43 height 18
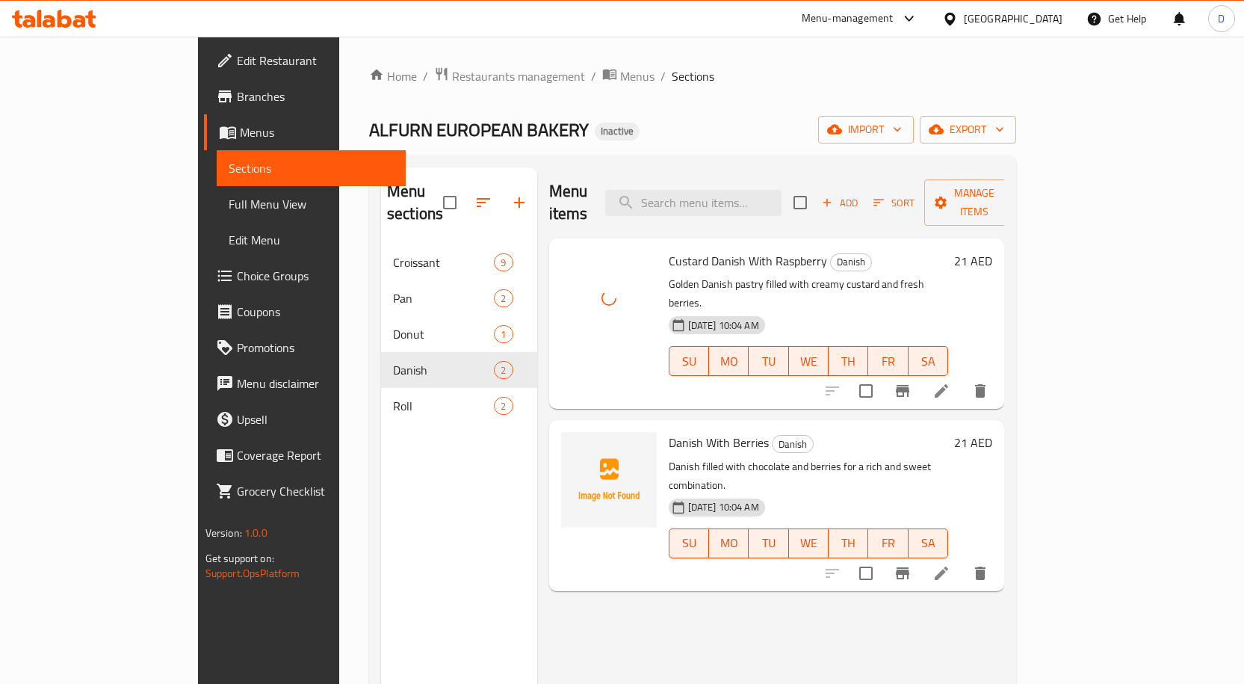
click at [951, 564] on icon at bounding box center [942, 573] width 18 height 18
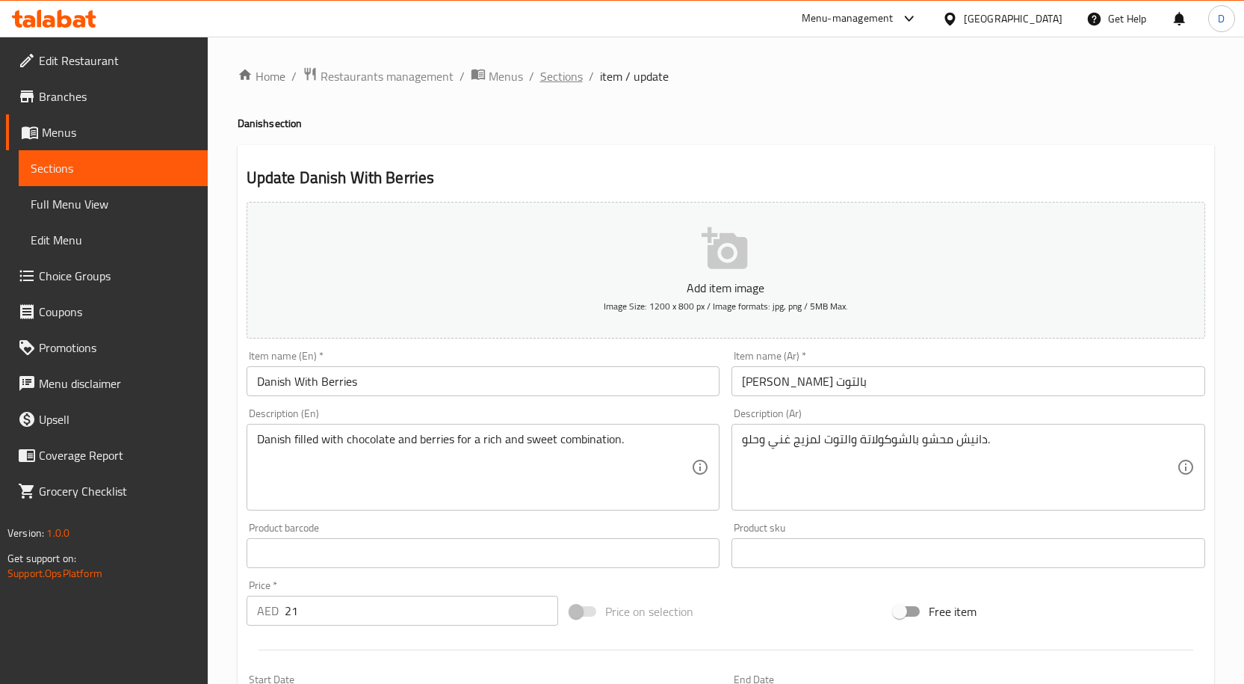
click at [557, 80] on span "Sections" at bounding box center [561, 76] width 43 height 18
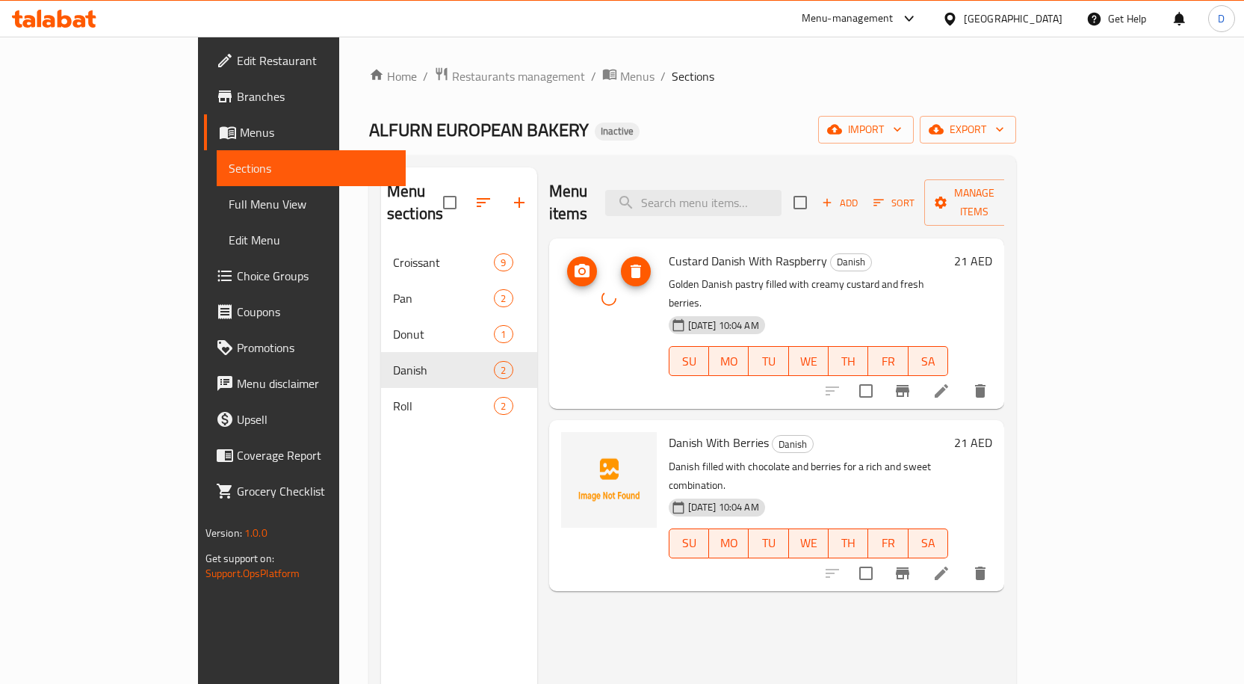
click at [578, 311] on div at bounding box center [609, 298] width 96 height 96
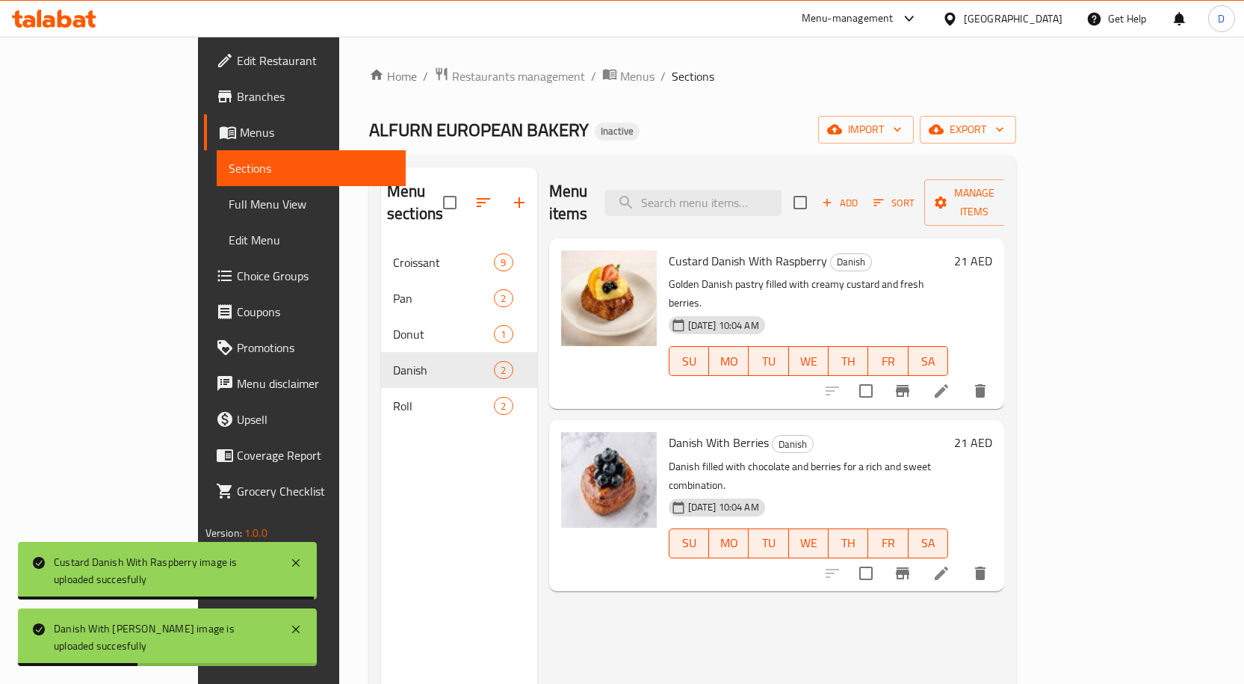
click at [951, 564] on icon at bounding box center [942, 573] width 18 height 18
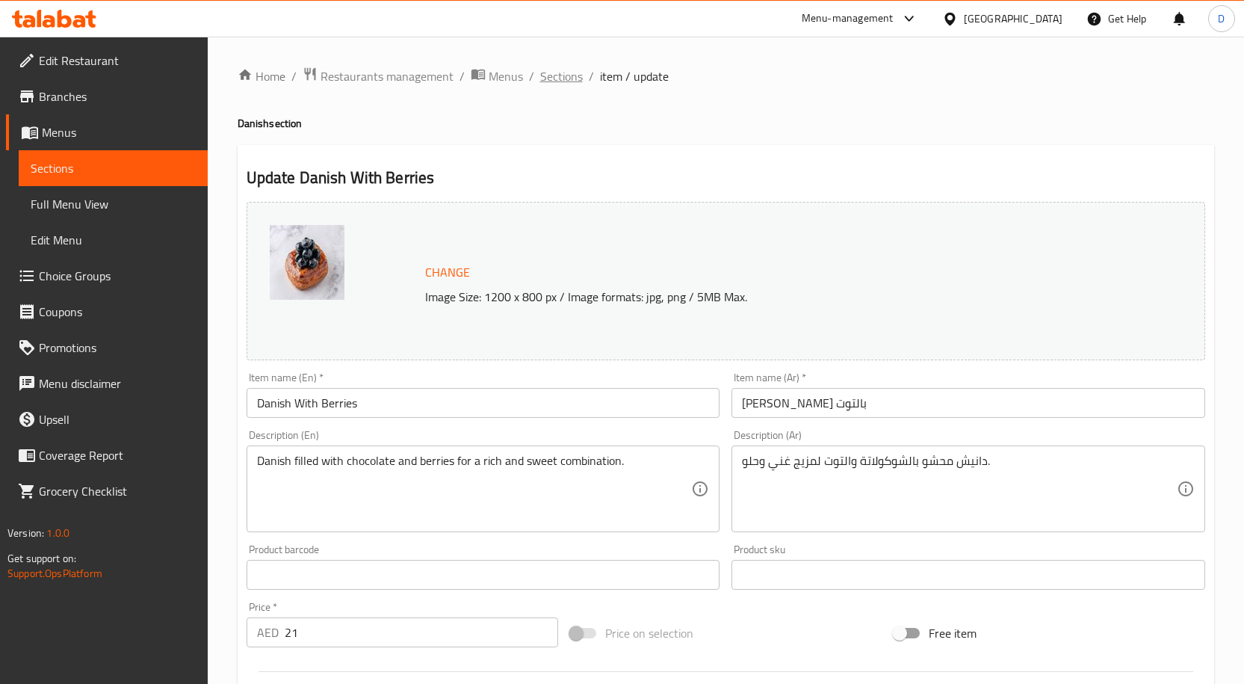
click at [566, 75] on span "Sections" at bounding box center [561, 76] width 43 height 18
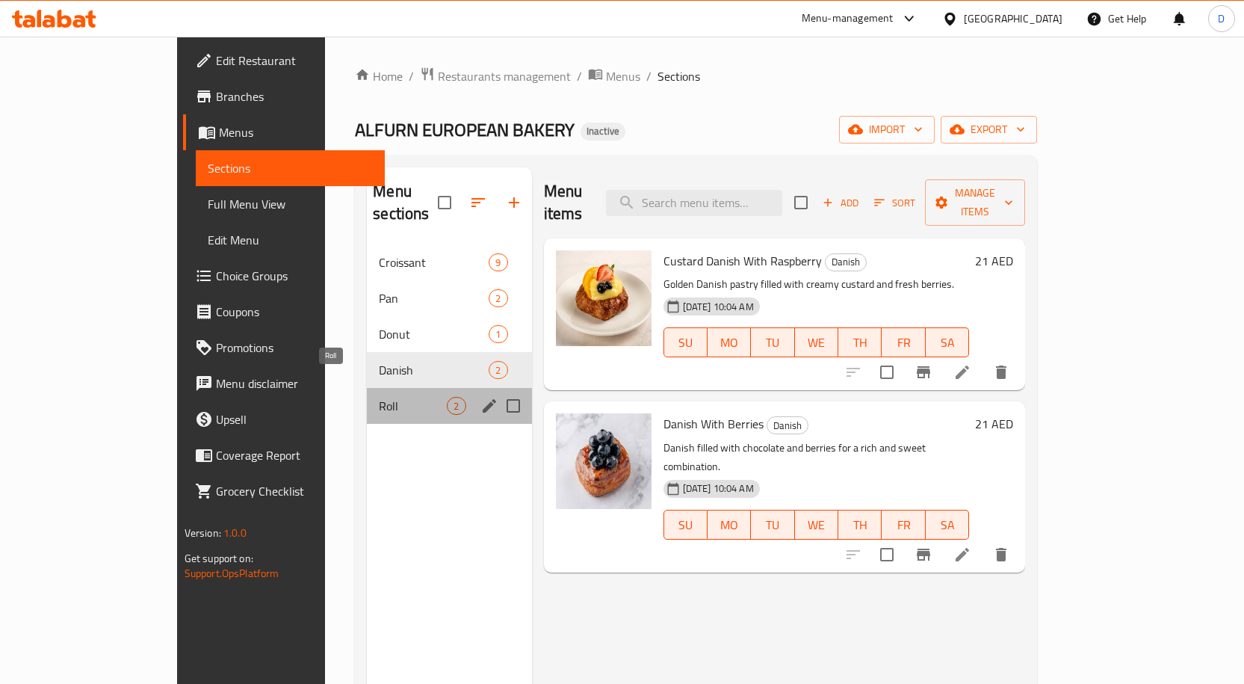
click at [379, 397] on span "Roll" at bounding box center [413, 406] width 68 height 18
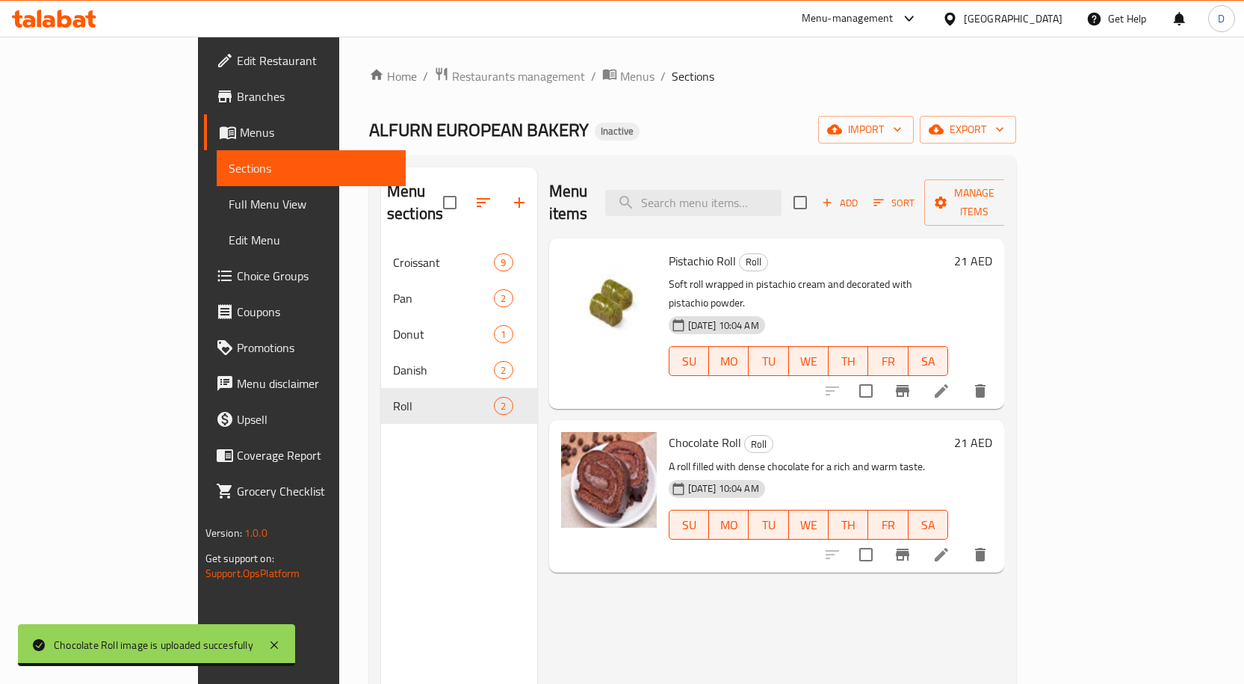
click at [229, 206] on span "Full Menu View" at bounding box center [311, 204] width 165 height 18
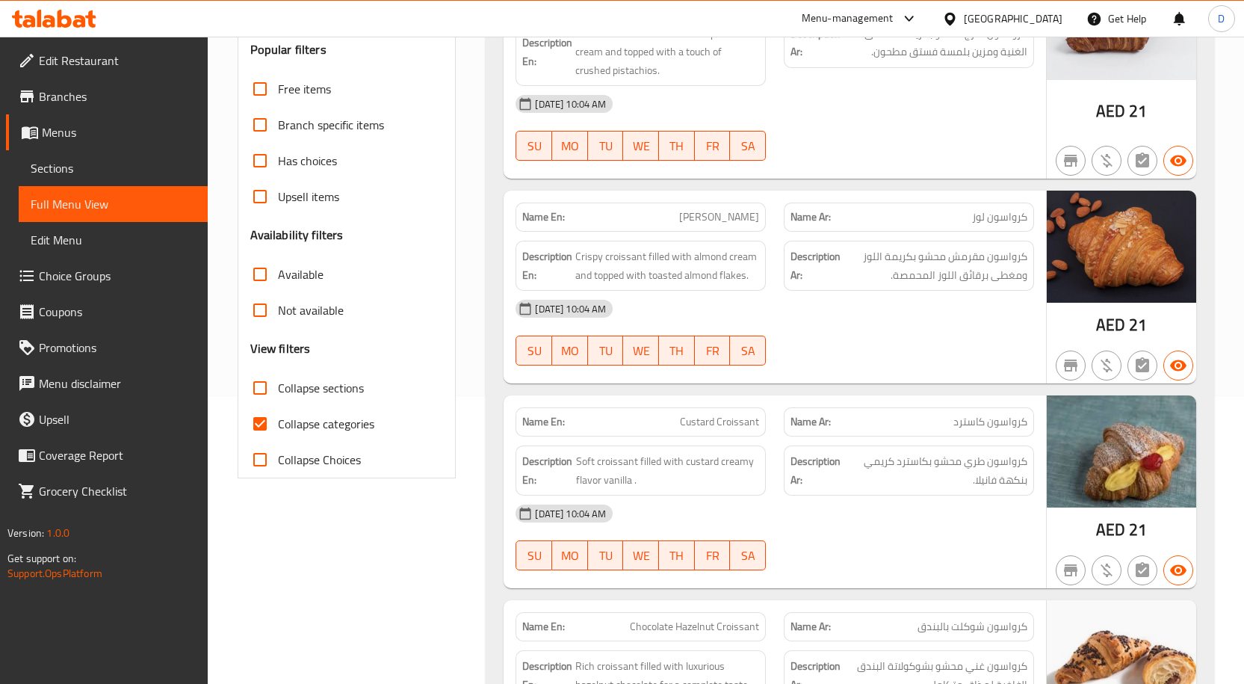
scroll to position [299, 0]
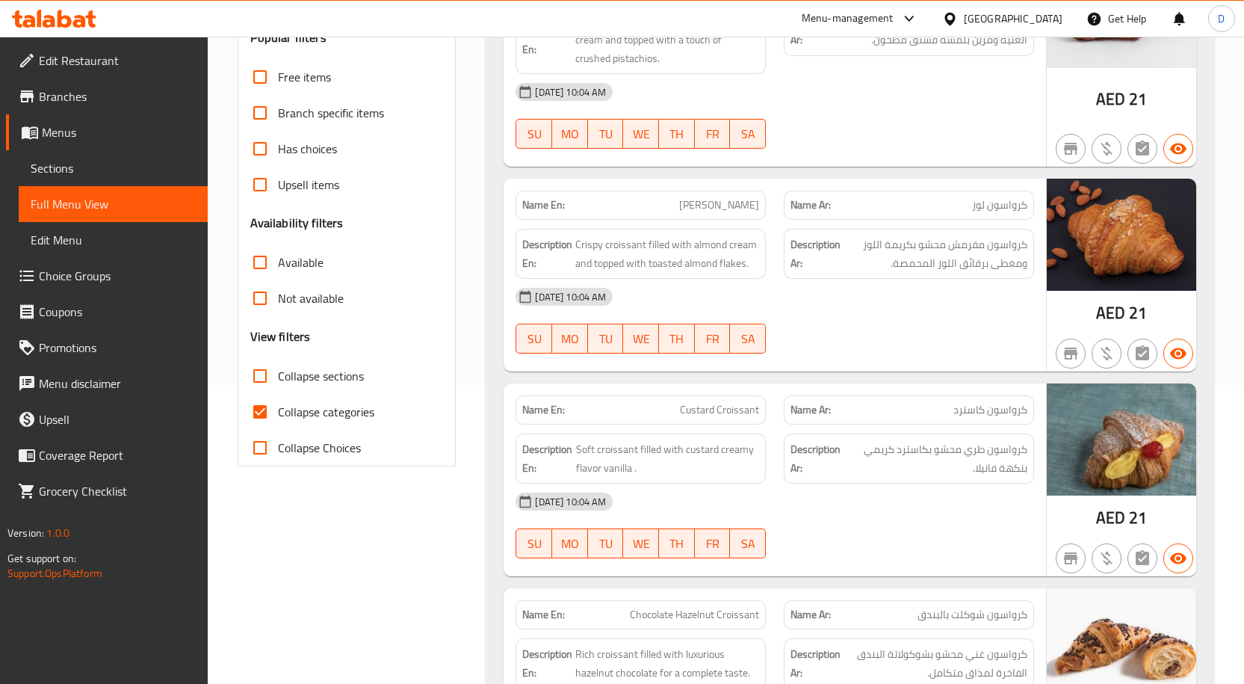
click at [284, 404] on span "Collapse categories" at bounding box center [326, 412] width 96 height 18
click at [278, 404] on input "Collapse categories" at bounding box center [260, 412] width 36 height 36
checkbox input "false"
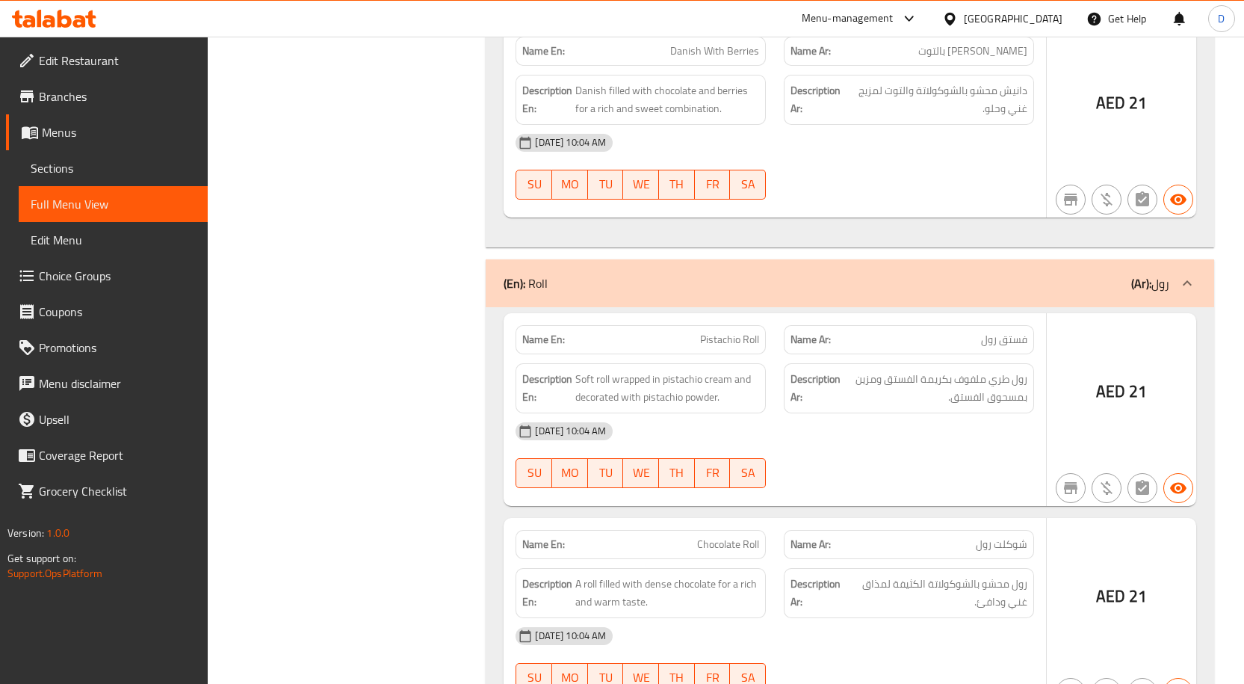
scroll to position [3183, 0]
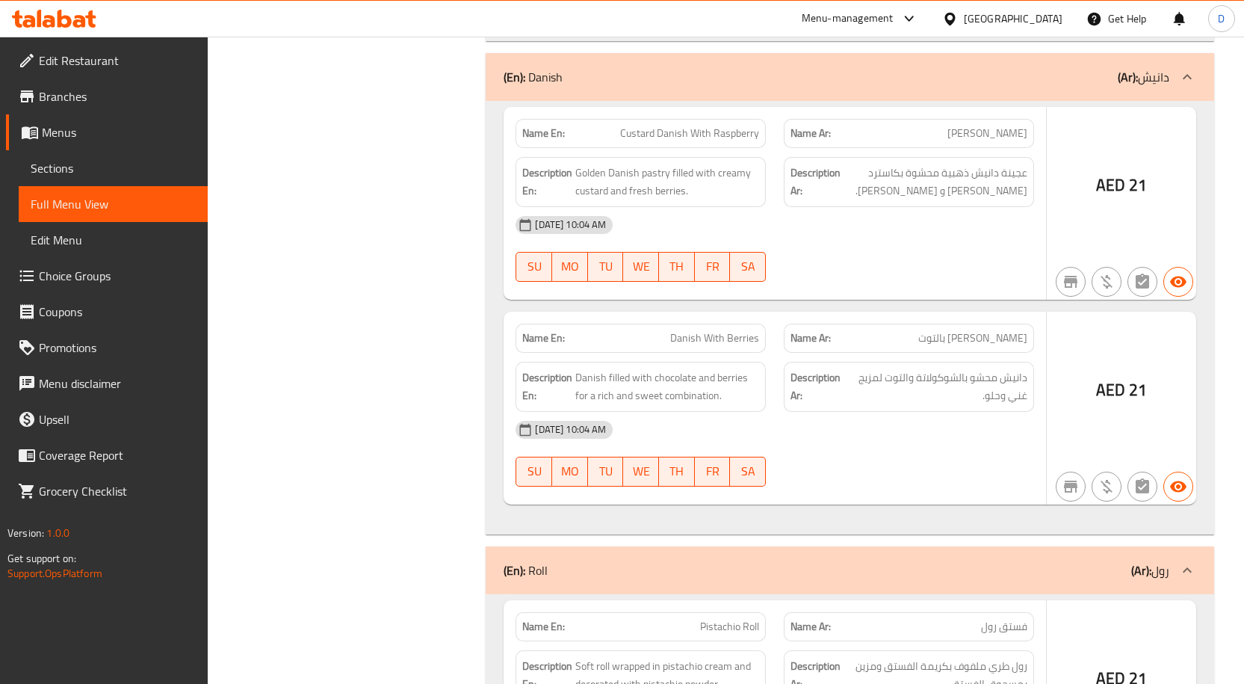
click at [920, 462] on div "[DATE] 10:04 AM SU MO TU WE TH FR SA" at bounding box center [775, 454] width 537 height 84
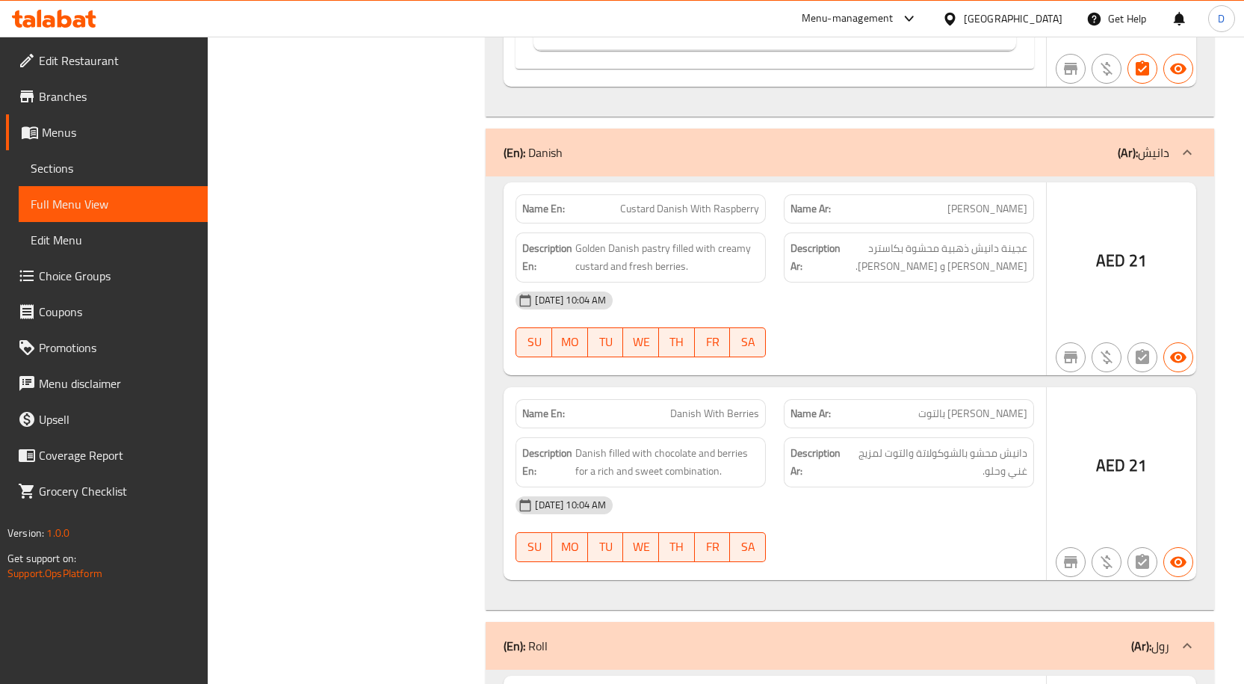
scroll to position [3109, 0]
click at [90, 177] on link "Sections" at bounding box center [113, 168] width 189 height 36
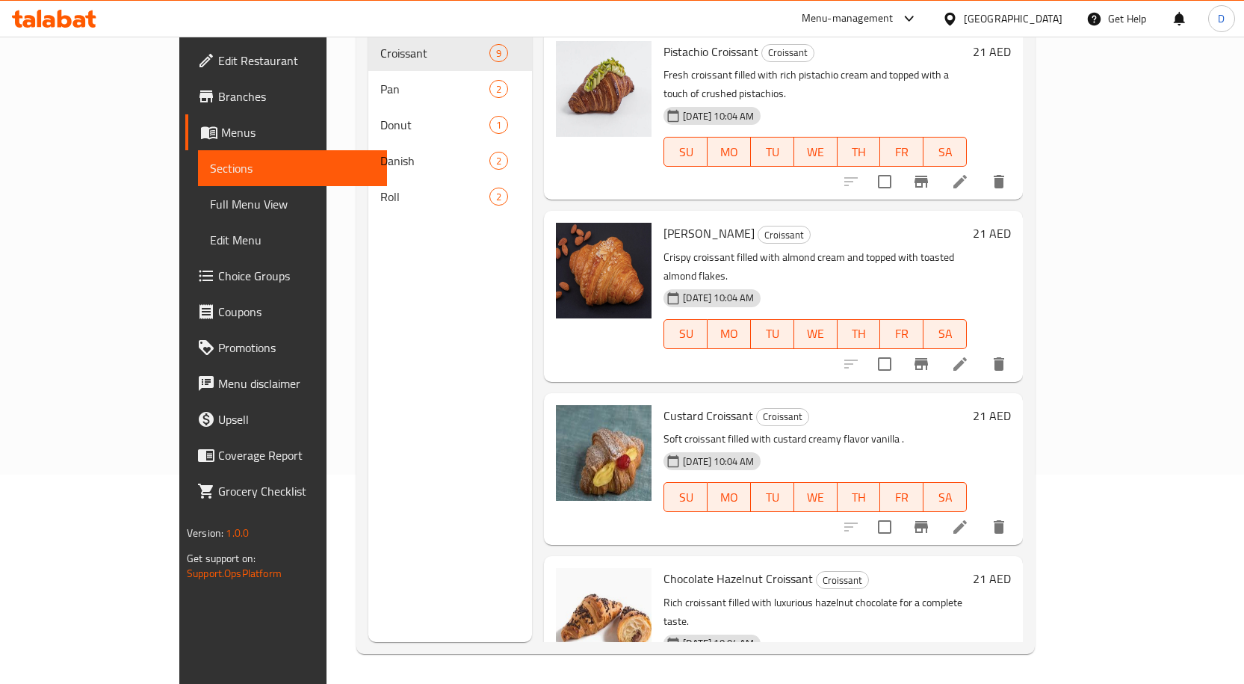
scroll to position [209, 0]
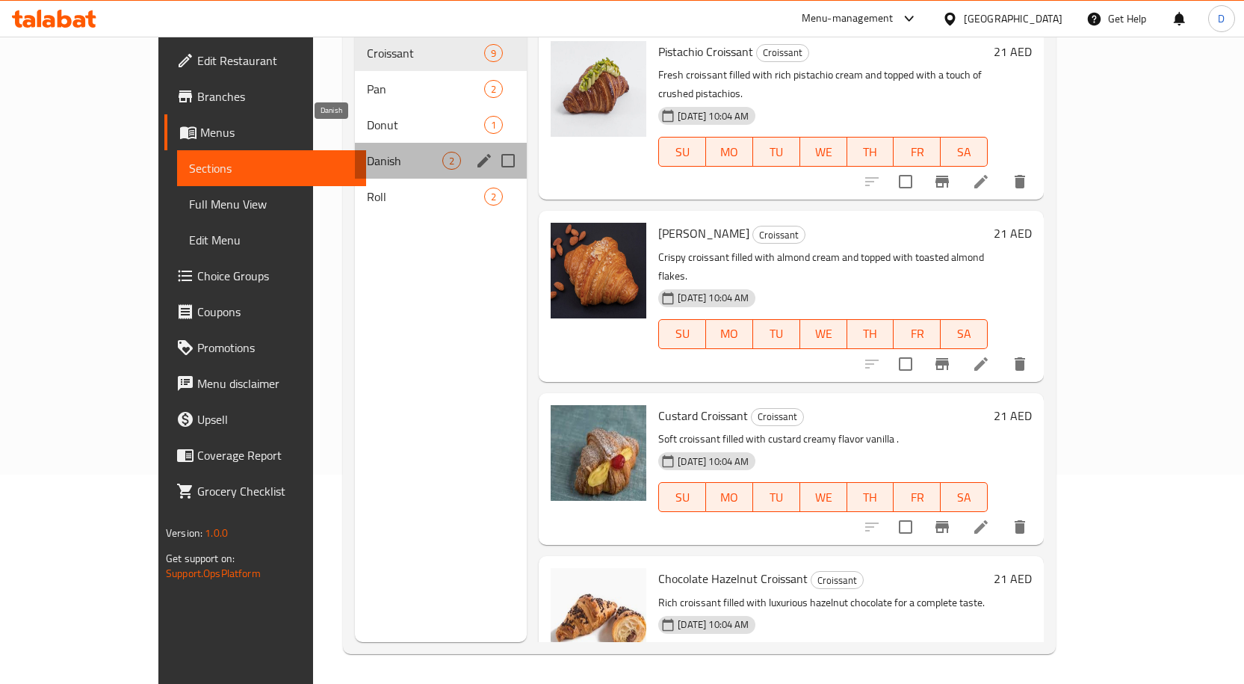
click at [367, 152] on span "Danish" at bounding box center [404, 161] width 75 height 18
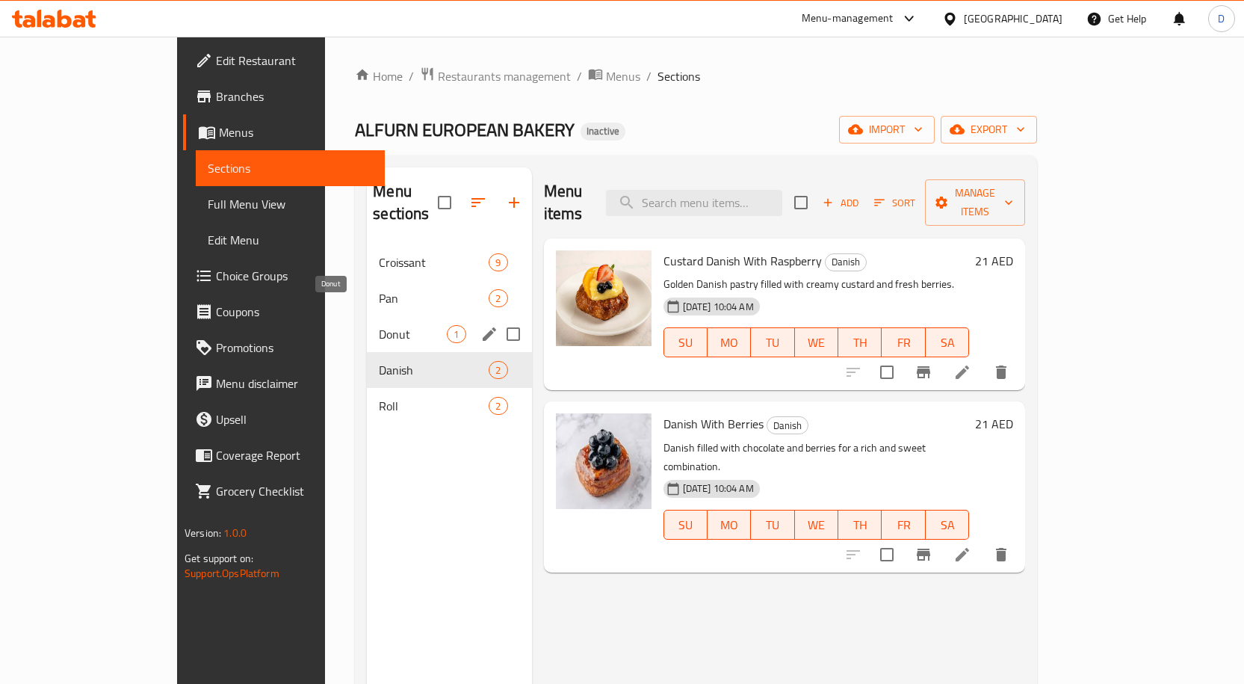
click at [379, 325] on span "Donut" at bounding box center [413, 334] width 68 height 18
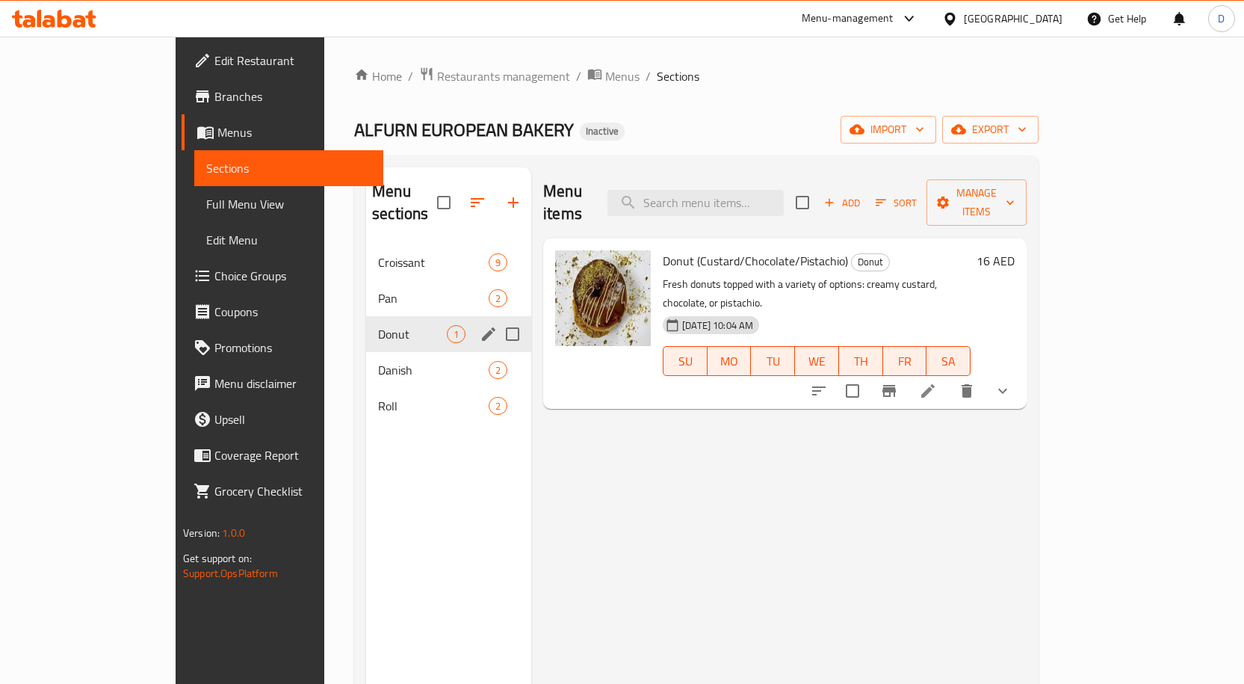
click at [378, 289] on span "Pan" at bounding box center [433, 298] width 111 height 18
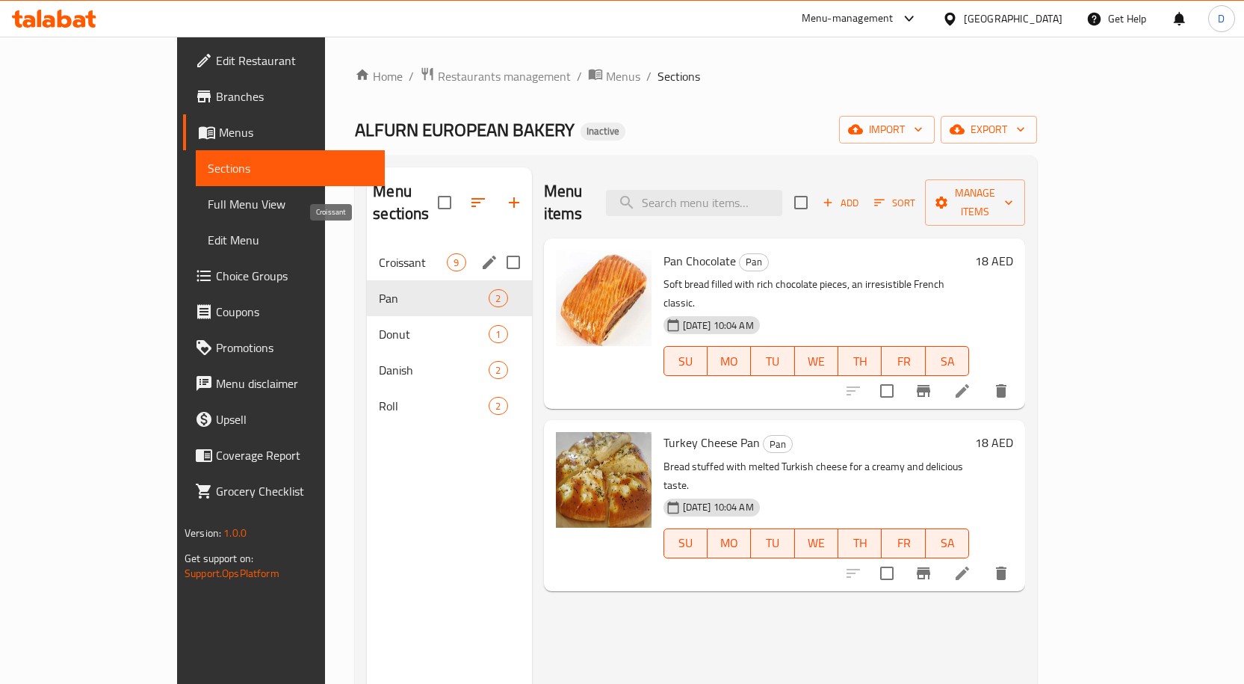
click at [379, 253] on span "Croissant" at bounding box center [413, 262] width 68 height 18
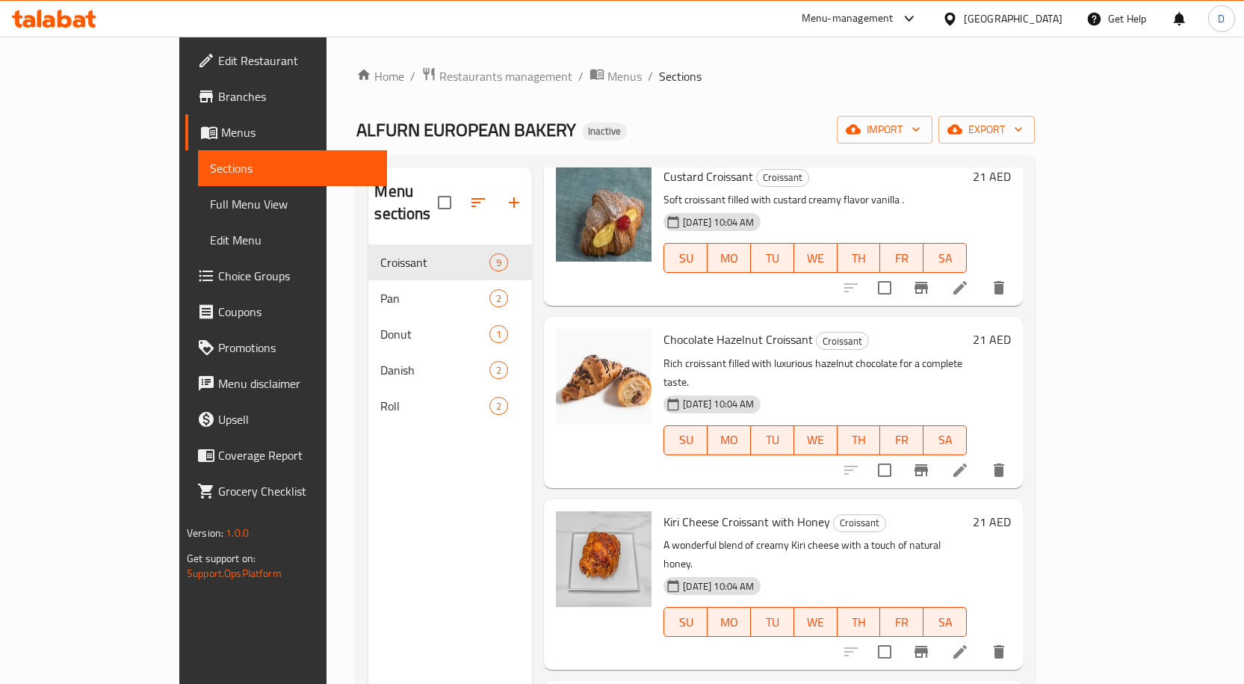
scroll to position [823, 0]
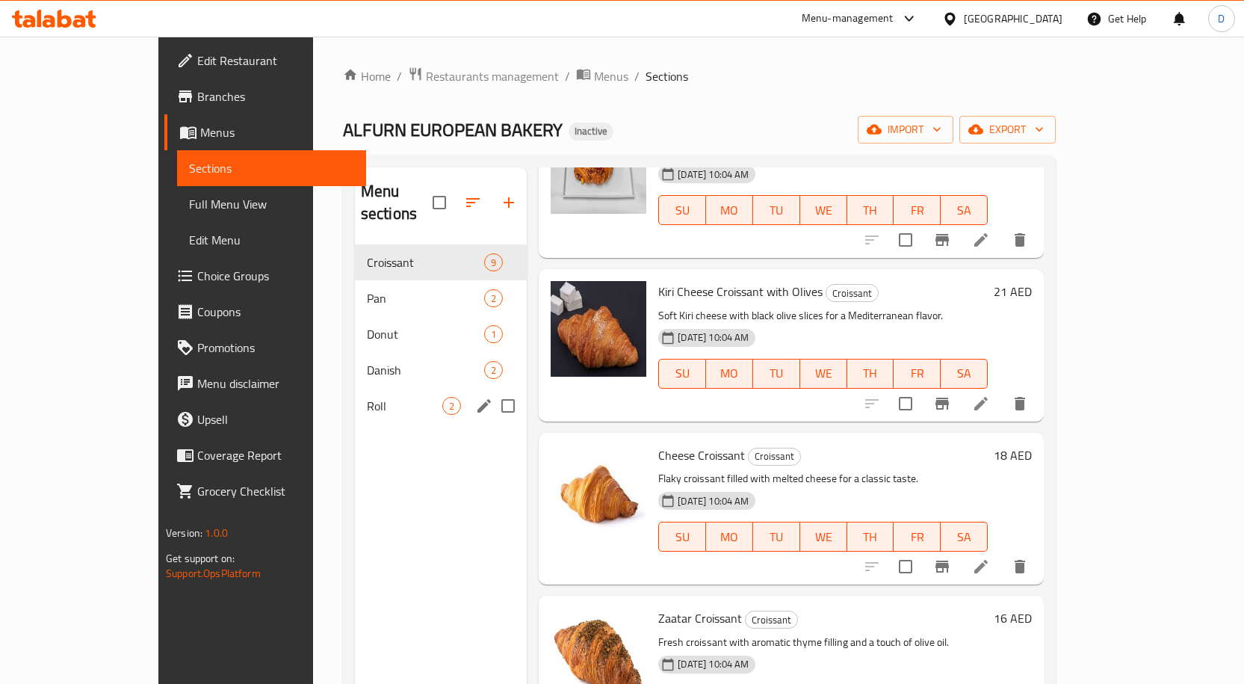
click at [367, 397] on span "Roll" at bounding box center [404, 406] width 75 height 18
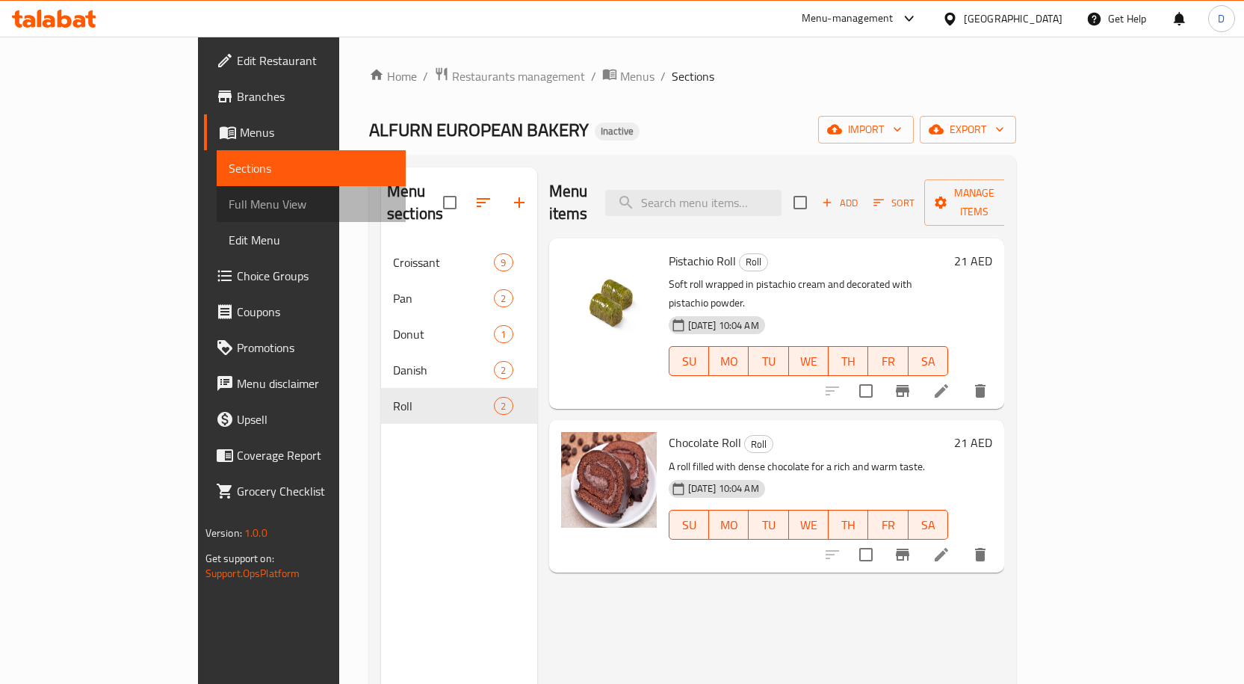
click at [229, 195] on span "Full Menu View" at bounding box center [311, 204] width 165 height 18
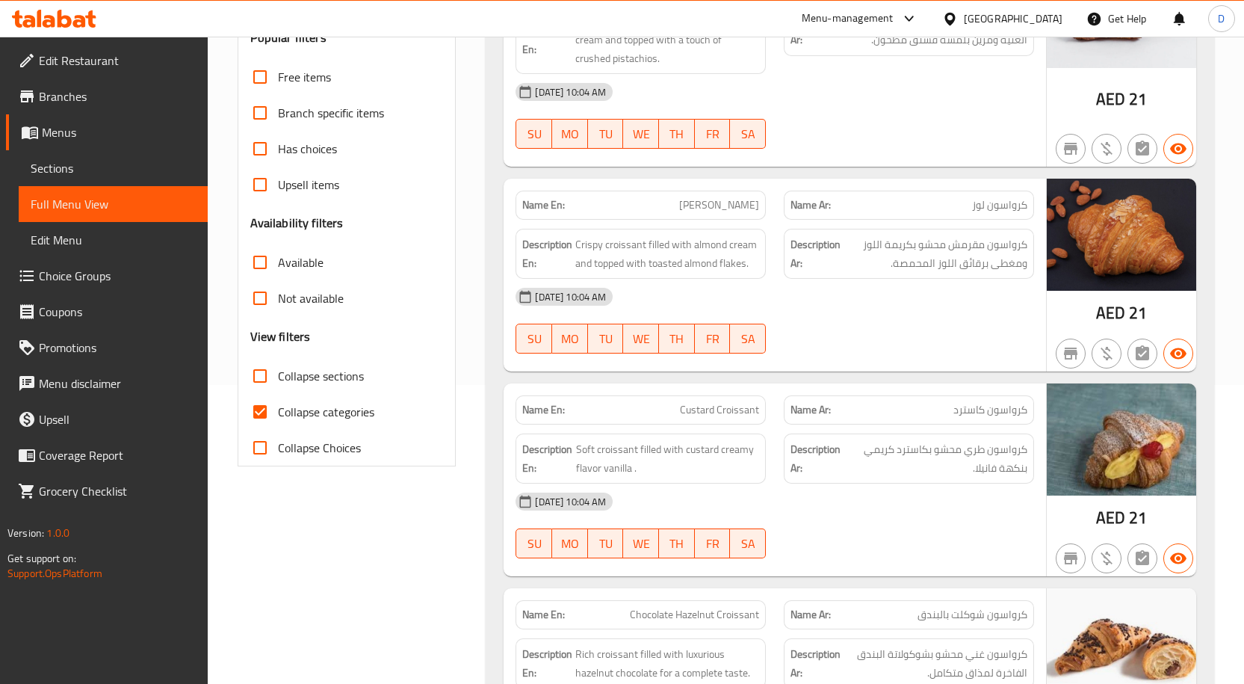
click at [290, 415] on span "Collapse categories" at bounding box center [326, 412] width 96 height 18
click at [278, 415] on input "Collapse categories" at bounding box center [260, 412] width 36 height 36
checkbox input "false"
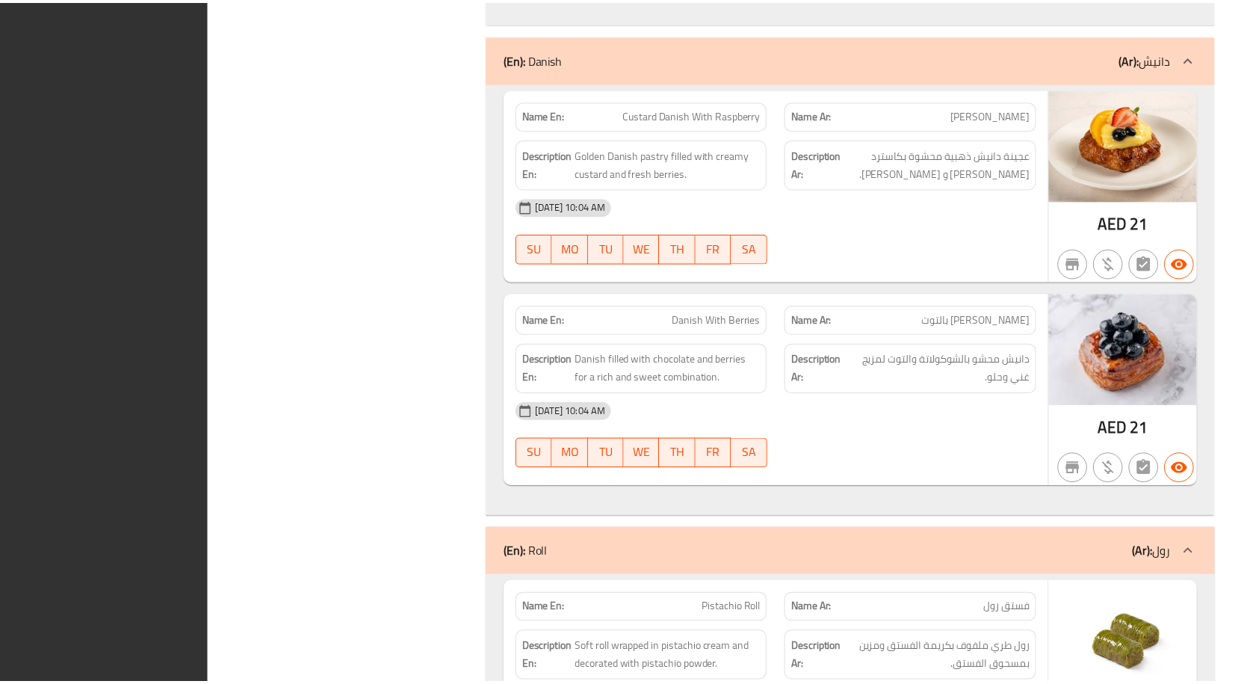
scroll to position [3557, 0]
